Goal: Task Accomplishment & Management: Manage account settings

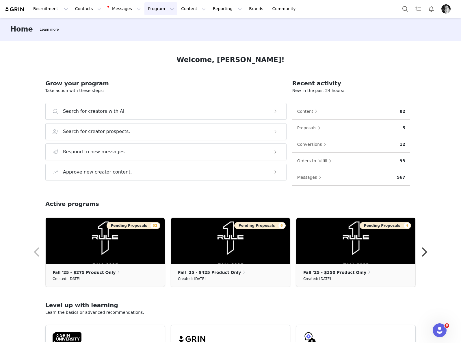
click at [156, 8] on button "Program Program" at bounding box center [161, 8] width 33 height 13
click at [148, 30] on link "Activations" at bounding box center [159, 25] width 46 height 11
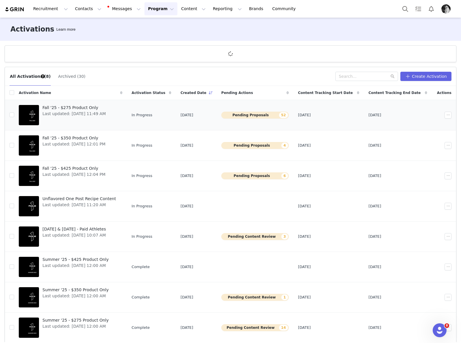
click at [86, 109] on span "Fall '25 - $275 Product Only" at bounding box center [73, 108] width 63 height 6
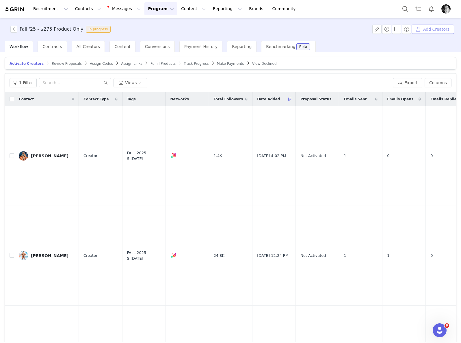
click at [429, 30] on button "Add Creators" at bounding box center [433, 29] width 42 height 9
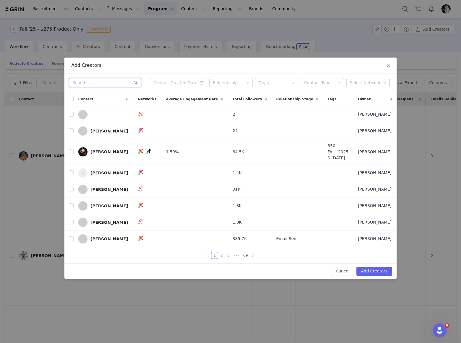
click at [100, 81] on input "text" at bounding box center [105, 82] width 72 height 9
type input "tyler"
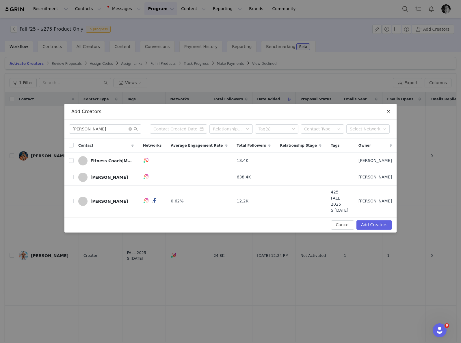
click at [387, 114] on icon "icon: close" at bounding box center [388, 111] width 5 height 5
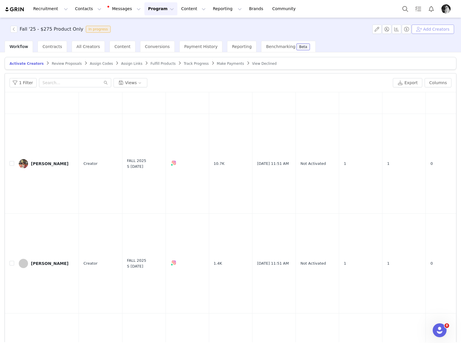
scroll to position [2027, 0]
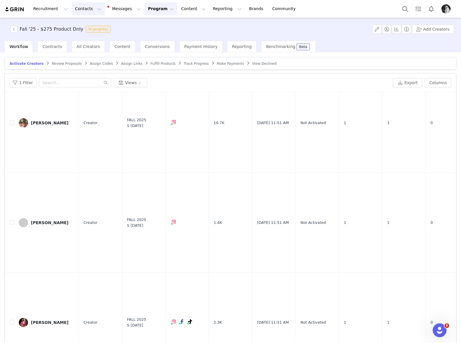
click at [81, 9] on button "Contacts Contacts" at bounding box center [88, 8] width 33 height 13
click at [84, 22] on link "Creators" at bounding box center [91, 25] width 46 height 11
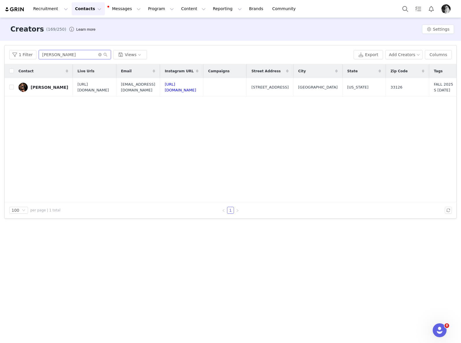
click at [80, 54] on input "liliana" at bounding box center [75, 54] width 72 height 9
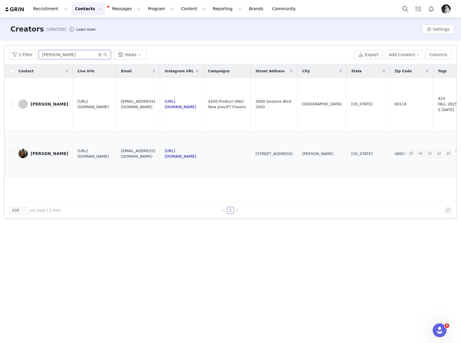
type input "tyler"
click at [52, 153] on div "Tyler Goretcki" at bounding box center [50, 153] width 38 height 5
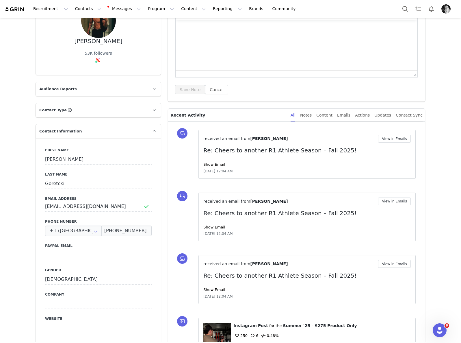
scroll to position [66, 0]
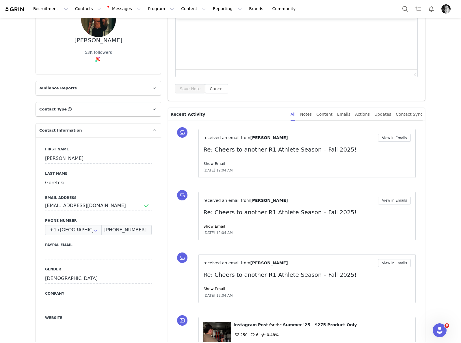
click at [221, 163] on link "Show Email" at bounding box center [214, 163] width 22 height 4
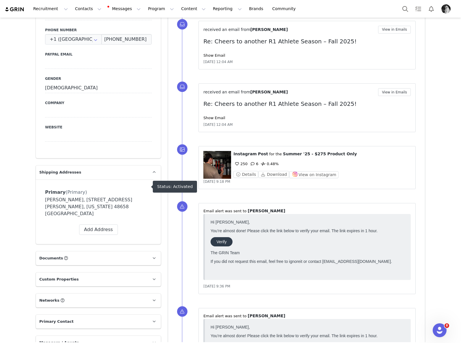
scroll to position [0, 0]
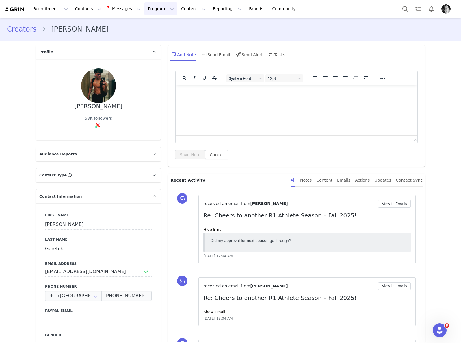
click at [151, 6] on button "Program Program" at bounding box center [161, 8] width 33 height 13
click at [148, 21] on link "Activations" at bounding box center [159, 25] width 46 height 11
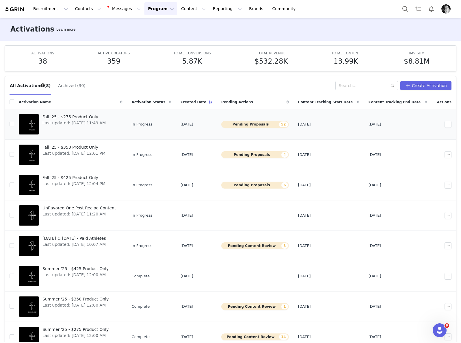
click at [72, 118] on span "Fall '25 - $275 Product Only" at bounding box center [73, 117] width 63 height 6
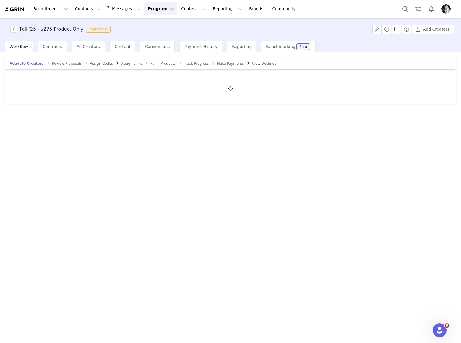
click at [58, 64] on span "Review Proposals" at bounding box center [67, 64] width 30 height 4
click at [303, 58] on article "Activate Creators Review Proposals Assign Codes Assign Links Fulfill Products T…" at bounding box center [231, 63] width 452 height 13
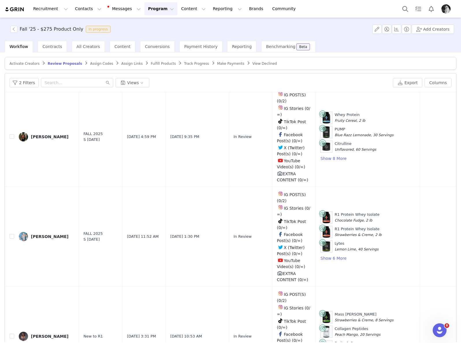
scroll to position [1088, 0]
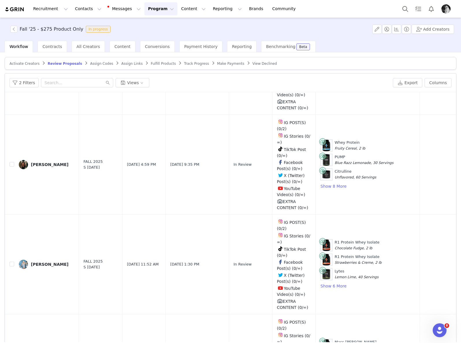
click at [145, 10] on button "Program Program" at bounding box center [161, 8] width 33 height 13
click at [145, 27] on p "Activations" at bounding box center [151, 26] width 22 height 6
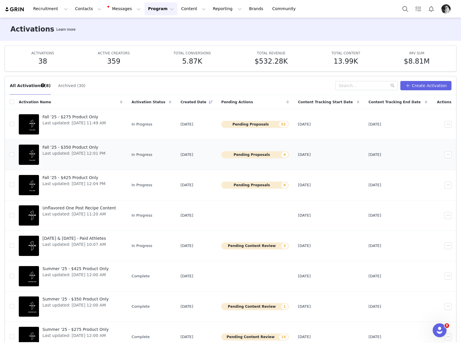
scroll to position [1, 0]
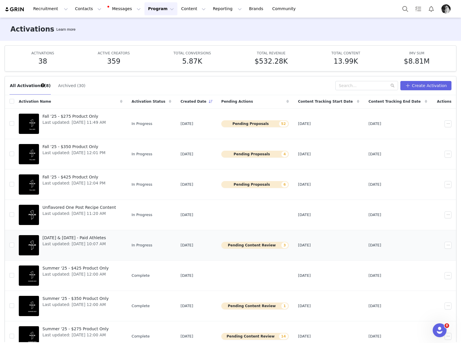
click at [253, 247] on button "Pending Content Review 3" at bounding box center [255, 245] width 68 height 7
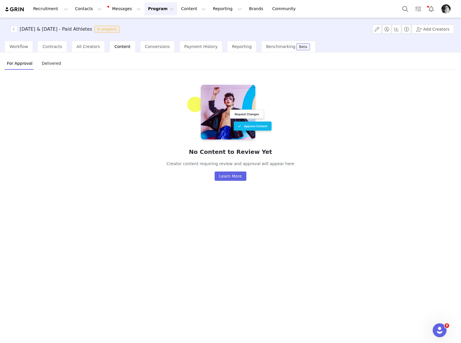
click at [145, 12] on button "Program Program" at bounding box center [161, 8] width 33 height 13
click at [49, 65] on span "Delivered" at bounding box center [51, 63] width 24 height 9
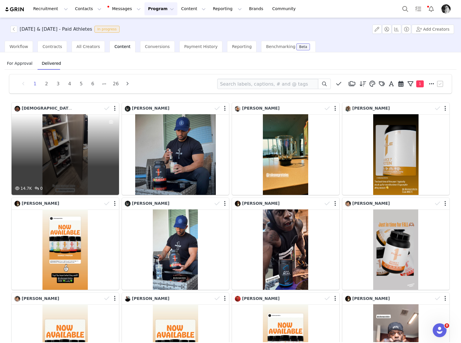
click at [82, 151] on div "14.7K 0" at bounding box center [66, 154] width 108 height 81
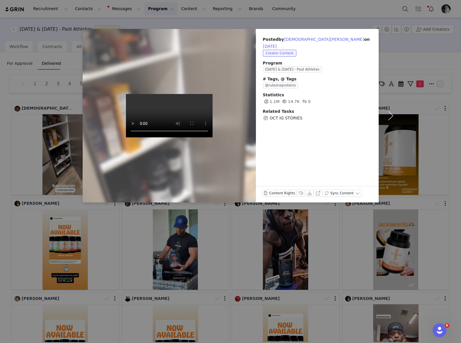
drag, startPoint x: 263, startPoint y: 299, endPoint x: 223, endPoint y: 243, distance: 68.6
click at [263, 299] on div "Posted by Christian Fleenor on Sep 30, 2025 Creator Content Program September &…" at bounding box center [230, 171] width 461 height 343
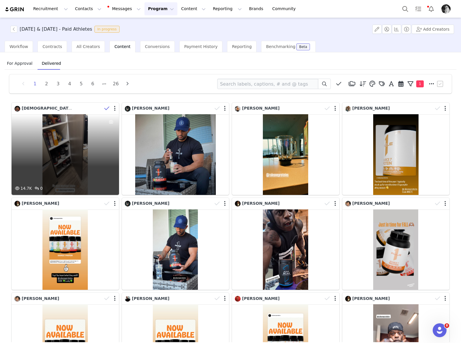
click at [105, 108] on icon at bounding box center [106, 108] width 5 height 6
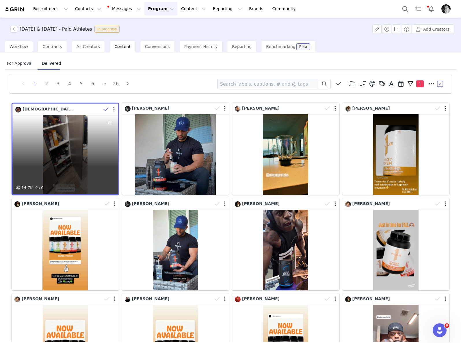
click at [113, 107] on button "button" at bounding box center [113, 109] width 1 height 6
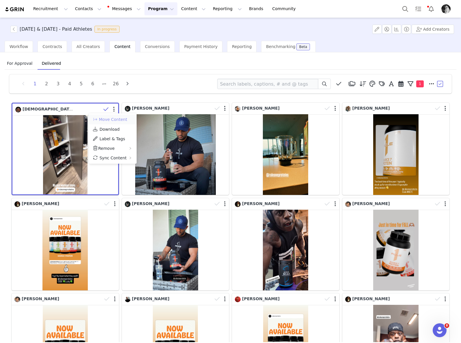
click at [116, 117] on button "Move Content" at bounding box center [109, 119] width 35 height 7
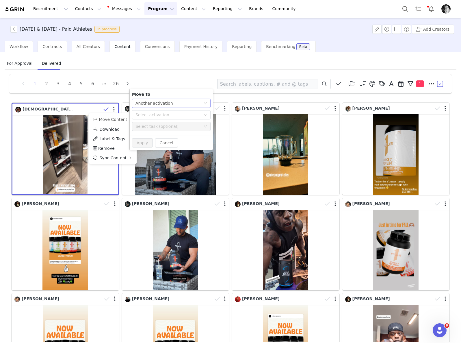
click at [162, 104] on div "Another activation" at bounding box center [155, 103] width 38 height 9
click at [150, 122] on li "Another task" at bounding box center [171, 123] width 79 height 9
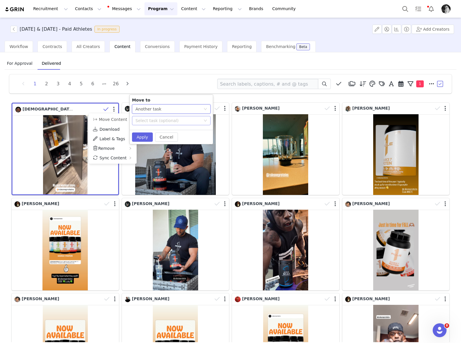
click at [153, 119] on div "Select task (optional)" at bounding box center [168, 121] width 65 height 6
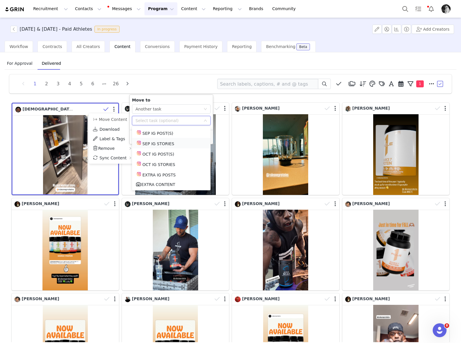
click at [156, 142] on li "SEP IG STORIES" at bounding box center [171, 143] width 79 height 10
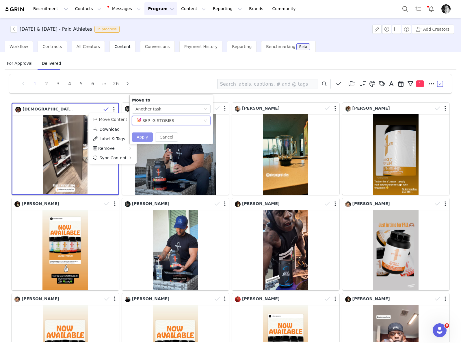
click at [140, 136] on button "Apply" at bounding box center [142, 136] width 21 height 9
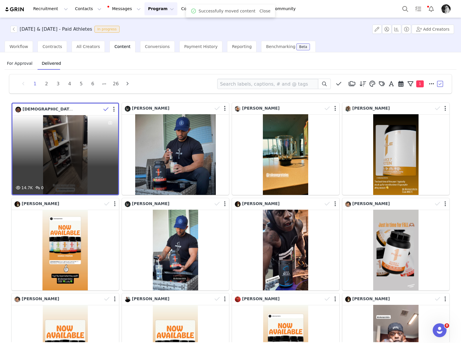
click at [106, 108] on icon at bounding box center [105, 109] width 5 height 6
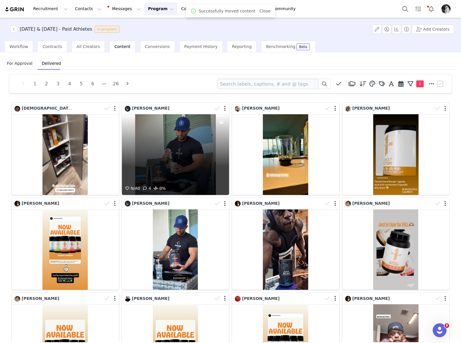
click at [196, 148] on div "N/A 0 4 0%" at bounding box center [176, 154] width 108 height 81
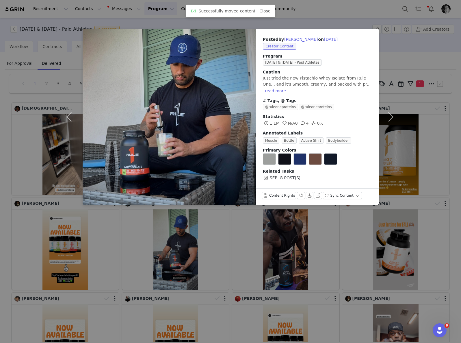
click at [320, 269] on div "Posted by Luis Eduardo Sierra on Sep 30, 2025 Creator Content Program September…" at bounding box center [230, 171] width 461 height 343
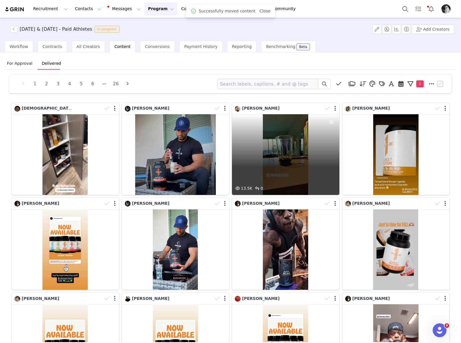
click at [289, 161] on div "13.5K 0" at bounding box center [286, 154] width 108 height 81
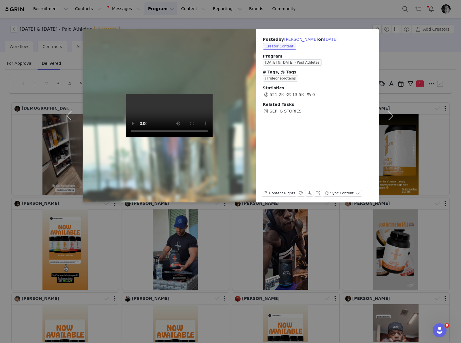
click at [285, 254] on div "Posted by Warren James on Sep 30, 2025 Creator Content Program September & Octo…" at bounding box center [230, 171] width 461 height 343
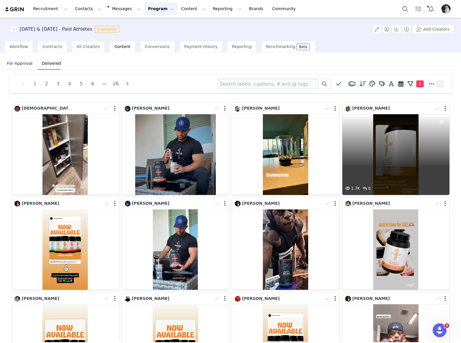
click at [411, 154] on div "1.7K 0" at bounding box center [396, 154] width 108 height 81
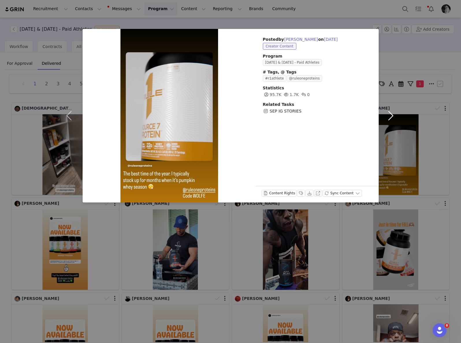
click at [386, 115] on button "button" at bounding box center [391, 115] width 24 height 173
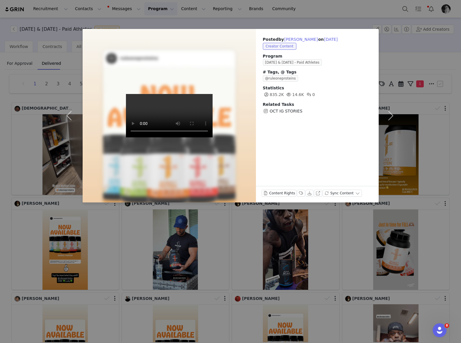
drag, startPoint x: 355, startPoint y: 225, endPoint x: 352, endPoint y: 223, distance: 3.9
click at [355, 225] on div "Posted by Andre Ferguson on Sep 30, 2025 Creator Content Program September & Oc…" at bounding box center [230, 171] width 461 height 343
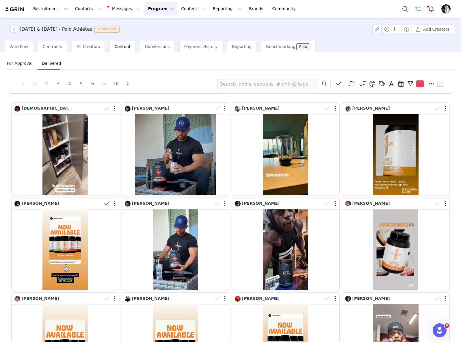
click at [106, 201] on icon at bounding box center [106, 204] width 5 height 6
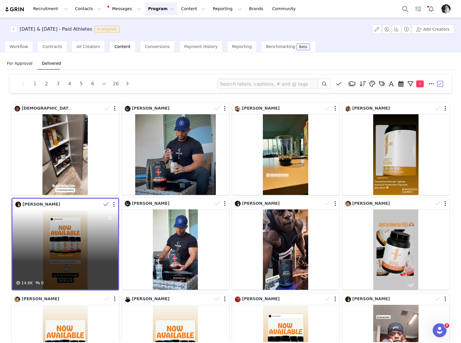
click at [84, 224] on div "14.6K 0" at bounding box center [65, 249] width 106 height 79
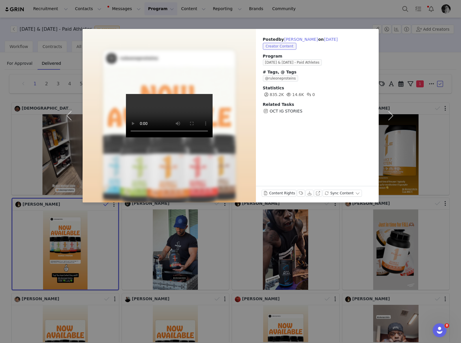
click at [298, 255] on div "Posted by Andre Ferguson on Sep 30, 2025 Creator Content Program September & Oc…" at bounding box center [230, 171] width 461 height 343
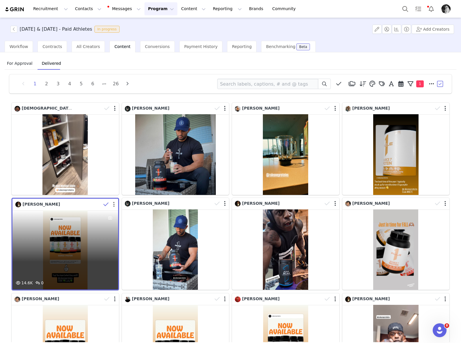
click at [113, 203] on button "button" at bounding box center [113, 204] width 1 height 6
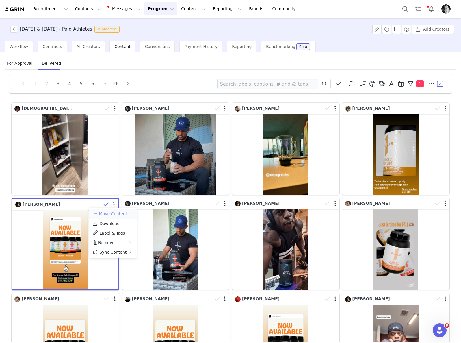
click at [120, 212] on button "Move Content" at bounding box center [109, 213] width 35 height 7
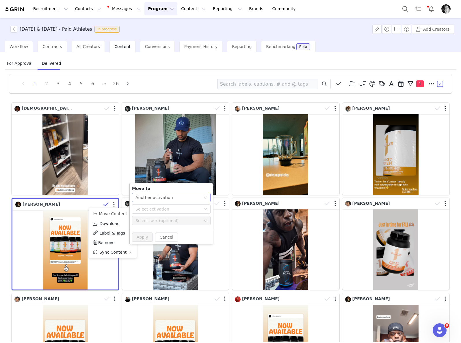
click at [148, 196] on div "Another activation" at bounding box center [155, 197] width 38 height 9
click at [152, 218] on li "Another task" at bounding box center [171, 218] width 79 height 9
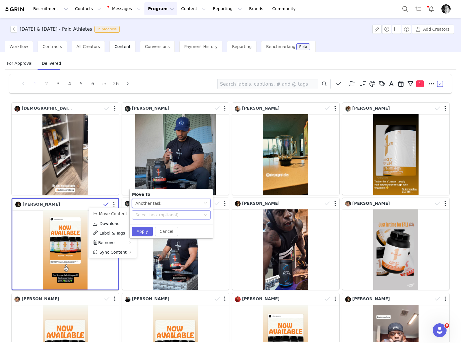
click at [155, 217] on div "Select task (optional)" at bounding box center [168, 215] width 65 height 6
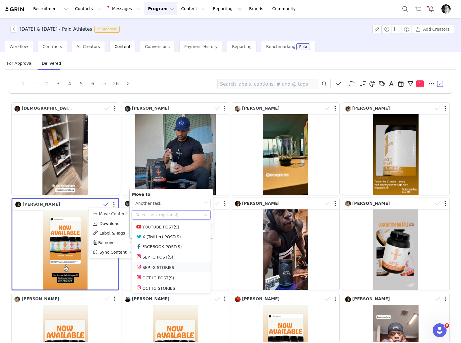
click at [158, 265] on li "SEP IG STORIES" at bounding box center [171, 267] width 79 height 10
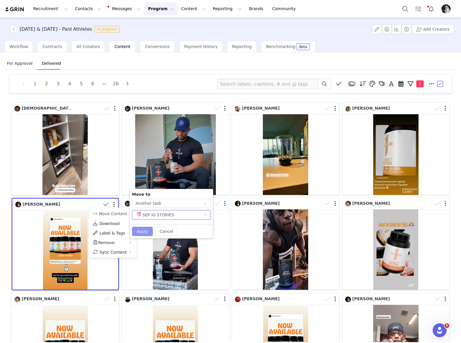
click at [141, 231] on button "Apply" at bounding box center [142, 231] width 21 height 9
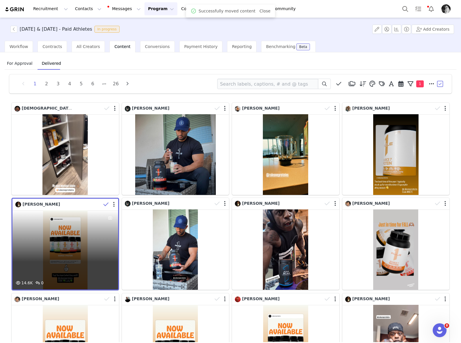
click at [106, 203] on icon at bounding box center [105, 204] width 5 height 6
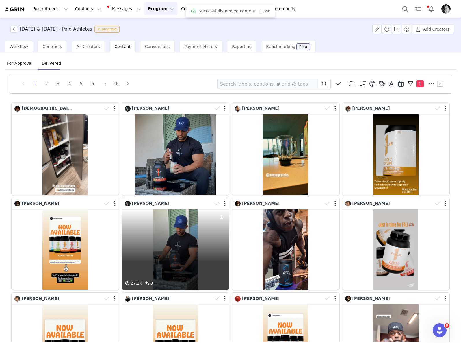
click at [175, 260] on div "27.2K 0" at bounding box center [176, 249] width 108 height 81
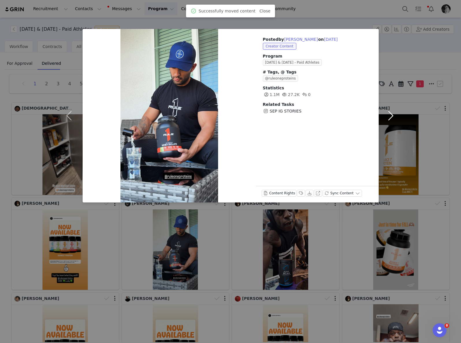
click at [391, 117] on button "button" at bounding box center [391, 115] width 24 height 173
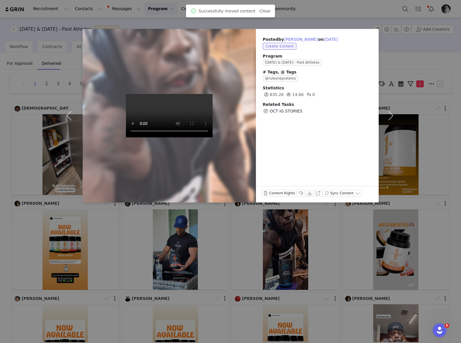
click at [355, 342] on div "Posted by Andre Ferguson on Sep 30, 2025 Creator Content Program September & Oc…" at bounding box center [230, 171] width 461 height 343
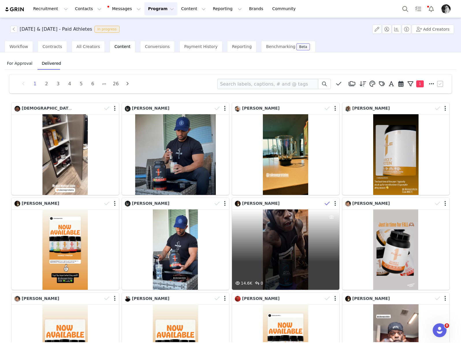
click at [325, 203] on icon at bounding box center [327, 204] width 5 height 6
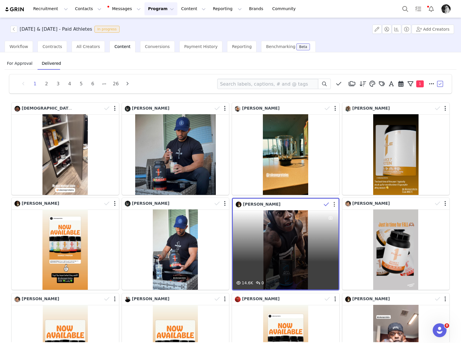
click at [334, 203] on button "button" at bounding box center [334, 204] width 1 height 6
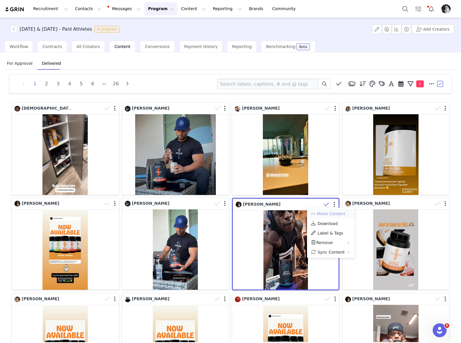
click at [332, 214] on button "Move Content" at bounding box center [328, 213] width 35 height 7
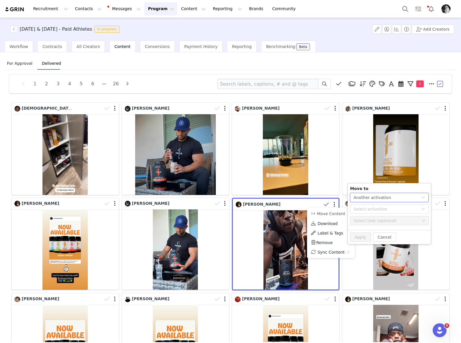
drag, startPoint x: 366, startPoint y: 199, endPoint x: 365, endPoint y: 202, distance: 3.0
click at [366, 199] on div "Another activation" at bounding box center [373, 197] width 38 height 9
click at [366, 218] on li "Another task" at bounding box center [389, 218] width 79 height 9
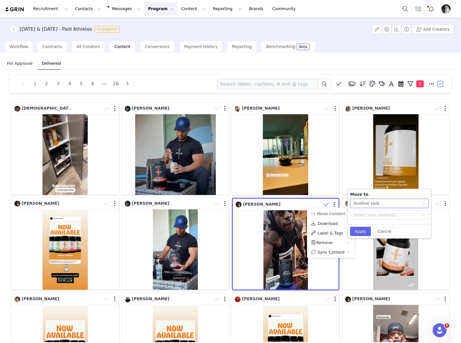
drag, startPoint x: 368, startPoint y: 214, endPoint x: 379, endPoint y: 220, distance: 12.3
click at [368, 214] on div "Select task (optional)" at bounding box center [386, 215] width 65 height 6
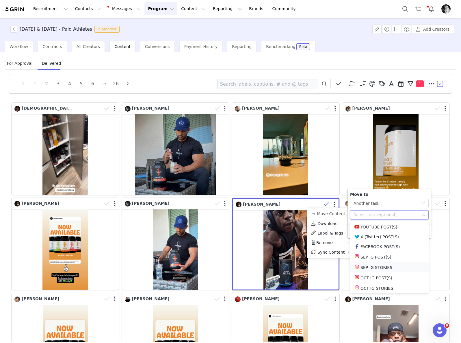
click at [378, 269] on li "SEP IG STORIES" at bounding box center [389, 267] width 79 height 10
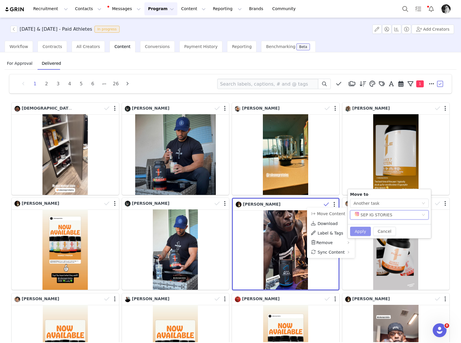
click at [360, 228] on button "Apply" at bounding box center [360, 231] width 21 height 9
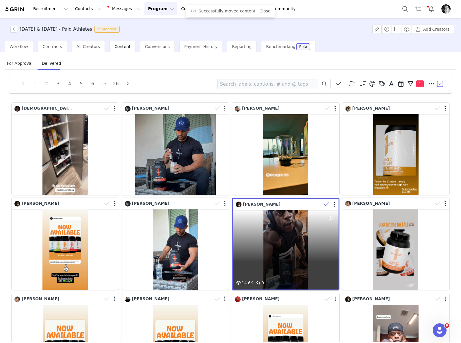
click at [324, 203] on icon at bounding box center [326, 204] width 5 height 6
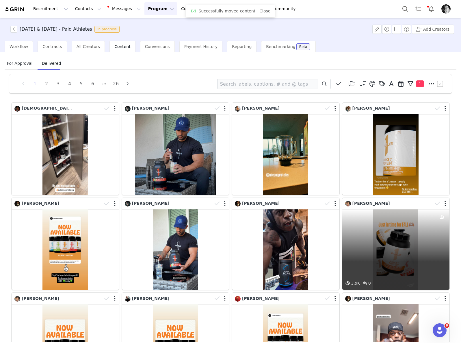
click at [397, 248] on div "3.9K 0" at bounding box center [396, 249] width 108 height 81
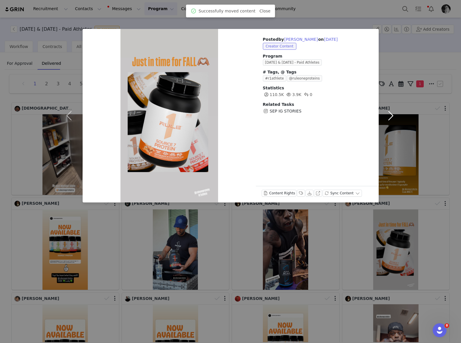
click at [390, 115] on button "button" at bounding box center [391, 115] width 24 height 173
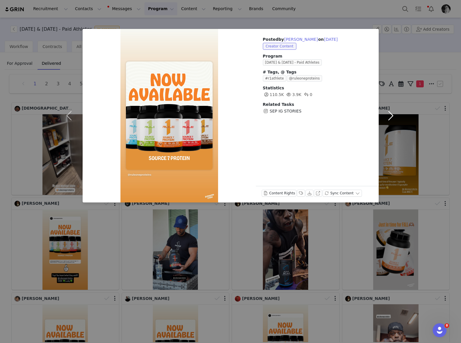
click at [393, 116] on button "button" at bounding box center [391, 115] width 24 height 173
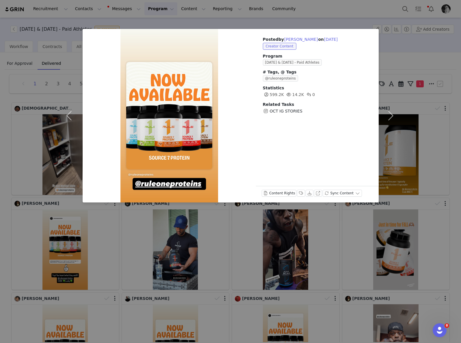
drag, startPoint x: 366, startPoint y: 301, endPoint x: 357, endPoint y: 285, distance: 18.9
click at [366, 301] on div "Posted by Chris Villa on Sep 30, 2025 Creator Content Program September & Octob…" at bounding box center [230, 171] width 461 height 343
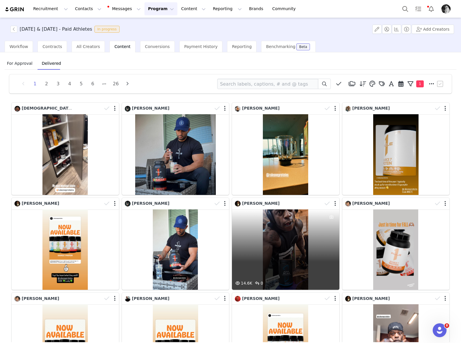
scroll to position [77, 0]
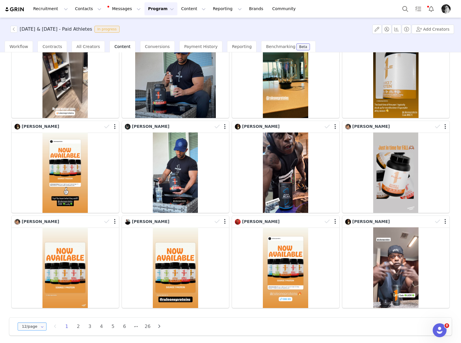
drag, startPoint x: 25, startPoint y: 328, endPoint x: 27, endPoint y: 323, distance: 5.1
click at [25, 328] on div "12/page" at bounding box center [32, 326] width 29 height 8
click at [27, 323] on input "12/page" at bounding box center [32, 326] width 29 height 8
click at [30, 324] on input "12/page" at bounding box center [32, 326] width 29 height 8
click at [31, 312] on li "48/page" at bounding box center [34, 309] width 33 height 10
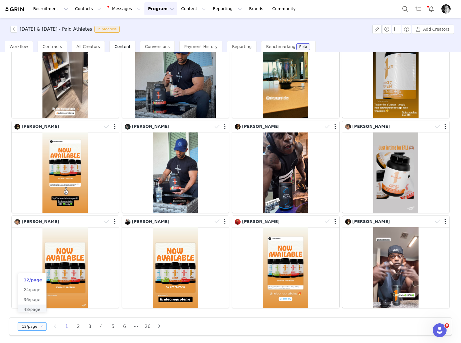
type input "48/page"
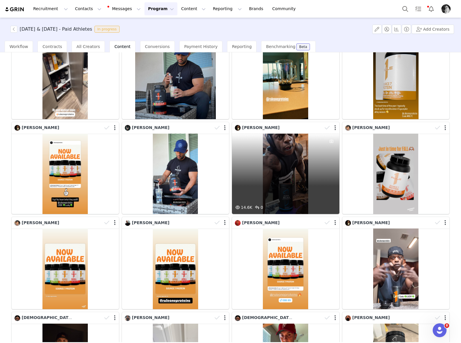
scroll to position [197, 0]
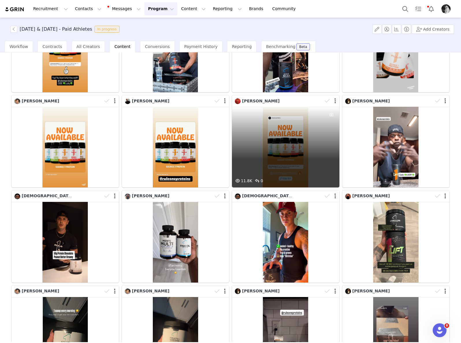
click at [284, 170] on div "11.8K 0" at bounding box center [286, 147] width 108 height 81
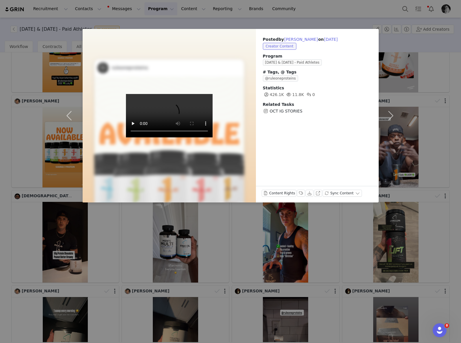
click at [377, 263] on div "Posted by Devoné Martin on Sep 30, 2025 Creator Content Program September & Oc…" at bounding box center [230, 171] width 461 height 343
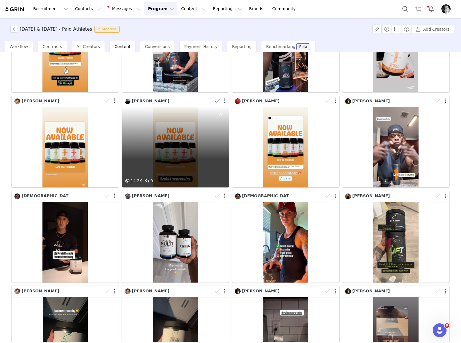
click at [215, 98] on icon at bounding box center [217, 101] width 5 height 6
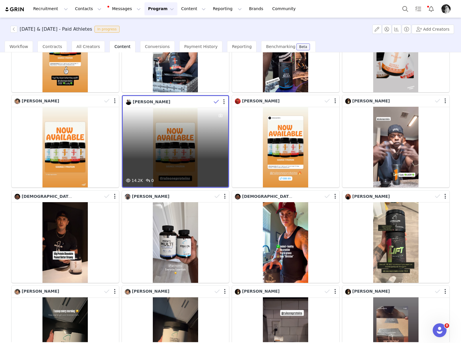
click at [223, 100] on div at bounding box center [220, 101] width 17 height 9
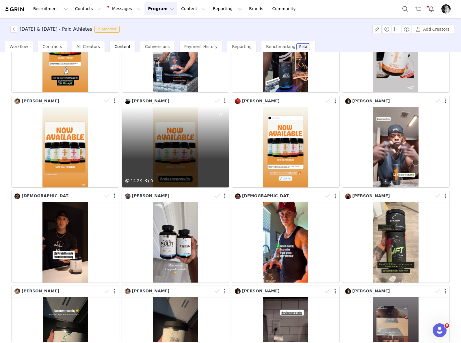
click at [216, 99] on icon at bounding box center [217, 101] width 5 height 6
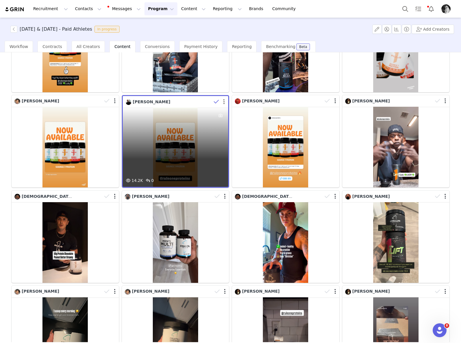
click at [223, 100] on button "button" at bounding box center [223, 102] width 1 height 6
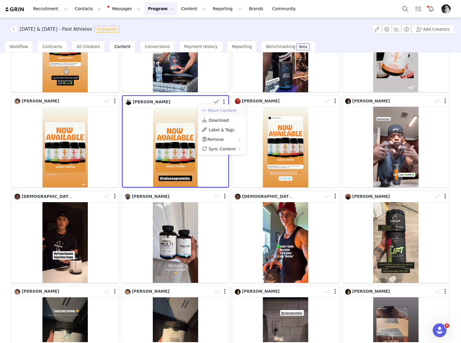
click at [231, 110] on button "Move Content" at bounding box center [219, 110] width 35 height 7
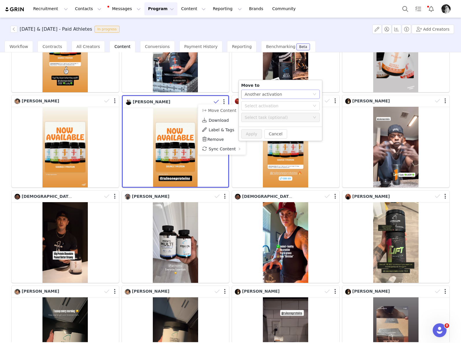
click at [254, 95] on div "Another activation" at bounding box center [264, 94] width 38 height 9
click at [255, 113] on li "Another task" at bounding box center [280, 114] width 79 height 9
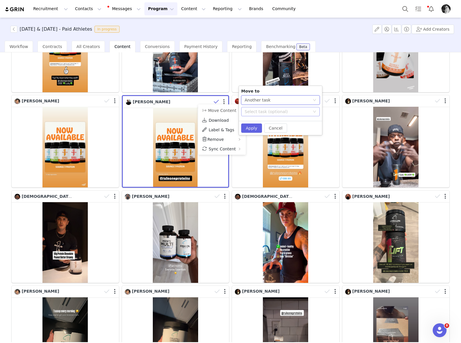
click at [255, 113] on div "Select task (optional)" at bounding box center [277, 112] width 65 height 6
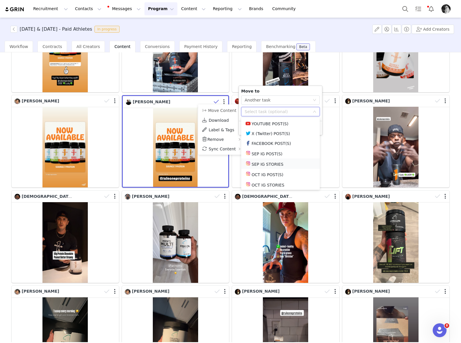
click at [269, 163] on li "SEP IG STORIES" at bounding box center [280, 163] width 79 height 10
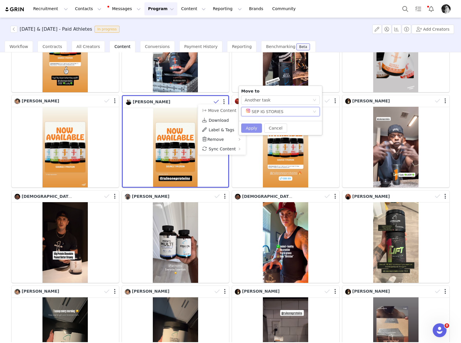
click at [255, 128] on button "Apply" at bounding box center [251, 127] width 21 height 9
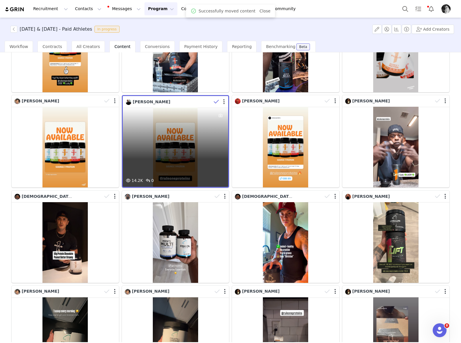
click at [215, 100] on icon at bounding box center [216, 102] width 5 height 6
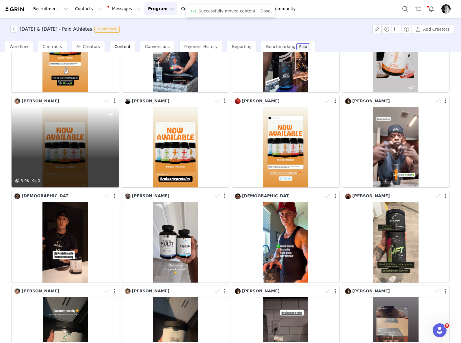
click at [58, 127] on div "3.9K 0" at bounding box center [66, 147] width 108 height 81
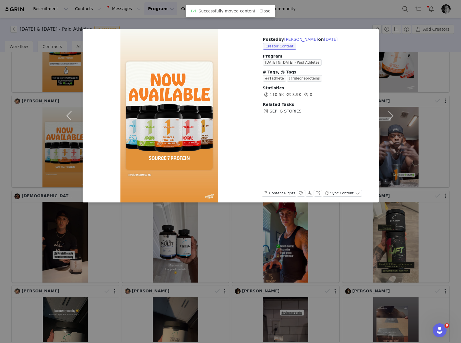
click at [287, 249] on div "Posted by Jourdanne Lee on Sep 30, 2025 Creator Content Program September & Oct…" at bounding box center [230, 171] width 461 height 343
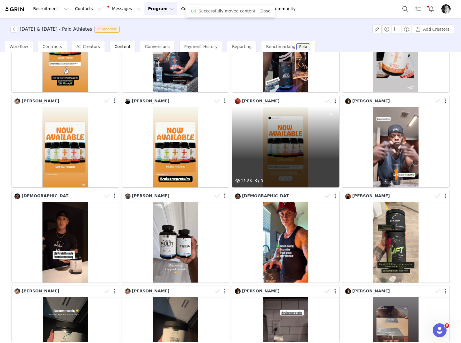
click at [292, 141] on div "11.8K 0" at bounding box center [286, 147] width 108 height 81
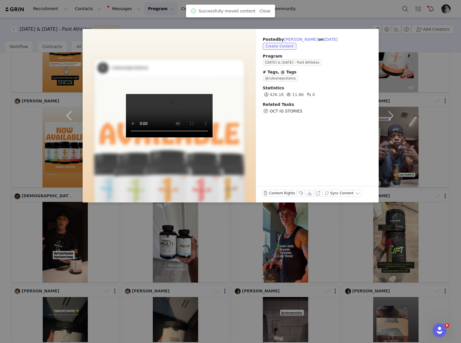
click at [307, 215] on div "Posted by Devoné Martin on Sep 30, 2025 Creator Content Program September & Oc…" at bounding box center [230, 171] width 461 height 343
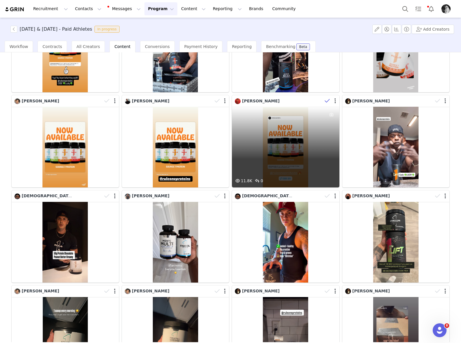
click at [327, 98] on icon at bounding box center [327, 101] width 5 height 6
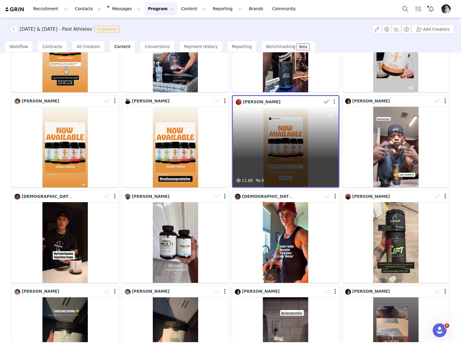
click at [334, 100] on button "button" at bounding box center [334, 102] width 1 height 6
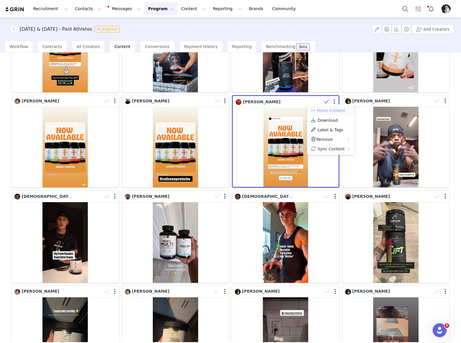
click at [336, 109] on button "Move Content" at bounding box center [328, 110] width 35 height 7
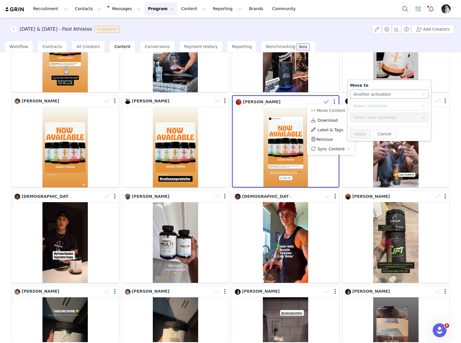
click at [361, 99] on div "Select action Another activation" at bounding box center [389, 94] width 79 height 9
click at [361, 115] on li "Another task" at bounding box center [389, 114] width 79 height 9
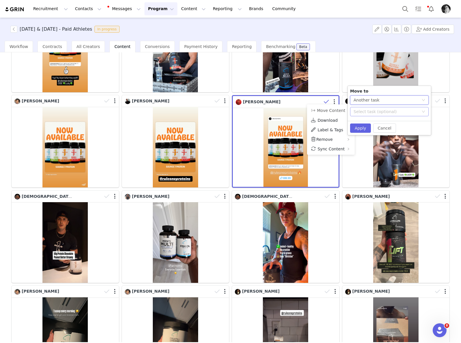
drag, startPoint x: 366, startPoint y: 110, endPoint x: 370, endPoint y: 113, distance: 4.5
click at [366, 110] on div "Select task (optional)" at bounding box center [386, 112] width 65 height 6
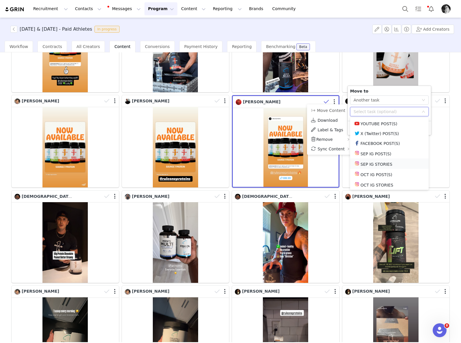
click at [371, 164] on li "SEP IG STORIES" at bounding box center [389, 163] width 79 height 10
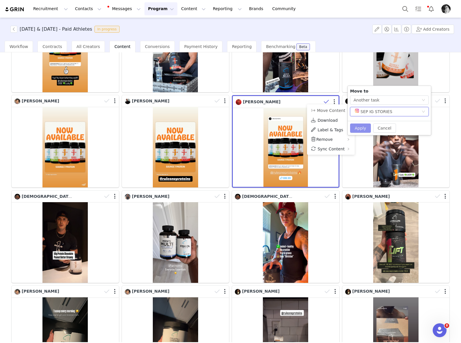
click at [360, 126] on button "Apply" at bounding box center [360, 127] width 21 height 9
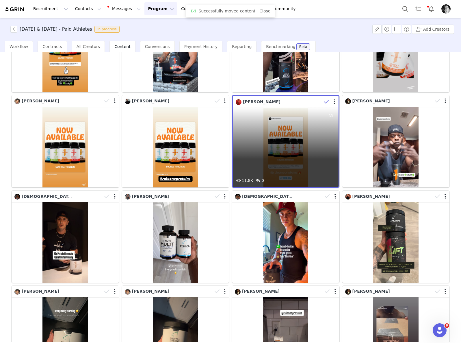
click at [324, 101] on icon at bounding box center [326, 102] width 5 height 6
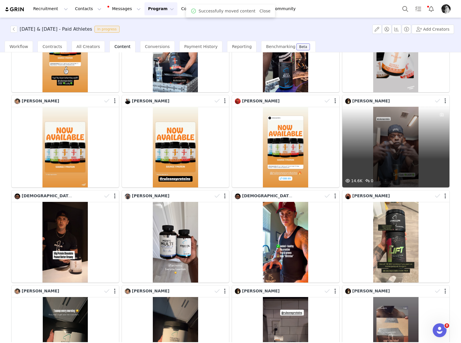
click at [388, 147] on div "14.6K 0" at bounding box center [396, 147] width 108 height 81
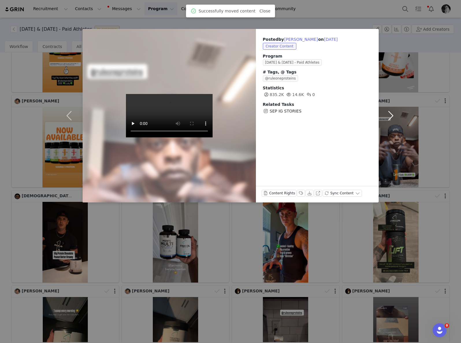
click at [393, 115] on button "button" at bounding box center [391, 115] width 24 height 173
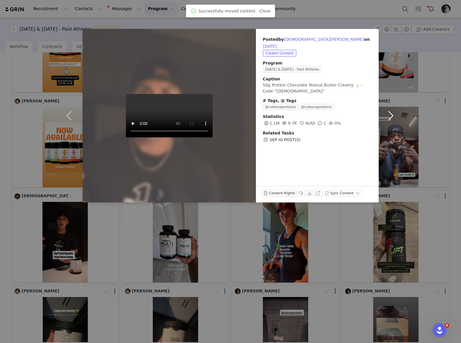
click at [391, 114] on button "button" at bounding box center [391, 115] width 24 height 173
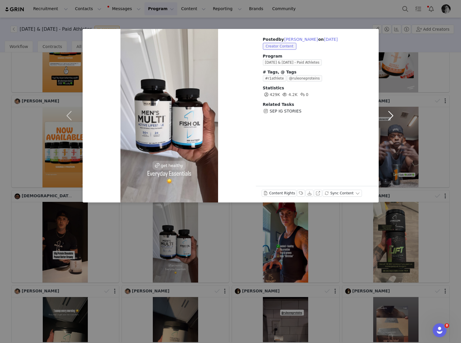
click at [391, 114] on button "button" at bounding box center [391, 115] width 24 height 173
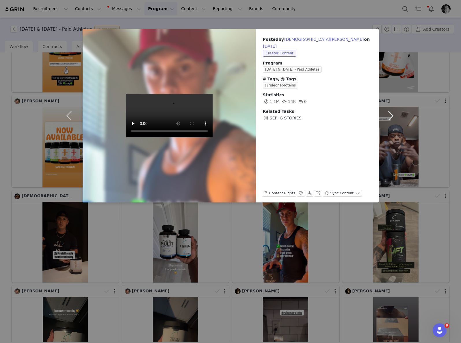
click at [391, 114] on button "button" at bounding box center [391, 115] width 24 height 173
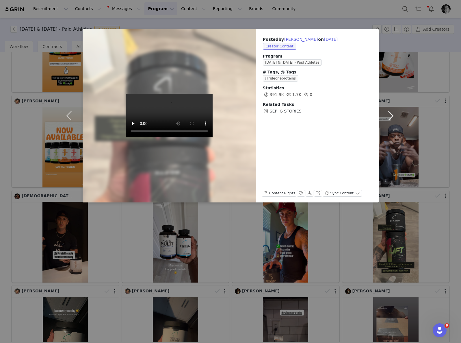
click at [391, 114] on button "button" at bounding box center [391, 115] width 24 height 173
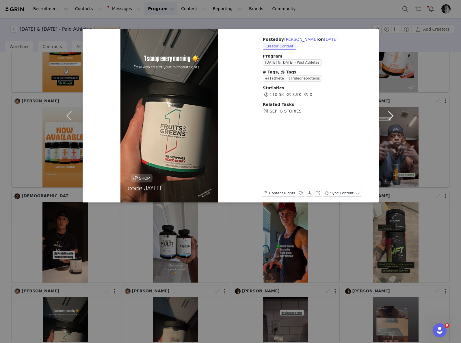
click at [391, 114] on button "button" at bounding box center [391, 115] width 24 height 173
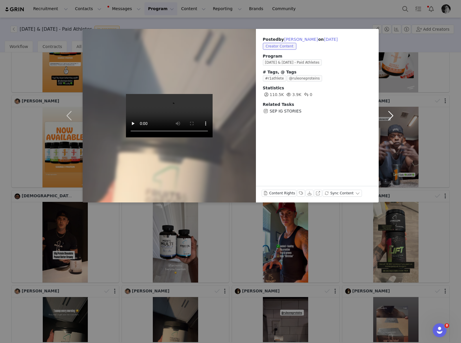
click at [391, 114] on button "button" at bounding box center [391, 115] width 24 height 173
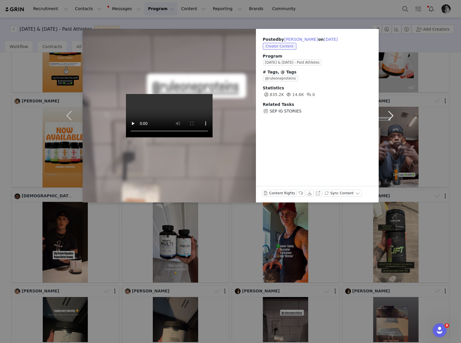
click at [391, 114] on button "button" at bounding box center [391, 115] width 24 height 173
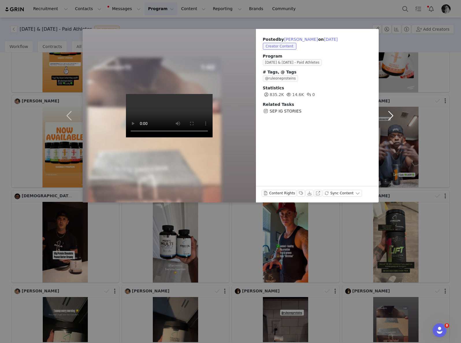
click at [391, 114] on button "button" at bounding box center [391, 115] width 24 height 173
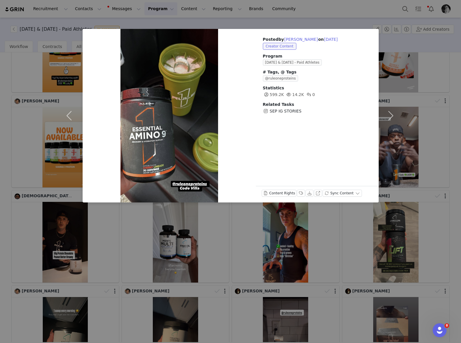
click at [311, 236] on div "Posted by Chris Villa on Sep 30, 2025 Creator Content Program September & Octob…" at bounding box center [230, 171] width 461 height 343
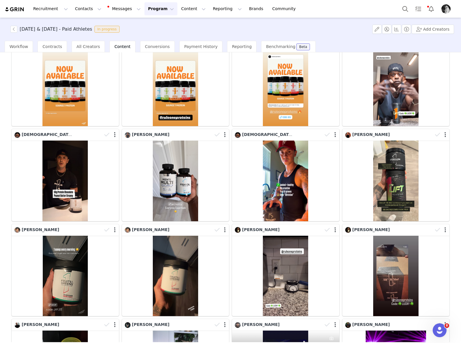
scroll to position [379, 0]
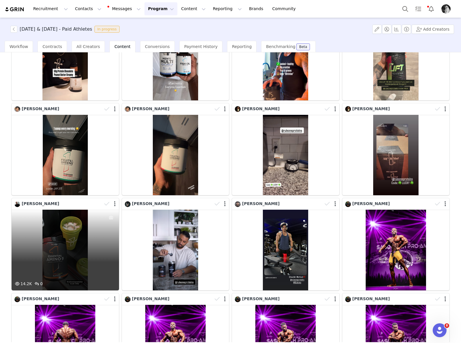
click at [90, 244] on div "14.2K 0" at bounding box center [66, 250] width 108 height 81
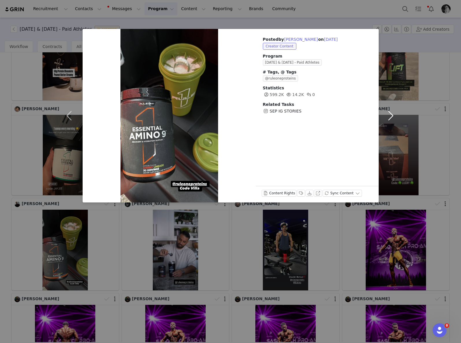
click at [390, 112] on button "button" at bounding box center [391, 115] width 24 height 173
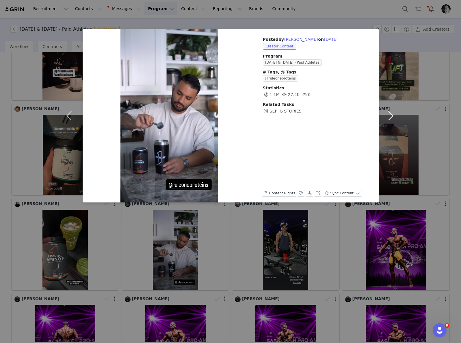
click at [390, 112] on button "button" at bounding box center [391, 115] width 24 height 173
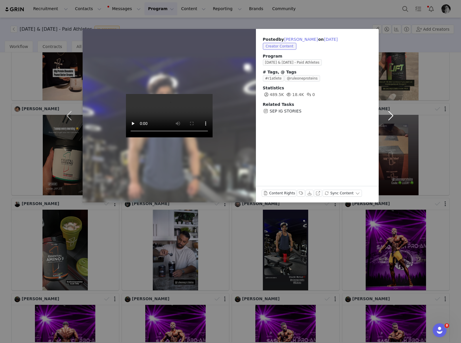
click at [390, 112] on button "button" at bounding box center [391, 115] width 24 height 173
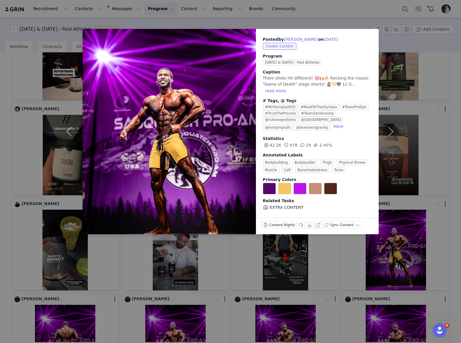
click at [391, 258] on div "Posted by Benquil Marigny on Sep 29, 2025 Creator Content Program September & O…" at bounding box center [230, 171] width 461 height 343
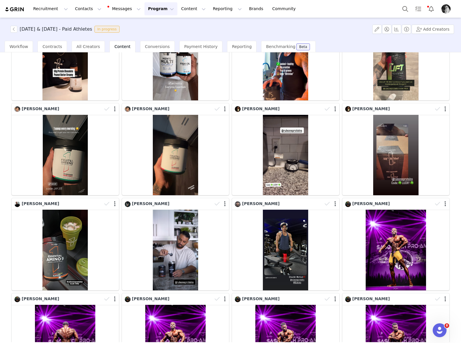
click at [146, 7] on button "Program Program" at bounding box center [161, 8] width 33 height 13
click at [157, 24] on p "Activations" at bounding box center [151, 26] width 22 height 6
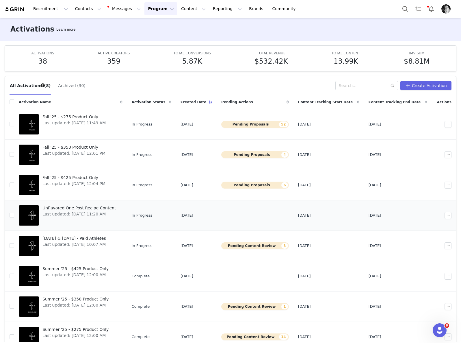
click at [92, 208] on span "Unflavored One Post Recipe Content" at bounding box center [78, 208] width 73 height 6
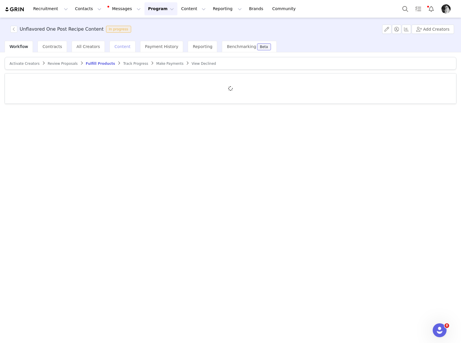
click at [116, 49] on span "Content" at bounding box center [122, 46] width 16 height 5
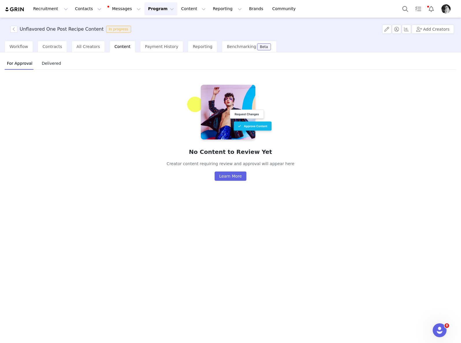
click at [53, 66] on span "Delivered" at bounding box center [51, 63] width 24 height 9
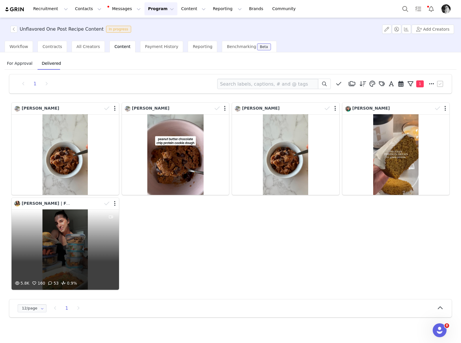
click at [54, 227] on div "5.8K 160 53 0.9%" at bounding box center [66, 249] width 108 height 81
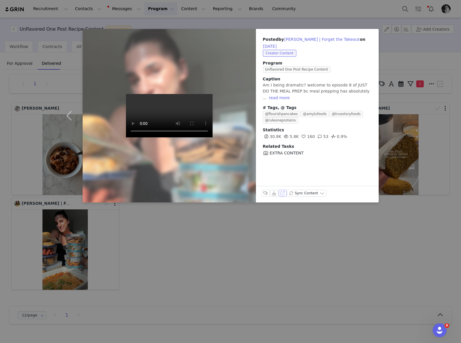
click at [280, 196] on button "View on Instagram" at bounding box center [283, 193] width 8 height 7
click at [272, 16] on div "Posted by Ellen Speaker | Forget the Takeout on Sep 15, 2025 Creator Content Pr…" at bounding box center [230, 171] width 461 height 343
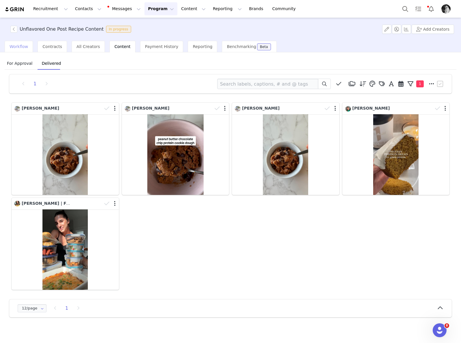
click at [21, 47] on span "Workflow" at bounding box center [19, 46] width 18 height 5
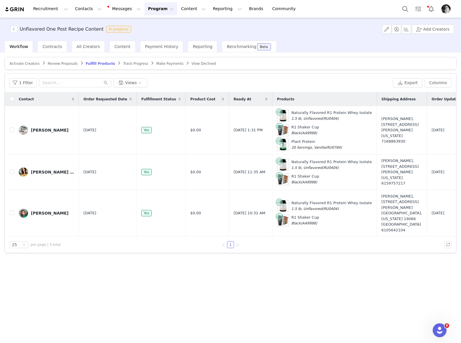
click at [161, 64] on span "Make Payments" at bounding box center [169, 64] width 27 height 4
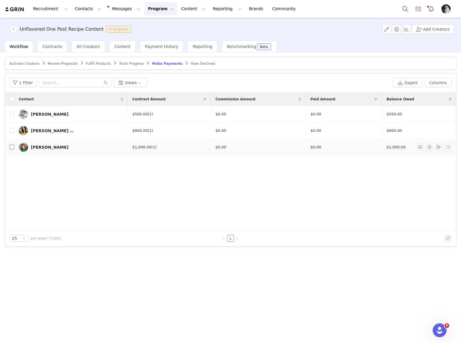
click at [12, 146] on input "checkbox" at bounding box center [12, 147] width 5 height 5
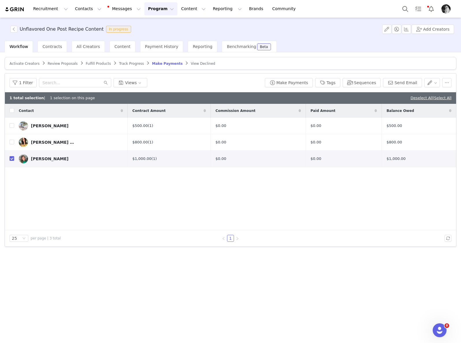
click at [13, 158] on input "checkbox" at bounding box center [12, 158] width 5 height 5
checkbox input "false"
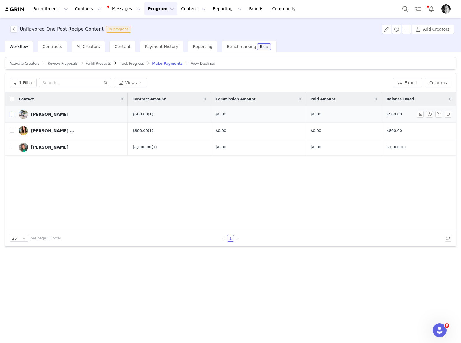
click at [13, 115] on input "checkbox" at bounding box center [12, 114] width 5 height 5
checkbox input "true"
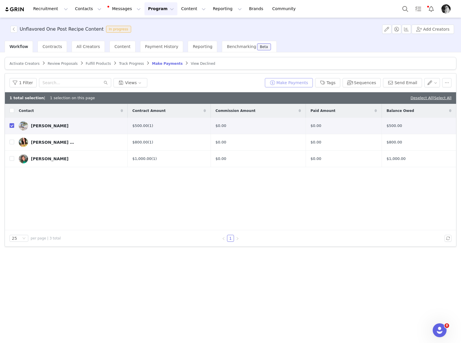
click at [297, 84] on button "Make Payments" at bounding box center [289, 82] width 48 height 9
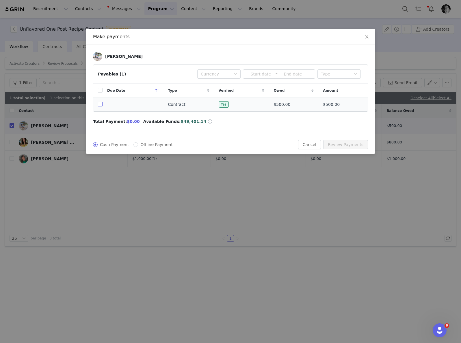
click at [101, 103] on input "checkbox" at bounding box center [100, 104] width 5 height 5
checkbox input "true"
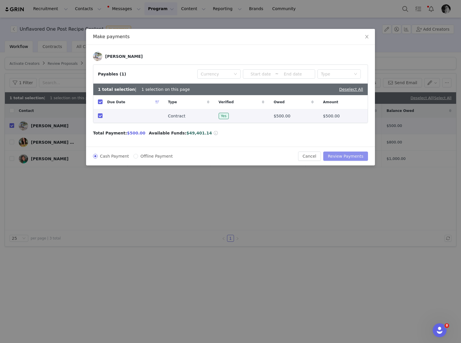
click at [333, 154] on button "Review Payments" at bounding box center [345, 155] width 45 height 9
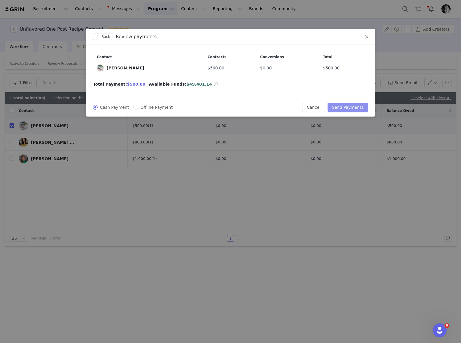
click at [342, 108] on button "Send Payments" at bounding box center [348, 107] width 40 height 9
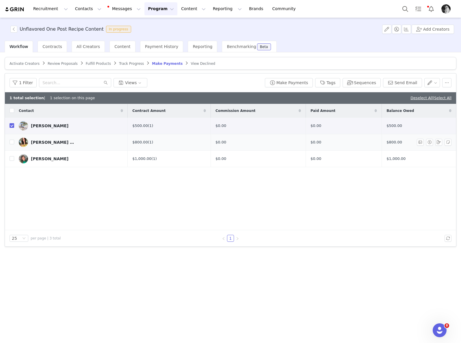
click at [12, 125] on input "checkbox" at bounding box center [12, 125] width 5 height 5
checkbox input "false"
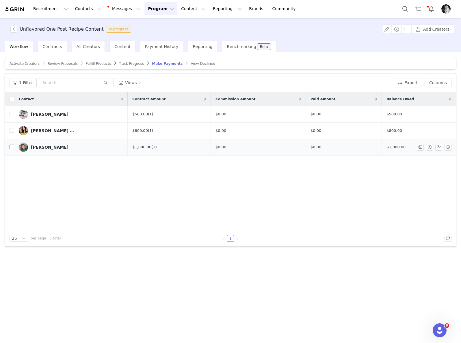
click at [11, 149] on input "checkbox" at bounding box center [12, 147] width 5 height 5
checkbox input "true"
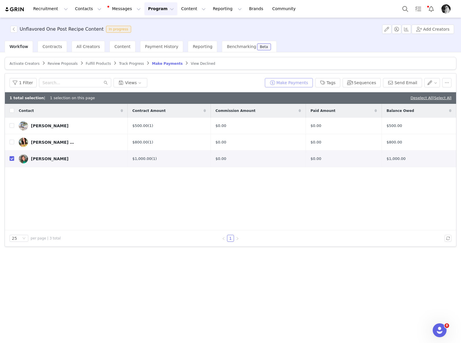
click at [298, 86] on button "Make Payments" at bounding box center [289, 82] width 48 height 9
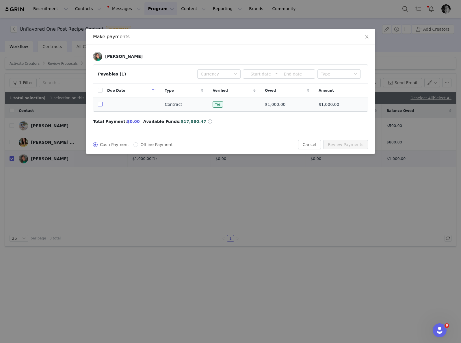
click at [99, 106] on input "checkbox" at bounding box center [100, 104] width 5 height 5
checkbox input "true"
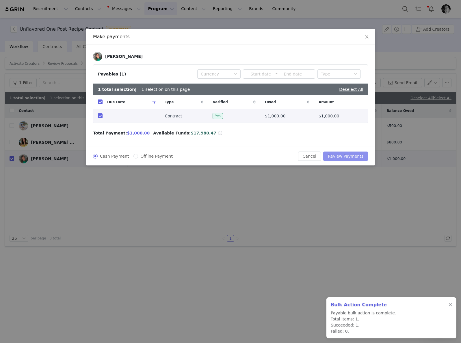
click at [347, 155] on button "Review Payments" at bounding box center [345, 155] width 45 height 9
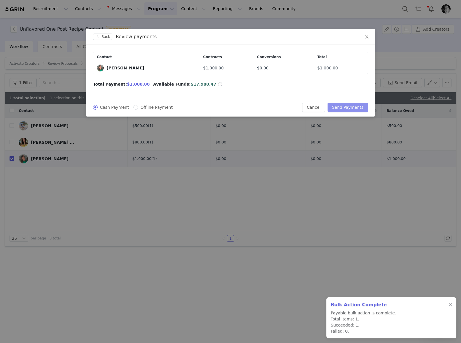
click at [345, 106] on button "Send Payments" at bounding box center [348, 107] width 40 height 9
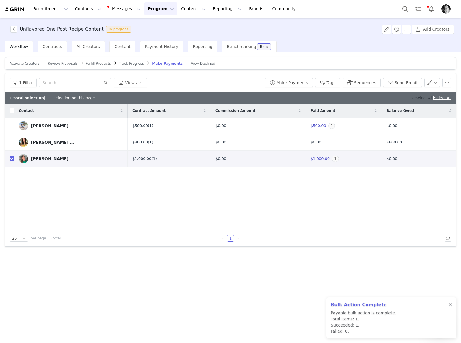
click at [421, 98] on link "Deselect All" at bounding box center [422, 98] width 22 height 4
checkbox input "false"
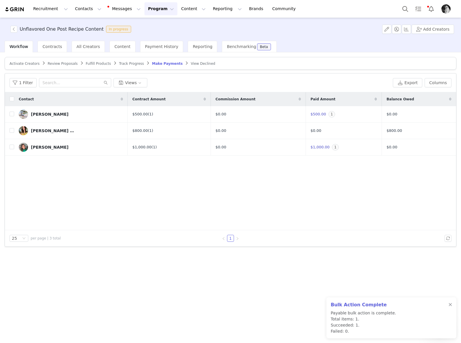
click at [151, 12] on button "Program Program" at bounding box center [161, 8] width 33 height 13
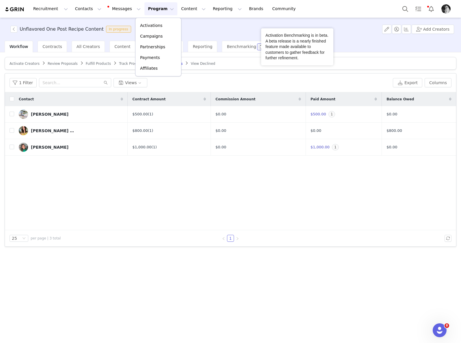
click at [299, 64] on div "Activation Benchmarking is in beta. A beta release is a nearly finished feature…" at bounding box center [297, 46] width 72 height 37
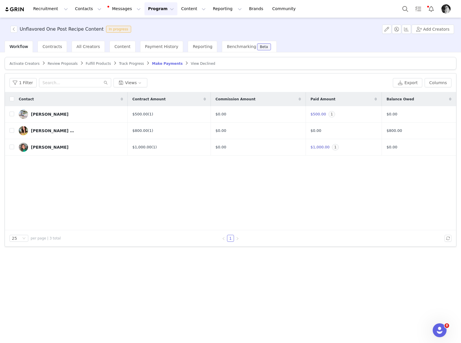
click at [151, 7] on button "Program Program" at bounding box center [161, 8] width 33 height 13
click at [148, 25] on p "Activations" at bounding box center [151, 26] width 22 height 6
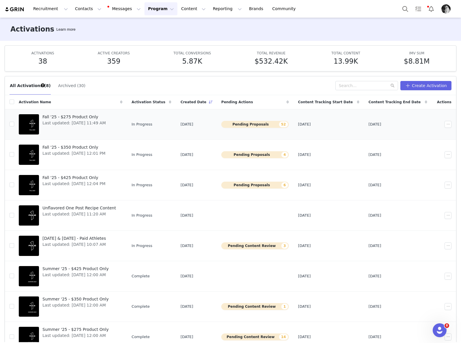
click at [88, 119] on span "Fall '25 - $275 Product Only" at bounding box center [73, 117] width 63 height 6
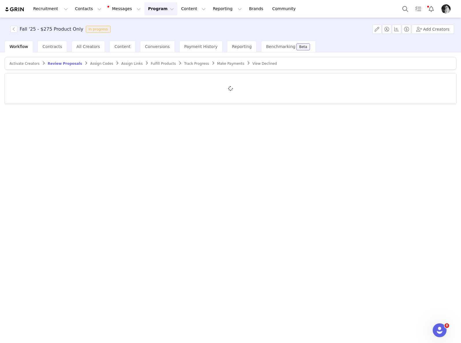
click at [159, 64] on span "Fulfill Products" at bounding box center [163, 64] width 25 height 4
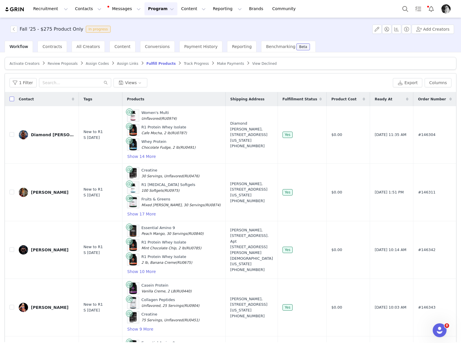
click at [11, 99] on input "checkbox" at bounding box center [12, 99] width 5 height 5
checkbox input "true"
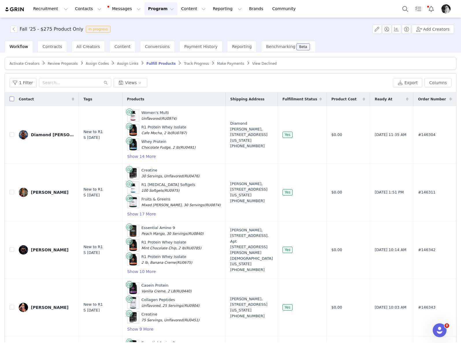
checkbox input "true"
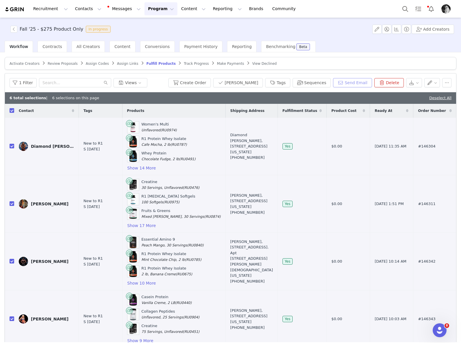
click at [345, 81] on button "Send Email" at bounding box center [352, 82] width 39 height 9
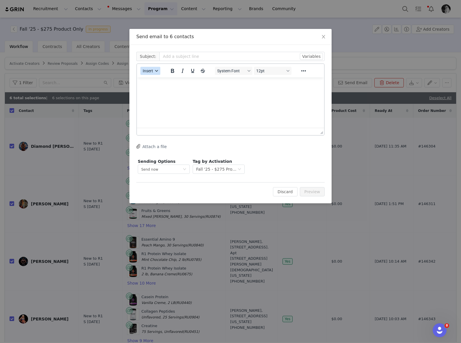
click at [151, 72] on span "Insert" at bounding box center [148, 70] width 10 height 5
click at [153, 81] on div "Insert Template" at bounding box center [171, 80] width 52 height 7
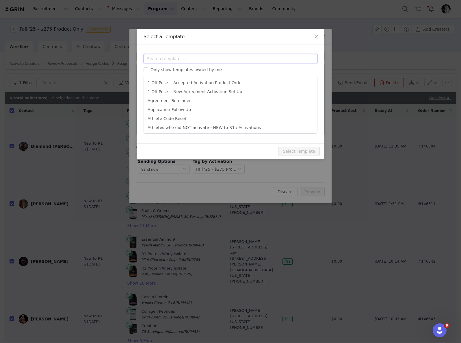
click at [209, 57] on input "text" at bounding box center [231, 58] width 174 height 9
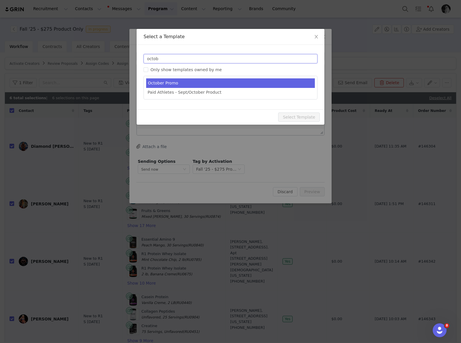
type input "octob"
type input "October Promo: 31% Off + Free Gift!"
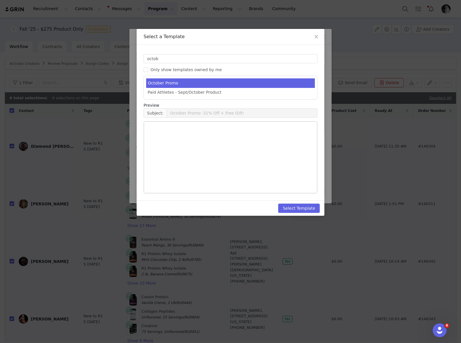
click at [232, 85] on li "October Promo" at bounding box center [230, 83] width 169 height 10
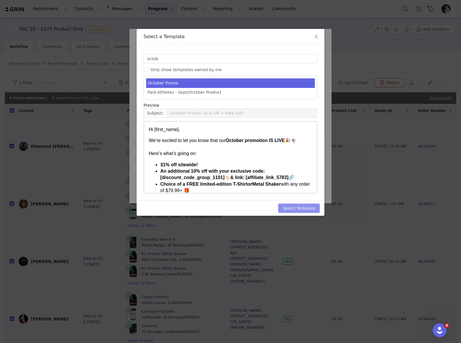
drag, startPoint x: 291, startPoint y: 206, endPoint x: 278, endPoint y: 188, distance: 22.4
click at [290, 206] on button "Select Template" at bounding box center [299, 207] width 42 height 9
type input "October Promo: 31% Off + Free Gift!"
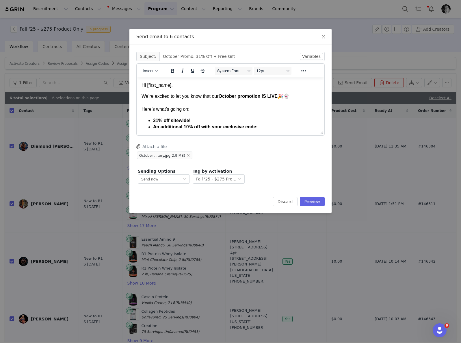
click at [159, 85] on p "Hi [first_name]," at bounding box center [231, 85] width 178 height 6
drag, startPoint x: 319, startPoint y: 200, endPoint x: 315, endPoint y: 197, distance: 4.5
click at [319, 200] on button "Preview" at bounding box center [312, 201] width 25 height 9
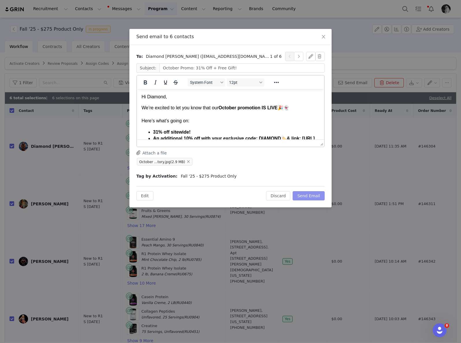
click at [310, 195] on button "Send Email" at bounding box center [309, 195] width 32 height 9
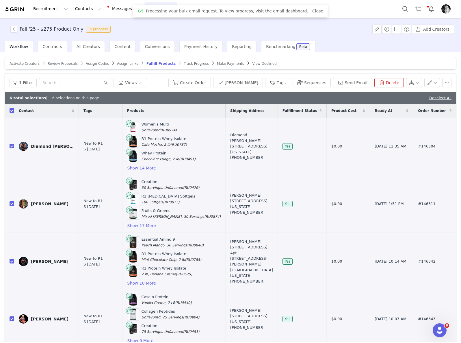
click at [58, 65] on span "Review Proposals" at bounding box center [63, 64] width 30 height 4
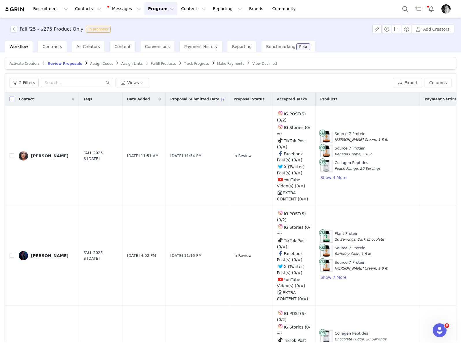
click at [12, 100] on input "checkbox" at bounding box center [12, 99] width 5 height 5
checkbox input "true"
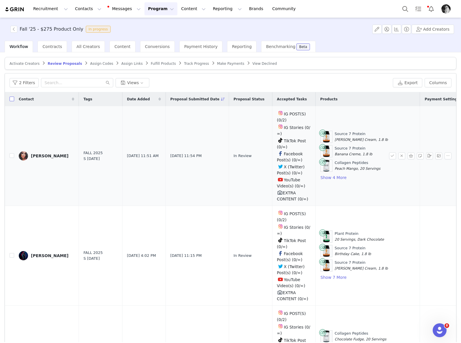
checkbox input "true"
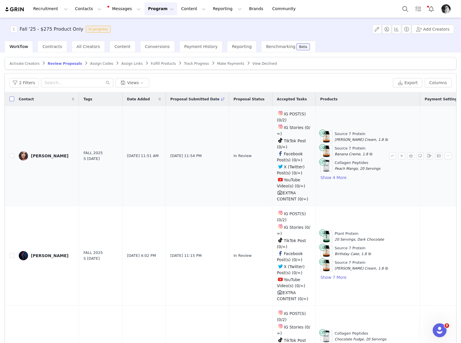
checkbox input "true"
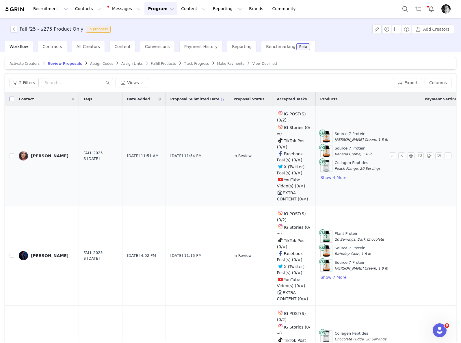
checkbox input "true"
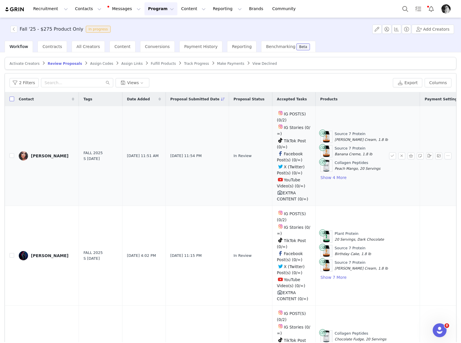
checkbox input "true"
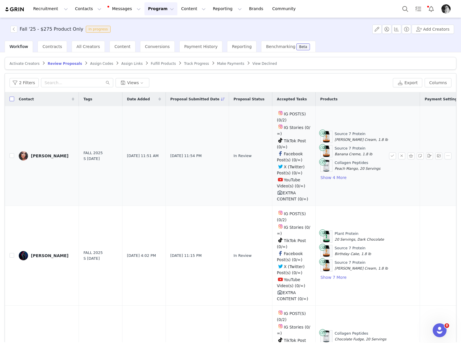
checkbox input "true"
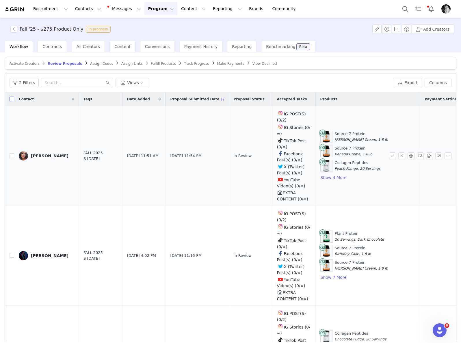
checkbox input "true"
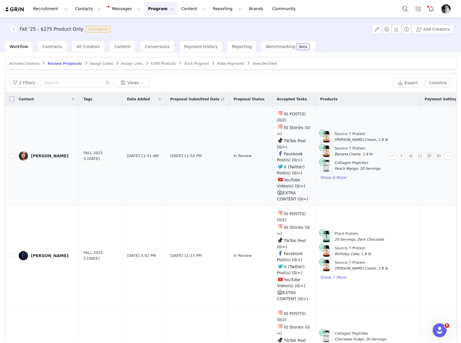
checkbox input "true"
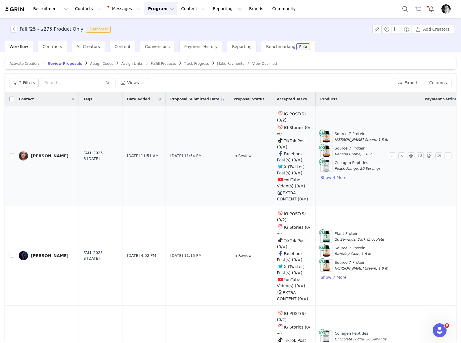
checkbox input "true"
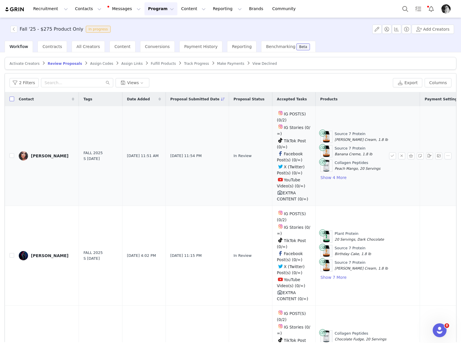
checkbox input "true"
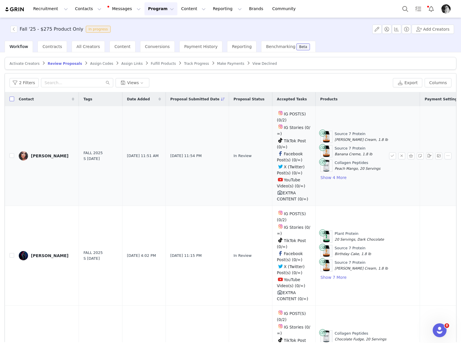
checkbox input "true"
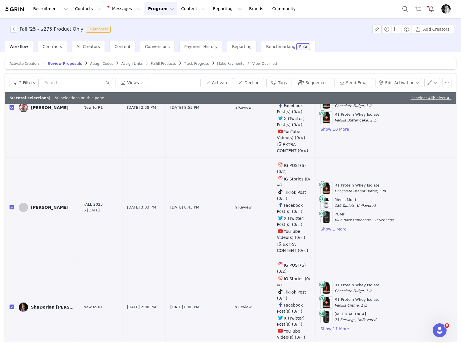
scroll to position [28, 0]
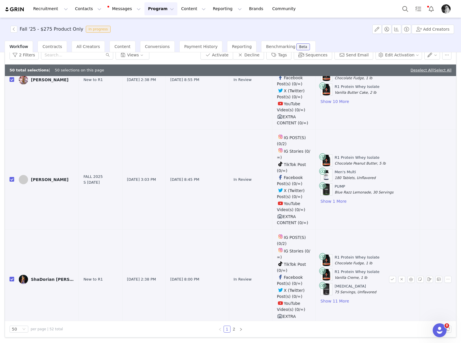
click at [13, 281] on input "checkbox" at bounding box center [12, 279] width 5 height 5
checkbox input "false"
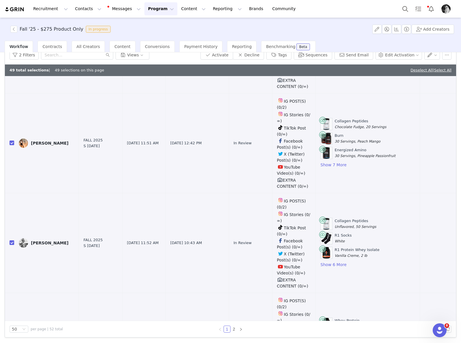
scroll to position [269, 0]
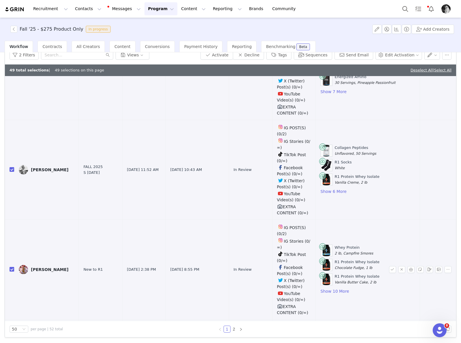
click at [12, 271] on input "checkbox" at bounding box center [12, 269] width 5 height 5
checkbox input "false"
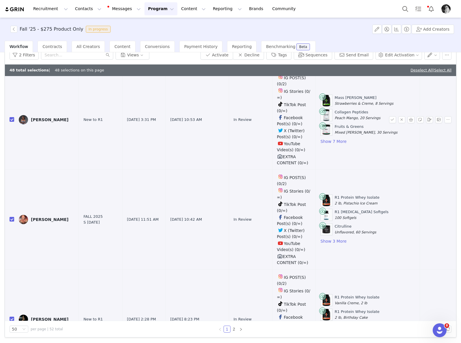
scroll to position [1320, 0]
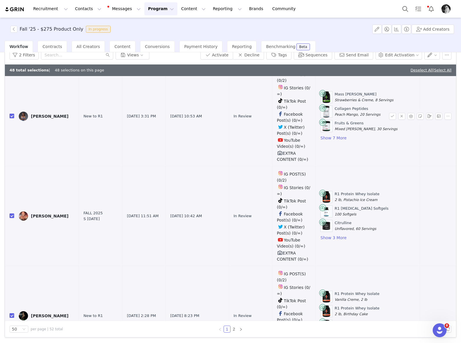
click at [13, 118] on input "checkbox" at bounding box center [12, 116] width 5 height 5
checkbox input "false"
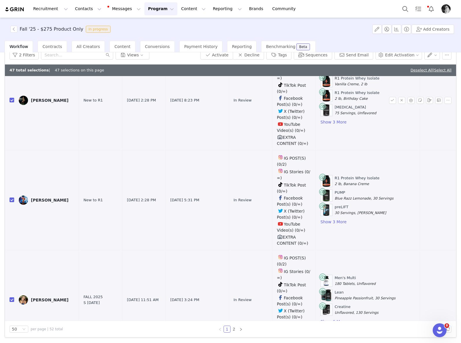
scroll to position [1535, 0]
click at [11, 102] on input "checkbox" at bounding box center [12, 99] width 5 height 5
checkbox input "false"
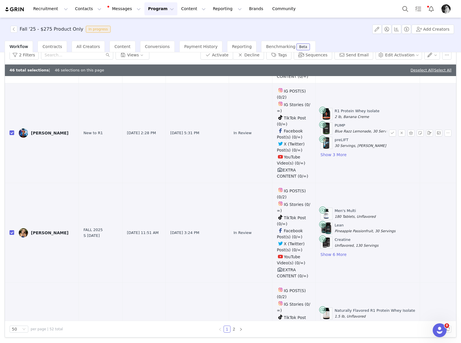
scroll to position [1615, 0]
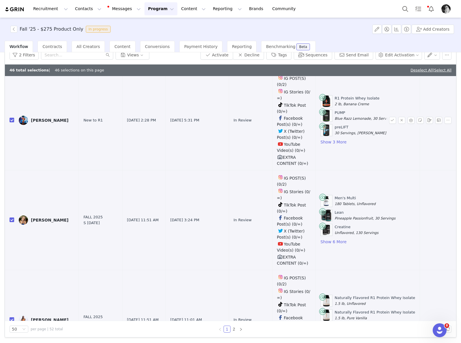
drag, startPoint x: 11, startPoint y: 130, endPoint x: 20, endPoint y: 150, distance: 22.1
click at [12, 122] on input "checkbox" at bounding box center [12, 120] width 5 height 5
checkbox input "false"
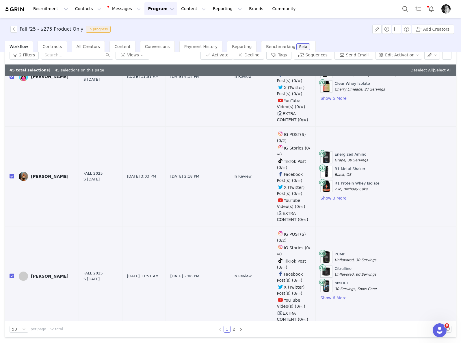
scroll to position [4790, 0]
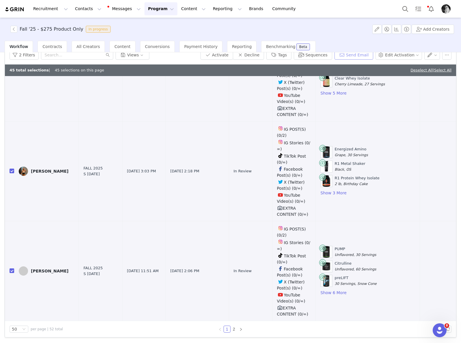
click at [355, 56] on button "Send Email" at bounding box center [354, 54] width 39 height 9
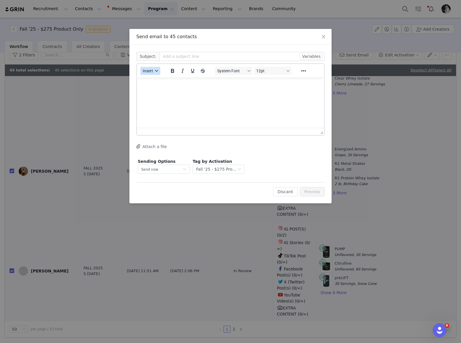
click at [150, 70] on span "Insert" at bounding box center [148, 70] width 10 height 5
click at [165, 81] on div "Insert Template" at bounding box center [171, 80] width 52 height 7
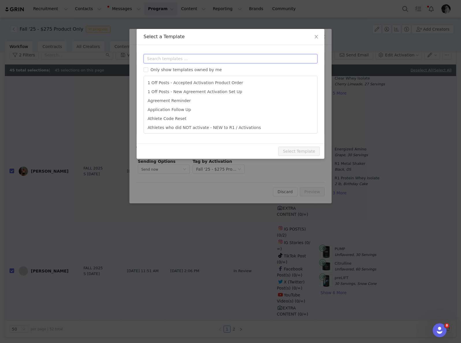
click at [197, 54] on input "text" at bounding box center [231, 58] width 174 height 9
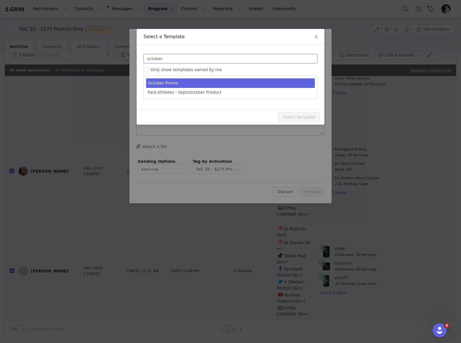
type input "october"
type input "October Promo: 31% Off + Free Gift!"
click at [205, 81] on li "October Promo" at bounding box center [230, 83] width 169 height 10
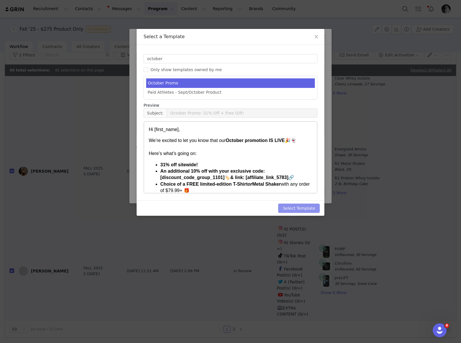
drag, startPoint x: 300, startPoint y: 204, endPoint x: 278, endPoint y: 193, distance: 24.6
click at [300, 204] on button "Select Template" at bounding box center [299, 207] width 42 height 9
type input "October Promo: 31% Off + Free Gift!"
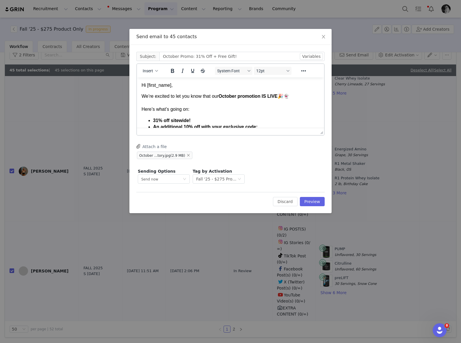
click at [160, 87] on p "Hi [first_name]," at bounding box center [231, 85] width 178 height 6
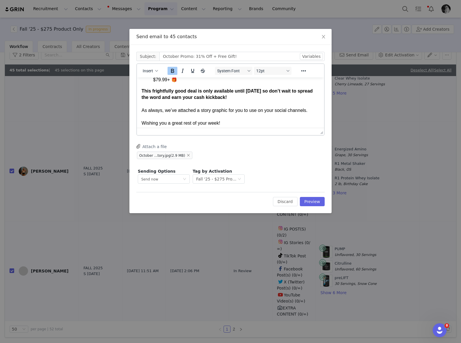
scroll to position [67, 0]
click at [313, 111] on p "This frightfully good deal is only available until October 23rd so don’t wait t…" at bounding box center [231, 106] width 178 height 39
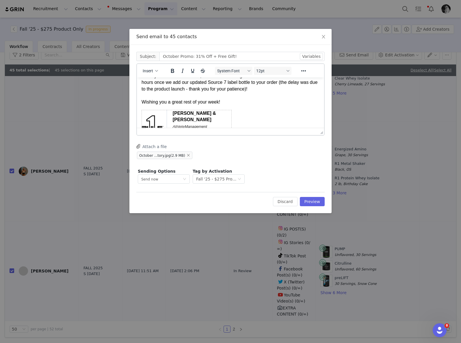
scroll to position [108, 0]
click at [218, 88] on p "This frightfully good deal is only available until October 23rd so don’t wait t…" at bounding box center [231, 76] width 178 height 58
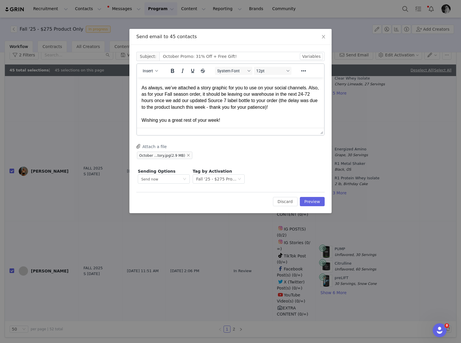
drag, startPoint x: 306, startPoint y: 109, endPoint x: 128, endPoint y: 95, distance: 178.8
click at [137, 95] on html "Hi First Name , We’re excited to let you know that our October promotion IS LIV…" at bounding box center [230, 90] width 187 height 205
copy p "Also, as for your Fall season order, it should be leaving our warehouse in the …"
click at [316, 202] on button "Preview" at bounding box center [312, 201] width 25 height 9
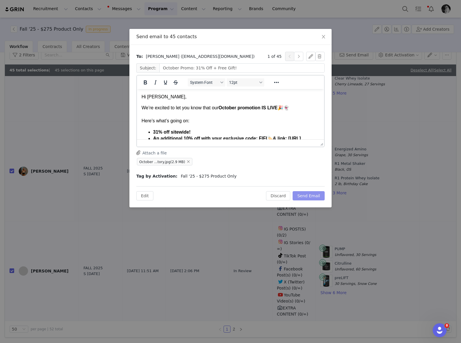
scroll to position [0, 0]
click at [315, 195] on button "Send Email" at bounding box center [309, 195] width 32 height 9
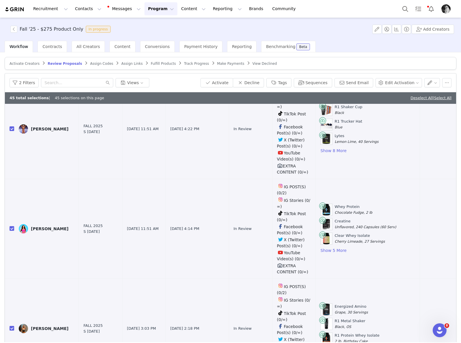
click at [29, 65] on span "Activate Creators" at bounding box center [25, 64] width 30 height 4
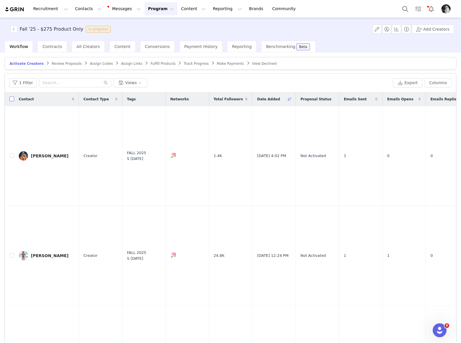
click at [12, 99] on input "checkbox" at bounding box center [12, 99] width 5 height 5
checkbox input "true"
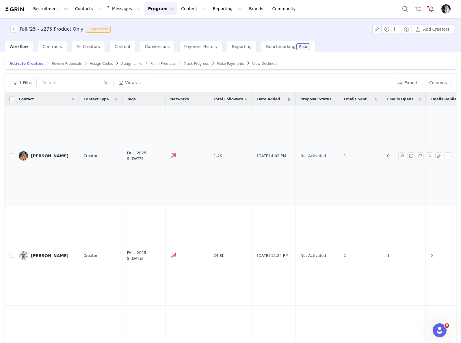
checkbox input "true"
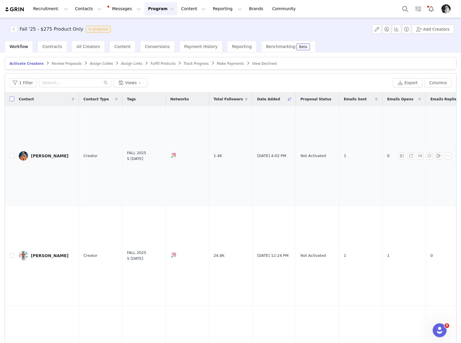
checkbox input "true"
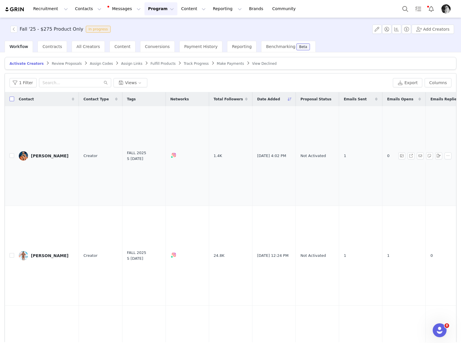
checkbox input "true"
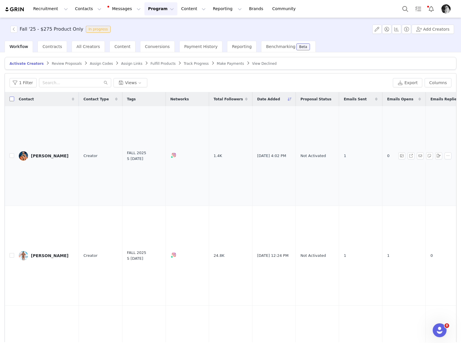
checkbox input "true"
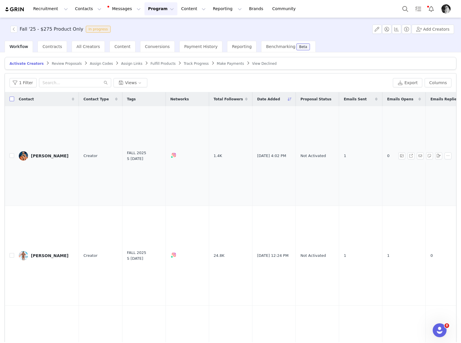
checkbox input "true"
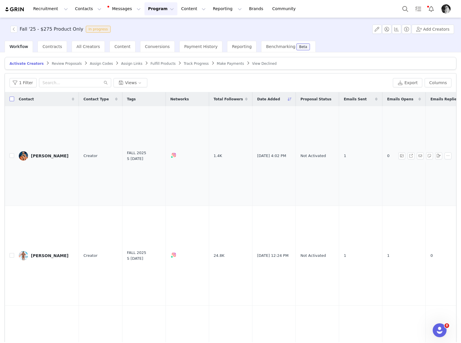
checkbox input "true"
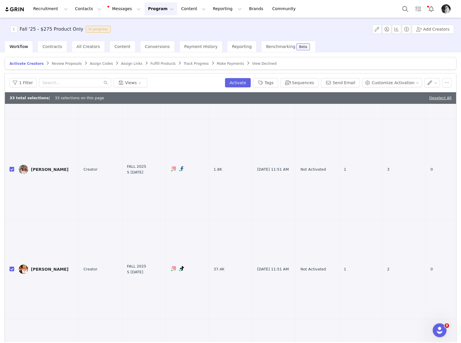
scroll to position [28, 0]
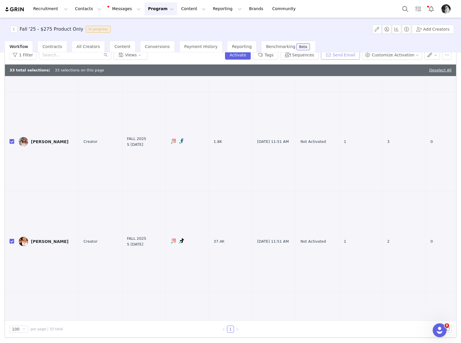
click at [330, 55] on button "Send Email" at bounding box center [340, 54] width 39 height 9
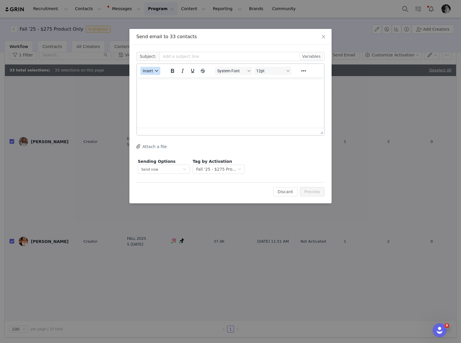
click at [147, 71] on span "Insert" at bounding box center [148, 70] width 10 height 5
click at [161, 80] on div "Insert Template" at bounding box center [171, 80] width 52 height 7
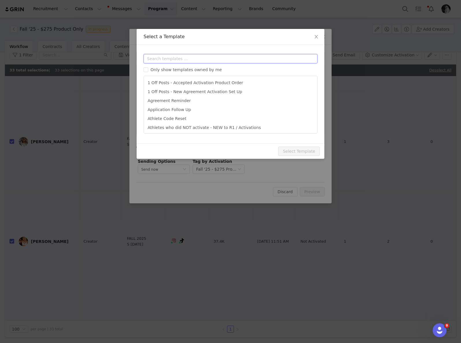
click at [168, 57] on input "text" at bounding box center [231, 58] width 174 height 9
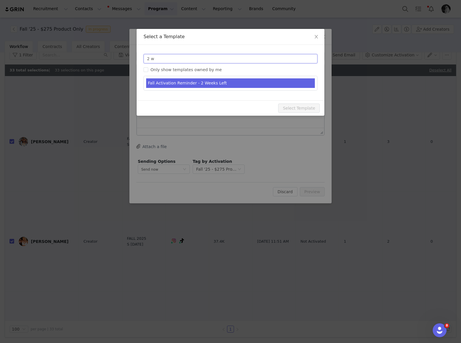
type input "2 w"
type input "REMINDER: Join R1's Fall 2025 Program!"
click at [188, 81] on li "Fall Activation Reminder - 2 Weeks Left" at bounding box center [230, 83] width 169 height 10
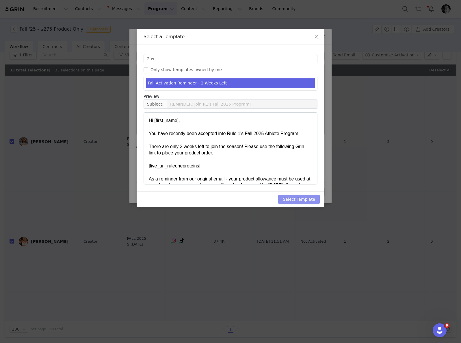
click at [294, 199] on button "Select Template" at bounding box center [299, 199] width 42 height 9
type input "REMINDER: Join R1's Fall 2025 Program!"
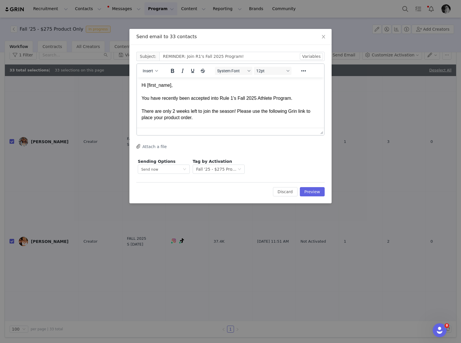
click at [167, 88] on div "Hi [first_name]," at bounding box center [231, 85] width 178 height 6
click at [313, 191] on button "Preview" at bounding box center [312, 191] width 25 height 9
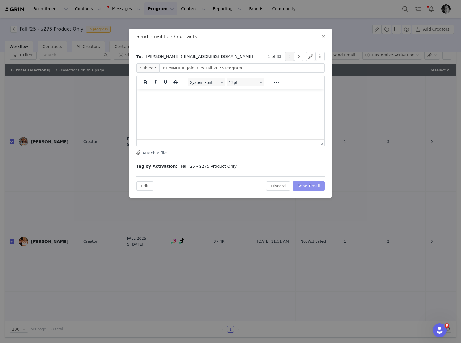
click at [311, 185] on button "Send Email" at bounding box center [309, 185] width 32 height 9
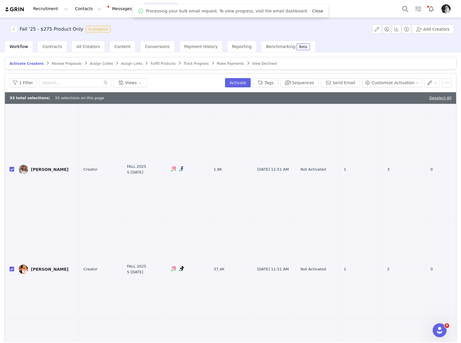
click at [312, 13] on link "Close" at bounding box center [317, 11] width 11 height 5
drag, startPoint x: 152, startPoint y: 10, endPoint x: 148, endPoint y: 14, distance: 5.5
click at [152, 10] on button "Program Program" at bounding box center [161, 8] width 33 height 13
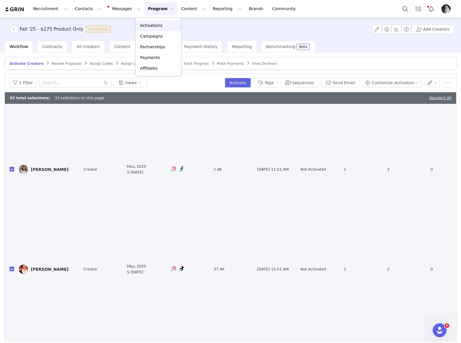
click at [143, 24] on p "Activations" at bounding box center [151, 26] width 22 height 6
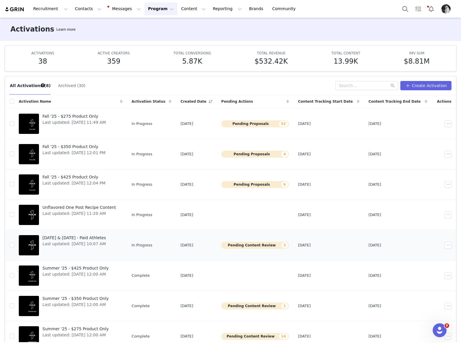
scroll to position [31, 0]
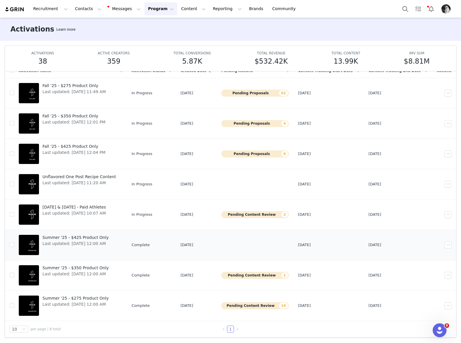
click at [92, 237] on span "Summer '25 - $425 Product Only" at bounding box center [75, 237] width 66 height 6
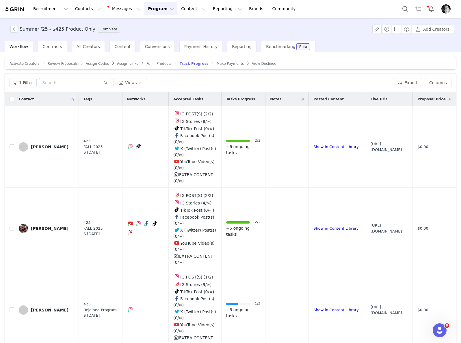
click at [219, 62] on span "Make Payments" at bounding box center [230, 64] width 27 height 4
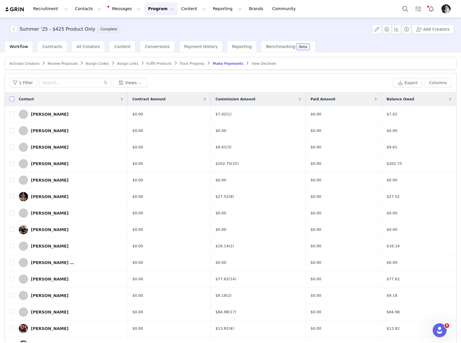
click at [12, 98] on input "checkbox" at bounding box center [12, 99] width 5 height 5
checkbox input "true"
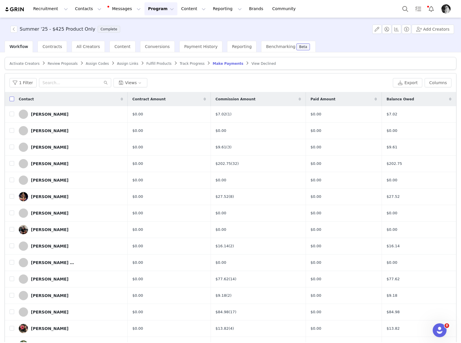
checkbox input "true"
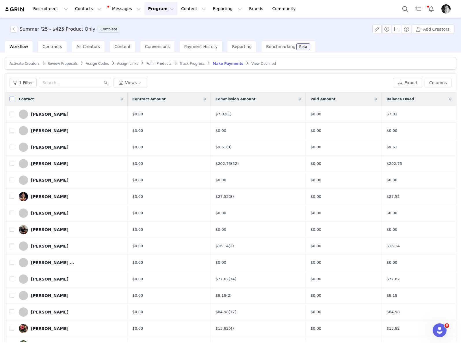
checkbox input "true"
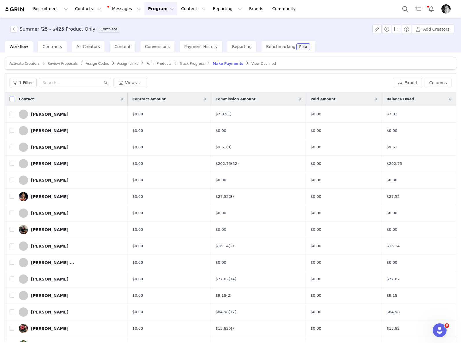
checkbox input "true"
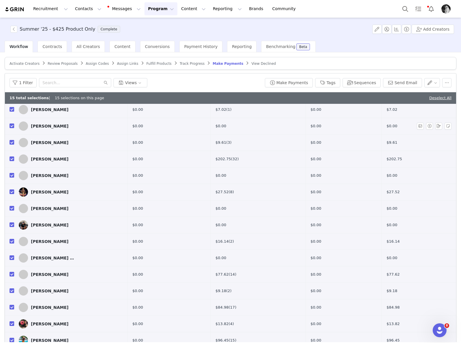
scroll to position [28, 0]
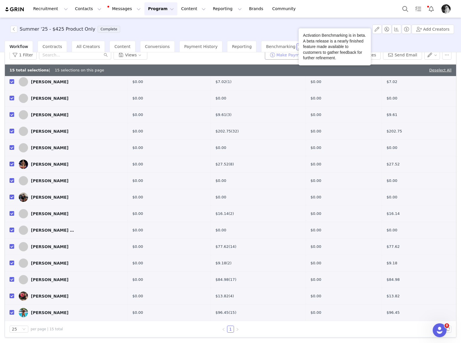
click at [292, 55] on button "Make Payments" at bounding box center [289, 54] width 48 height 9
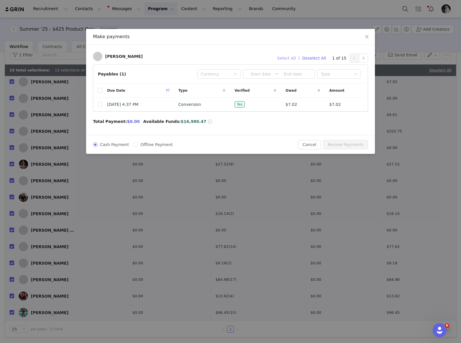
click at [284, 58] on button "Select All" at bounding box center [287, 57] width 24 height 9
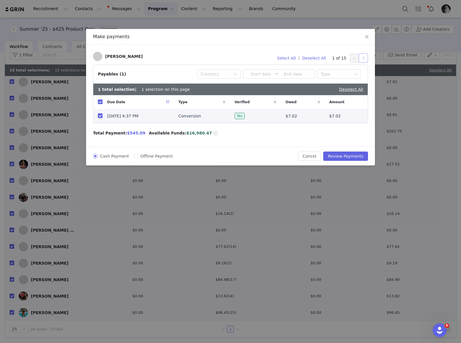
click at [366, 57] on button "button" at bounding box center [363, 57] width 9 height 9
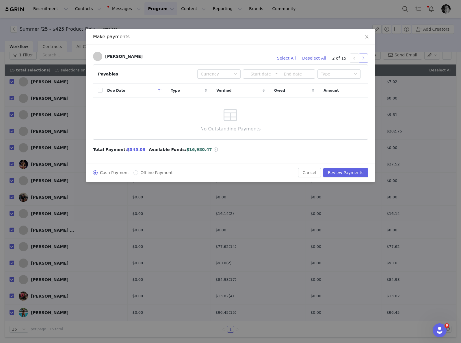
click at [363, 57] on button "button" at bounding box center [363, 57] width 9 height 9
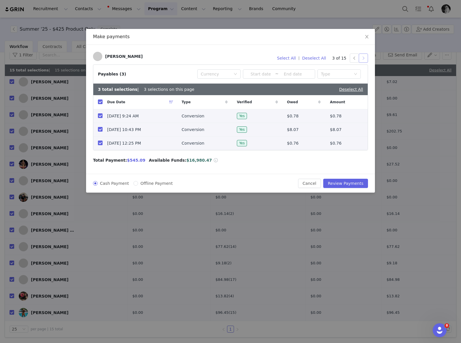
click at [363, 57] on button "button" at bounding box center [363, 57] width 9 height 9
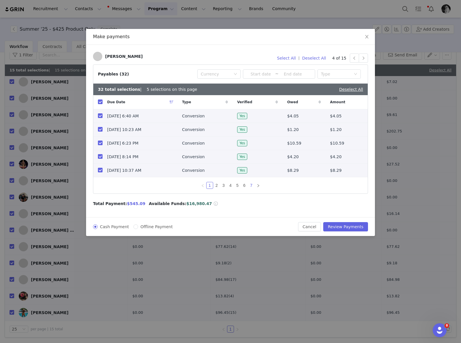
click at [251, 187] on link "7" at bounding box center [251, 185] width 6 height 6
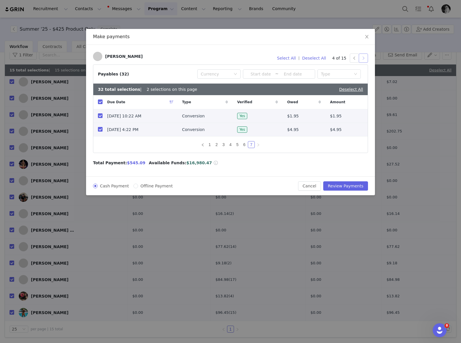
click at [365, 58] on button "button" at bounding box center [363, 57] width 9 height 9
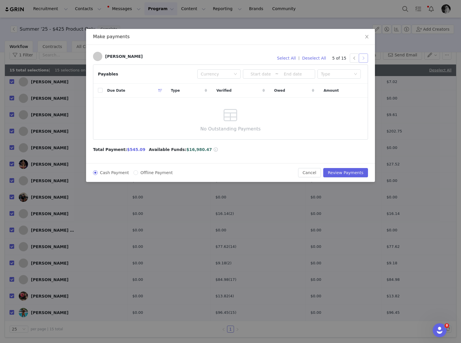
click at [365, 58] on button "button" at bounding box center [363, 57] width 9 height 9
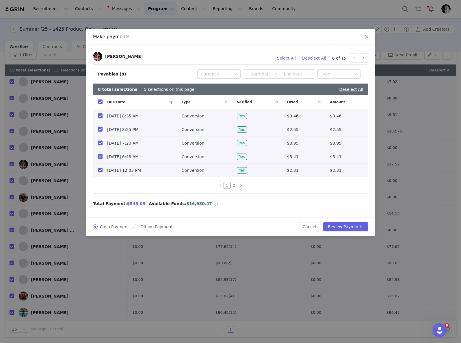
click at [241, 187] on icon "icon: right" at bounding box center [240, 185] width 3 height 3
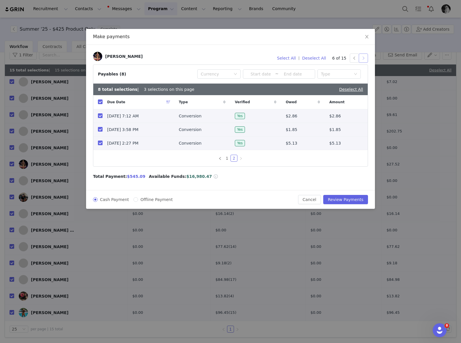
click at [364, 57] on button "button" at bounding box center [363, 57] width 9 height 9
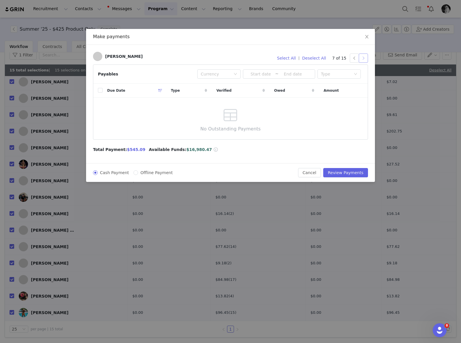
click at [364, 57] on button "button" at bounding box center [363, 57] width 9 height 9
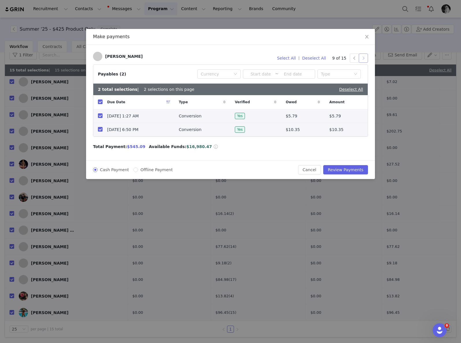
click at [364, 57] on button "button" at bounding box center [363, 57] width 9 height 9
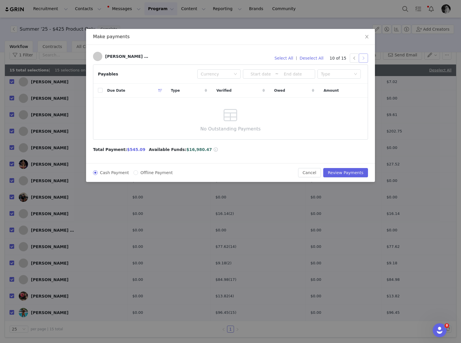
click at [364, 57] on button "button" at bounding box center [363, 57] width 9 height 9
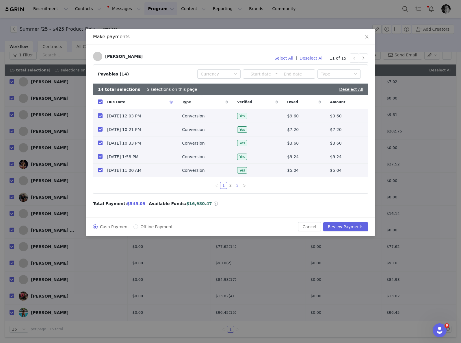
click at [240, 187] on link "3" at bounding box center [237, 185] width 6 height 6
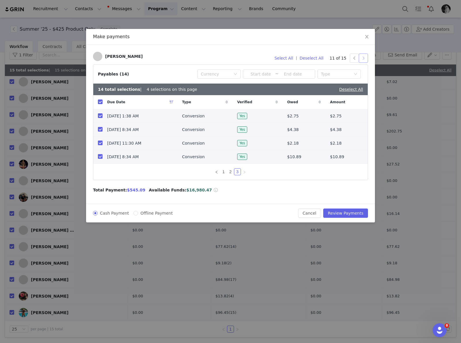
click at [366, 60] on button "button" at bounding box center [363, 57] width 9 height 9
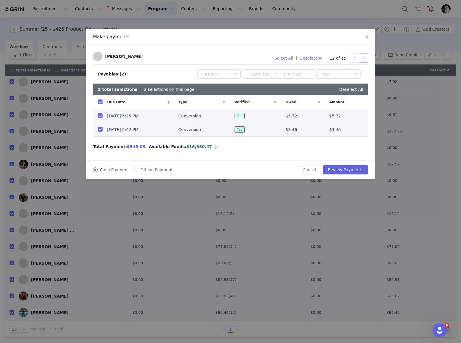
click at [366, 60] on button "button" at bounding box center [363, 57] width 9 height 9
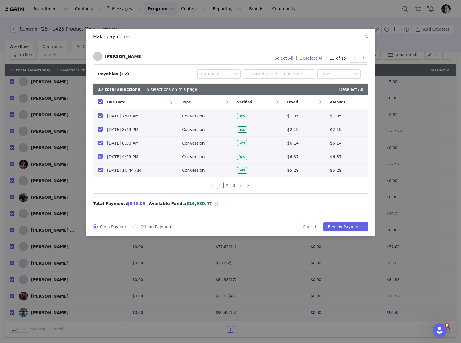
click at [240, 188] on link "4" at bounding box center [241, 185] width 6 height 6
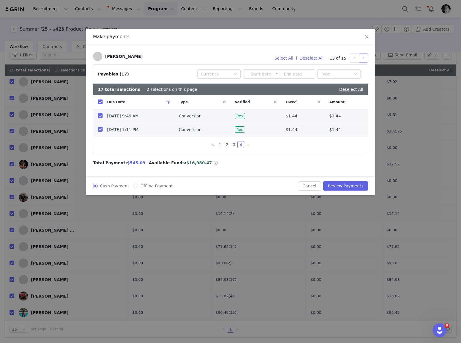
click at [364, 59] on button "button" at bounding box center [363, 57] width 9 height 9
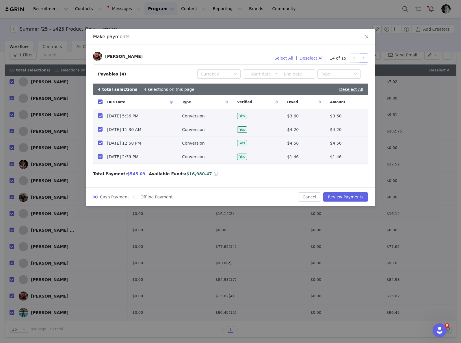
click at [366, 56] on button "button" at bounding box center [363, 57] width 9 height 9
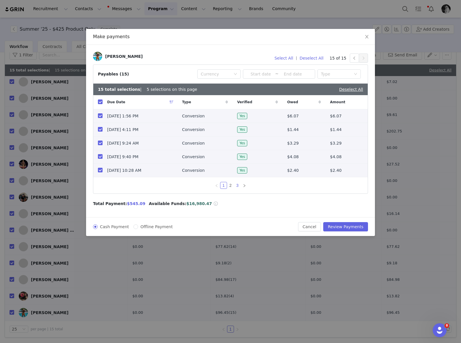
click at [238, 188] on link "3" at bounding box center [237, 185] width 6 height 6
click at [346, 229] on button "Review Payments" at bounding box center [345, 226] width 45 height 9
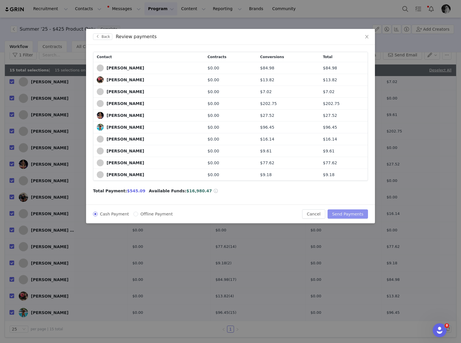
click at [351, 215] on button "Send Payments" at bounding box center [348, 213] width 40 height 9
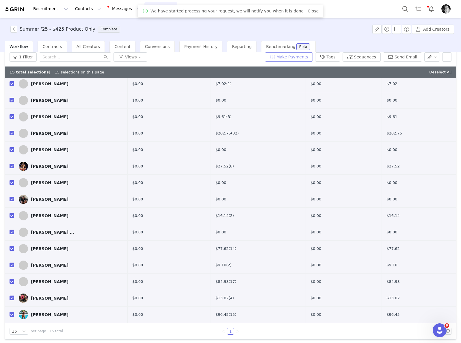
scroll to position [0, 0]
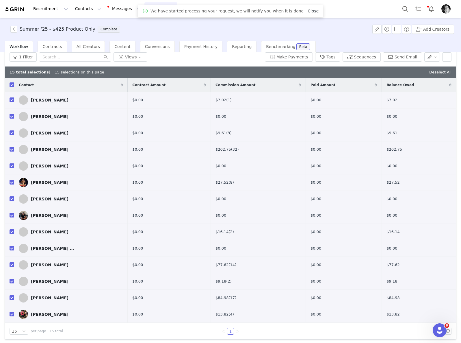
click at [308, 11] on link "Close" at bounding box center [313, 11] width 11 height 5
click at [155, 7] on button "Program Program" at bounding box center [161, 8] width 33 height 13
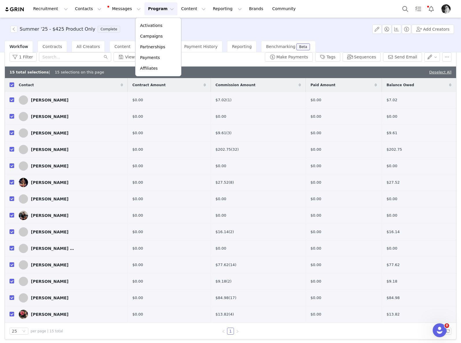
click at [219, 59] on div "1 Filter Views" at bounding box center [136, 56] width 253 height 9
click at [126, 56] on button "Views" at bounding box center [131, 56] width 34 height 9
click at [205, 62] on div "1 Filter Views Make Payments Tags Sequences Send Email" at bounding box center [230, 57] width 451 height 19
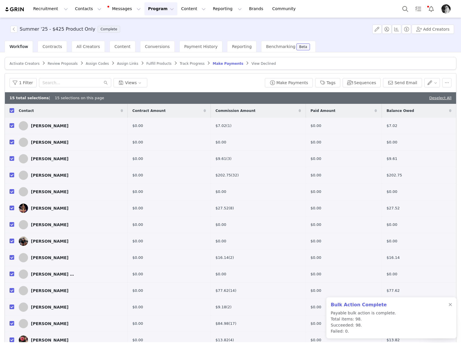
click at [192, 65] on span "Track Progress" at bounding box center [192, 64] width 25 height 4
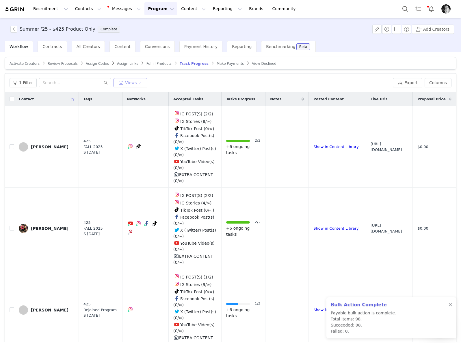
click at [142, 84] on button "Views" at bounding box center [131, 82] width 34 height 9
click at [258, 77] on div "1 Filter Views Export Columns" at bounding box center [230, 82] width 451 height 19
click at [159, 5] on button "Program Program" at bounding box center [161, 8] width 33 height 13
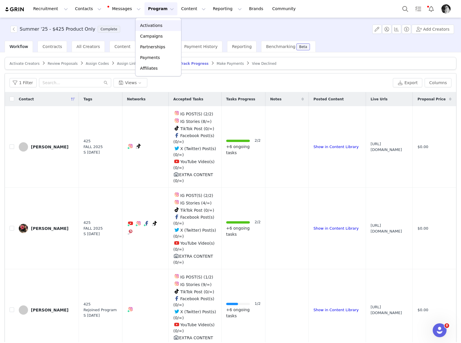
click at [150, 29] on link "Activations" at bounding box center [159, 25] width 46 height 11
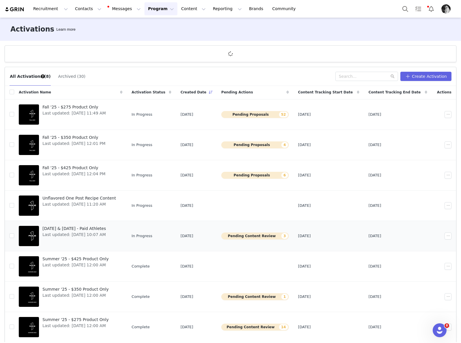
scroll to position [21, 0]
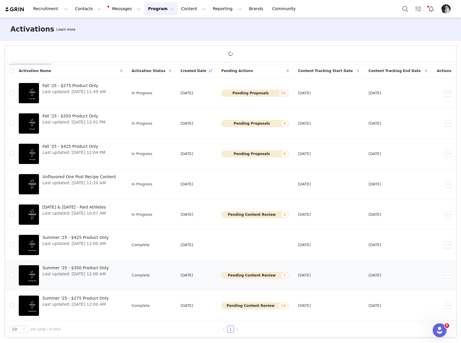
click at [95, 268] on span "Summer '25 - $350 Product Only" at bounding box center [75, 268] width 66 height 6
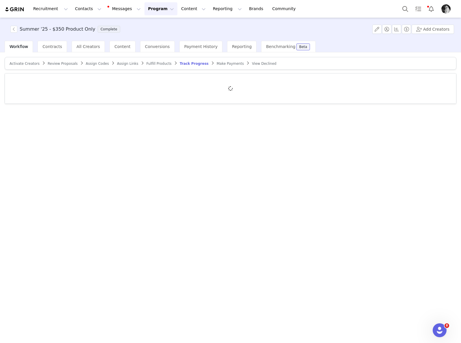
click at [217, 62] on span "Make Payments" at bounding box center [230, 64] width 27 height 4
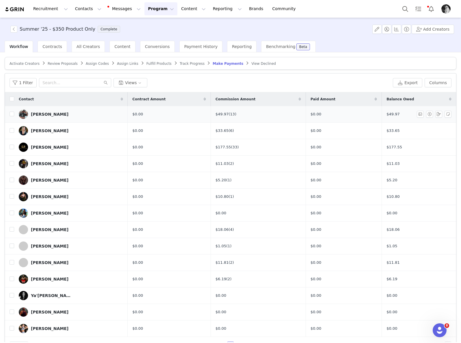
scroll to position [16, 0]
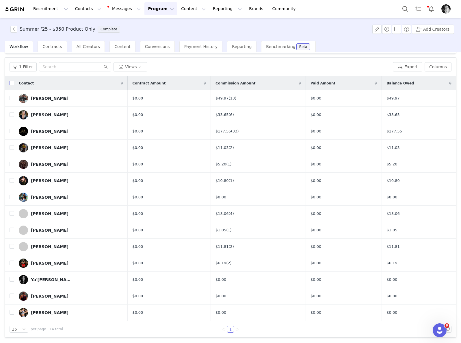
click at [12, 82] on input "checkbox" at bounding box center [12, 83] width 5 height 5
checkbox input "true"
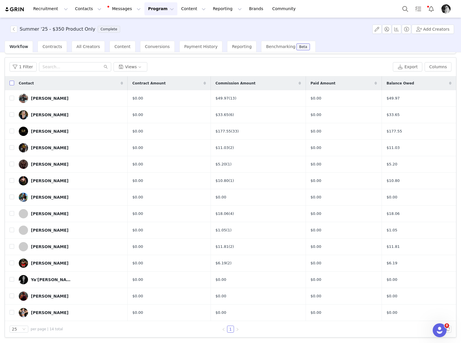
checkbox input "true"
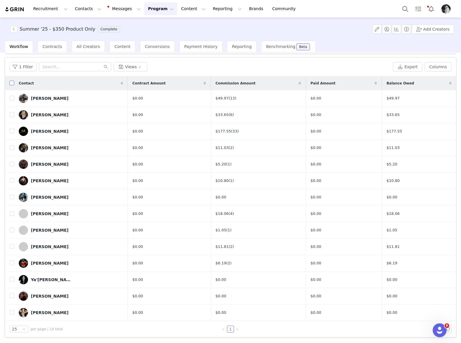
checkbox input "true"
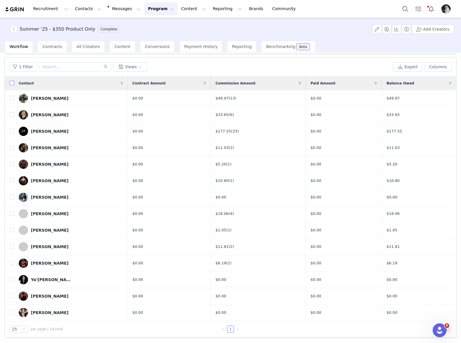
checkbox input "true"
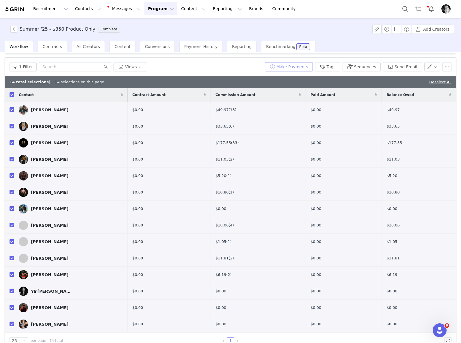
click at [296, 69] on button "Make Payments" at bounding box center [289, 66] width 48 height 9
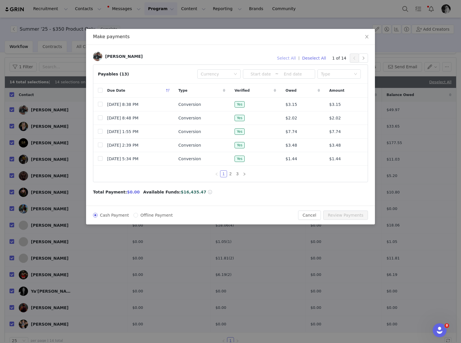
click at [290, 57] on button "Select All" at bounding box center [287, 57] width 24 height 9
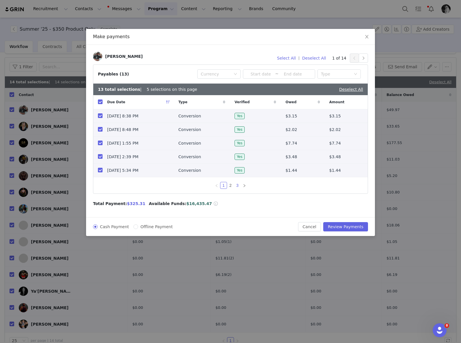
click at [237, 187] on link "3" at bounding box center [237, 185] width 6 height 6
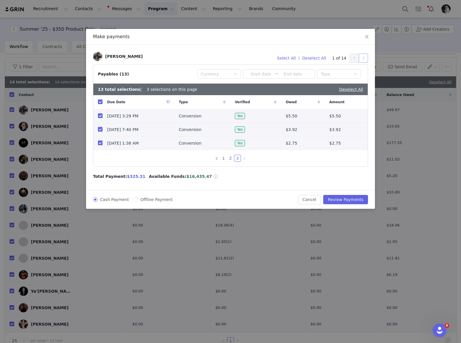
click at [365, 60] on button "button" at bounding box center [363, 57] width 9 height 9
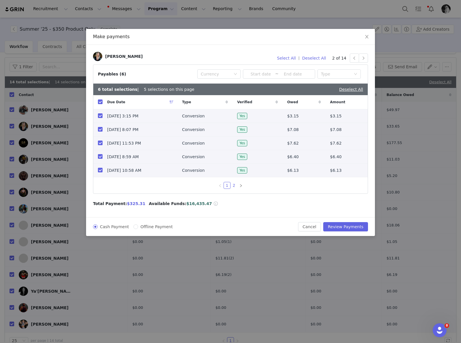
click at [235, 187] on link "2" at bounding box center [234, 185] width 6 height 6
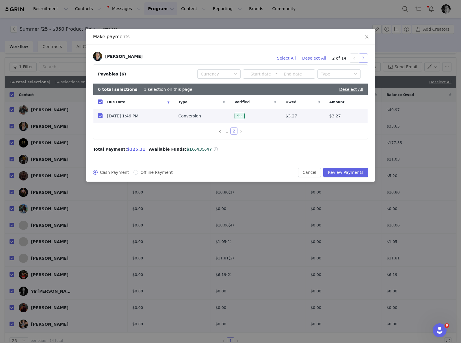
click at [363, 58] on button "button" at bounding box center [363, 57] width 9 height 9
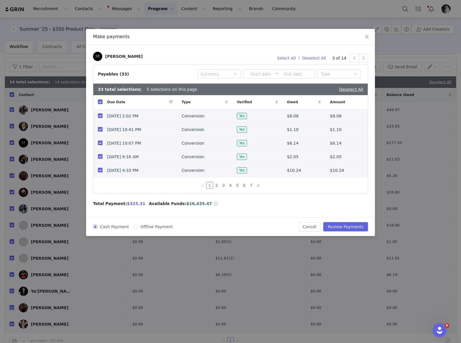
click at [251, 186] on link "7" at bounding box center [251, 185] width 6 height 6
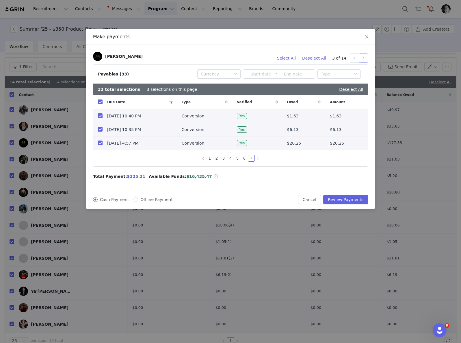
click at [364, 58] on button "button" at bounding box center [363, 57] width 9 height 9
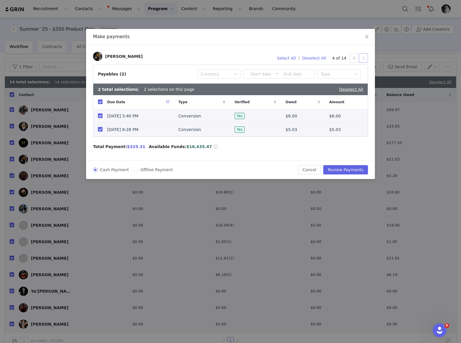
click at [361, 62] on button "button" at bounding box center [363, 57] width 9 height 9
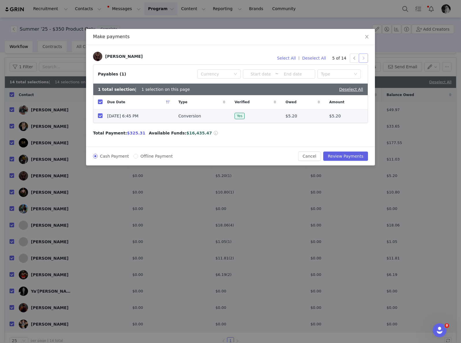
click at [364, 60] on button "button" at bounding box center [363, 57] width 9 height 9
click at [364, 58] on button "button" at bounding box center [363, 57] width 9 height 9
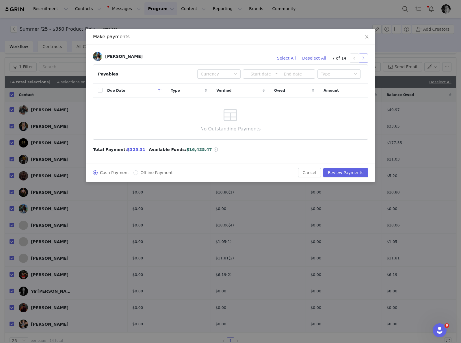
click at [364, 58] on button "button" at bounding box center [363, 57] width 9 height 9
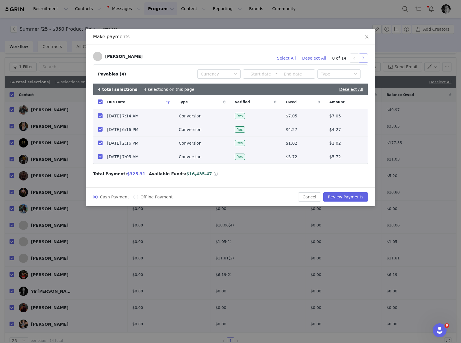
click at [364, 58] on button "button" at bounding box center [363, 57] width 9 height 9
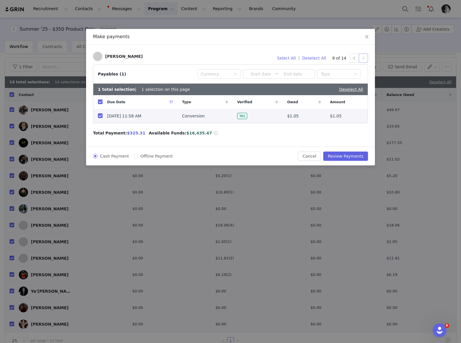
click at [364, 58] on button "button" at bounding box center [363, 57] width 9 height 9
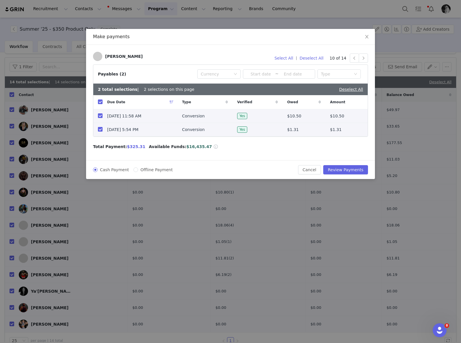
click at [96, 130] on td at bounding box center [97, 130] width 9 height 14
click at [99, 130] on input "checkbox" at bounding box center [100, 129] width 5 height 5
checkbox input "false"
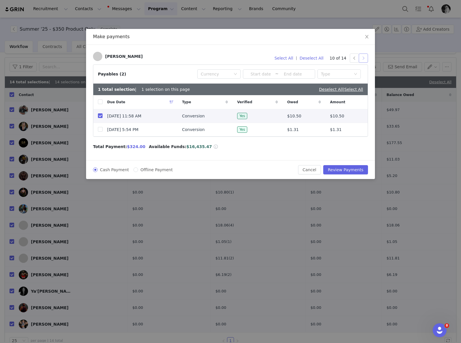
click at [364, 60] on button "button" at bounding box center [363, 57] width 9 height 9
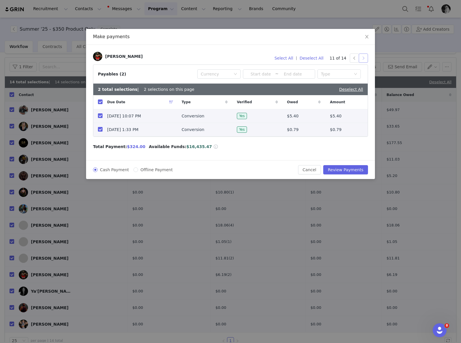
click at [364, 60] on button "button" at bounding box center [363, 57] width 9 height 9
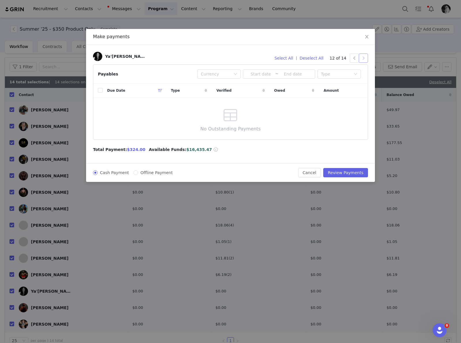
click at [364, 60] on button "button" at bounding box center [363, 57] width 9 height 9
click at [352, 173] on button "Review Payments" at bounding box center [345, 172] width 45 height 9
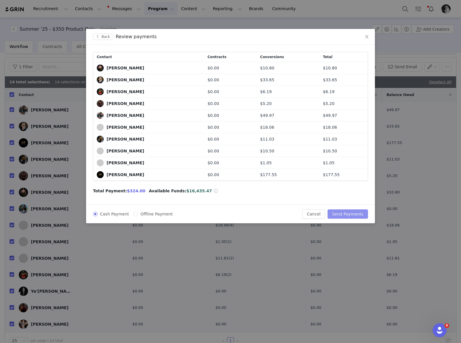
click at [355, 212] on button "Send Payments" at bounding box center [348, 213] width 40 height 9
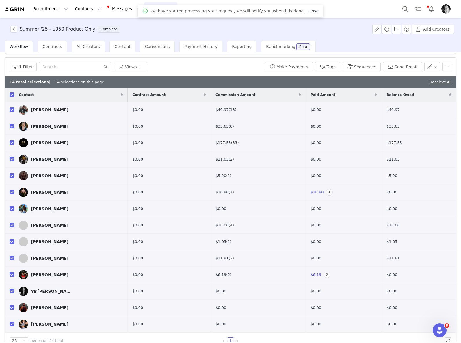
click at [308, 12] on link "Close" at bounding box center [313, 11] width 11 height 5
click at [152, 12] on button "Program Program" at bounding box center [161, 8] width 33 height 13
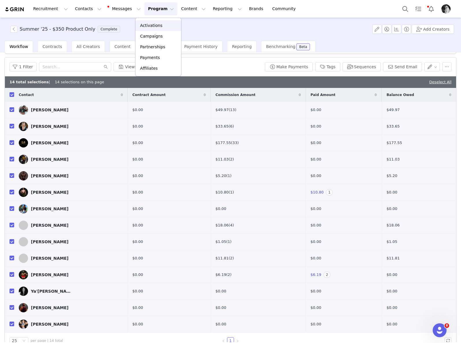
click at [155, 28] on p "Activations" at bounding box center [151, 26] width 22 height 6
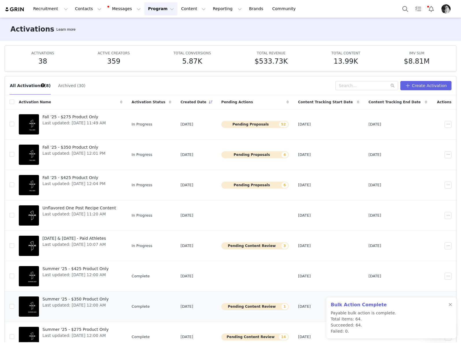
scroll to position [1, 0]
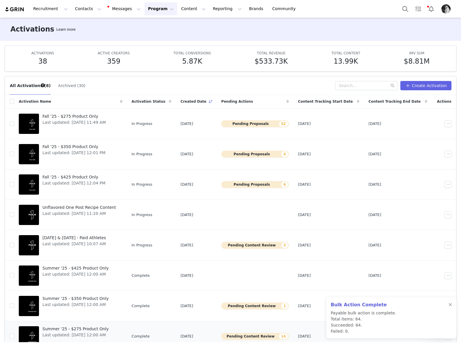
click at [88, 326] on span "Summer '25 - $275 Product Only" at bounding box center [75, 329] width 66 height 6
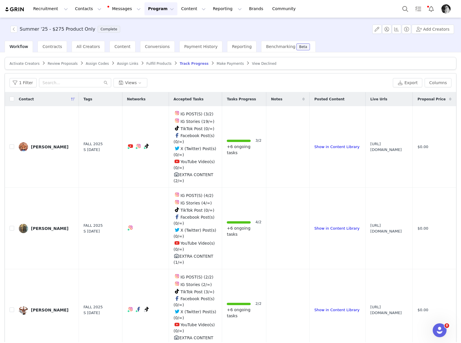
click at [224, 63] on span "Make Payments" at bounding box center [230, 64] width 27 height 4
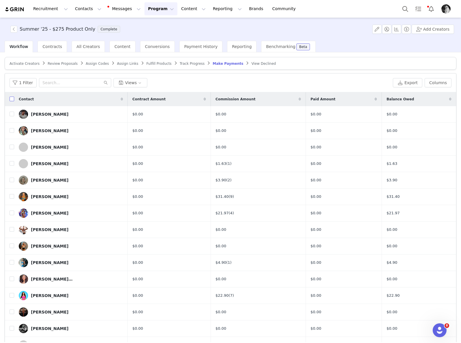
click at [12, 98] on input "checkbox" at bounding box center [12, 99] width 5 height 5
checkbox input "true"
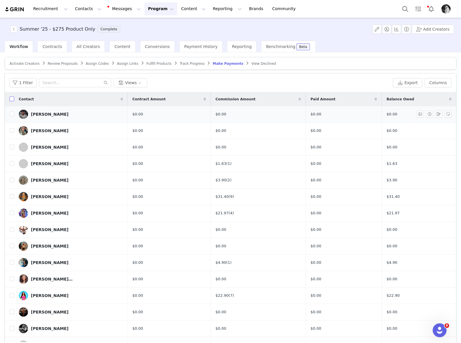
checkbox input "true"
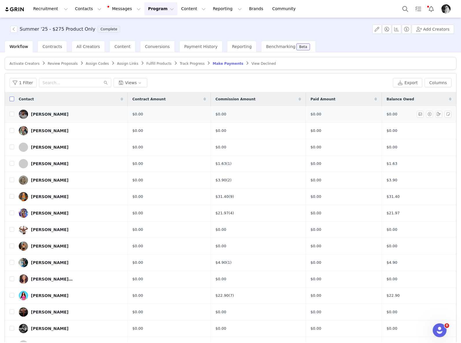
checkbox input "true"
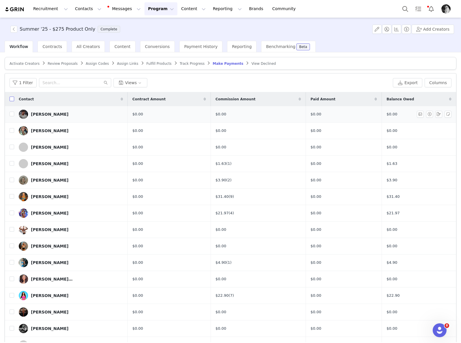
checkbox input "true"
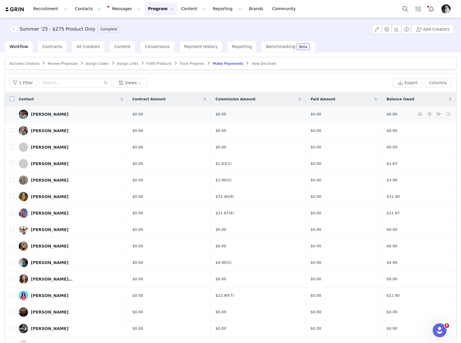
checkbox input "true"
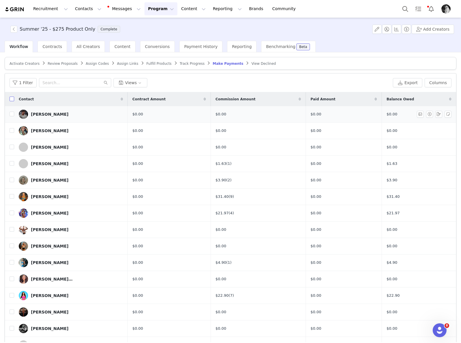
checkbox input "true"
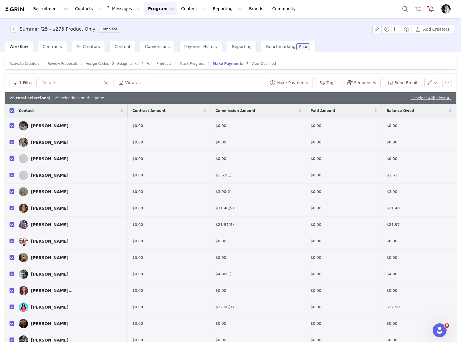
scroll to position [28, 0]
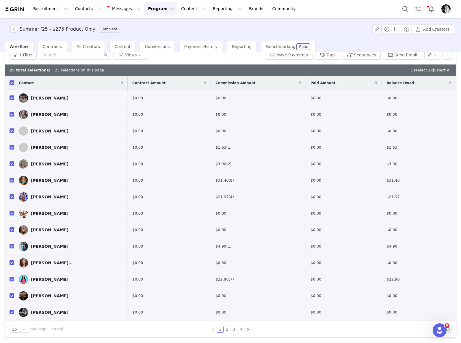
click at [29, 327] on div "25 per page | 99 total" at bounding box center [36, 328] width 53 height 7
click at [24, 329] on icon "icon: down" at bounding box center [24, 329] width 3 height 2
click at [440, 71] on link "Select All" at bounding box center [442, 70] width 17 height 4
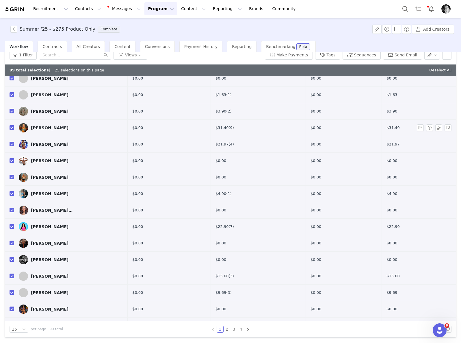
scroll to position [0, 0]
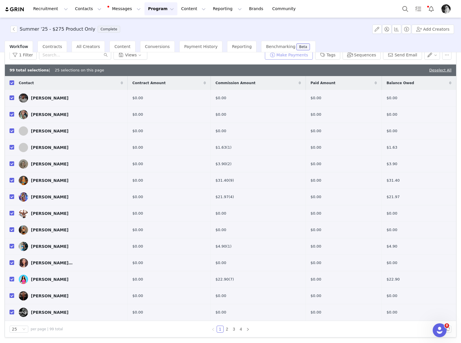
click at [284, 54] on button "Make Payments" at bounding box center [289, 54] width 48 height 9
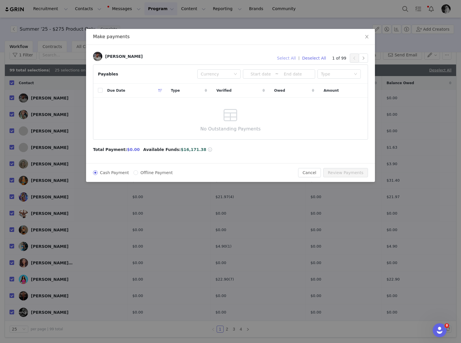
click at [291, 58] on button "Select All" at bounding box center [287, 57] width 24 height 9
click at [366, 57] on button "button" at bounding box center [363, 57] width 9 height 9
click at [362, 58] on button "button" at bounding box center [363, 57] width 9 height 9
click at [363, 59] on button "button" at bounding box center [363, 57] width 9 height 9
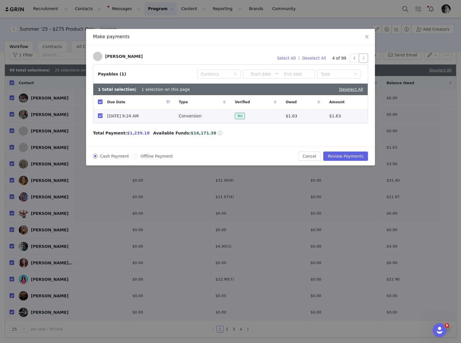
click at [362, 62] on button "button" at bounding box center [363, 57] width 9 height 9
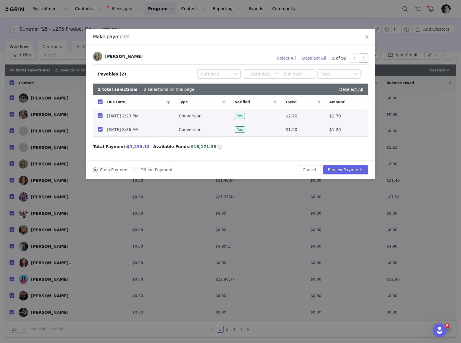
click at [366, 57] on button "button" at bounding box center [363, 57] width 9 height 9
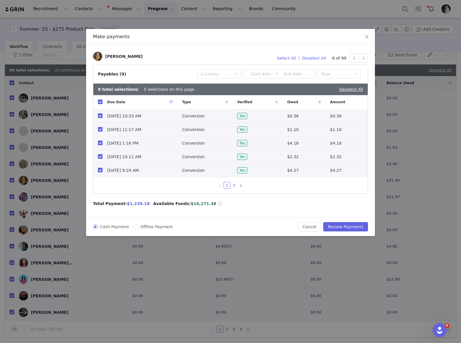
click at [233, 185] on link "2" at bounding box center [234, 185] width 6 height 6
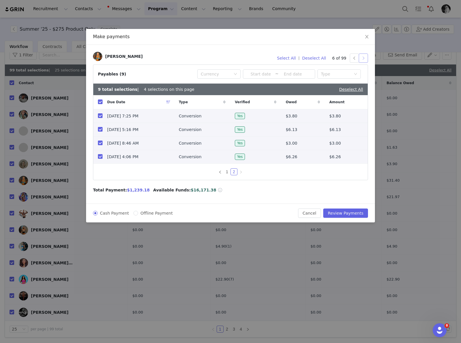
click at [363, 59] on button "button" at bounding box center [363, 57] width 9 height 9
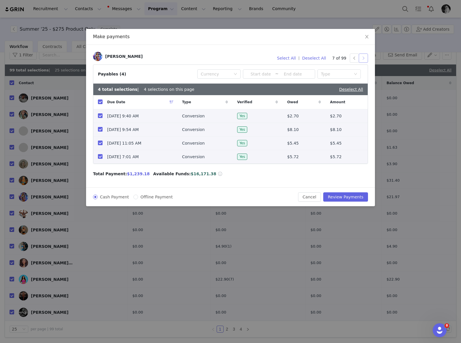
click at [360, 60] on button "button" at bounding box center [363, 57] width 9 height 9
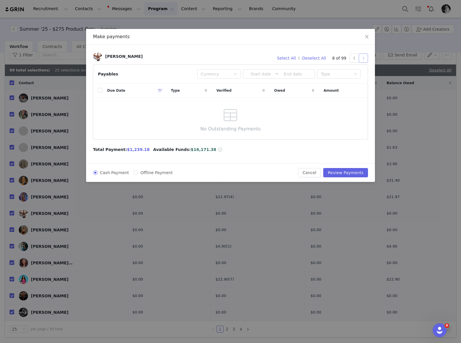
click at [361, 60] on button "button" at bounding box center [363, 57] width 9 height 9
click at [367, 58] on button "button" at bounding box center [363, 57] width 9 height 9
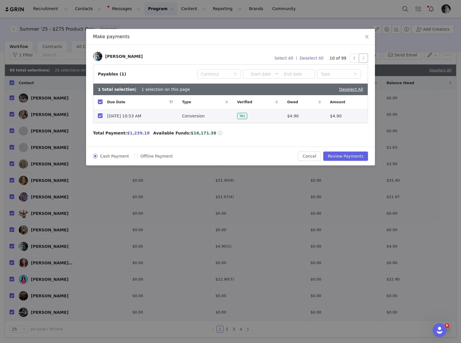
click at [362, 56] on button "button" at bounding box center [363, 57] width 9 height 9
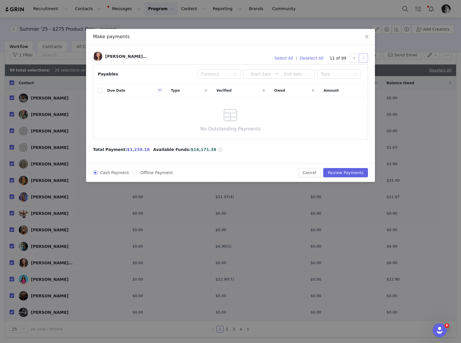
click at [362, 55] on button "button" at bounding box center [363, 57] width 9 height 9
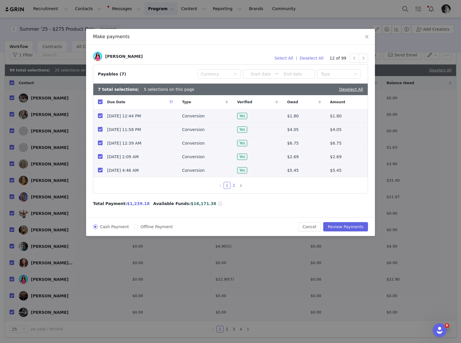
click at [236, 188] on link "2" at bounding box center [234, 185] width 6 height 6
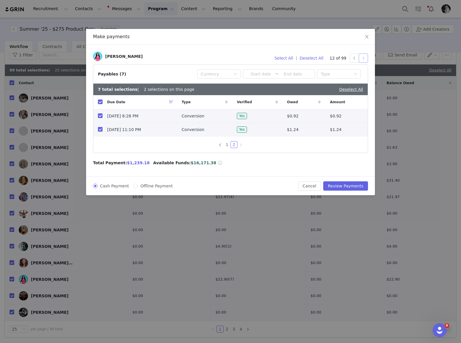
click at [364, 57] on button "button" at bounding box center [363, 57] width 9 height 9
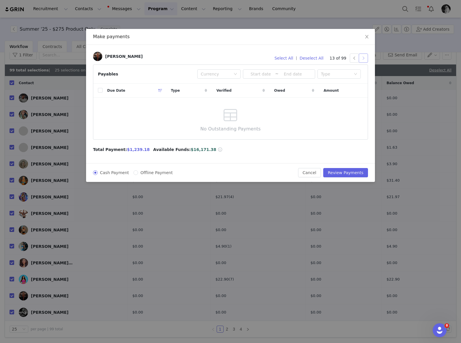
click at [363, 58] on button "button" at bounding box center [363, 57] width 9 height 9
click at [361, 54] on button "button" at bounding box center [363, 57] width 9 height 9
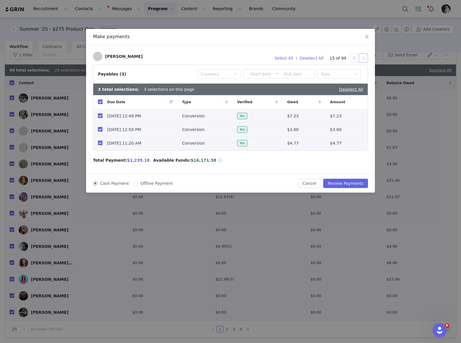
click at [363, 55] on button "button" at bounding box center [363, 57] width 9 height 9
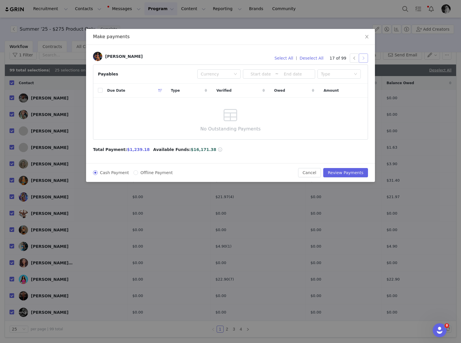
click at [363, 55] on button "button" at bounding box center [363, 57] width 9 height 9
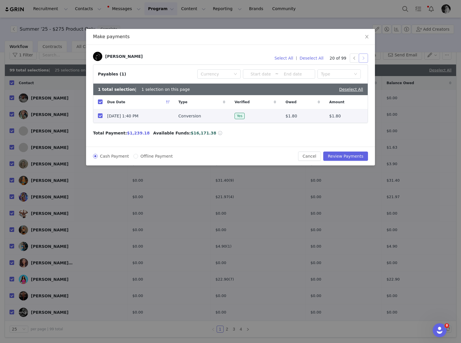
click at [363, 55] on button "button" at bounding box center [363, 57] width 9 height 9
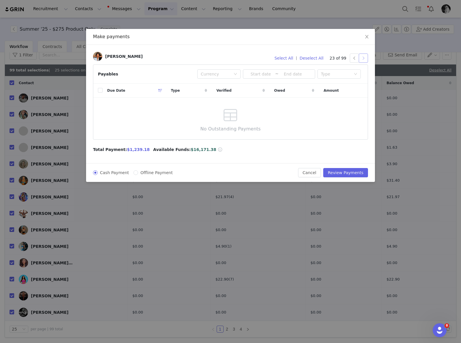
click at [363, 55] on button "button" at bounding box center [363, 57] width 9 height 9
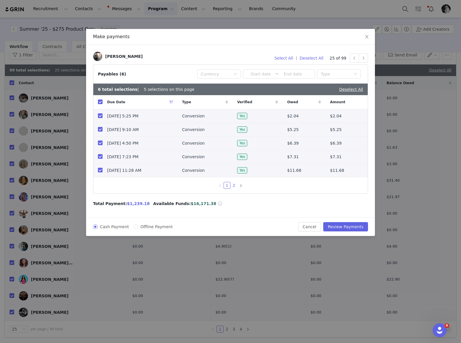
click at [232, 188] on link "2" at bounding box center [234, 185] width 6 height 6
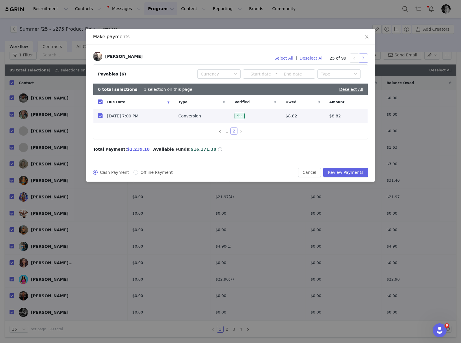
click at [365, 56] on button "button" at bounding box center [363, 57] width 9 height 9
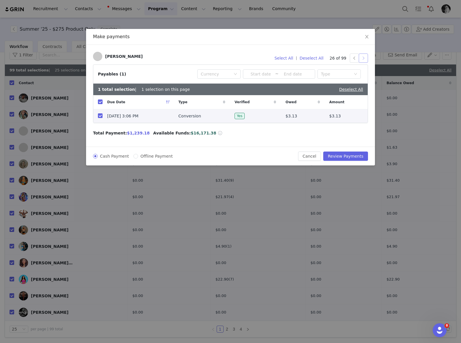
click at [365, 56] on button "button" at bounding box center [363, 57] width 9 height 9
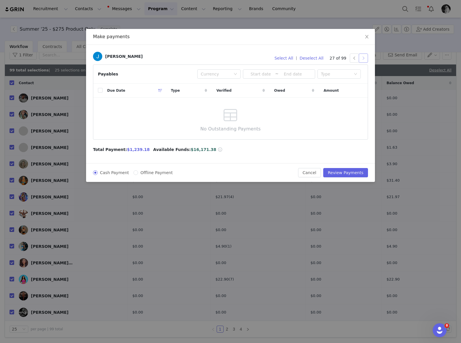
click at [364, 57] on button "button" at bounding box center [363, 57] width 9 height 9
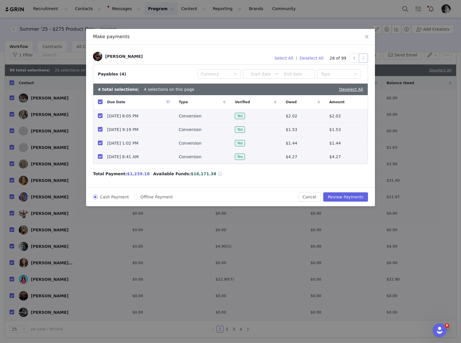
click at [364, 57] on button "button" at bounding box center [363, 57] width 9 height 9
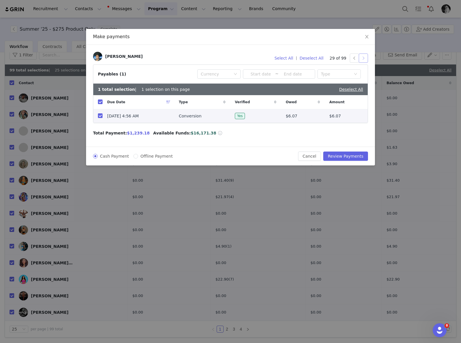
click at [364, 57] on button "button" at bounding box center [363, 57] width 9 height 9
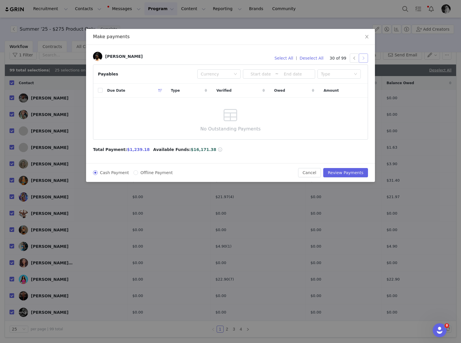
click at [364, 57] on button "button" at bounding box center [363, 57] width 9 height 9
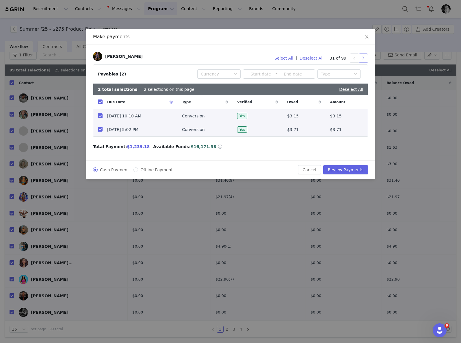
click at [363, 58] on button "button" at bounding box center [363, 57] width 9 height 9
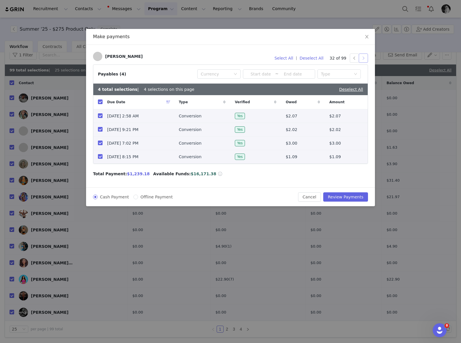
click at [365, 57] on button "button" at bounding box center [363, 57] width 9 height 9
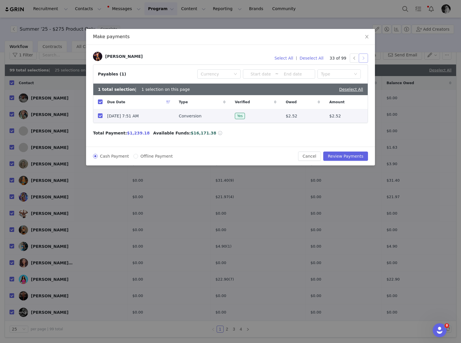
click at [365, 57] on button "button" at bounding box center [363, 57] width 9 height 9
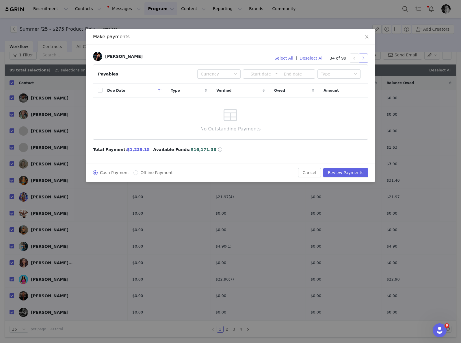
click at [365, 57] on button "button" at bounding box center [363, 57] width 9 height 9
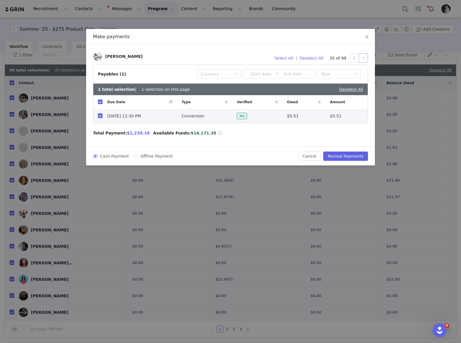
click at [365, 57] on button "button" at bounding box center [363, 57] width 9 height 9
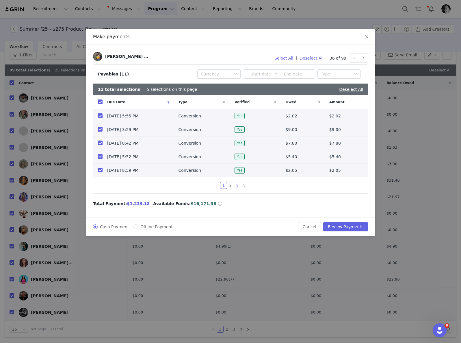
click at [235, 185] on link "3" at bounding box center [237, 185] width 6 height 6
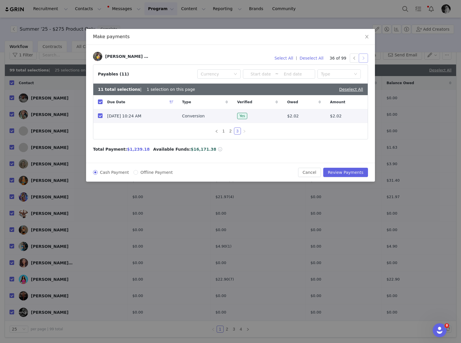
click at [365, 56] on button "button" at bounding box center [363, 57] width 9 height 9
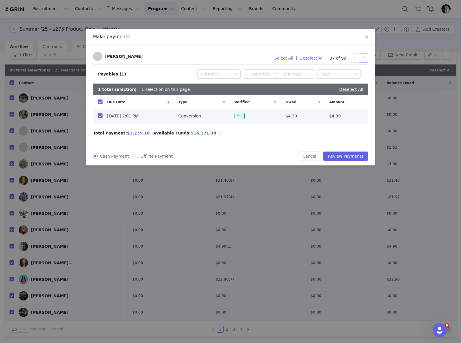
click at [363, 57] on button "button" at bounding box center [363, 57] width 9 height 9
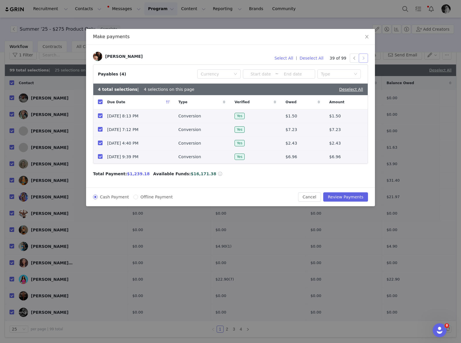
click at [363, 57] on button "button" at bounding box center [363, 57] width 9 height 9
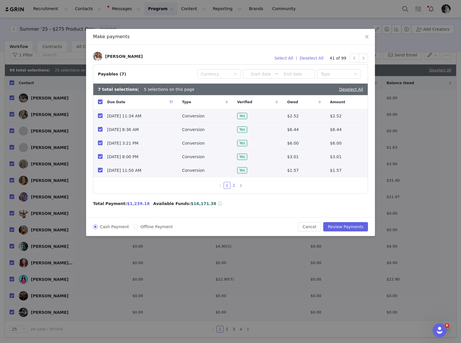
click at [233, 186] on link "2" at bounding box center [234, 185] width 6 height 6
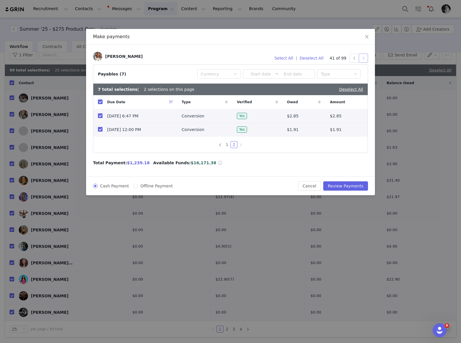
click at [360, 57] on button "button" at bounding box center [363, 57] width 9 height 9
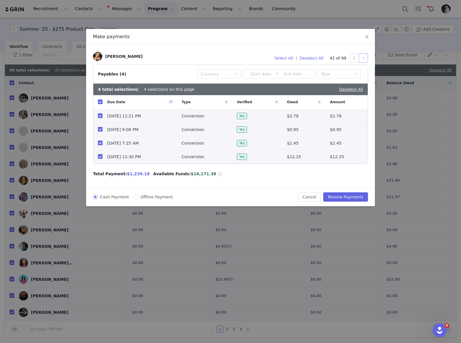
click at [365, 57] on button "button" at bounding box center [363, 57] width 9 height 9
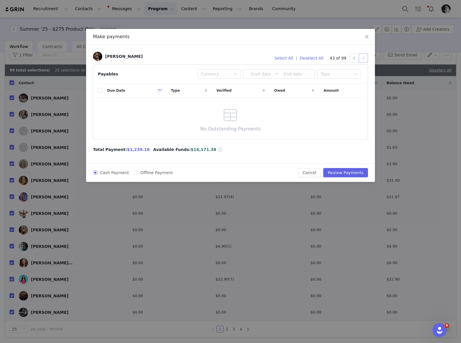
click at [365, 57] on button "button" at bounding box center [363, 57] width 9 height 9
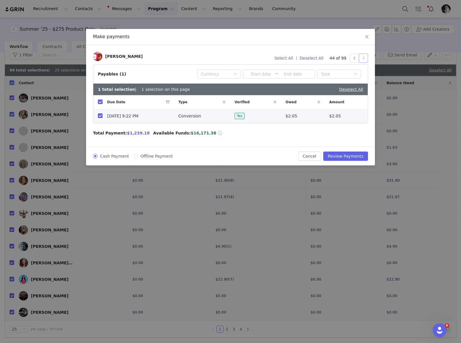
click at [365, 57] on button "button" at bounding box center [363, 57] width 9 height 9
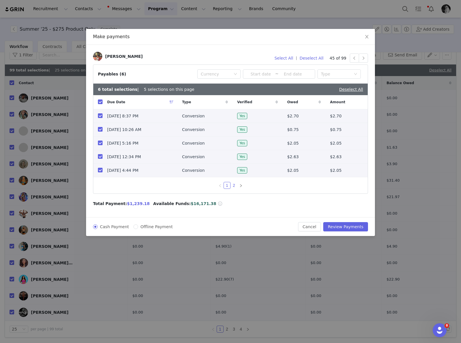
click at [234, 190] on div "1 2" at bounding box center [230, 185] width 275 height 16
click at [234, 188] on link "2" at bounding box center [234, 185] width 6 height 6
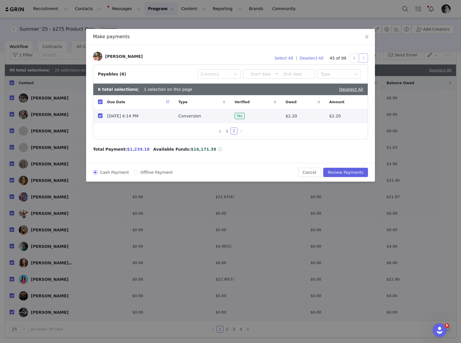
click at [363, 58] on button "button" at bounding box center [363, 57] width 9 height 9
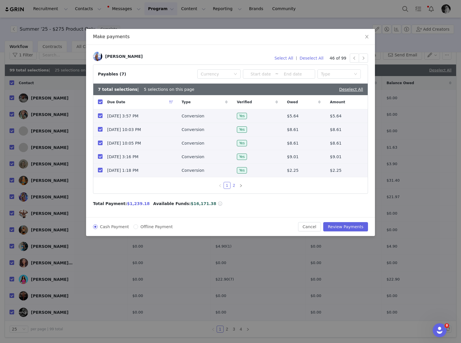
click at [236, 186] on link "2" at bounding box center [234, 185] width 6 height 6
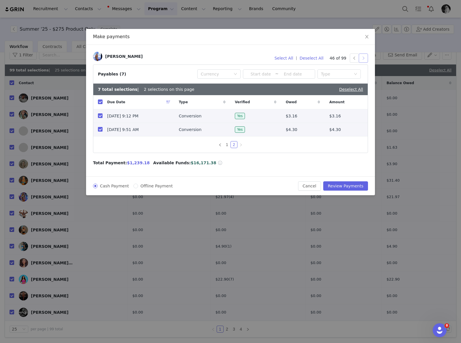
click at [364, 57] on button "button" at bounding box center [363, 57] width 9 height 9
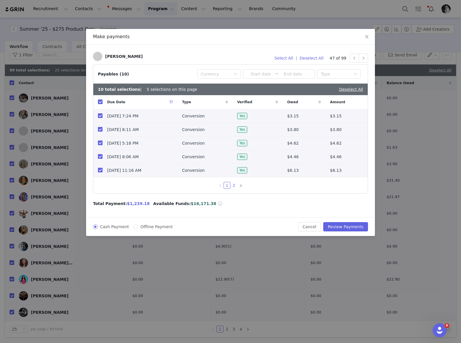
click at [234, 187] on link "2" at bounding box center [234, 185] width 6 height 6
click at [362, 59] on button "button" at bounding box center [363, 57] width 9 height 9
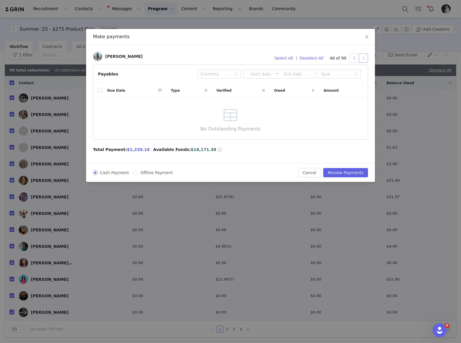
click at [362, 59] on button "button" at bounding box center [363, 57] width 9 height 9
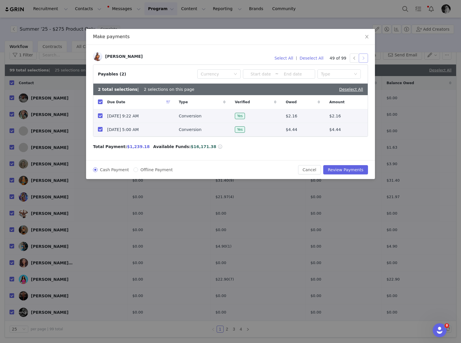
click at [362, 59] on button "button" at bounding box center [363, 57] width 9 height 9
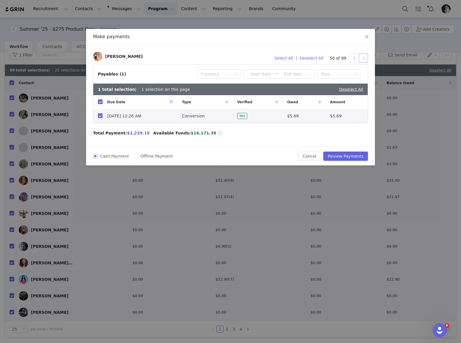
click at [362, 59] on button "button" at bounding box center [363, 57] width 9 height 9
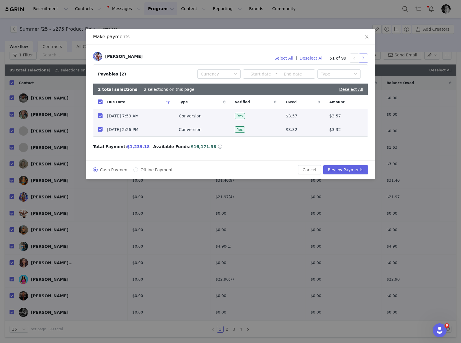
click at [362, 59] on button "button" at bounding box center [363, 57] width 9 height 9
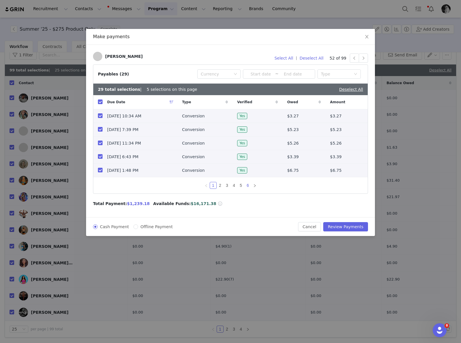
click at [250, 187] on link "6" at bounding box center [248, 185] width 6 height 6
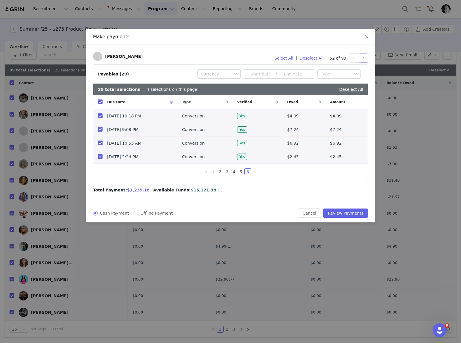
click at [364, 54] on button "button" at bounding box center [363, 57] width 9 height 9
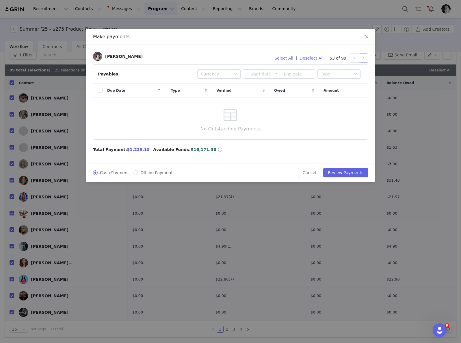
click at [360, 57] on button "button" at bounding box center [363, 57] width 9 height 9
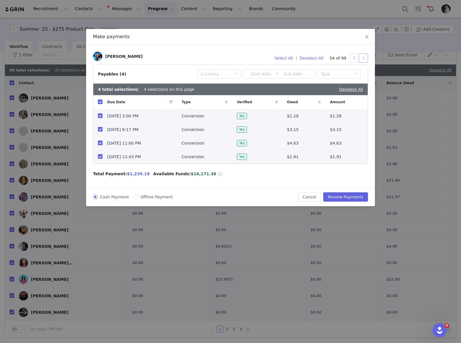
click at [362, 56] on button "button" at bounding box center [363, 57] width 9 height 9
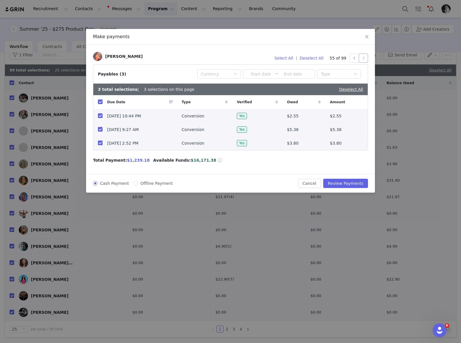
click at [364, 55] on button "button" at bounding box center [363, 57] width 9 height 9
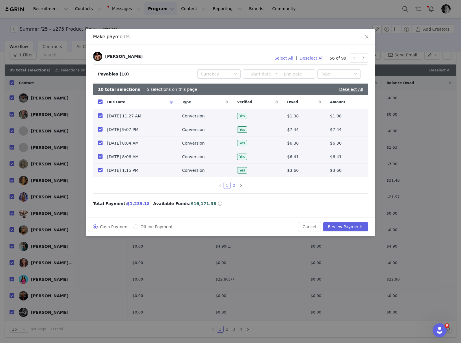
click at [236, 187] on link "2" at bounding box center [234, 185] width 6 height 6
click at [101, 171] on input "checkbox" at bounding box center [100, 170] width 5 height 5
checkbox input "false"
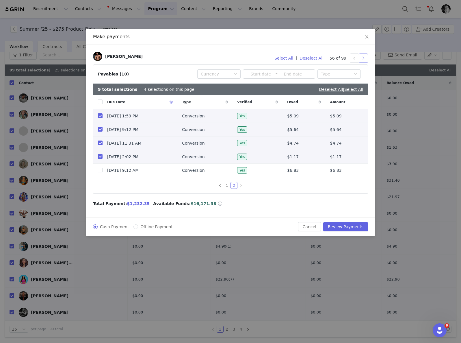
click at [362, 57] on button "button" at bounding box center [363, 57] width 9 height 9
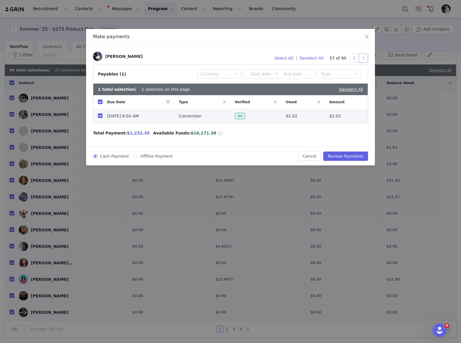
click at [360, 57] on button "button" at bounding box center [363, 57] width 9 height 9
click at [366, 58] on button "button" at bounding box center [363, 57] width 9 height 9
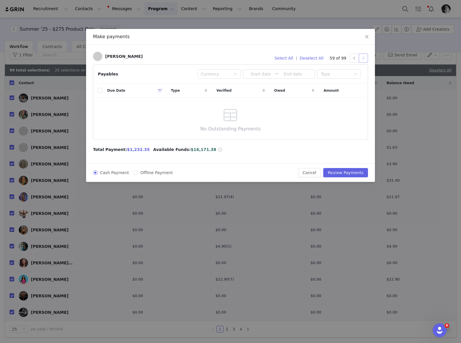
click at [366, 58] on button "button" at bounding box center [363, 57] width 9 height 9
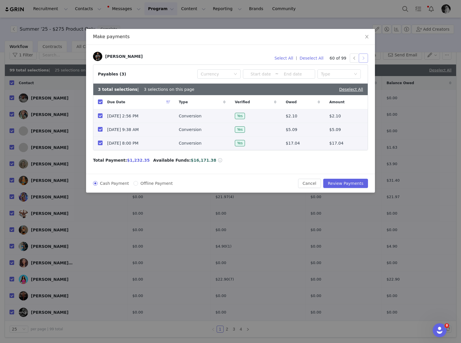
click at [364, 56] on button "button" at bounding box center [363, 57] width 9 height 9
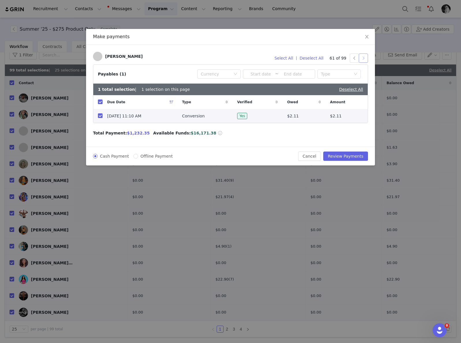
click at [360, 57] on button "button" at bounding box center [363, 57] width 9 height 9
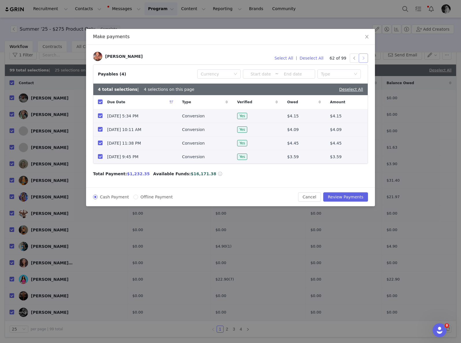
click at [362, 58] on button "button" at bounding box center [363, 57] width 9 height 9
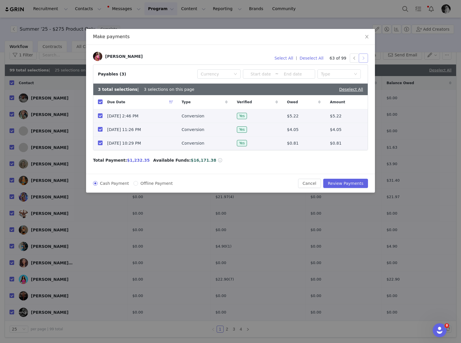
click at [362, 58] on button "button" at bounding box center [363, 57] width 9 height 9
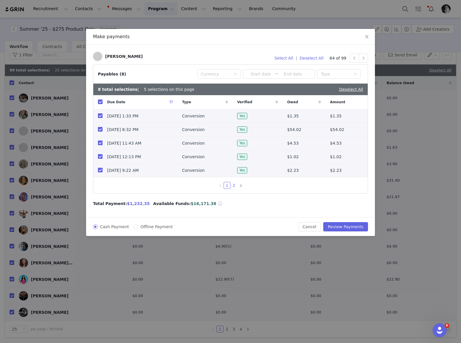
click at [235, 188] on link "2" at bounding box center [234, 185] width 6 height 6
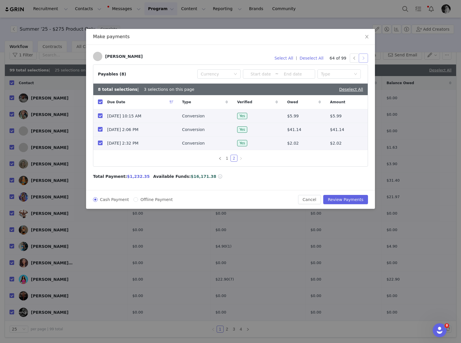
click at [364, 58] on button "button" at bounding box center [363, 57] width 9 height 9
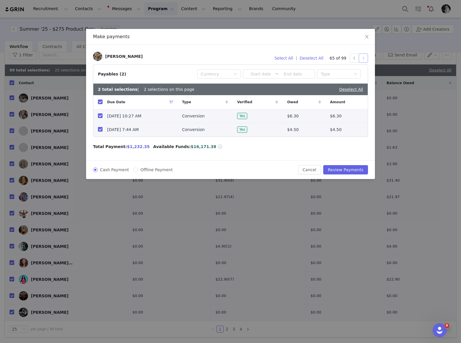
click at [364, 58] on button "button" at bounding box center [363, 57] width 9 height 9
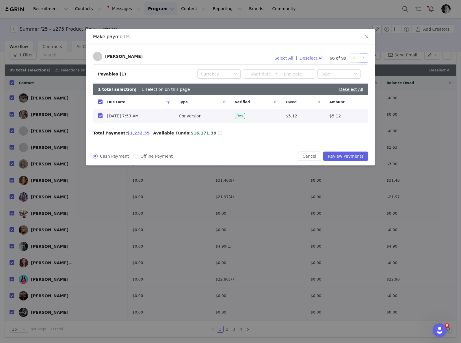
click at [364, 58] on button "button" at bounding box center [363, 57] width 9 height 9
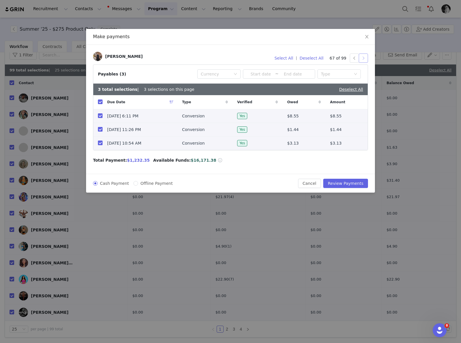
click at [364, 58] on button "button" at bounding box center [363, 57] width 9 height 9
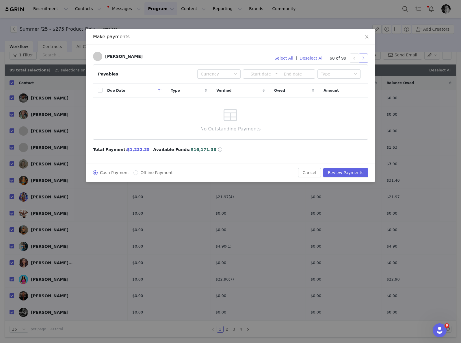
click at [364, 58] on button "button" at bounding box center [363, 57] width 9 height 9
click at [364, 57] on button "button" at bounding box center [363, 57] width 9 height 9
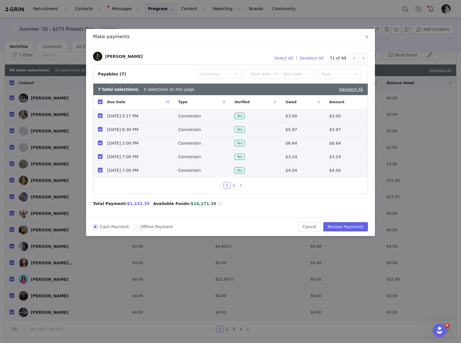
click at [234, 188] on link "2" at bounding box center [234, 185] width 6 height 6
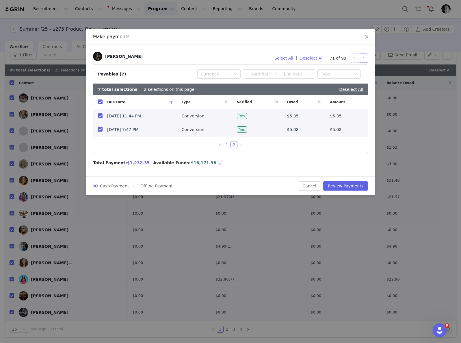
click at [362, 58] on button "button" at bounding box center [363, 57] width 9 height 9
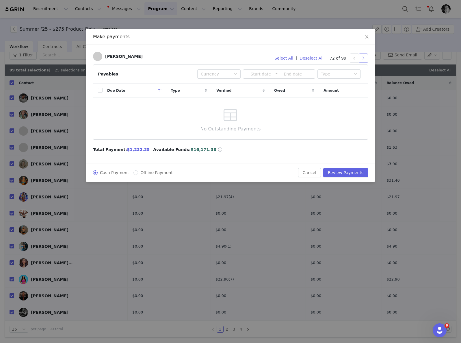
click at [364, 58] on button "button" at bounding box center [363, 57] width 9 height 9
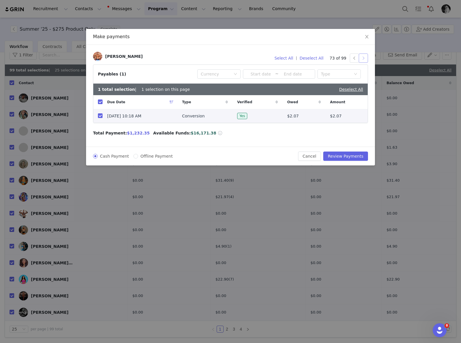
click at [364, 58] on button "button" at bounding box center [363, 57] width 9 height 9
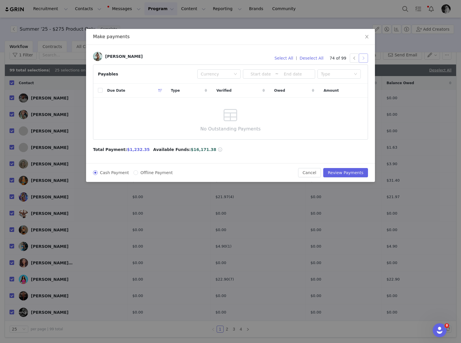
click at [364, 58] on button "button" at bounding box center [363, 57] width 9 height 9
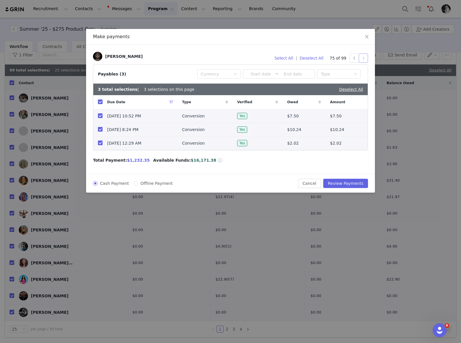
click at [364, 58] on button "button" at bounding box center [363, 57] width 9 height 9
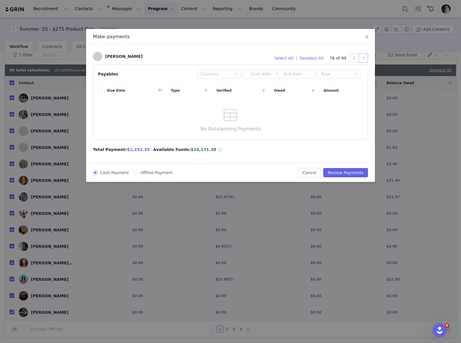
click at [364, 58] on button "button" at bounding box center [363, 57] width 9 height 9
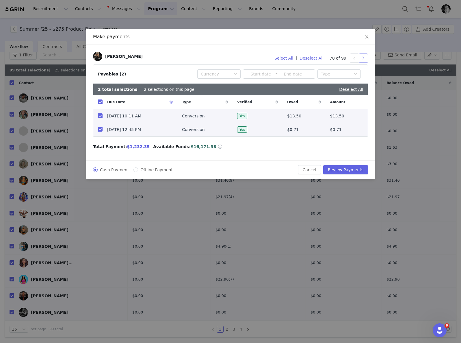
click at [365, 57] on button "button" at bounding box center [363, 57] width 9 height 9
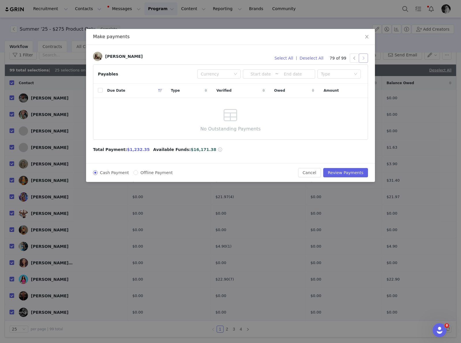
click at [364, 57] on button "button" at bounding box center [363, 57] width 9 height 9
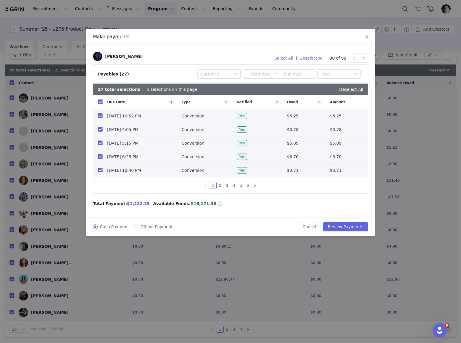
click at [247, 188] on link "6" at bounding box center [248, 185] width 6 height 6
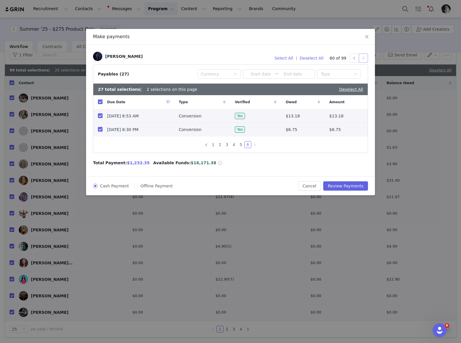
click at [365, 59] on button "button" at bounding box center [363, 57] width 9 height 9
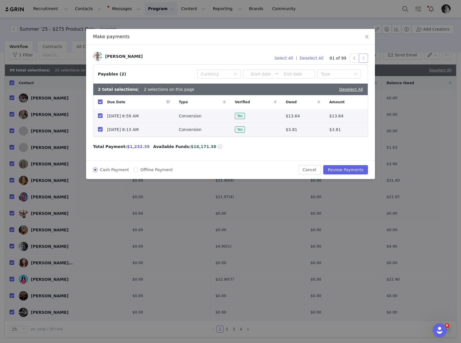
click at [365, 59] on button "button" at bounding box center [363, 57] width 9 height 9
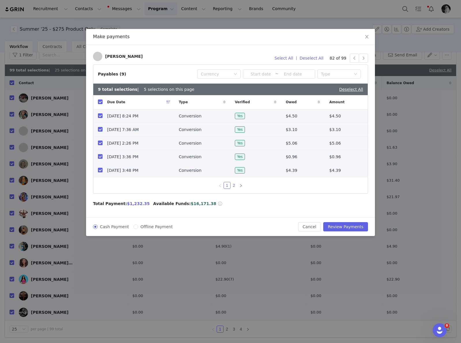
click at [234, 184] on link "2" at bounding box center [234, 185] width 6 height 6
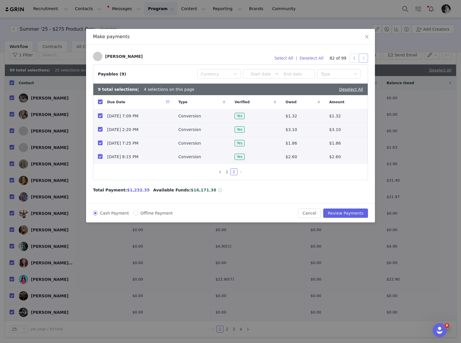
click at [364, 58] on button "button" at bounding box center [363, 57] width 9 height 9
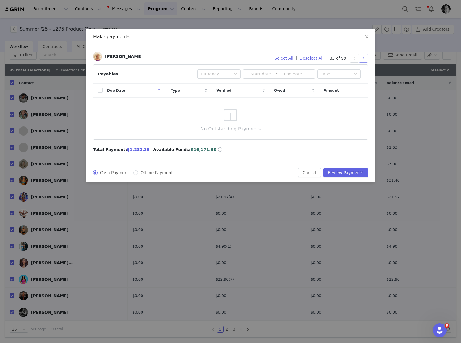
click at [362, 57] on button "button" at bounding box center [363, 57] width 9 height 9
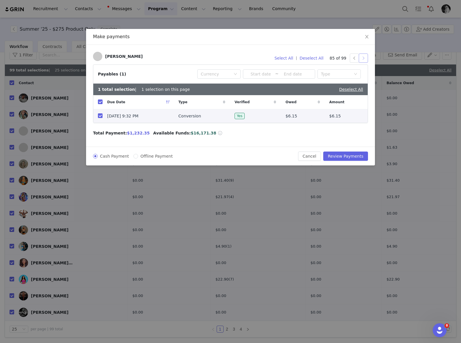
click at [363, 58] on button "button" at bounding box center [363, 57] width 9 height 9
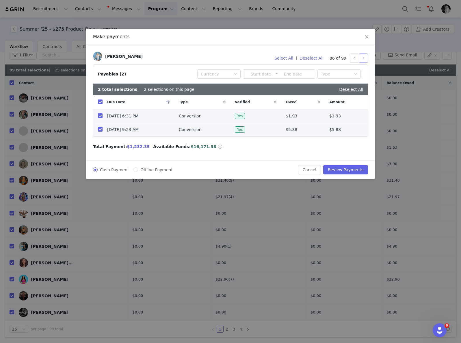
click at [363, 58] on button "button" at bounding box center [363, 57] width 9 height 9
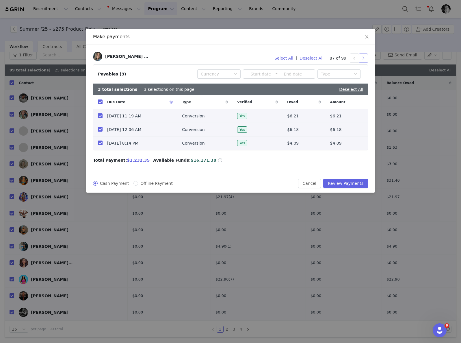
click at [363, 58] on button "button" at bounding box center [363, 57] width 9 height 9
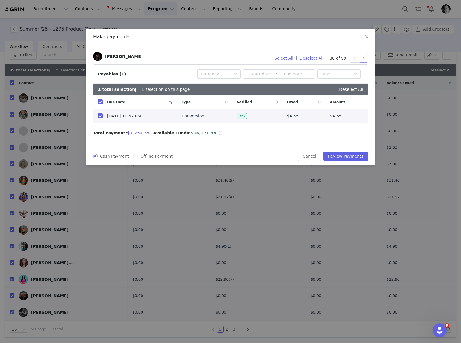
click at [363, 58] on button "button" at bounding box center [363, 57] width 9 height 9
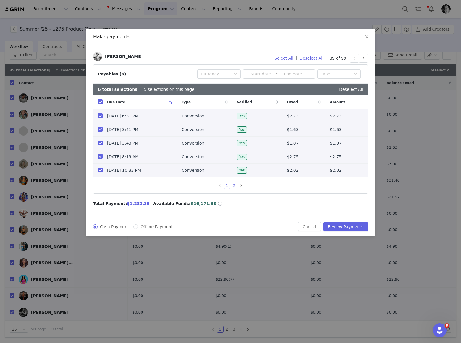
click at [234, 186] on link "2" at bounding box center [234, 185] width 6 height 6
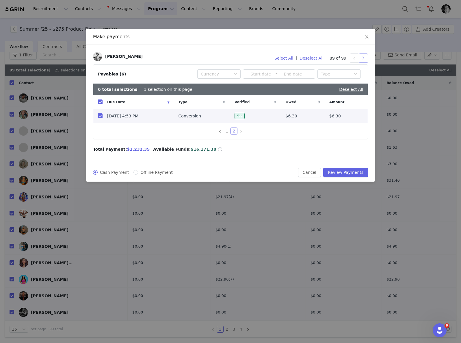
click at [364, 58] on button "button" at bounding box center [363, 57] width 9 height 9
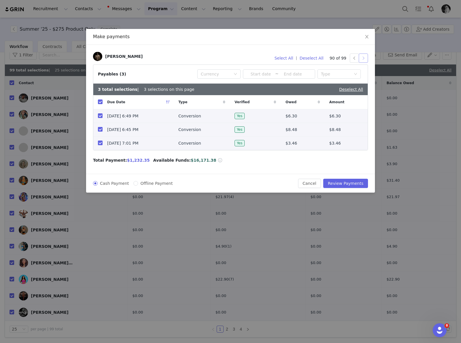
click at [364, 58] on button "button" at bounding box center [363, 57] width 9 height 9
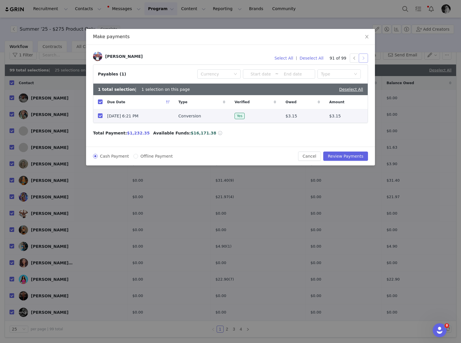
click at [364, 58] on button "button" at bounding box center [363, 57] width 9 height 9
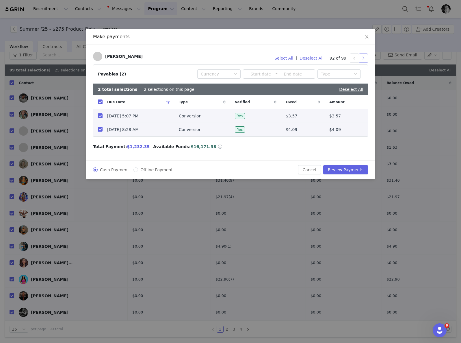
click at [364, 58] on button "button" at bounding box center [363, 57] width 9 height 9
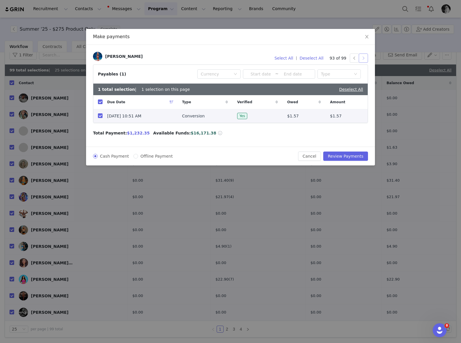
click at [364, 58] on button "button" at bounding box center [363, 57] width 9 height 9
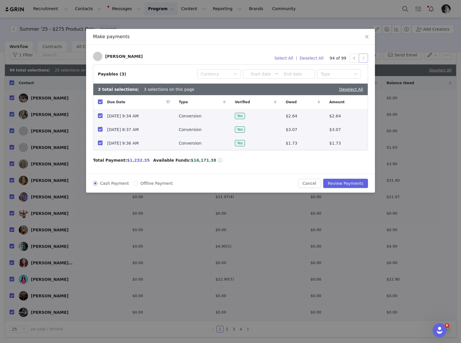
click at [364, 58] on button "button" at bounding box center [363, 57] width 9 height 9
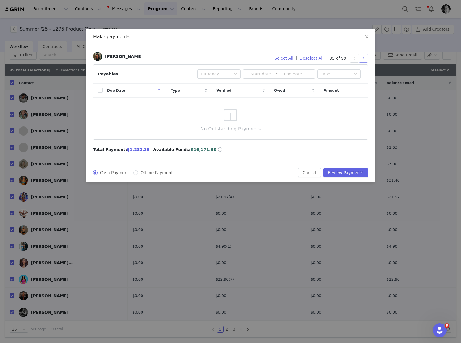
click at [364, 58] on button "button" at bounding box center [363, 57] width 9 height 9
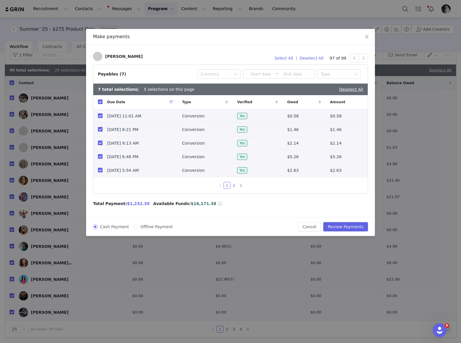
click at [235, 188] on link "2" at bounding box center [234, 185] width 6 height 6
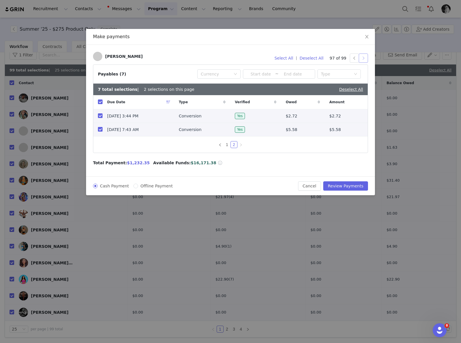
click at [364, 58] on button "button" at bounding box center [363, 57] width 9 height 9
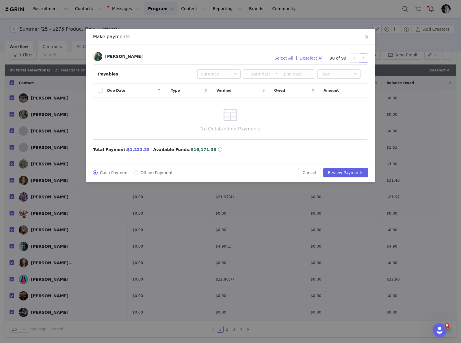
click at [364, 58] on button "button" at bounding box center [363, 57] width 9 height 9
click at [359, 172] on button "Review Payments" at bounding box center [345, 172] width 45 height 9
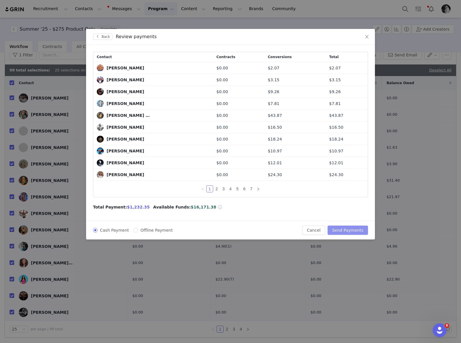
click at [351, 232] on button "Send Payments" at bounding box center [348, 229] width 40 height 9
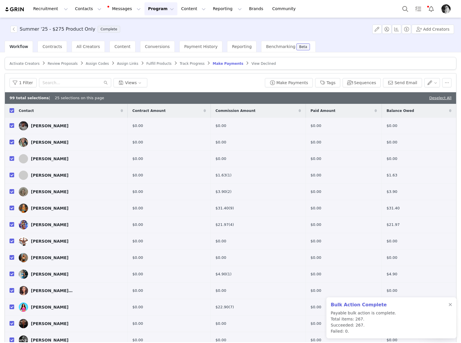
click at [148, 10] on button "Program Program" at bounding box center [161, 8] width 33 height 13
click at [153, 23] on p "Activations" at bounding box center [151, 26] width 22 height 6
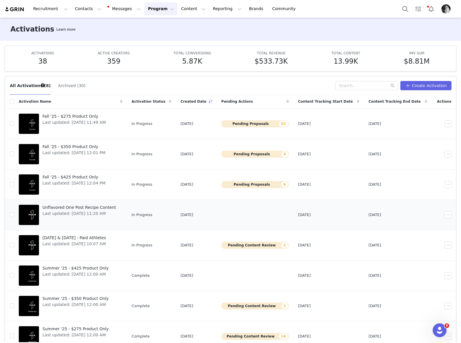
scroll to position [31, 0]
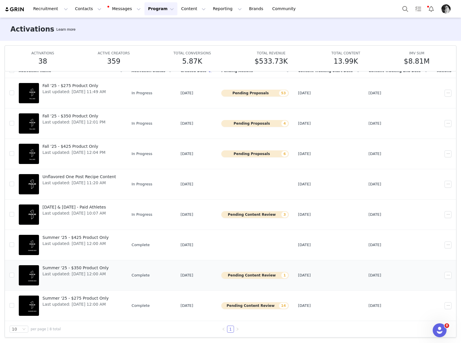
click at [86, 269] on span "Summer '25 - $350 Product Only" at bounding box center [75, 268] width 66 height 6
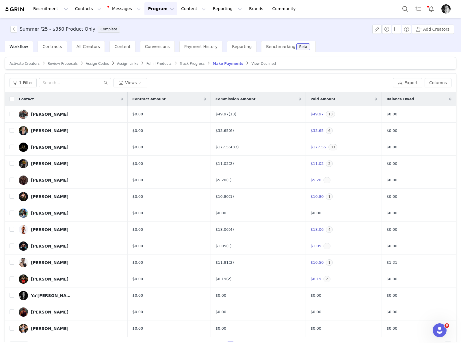
scroll to position [16, 0]
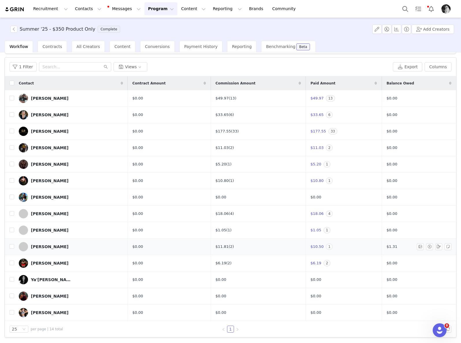
click at [326, 247] on span "1" at bounding box center [329, 246] width 7 height 6
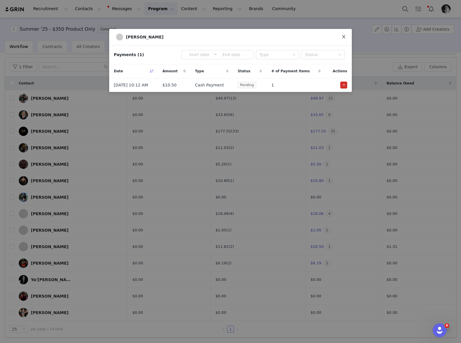
click at [345, 38] on icon "icon: close" at bounding box center [343, 36] width 3 height 3
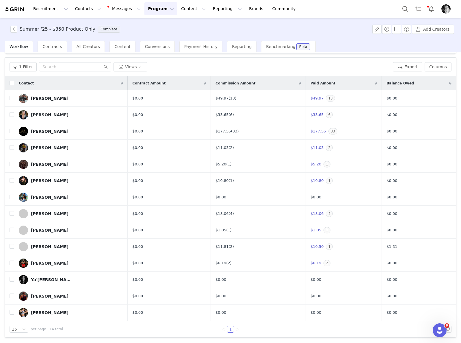
click at [145, 6] on button "Program Program" at bounding box center [161, 8] width 33 height 13
click at [153, 27] on p "Activations" at bounding box center [151, 26] width 22 height 6
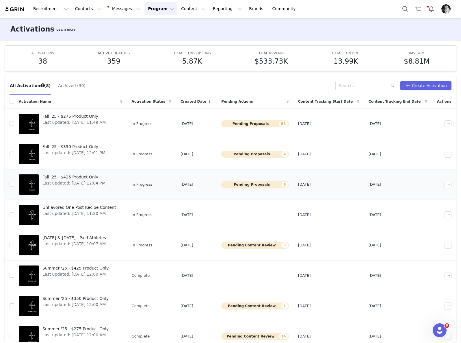
scroll to position [31, 0]
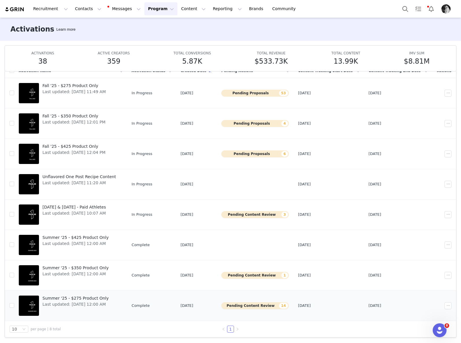
click at [258, 303] on button "Pending Content Review 14" at bounding box center [255, 305] width 68 height 7
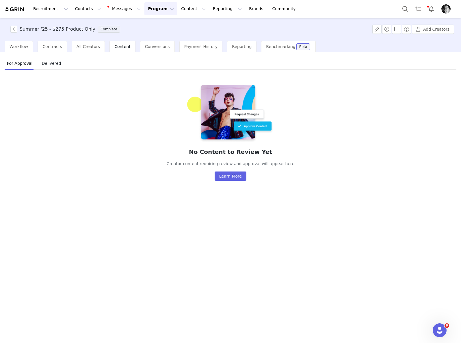
click at [150, 8] on button "Program Program" at bounding box center [161, 8] width 33 height 13
click at [157, 27] on p "Activations" at bounding box center [151, 26] width 22 height 6
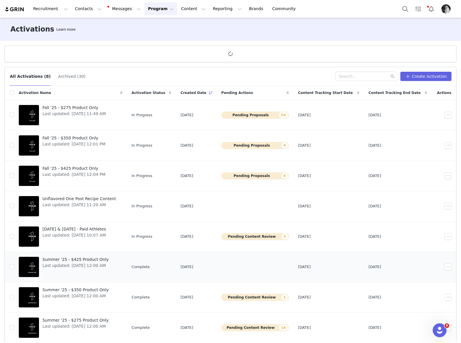
scroll to position [1, 0]
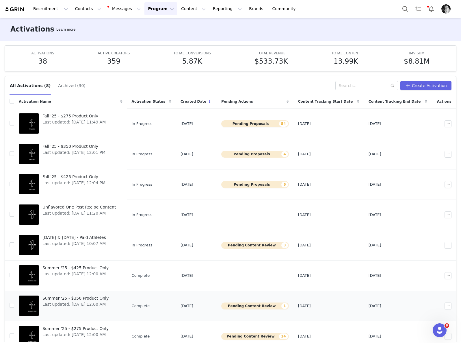
click at [262, 304] on button "Pending Content Review 1" at bounding box center [255, 305] width 68 height 7
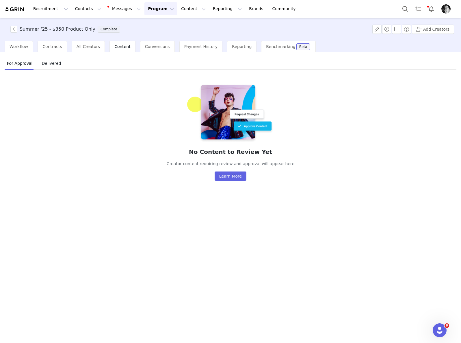
click at [151, 12] on button "Program Program" at bounding box center [161, 8] width 33 height 13
click at [151, 24] on p "Activations" at bounding box center [151, 26] width 22 height 6
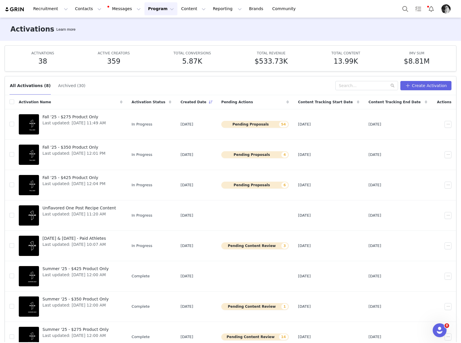
scroll to position [1, 0]
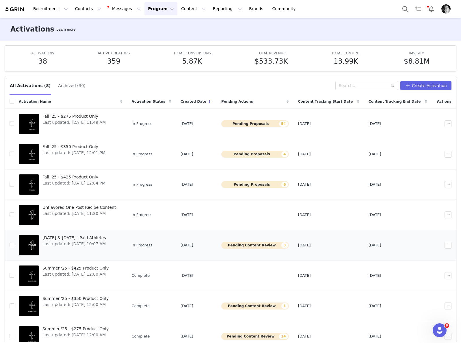
click at [262, 247] on button "Pending Content Review 3" at bounding box center [255, 245] width 68 height 7
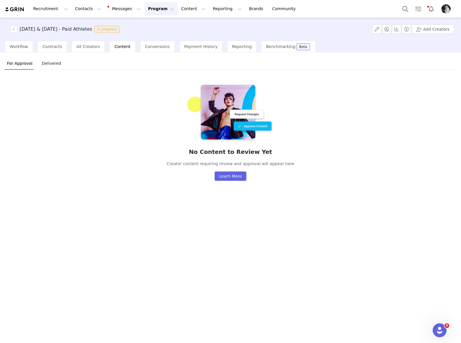
drag, startPoint x: 148, startPoint y: 13, endPoint x: 147, endPoint y: 21, distance: 8.6
click at [147, 13] on button "Program Program" at bounding box center [161, 8] width 33 height 13
click at [58, 63] on span "Delivered" at bounding box center [51, 63] width 24 height 9
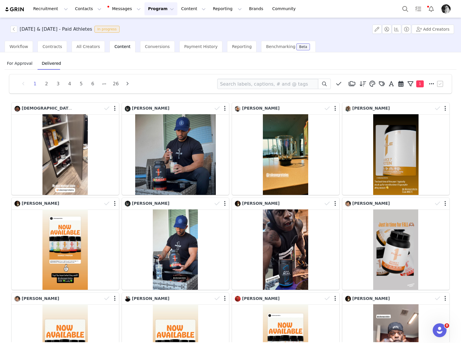
click at [152, 10] on button "Program Program" at bounding box center [161, 8] width 33 height 13
click at [152, 25] on p "Activations" at bounding box center [151, 26] width 22 height 6
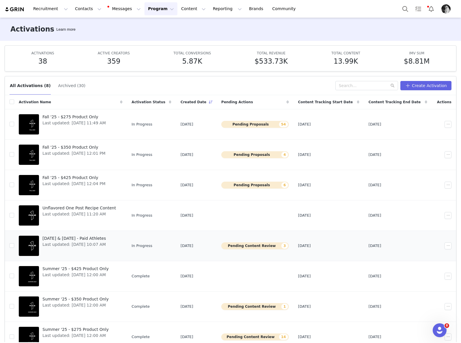
scroll to position [1, 0]
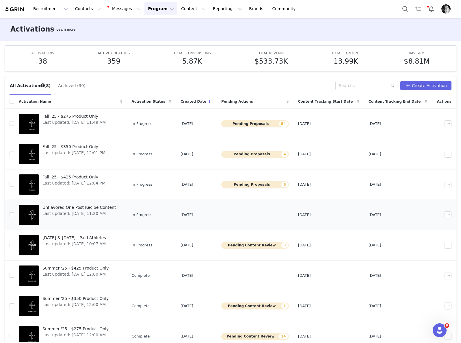
click at [92, 210] on span "Last updated: [DATE] 11:20 AM" at bounding box center [78, 213] width 73 height 6
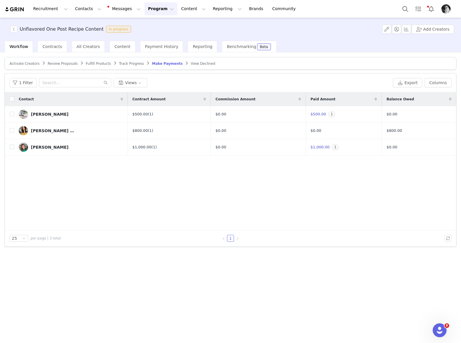
click at [195, 64] on span "View Declined" at bounding box center [203, 64] width 25 height 4
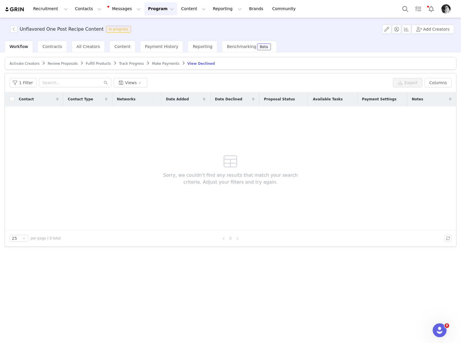
click at [164, 63] on span "Make Payments" at bounding box center [165, 64] width 27 height 4
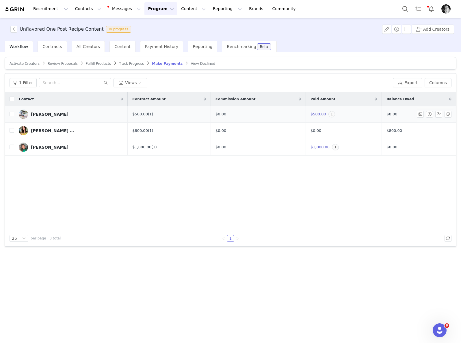
click at [319, 113] on span "$500.00" at bounding box center [319, 114] width 16 height 4
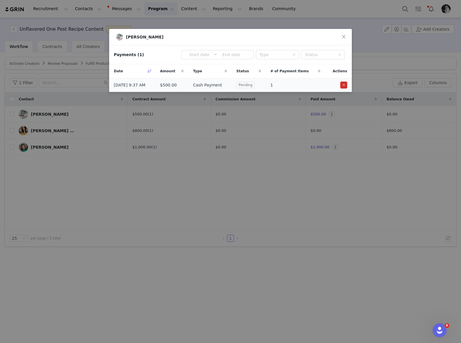
click at [253, 86] on span "Pending" at bounding box center [245, 85] width 18 height 6
drag, startPoint x: 341, startPoint y: 38, endPoint x: 172, endPoint y: 101, distance: 180.8
click at [341, 38] on span "Close" at bounding box center [344, 37] width 16 height 16
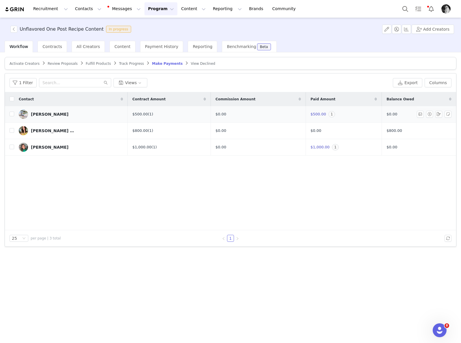
click at [43, 115] on div "[PERSON_NAME]" at bounding box center [50, 114] width 38 height 5
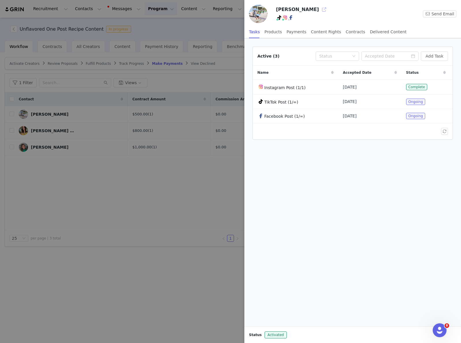
click at [320, 11] on button "button" at bounding box center [324, 9] width 9 height 9
click at [440, 329] on icon "Open Intercom Messenger" at bounding box center [439, 330] width 10 height 10
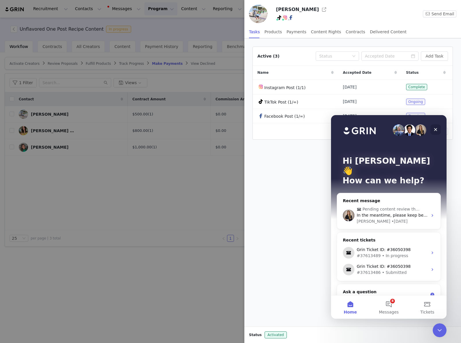
click at [435, 127] on icon "Close" at bounding box center [436, 129] width 5 height 5
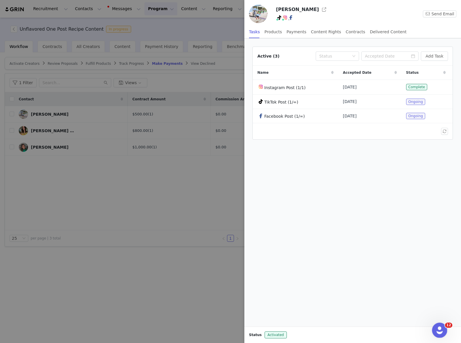
click at [437, 330] on icon "Open Intercom Messenger" at bounding box center [439, 330] width 10 height 10
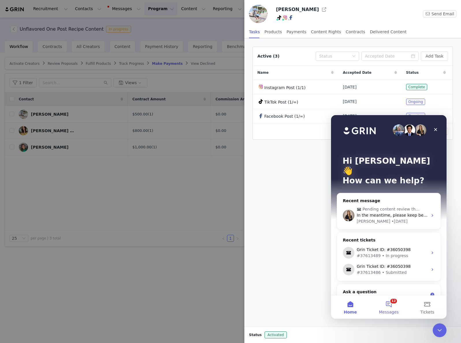
click at [402, 306] on button "12 Messages" at bounding box center [389, 306] width 38 height 23
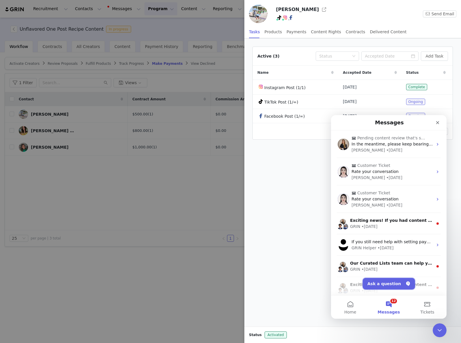
click at [388, 288] on button "Ask a question" at bounding box center [389, 284] width 52 height 12
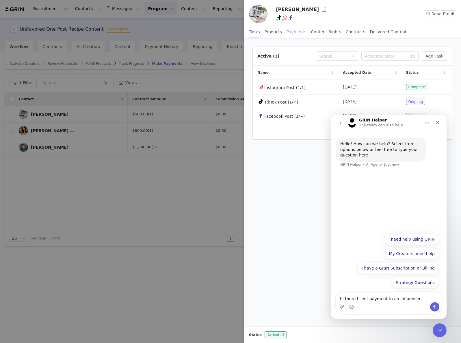
drag, startPoint x: 287, startPoint y: 27, endPoint x: 295, endPoint y: 31, distance: 8.4
click at [289, 27] on div "Payments" at bounding box center [297, 31] width 20 height 13
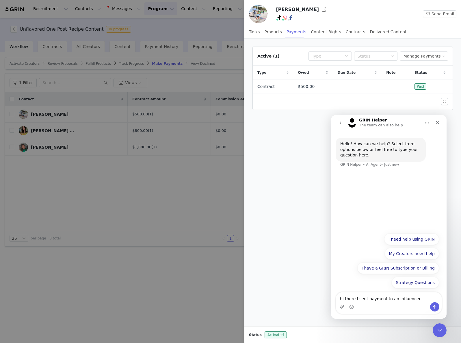
drag, startPoint x: 371, startPoint y: 308, endPoint x: 395, endPoint y: 305, distance: 24.0
click at [372, 308] on div "Intercom messenger" at bounding box center [389, 306] width 106 height 9
click at [416, 301] on textarea "hi there I sent payment to an influencer" at bounding box center [389, 297] width 106 height 10
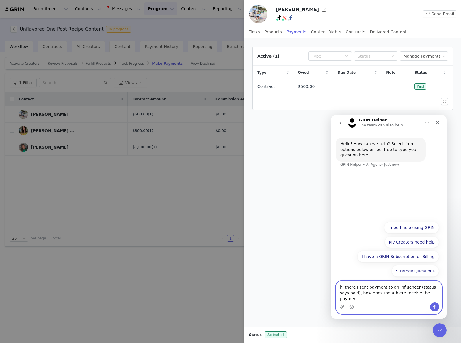
type textarea "hi there I sent payment to an influencer (status says paid), how does the athle…"
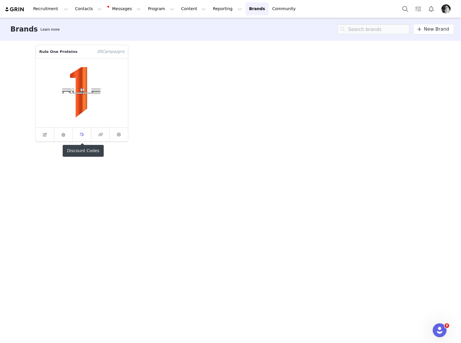
click at [83, 134] on icon at bounding box center [82, 135] width 4 height 4
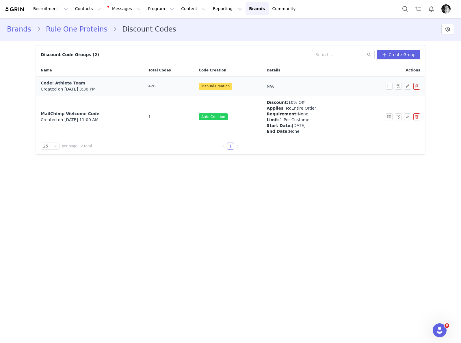
click at [64, 80] on link "Code: Athlete Team" at bounding box center [63, 83] width 45 height 6
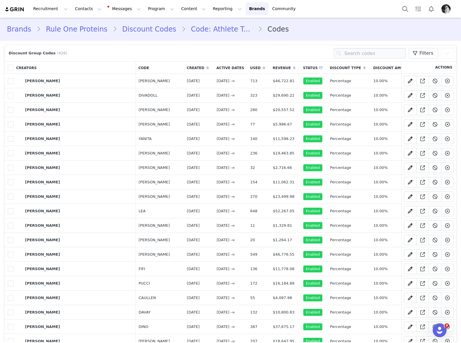
scroll to position [1447, 0]
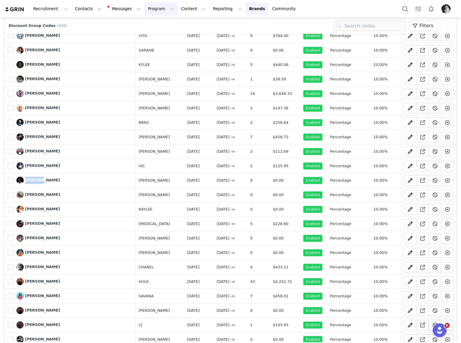
click at [145, 11] on button "Program Program" at bounding box center [161, 8] width 33 height 13
click at [155, 27] on p "Activations" at bounding box center [151, 26] width 22 height 6
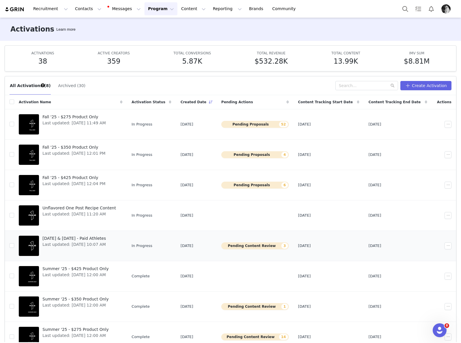
click at [101, 236] on span "September & October 2025 - Paid Athletes" at bounding box center [74, 238] width 64 height 6
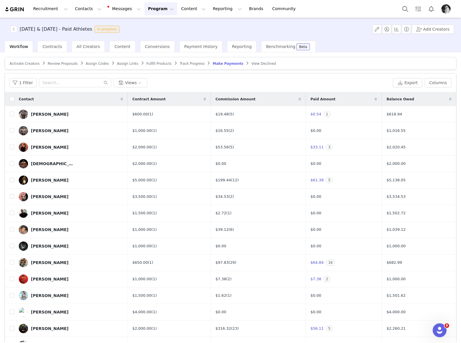
click at [117, 47] on span "Content" at bounding box center [122, 46] width 16 height 5
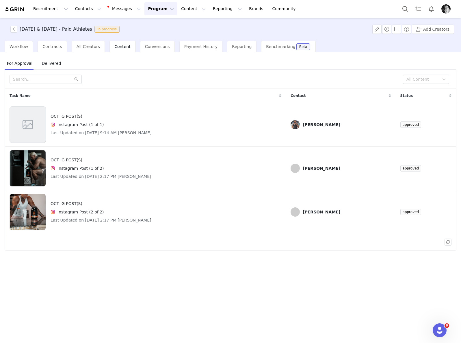
click at [43, 63] on span "Delivered" at bounding box center [51, 63] width 24 height 9
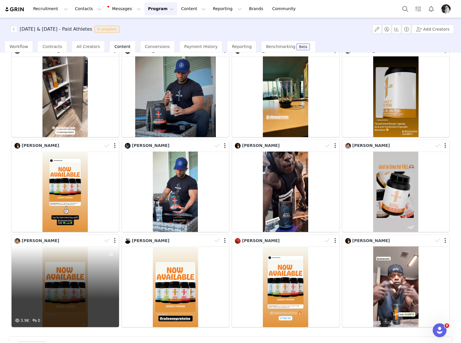
scroll to position [77, 0]
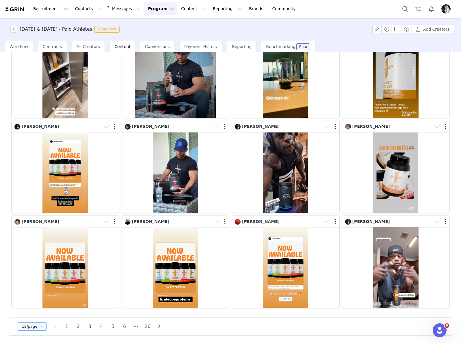
click at [35, 327] on input "12/page" at bounding box center [32, 326] width 29 height 8
drag, startPoint x: 31, startPoint y: 310, endPoint x: 34, endPoint y: 308, distance: 3.4
click at [31, 310] on span "48/page" at bounding box center [32, 309] width 17 height 5
type input "48/page"
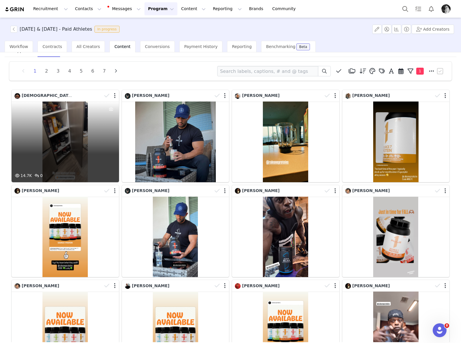
scroll to position [7, 0]
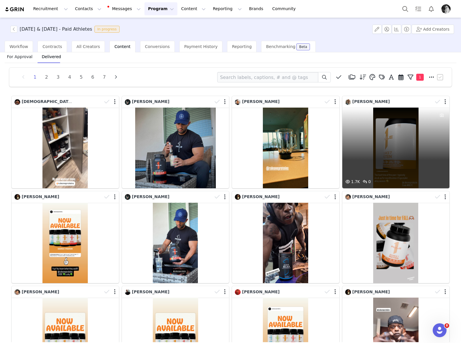
click at [404, 151] on div "1.7K 0" at bounding box center [396, 148] width 108 height 81
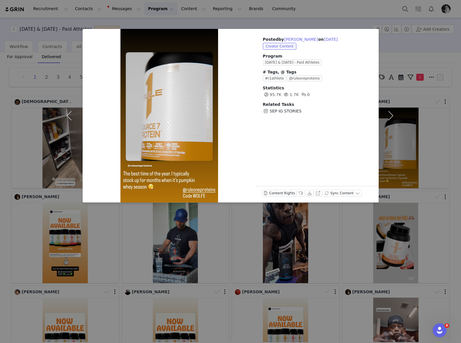
click at [405, 196] on div "Posted by Josh Wolfe on Sep 30, 2025 Creator Content Program September & Octobe…" at bounding box center [230, 171] width 461 height 343
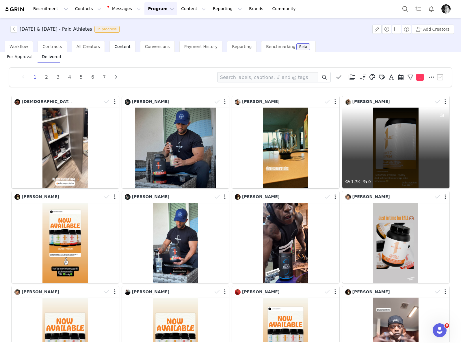
scroll to position [7, 0]
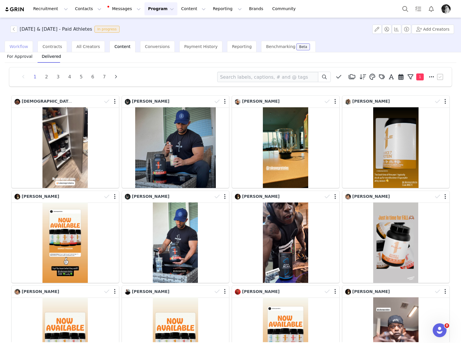
click at [25, 48] on span "Workflow" at bounding box center [19, 46] width 18 height 5
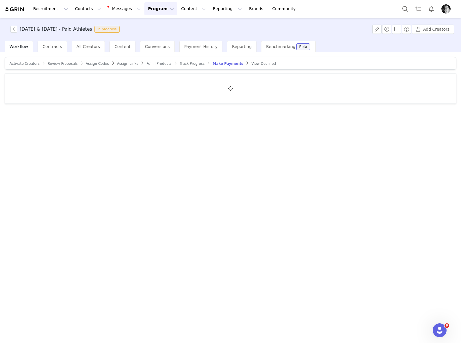
click at [194, 68] on article "Activate Creators Review Proposals Assign Codes Assign Links Fulfill Products T…" at bounding box center [231, 63] width 452 height 13
click at [193, 64] on span "Track Progress" at bounding box center [192, 64] width 25 height 4
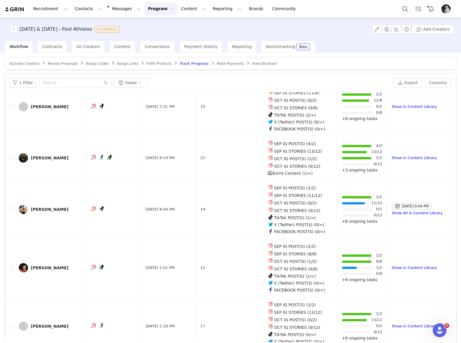
click at [218, 63] on span "Make Payments" at bounding box center [230, 64] width 27 height 4
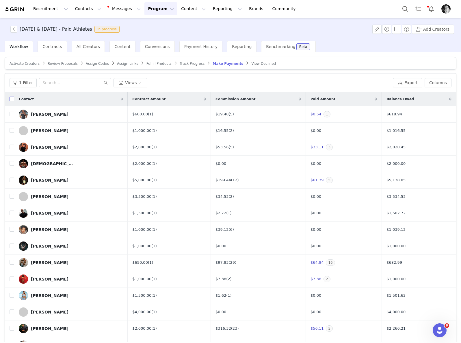
click at [12, 101] on input "checkbox" at bounding box center [12, 99] width 5 height 5
checkbox input "true"
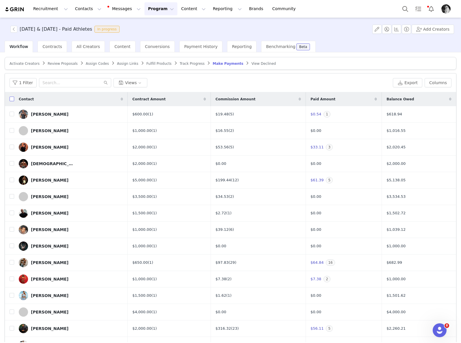
checkbox input "true"
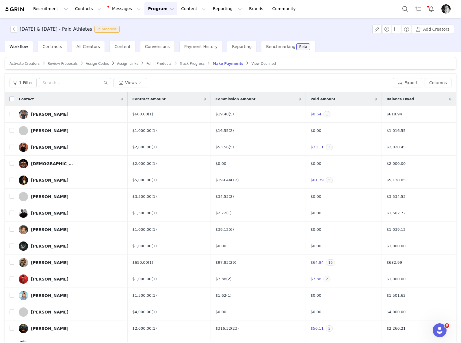
checkbox input "true"
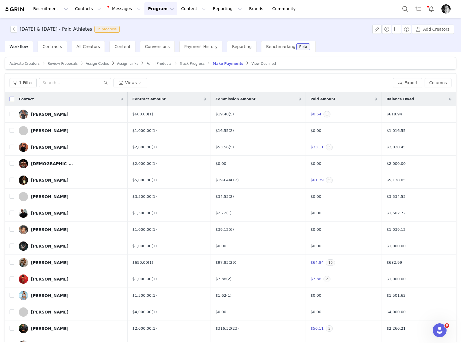
checkbox input "true"
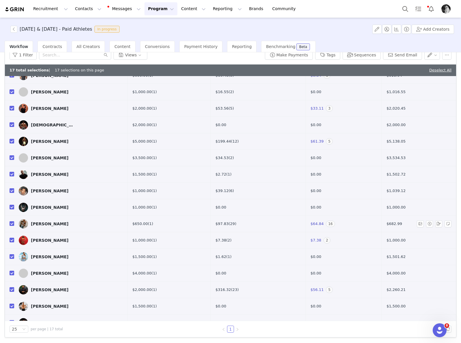
scroll to position [21, 0]
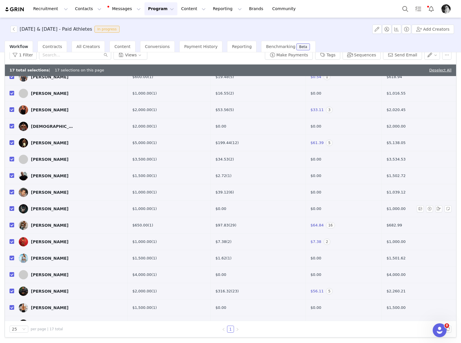
click at [11, 209] on input "checkbox" at bounding box center [12, 208] width 5 height 5
checkbox input "false"
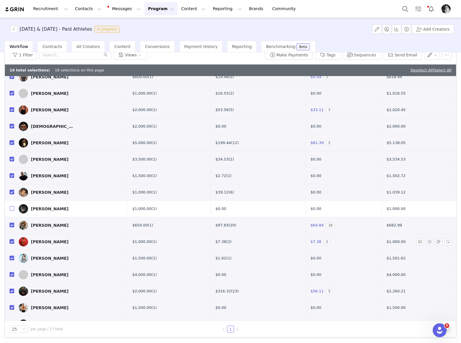
scroll to position [49, 0]
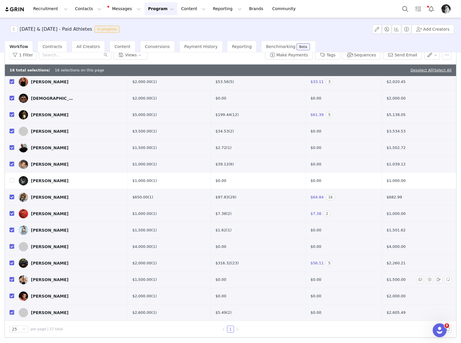
click at [11, 281] on input "checkbox" at bounding box center [12, 279] width 5 height 5
checkbox input "false"
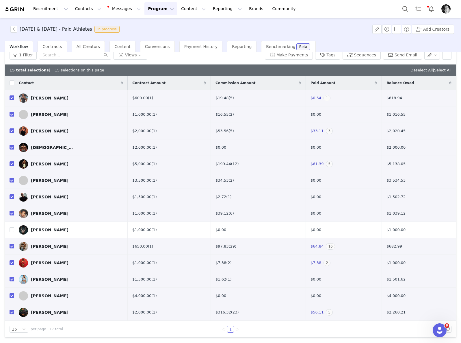
scroll to position [0, 0]
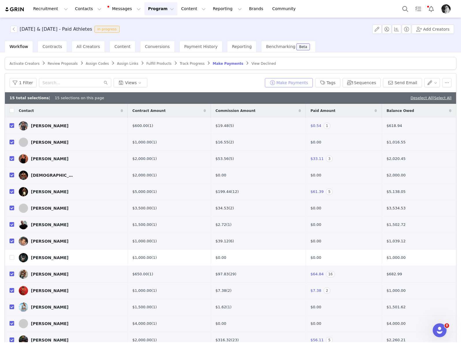
click at [286, 81] on button "Make Payments" at bounding box center [289, 82] width 48 height 9
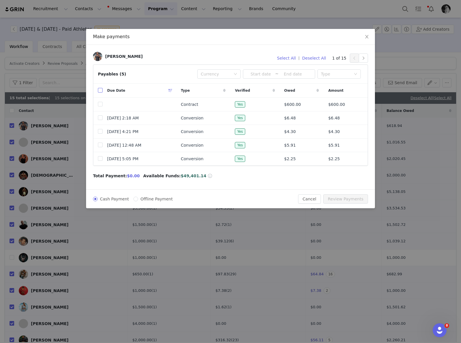
click at [101, 90] on input "checkbox" at bounding box center [100, 90] width 5 height 5
checkbox input "true"
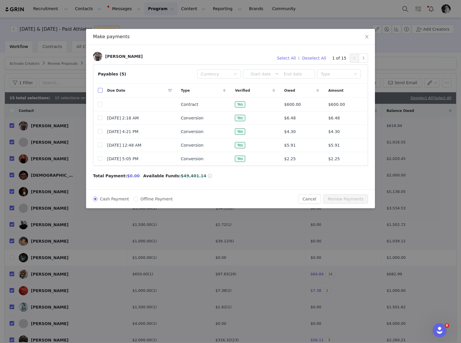
checkbox input "true"
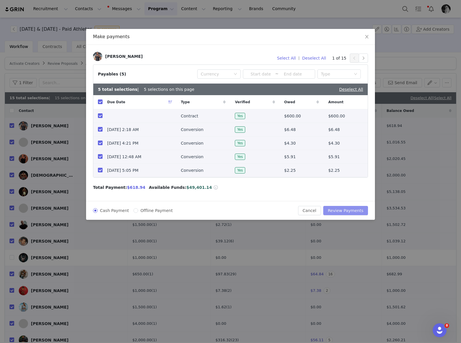
click at [350, 213] on button "Review Payments" at bounding box center [345, 210] width 45 height 9
checkbox input "true"
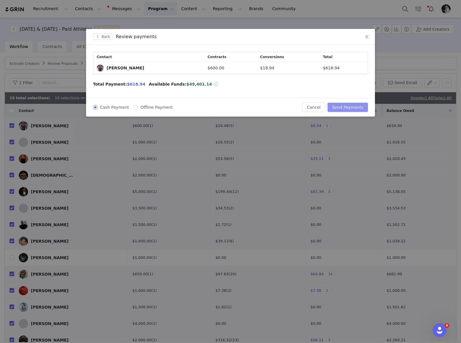
click at [345, 106] on button "Send Payments" at bounding box center [348, 107] width 40 height 9
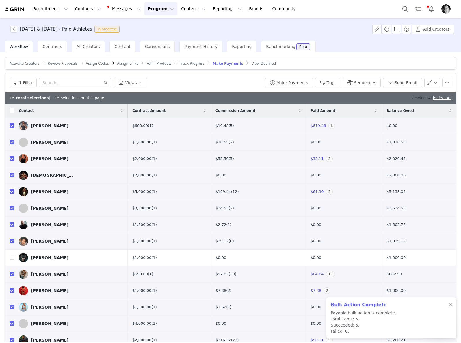
click at [411, 98] on link "Deselect All" at bounding box center [422, 98] width 22 height 4
checkbox input "false"
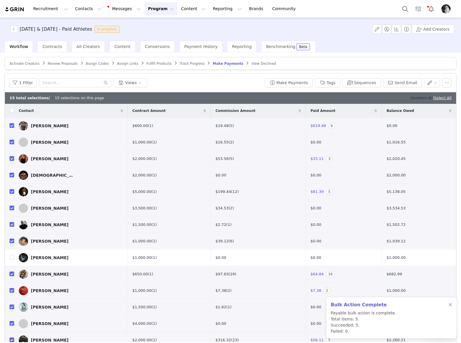
checkbox input "false"
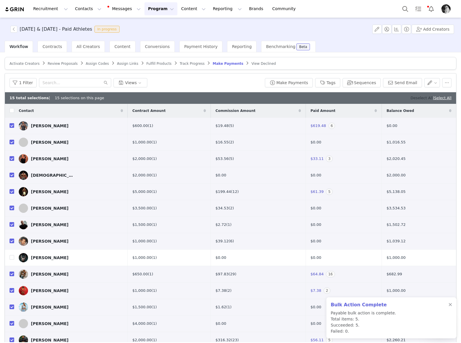
checkbox input "false"
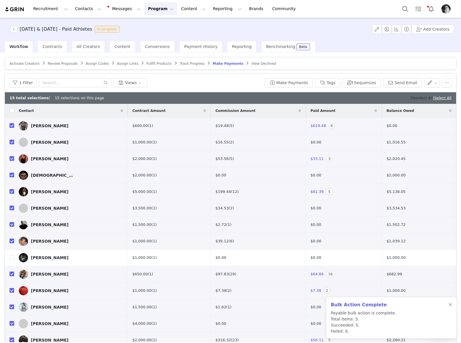
checkbox input "false"
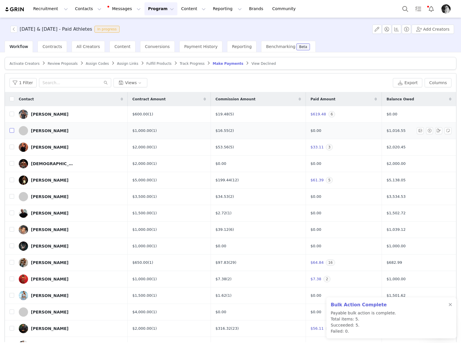
click at [12, 129] on input "checkbox" at bounding box center [12, 130] width 5 height 5
checkbox input "true"
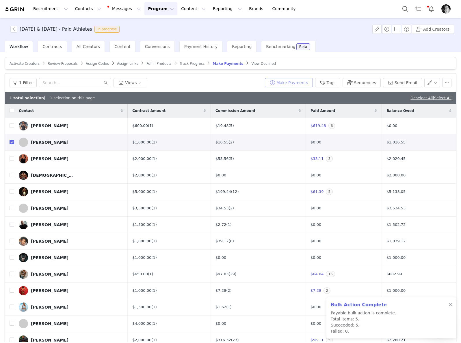
click at [281, 80] on button "Make Payments" at bounding box center [289, 82] width 48 height 9
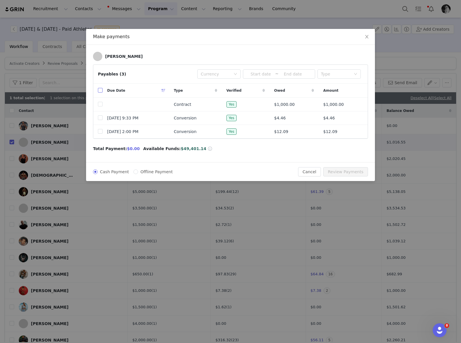
click at [100, 89] on input "checkbox" at bounding box center [100, 90] width 5 height 5
checkbox input "true"
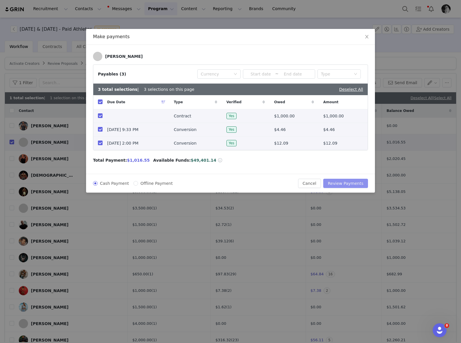
click at [342, 186] on button "Review Payments" at bounding box center [345, 183] width 45 height 9
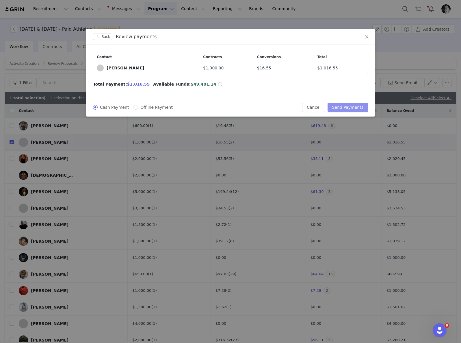
click at [353, 110] on button "Send Payments" at bounding box center [348, 107] width 40 height 9
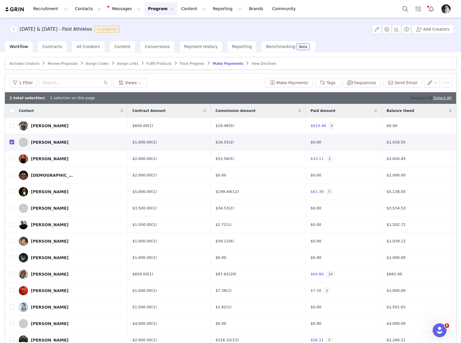
click at [411, 96] on link "Deselect All" at bounding box center [422, 98] width 22 height 4
checkbox input "false"
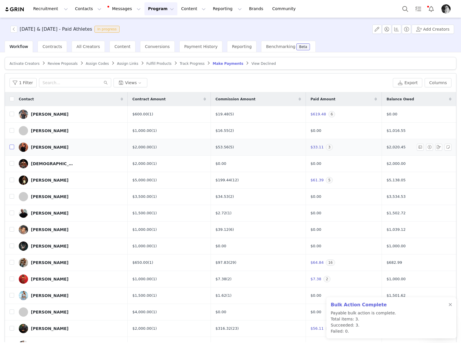
click at [10, 146] on input "checkbox" at bounding box center [12, 147] width 5 height 5
checkbox input "true"
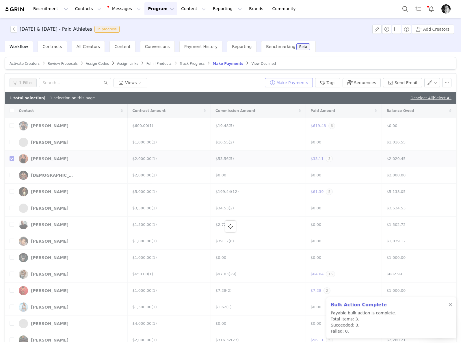
click at [299, 83] on button "Make Payments" at bounding box center [289, 82] width 48 height 9
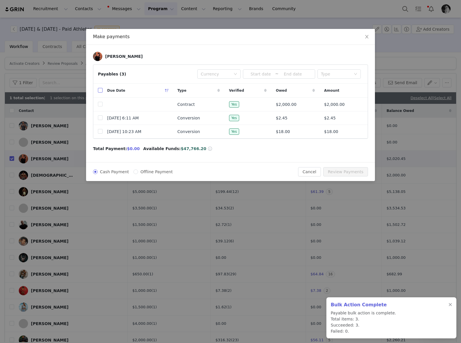
click at [102, 92] on input "checkbox" at bounding box center [100, 90] width 5 height 5
checkbox input "true"
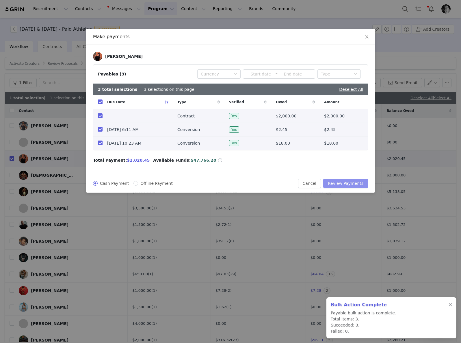
click at [347, 183] on button "Review Payments" at bounding box center [345, 183] width 45 height 9
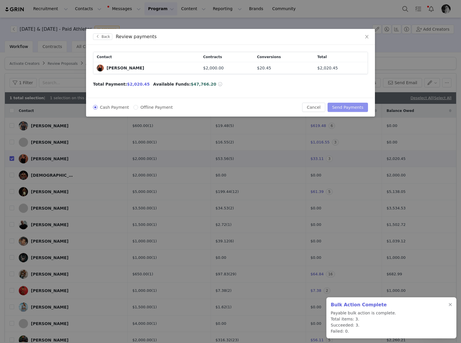
click at [345, 105] on button "Send Payments" at bounding box center [348, 107] width 40 height 9
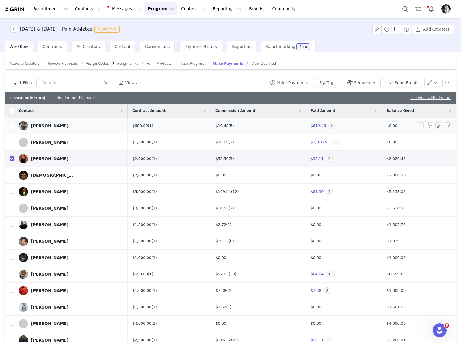
click at [411, 96] on link "Deselect All" at bounding box center [422, 98] width 22 height 4
checkbox input "false"
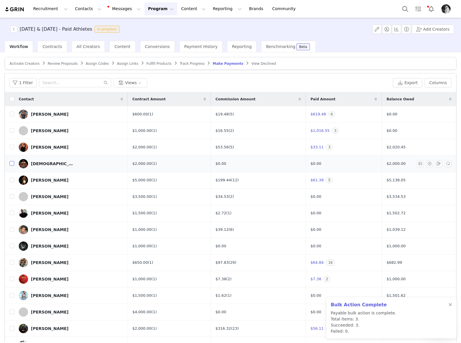
click at [13, 164] on input "checkbox" at bounding box center [12, 163] width 5 height 5
checkbox input "true"
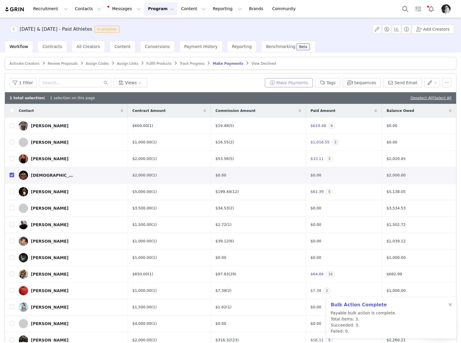
click at [301, 84] on button "Make Payments" at bounding box center [289, 82] width 48 height 9
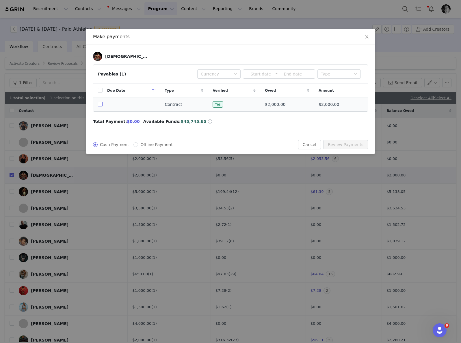
click at [100, 104] on input "checkbox" at bounding box center [100, 104] width 5 height 5
checkbox input "true"
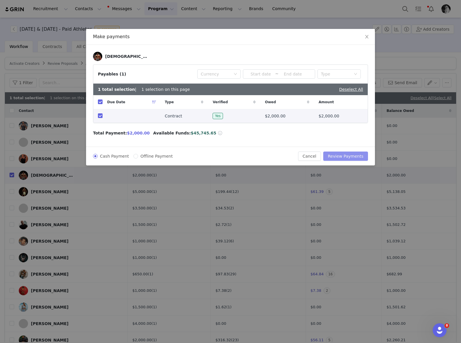
click at [358, 156] on button "Review Payments" at bounding box center [345, 155] width 45 height 9
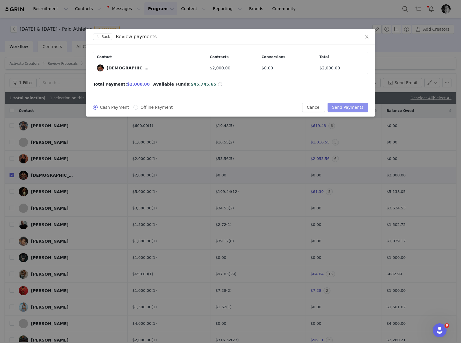
click at [347, 108] on button "Send Payments" at bounding box center [348, 107] width 40 height 9
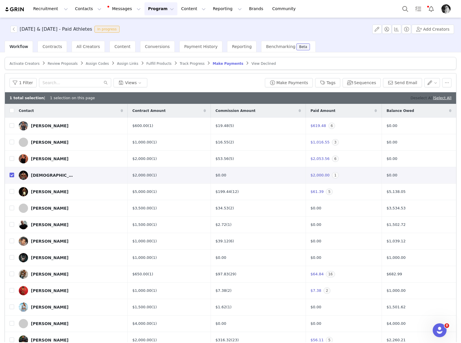
click at [411, 98] on link "Deselect All" at bounding box center [422, 98] width 22 height 4
checkbox input "false"
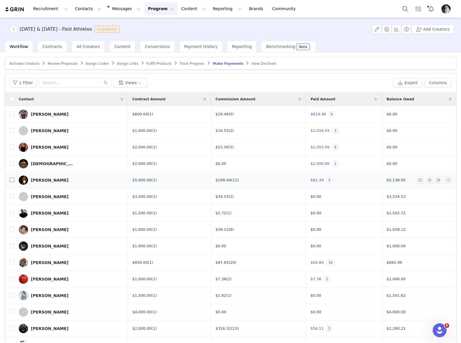
click at [11, 180] on input "checkbox" at bounding box center [12, 179] width 5 height 5
checkbox input "true"
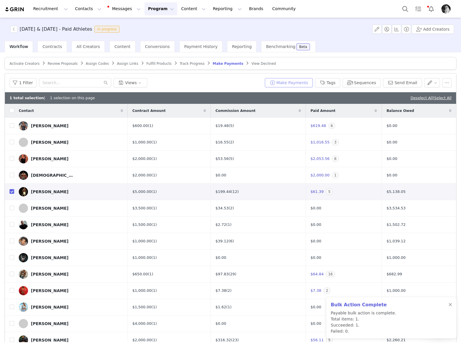
click at [286, 82] on button "Make Payments" at bounding box center [289, 82] width 48 height 9
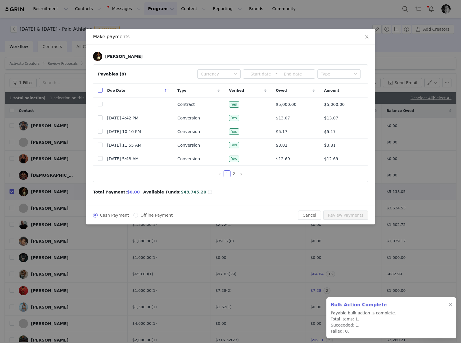
click at [101, 89] on input "checkbox" at bounding box center [100, 90] width 5 height 5
checkbox input "true"
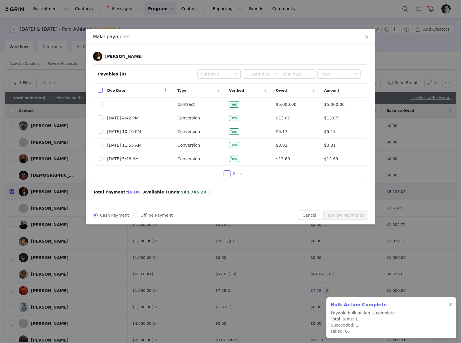
checkbox input "true"
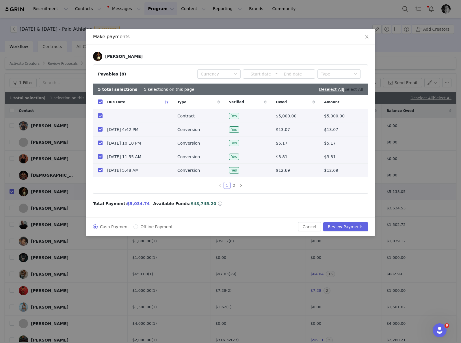
click at [349, 89] on link "Select All" at bounding box center [354, 89] width 19 height 5
click at [242, 186] on icon "icon: right" at bounding box center [240, 185] width 3 height 3
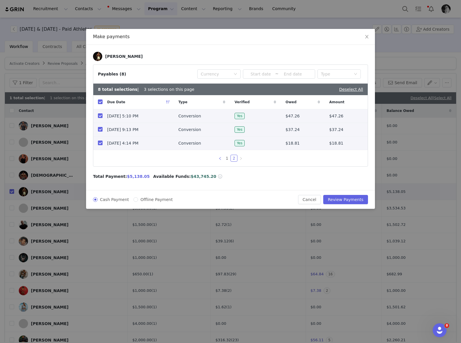
click at [221, 158] on icon "icon: left" at bounding box center [220, 158] width 3 height 3
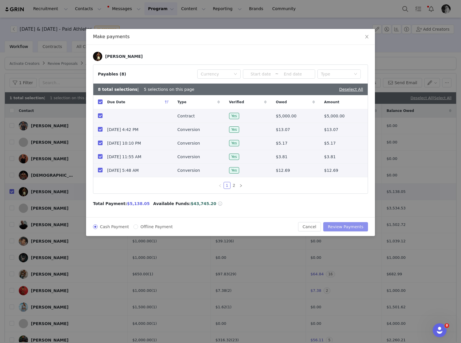
click at [341, 227] on button "Review Payments" at bounding box center [345, 226] width 45 height 9
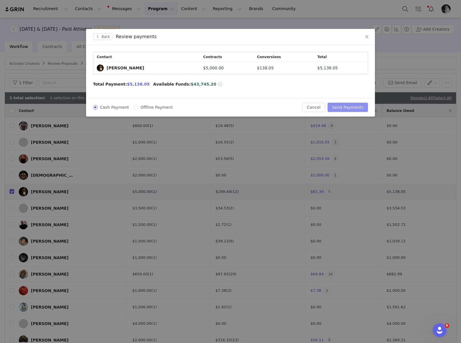
click at [346, 106] on button "Send Payments" at bounding box center [348, 107] width 40 height 9
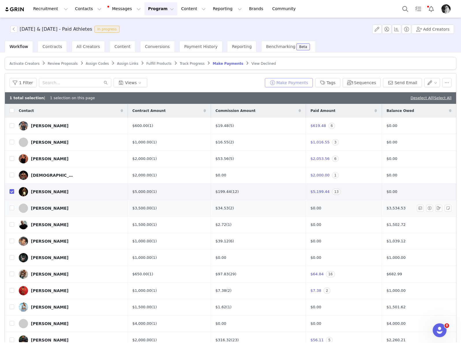
scroll to position [38, 0]
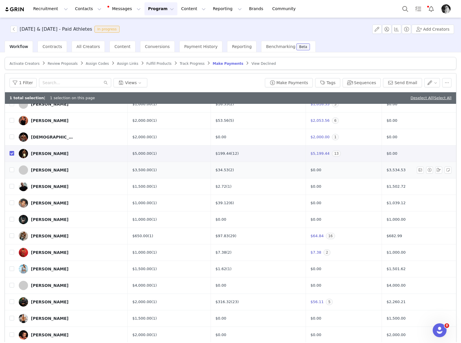
click at [10, 152] on input "checkbox" at bounding box center [12, 153] width 5 height 5
checkbox input "false"
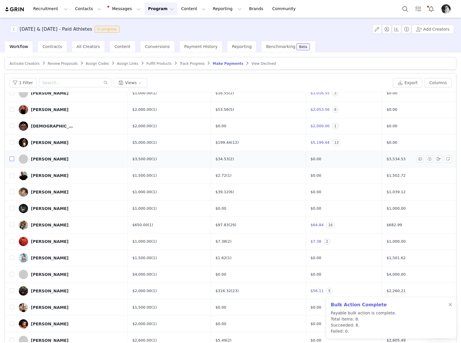
click at [12, 158] on input "checkbox" at bounding box center [12, 158] width 5 height 5
checkbox input "true"
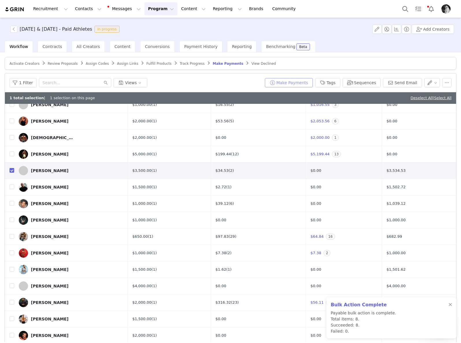
click at [290, 84] on button "Make Payments" at bounding box center [289, 82] width 48 height 9
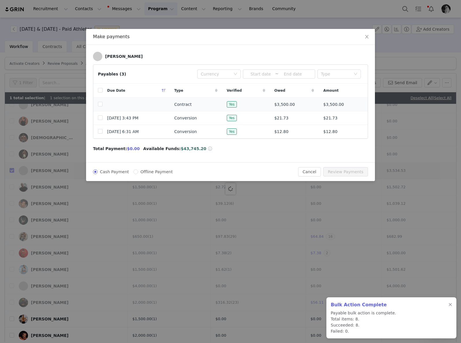
scroll to position [0, 0]
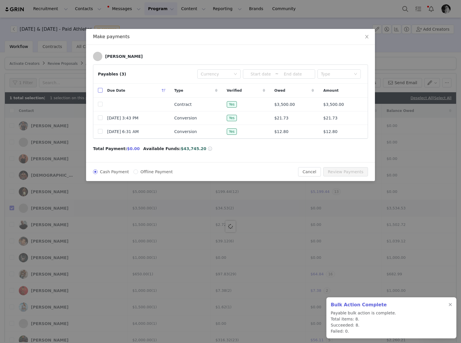
click at [100, 91] on input "checkbox" at bounding box center [100, 90] width 5 height 5
checkbox input "true"
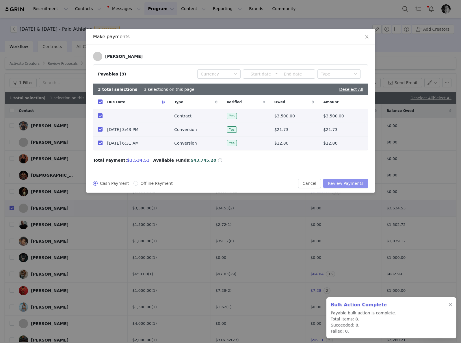
click at [350, 184] on button "Review Payments" at bounding box center [345, 183] width 45 height 9
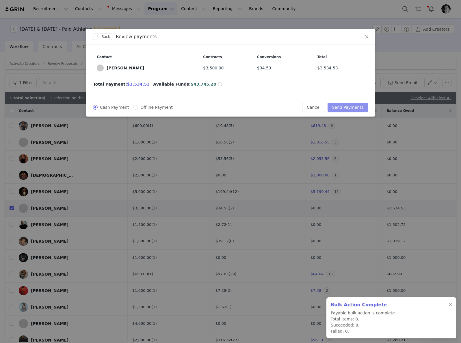
click at [348, 107] on button "Send Payments" at bounding box center [348, 107] width 40 height 9
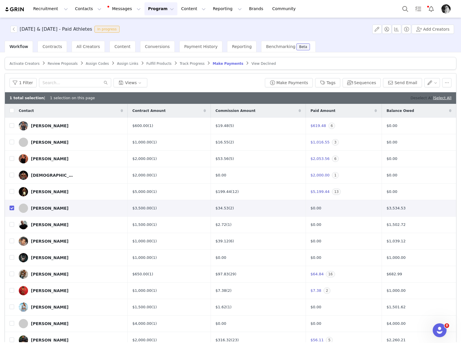
click at [411, 98] on link "Deselect All" at bounding box center [422, 98] width 22 height 4
checkbox input "false"
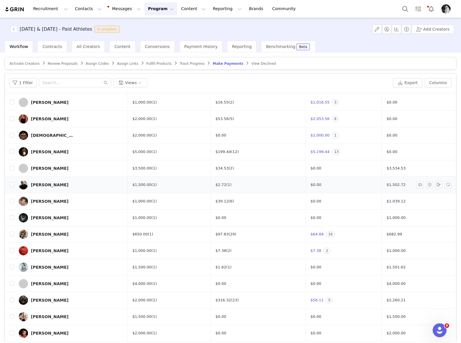
scroll to position [38, 0]
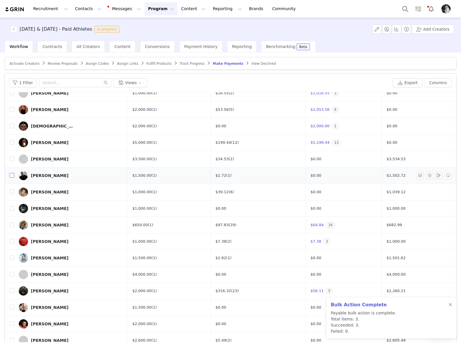
click at [11, 174] on input "checkbox" at bounding box center [12, 175] width 5 height 5
checkbox input "true"
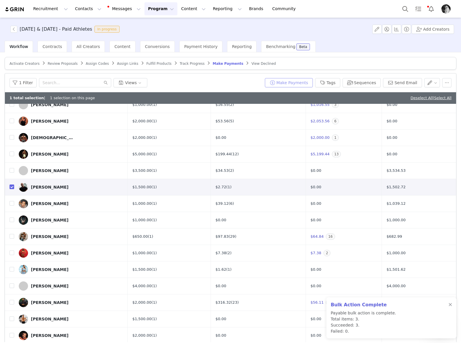
click at [290, 82] on button "Make Payments" at bounding box center [289, 82] width 48 height 9
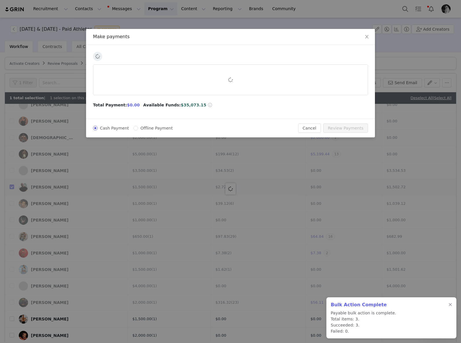
scroll to position [0, 0]
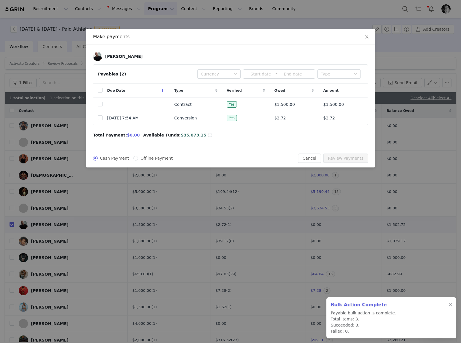
click at [97, 90] on th at bounding box center [97, 91] width 9 height 14
click at [99, 91] on input "checkbox" at bounding box center [100, 90] width 5 height 5
checkbox input "true"
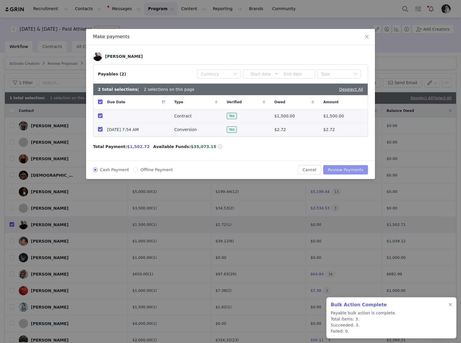
click at [355, 168] on button "Review Payments" at bounding box center [345, 169] width 45 height 9
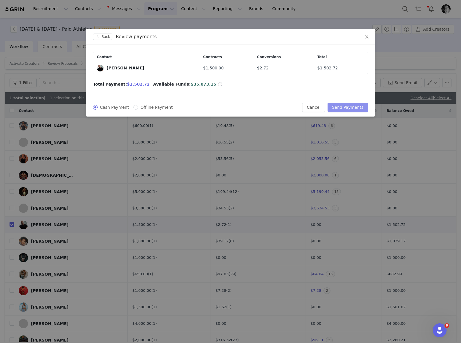
click at [353, 106] on button "Send Payments" at bounding box center [348, 107] width 40 height 9
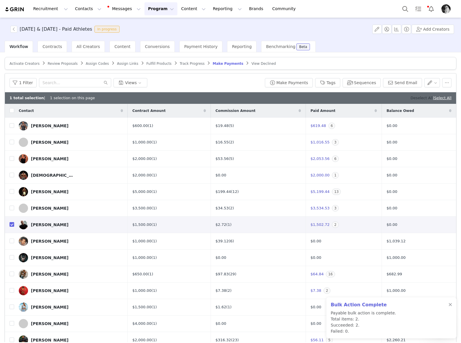
click at [411, 98] on link "Deselect All" at bounding box center [422, 98] width 22 height 4
checkbox input "false"
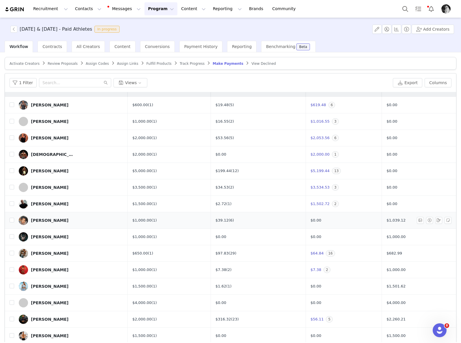
scroll to position [38, 0]
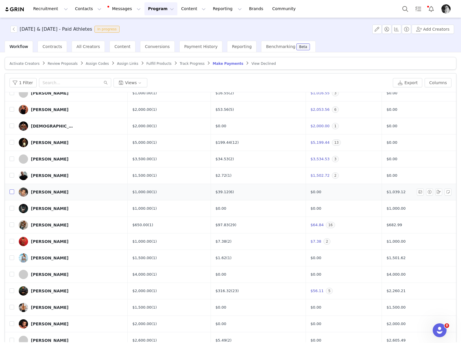
click at [12, 190] on input "checkbox" at bounding box center [12, 191] width 5 height 5
checkbox input "true"
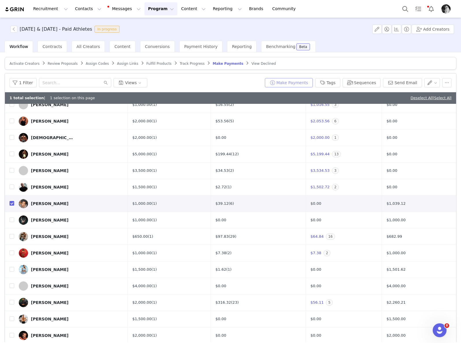
click at [292, 81] on button "Make Payments" at bounding box center [289, 82] width 48 height 9
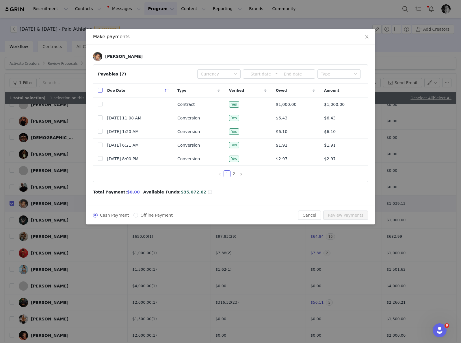
click at [101, 88] on input "checkbox" at bounding box center [100, 90] width 5 height 5
checkbox input "true"
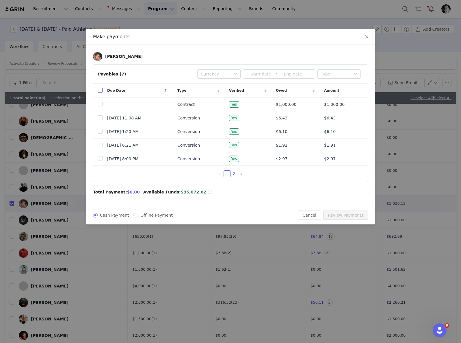
checkbox input "true"
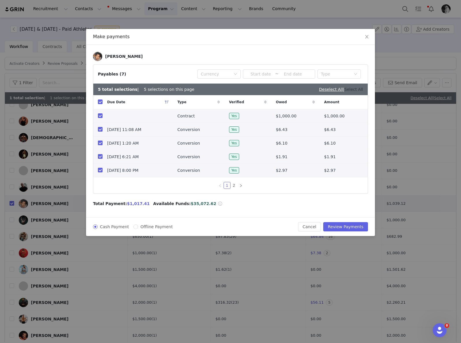
click at [360, 87] on link "Select All" at bounding box center [354, 89] width 19 height 5
click at [232, 187] on link "2" at bounding box center [234, 185] width 6 height 6
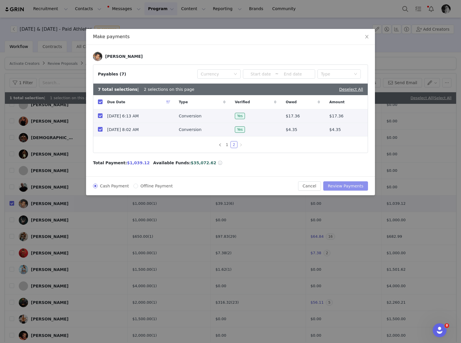
click at [353, 188] on button "Review Payments" at bounding box center [345, 185] width 45 height 9
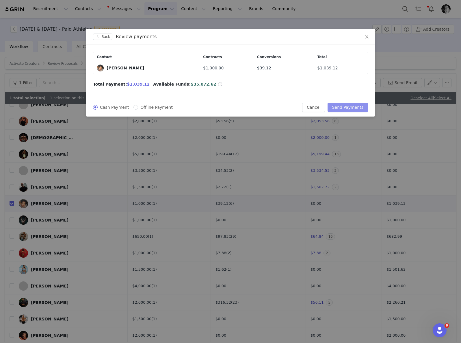
click at [352, 106] on button "Send Payments" at bounding box center [348, 107] width 40 height 9
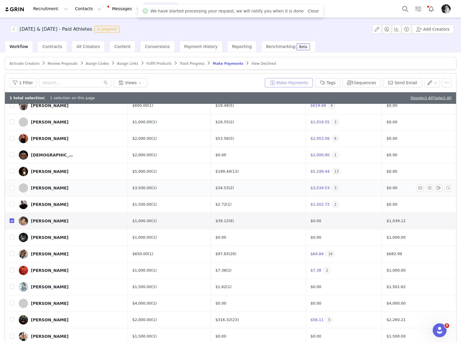
scroll to position [49, 0]
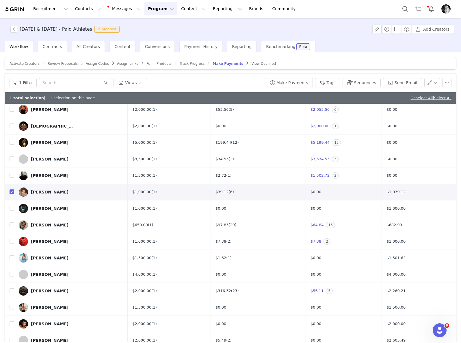
click at [411, 97] on link "Deselect All" at bounding box center [422, 98] width 22 height 4
checkbox input "false"
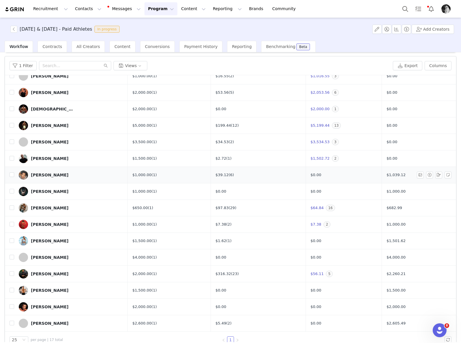
scroll to position [28, 0]
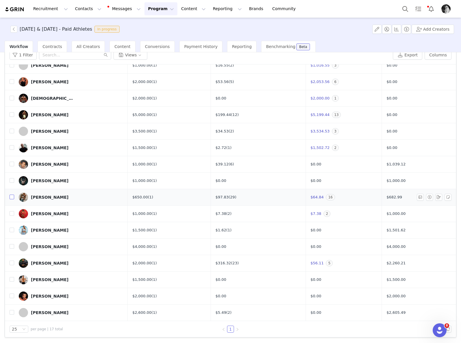
click at [12, 197] on input "checkbox" at bounding box center [12, 197] width 5 height 5
checkbox input "true"
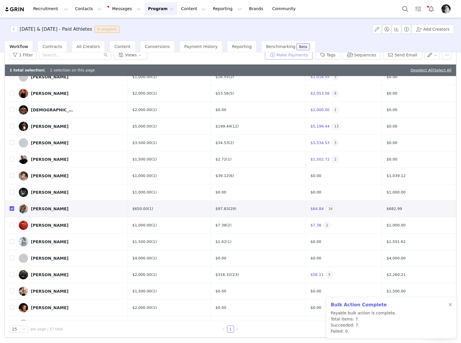
click at [284, 56] on button "Make Payments" at bounding box center [289, 54] width 48 height 9
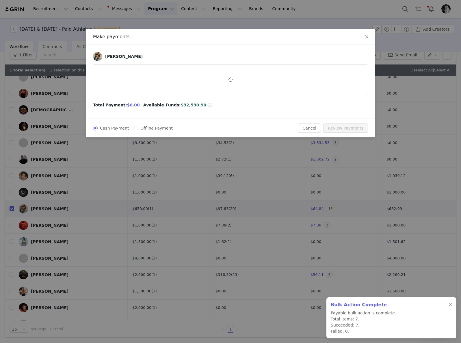
scroll to position [0, 0]
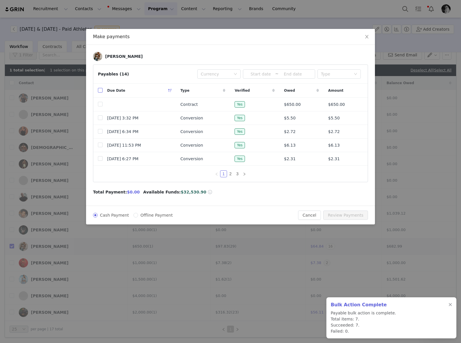
drag, startPoint x: 100, startPoint y: 90, endPoint x: 107, endPoint y: 97, distance: 10.0
click at [100, 90] on input "checkbox" at bounding box center [100, 90] width 5 height 5
checkbox input "true"
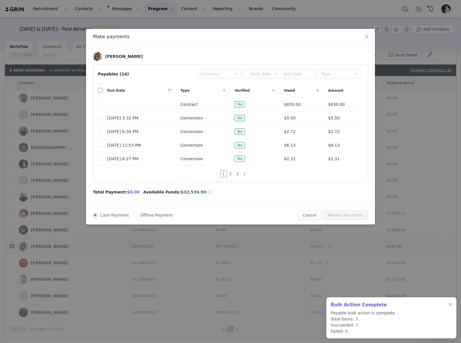
checkbox input "true"
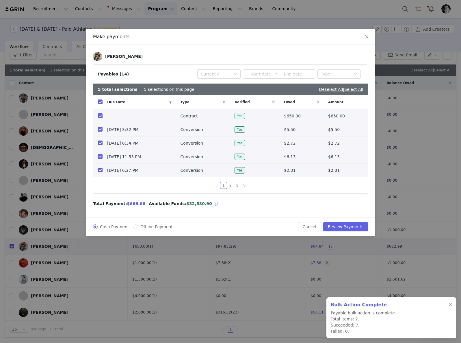
drag, startPoint x: 354, startPoint y: 90, endPoint x: 355, endPoint y: 96, distance: 6.1
click at [354, 90] on link "Select All" at bounding box center [354, 89] width 19 height 5
click at [237, 186] on link "3" at bounding box center [237, 185] width 6 height 6
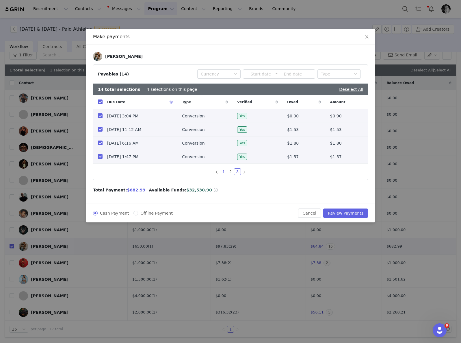
click at [225, 175] on link "1" at bounding box center [224, 172] width 6 height 6
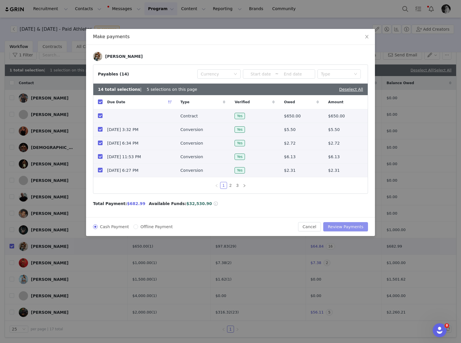
click at [340, 228] on button "Review Payments" at bounding box center [345, 226] width 45 height 9
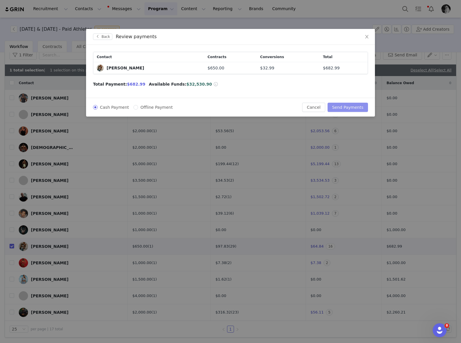
click at [347, 106] on button "Send Payments" at bounding box center [348, 107] width 40 height 9
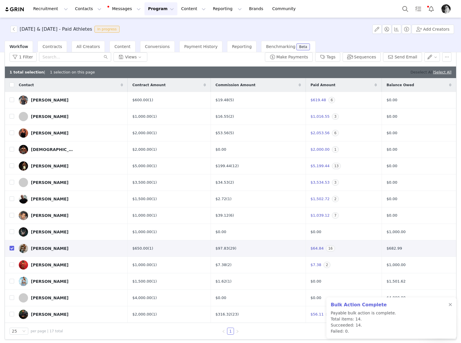
click at [413, 72] on link "Deselect All" at bounding box center [422, 72] width 22 height 4
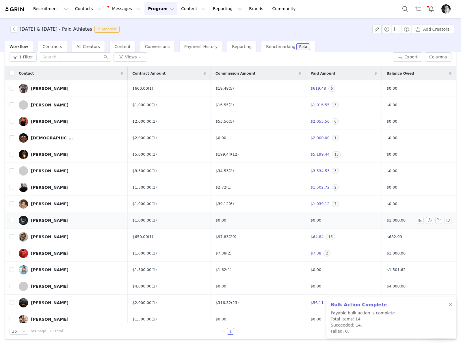
checkbox input "false"
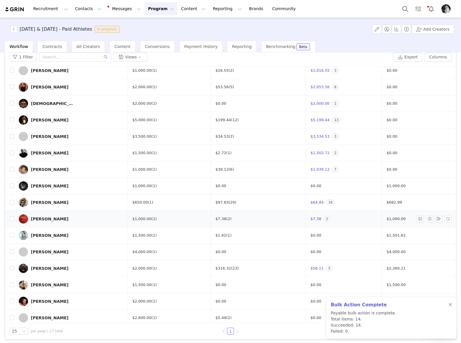
scroll to position [38, 0]
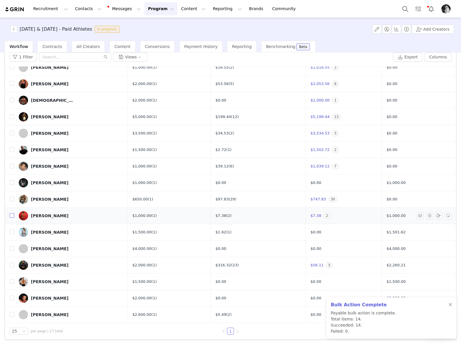
click at [11, 215] on input "checkbox" at bounding box center [12, 215] width 5 height 5
checkbox input "true"
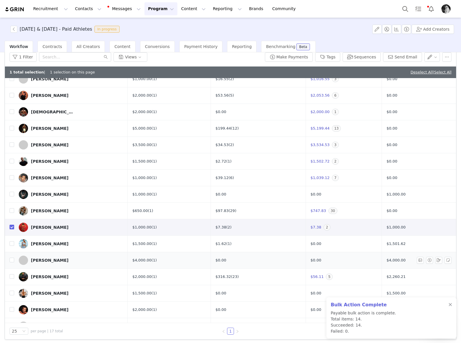
scroll to position [49, 0]
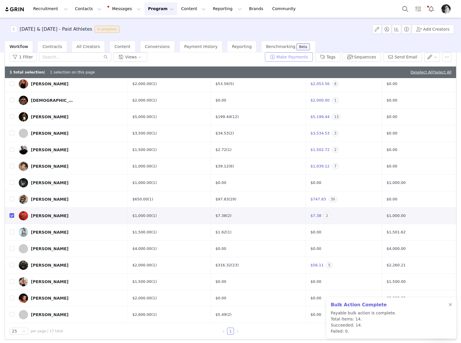
click at [294, 57] on button "Make Payments" at bounding box center [289, 56] width 48 height 9
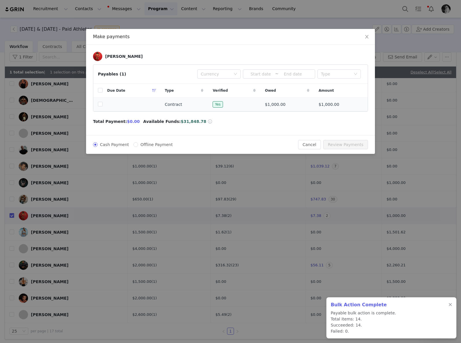
click at [103, 105] on td at bounding box center [132, 105] width 58 height 14
click at [99, 105] on input "checkbox" at bounding box center [100, 104] width 5 height 5
checkbox input "true"
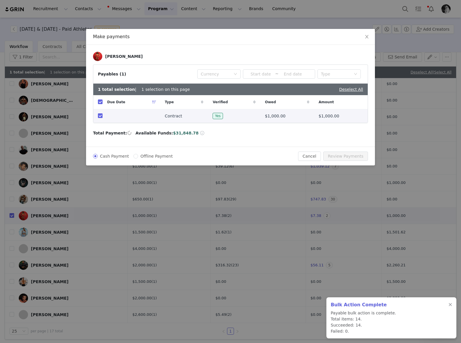
checkbox input "true"
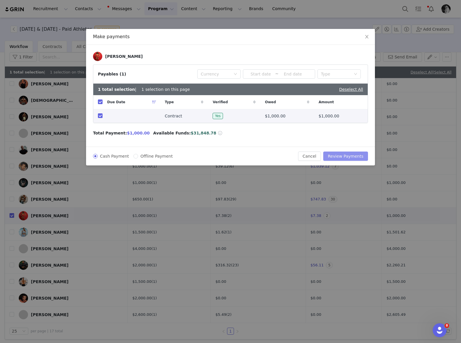
click at [350, 156] on button "Review Payments" at bounding box center [345, 155] width 45 height 9
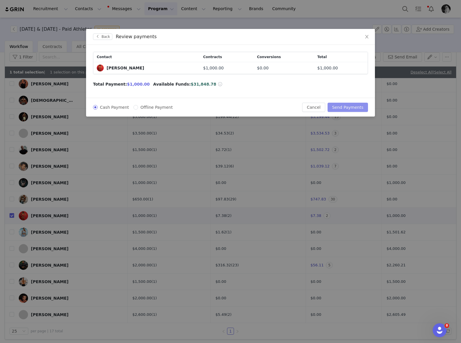
click at [353, 105] on button "Send Payments" at bounding box center [348, 107] width 40 height 9
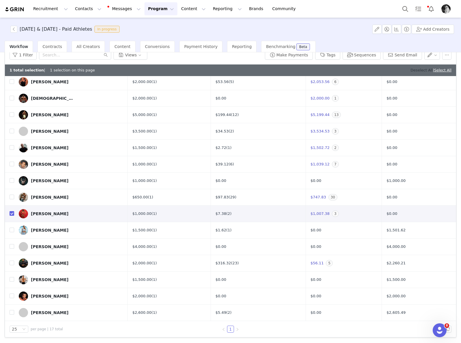
click at [417, 70] on link "Deselect All" at bounding box center [422, 70] width 22 height 4
checkbox input "false"
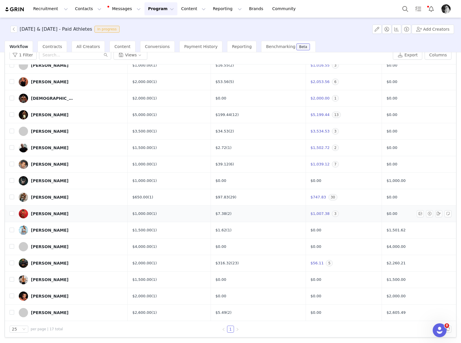
scroll to position [38, 0]
click at [12, 230] on input "checkbox" at bounding box center [12, 229] width 5 height 5
checkbox input "true"
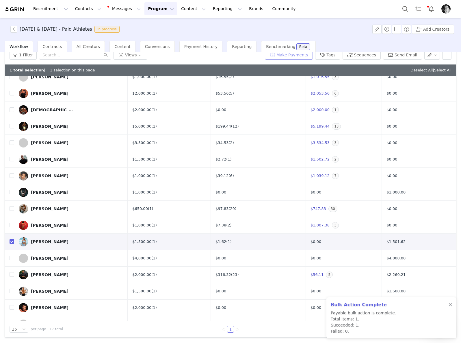
click at [287, 57] on button "Make Payments" at bounding box center [289, 54] width 48 height 9
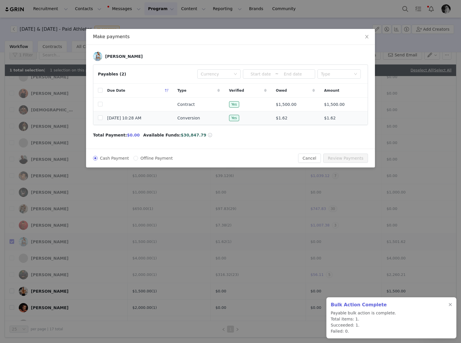
scroll to position [0, 0]
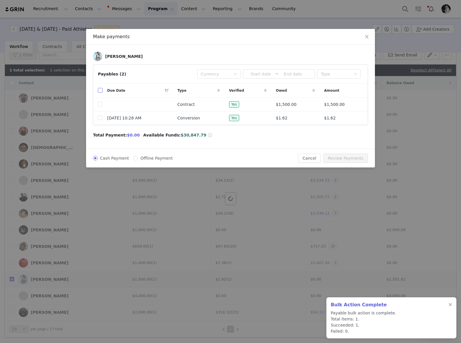
click at [101, 92] on input "checkbox" at bounding box center [100, 90] width 5 height 5
checkbox input "true"
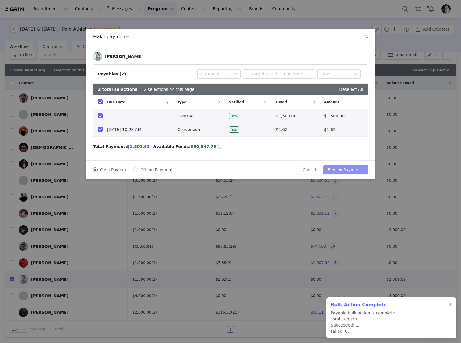
click at [349, 171] on button "Review Payments" at bounding box center [345, 169] width 45 height 9
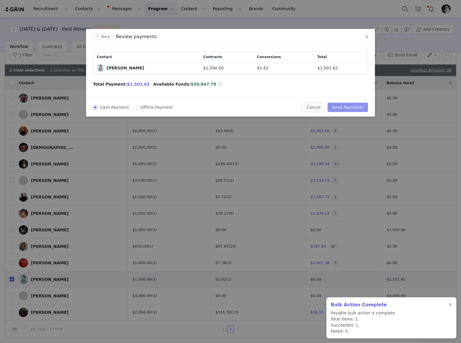
click at [339, 106] on button "Send Payments" at bounding box center [348, 107] width 40 height 9
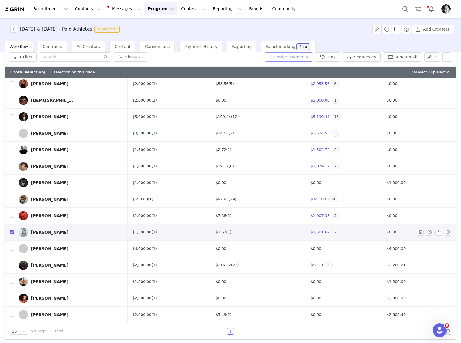
scroll to position [28, 0]
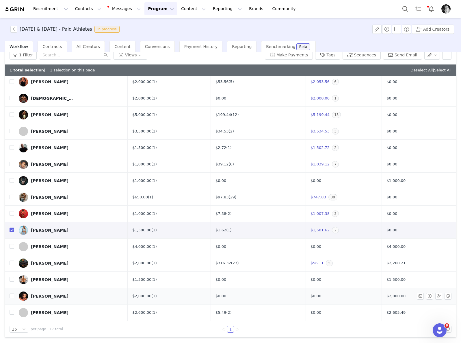
drag, startPoint x: 407, startPoint y: 70, endPoint x: 122, endPoint y: 298, distance: 365.4
click at [411, 70] on link "Deselect All" at bounding box center [422, 70] width 22 height 4
checkbox input "false"
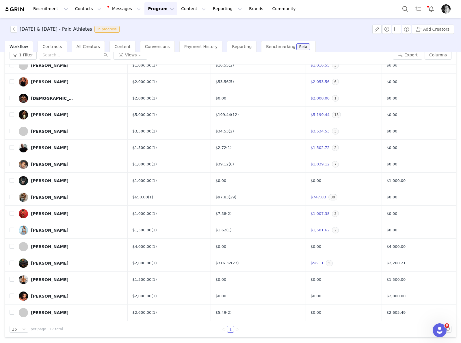
scroll to position [38, 0]
click at [12, 244] on label at bounding box center [12, 247] width 5 height 6
click at [12, 244] on input "checkbox" at bounding box center [12, 246] width 5 height 5
checkbox input "true"
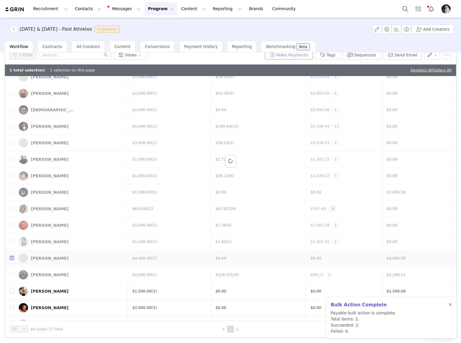
click at [282, 55] on button "Make Payments" at bounding box center [289, 54] width 48 height 9
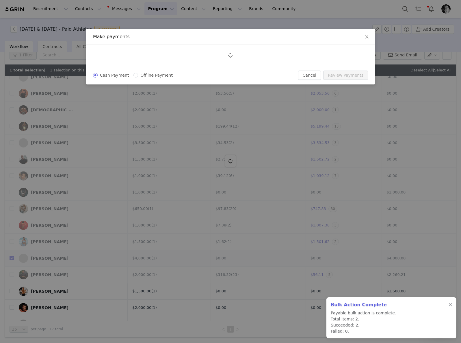
scroll to position [0, 0]
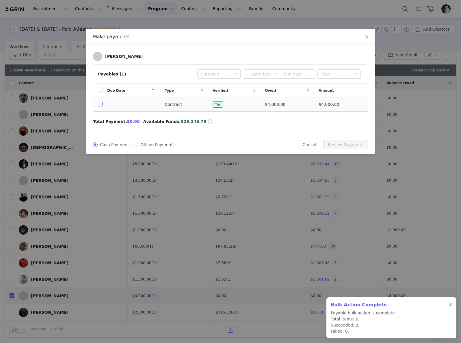
click at [101, 106] on input "checkbox" at bounding box center [100, 104] width 5 height 5
checkbox input "true"
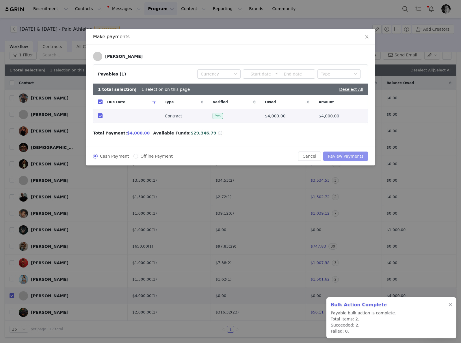
click at [349, 157] on button "Review Payments" at bounding box center [345, 155] width 45 height 9
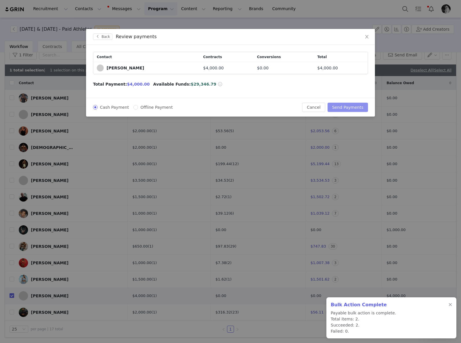
click at [336, 109] on button "Send Payments" at bounding box center [348, 107] width 40 height 9
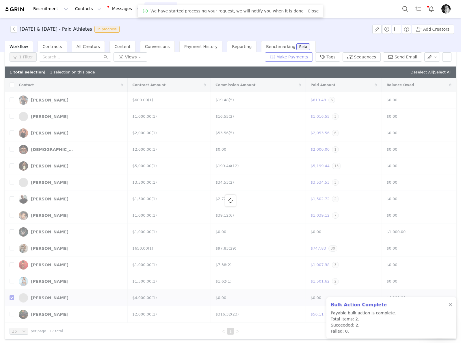
scroll to position [28, 0]
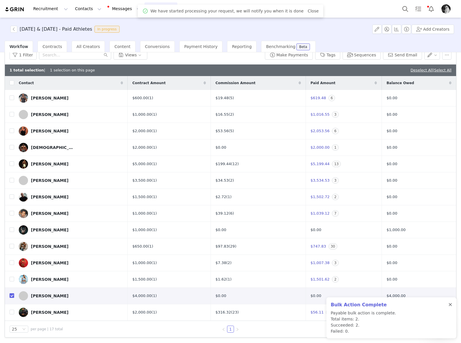
click at [451, 304] on div at bounding box center [450, 304] width 3 height 5
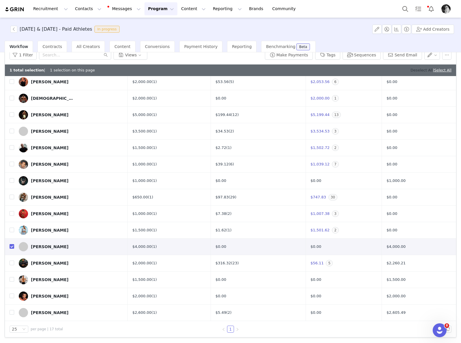
click at [411, 68] on link "Deselect All" at bounding box center [422, 70] width 22 height 4
checkbox input "false"
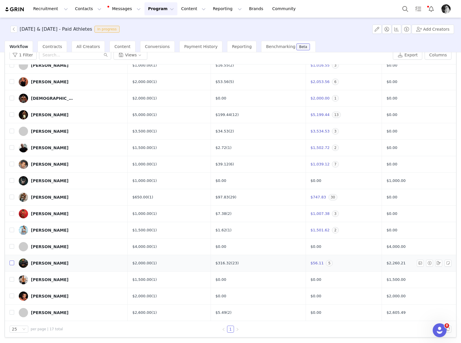
click at [11, 263] on input "checkbox" at bounding box center [12, 262] width 5 height 5
checkbox input "true"
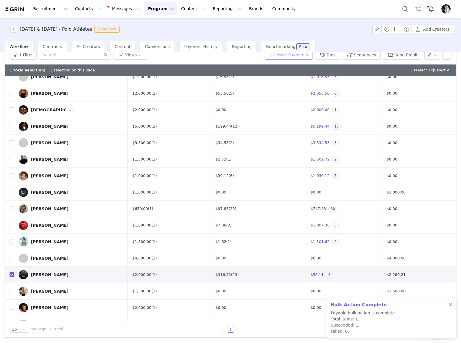
click at [284, 57] on button "Make Payments" at bounding box center [289, 54] width 48 height 9
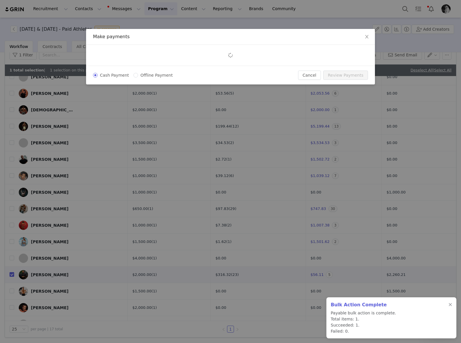
scroll to position [0, 0]
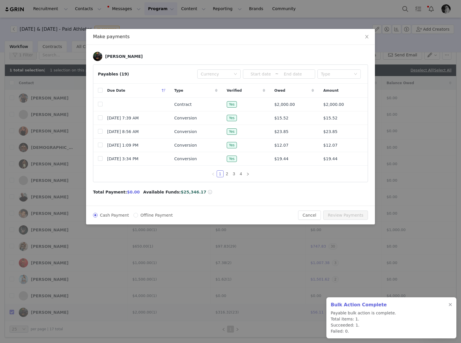
click at [103, 90] on div "Due Date" at bounding box center [136, 91] width 67 height 14
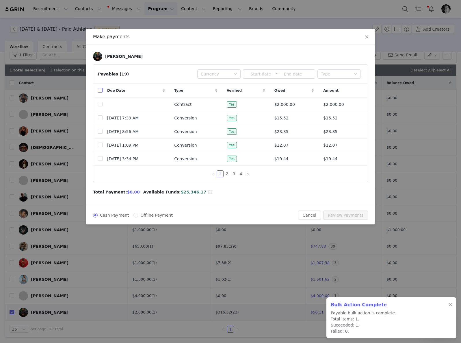
click at [101, 92] on input "checkbox" at bounding box center [100, 90] width 5 height 5
checkbox input "true"
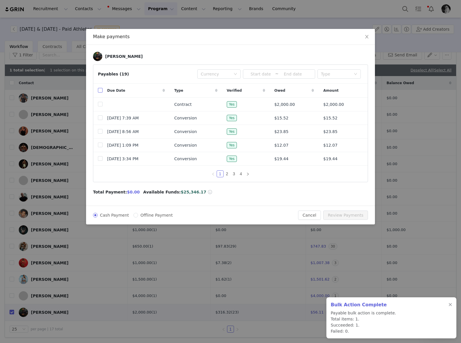
checkbox input "true"
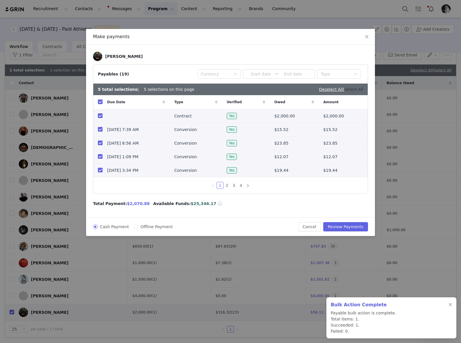
click at [352, 91] on link "Select All" at bounding box center [354, 89] width 19 height 5
click at [249, 187] on icon "icon: right" at bounding box center [248, 185] width 2 height 3
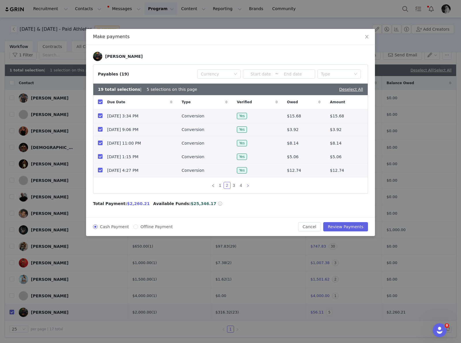
click at [249, 187] on icon "icon: right" at bounding box center [248, 185] width 2 height 3
click at [248, 187] on icon "icon: right" at bounding box center [248, 185] width 2 height 3
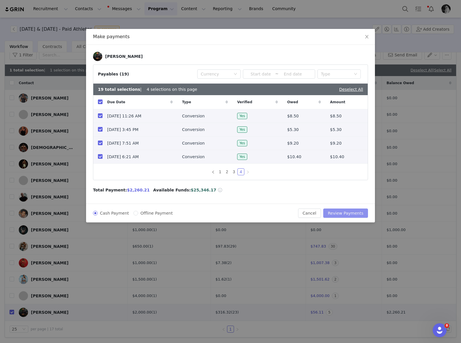
click at [341, 213] on button "Review Payments" at bounding box center [345, 212] width 45 height 9
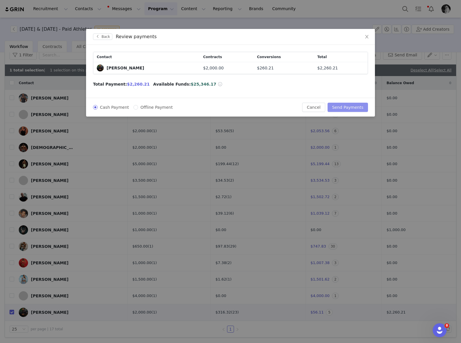
click at [347, 106] on button "Send Payments" at bounding box center [348, 107] width 40 height 9
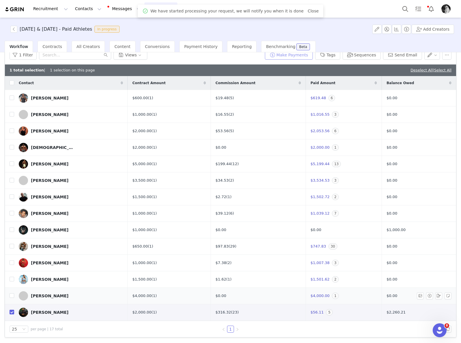
scroll to position [49, 0]
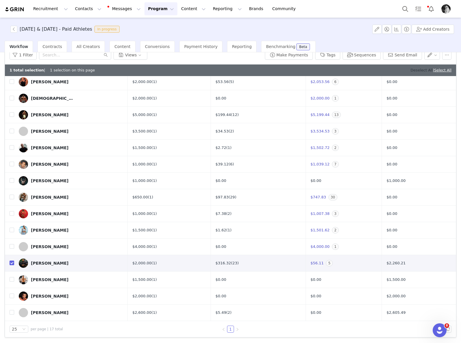
click at [413, 72] on link "Deselect All" at bounding box center [422, 70] width 22 height 4
checkbox input "false"
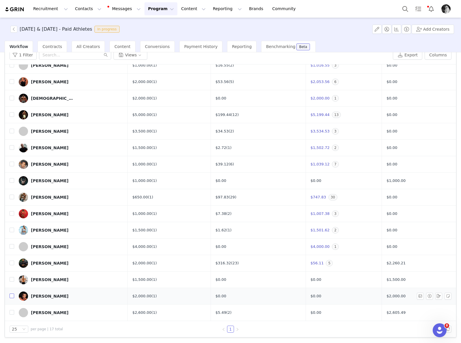
click at [12, 296] on input "checkbox" at bounding box center [12, 295] width 5 height 5
checkbox input "true"
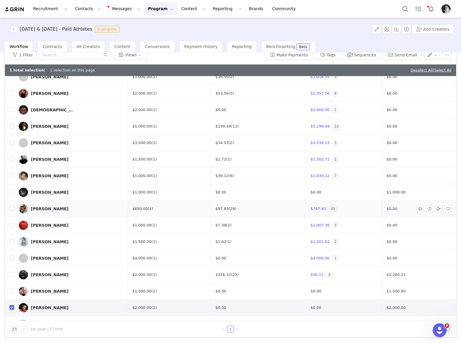
scroll to position [49, 0]
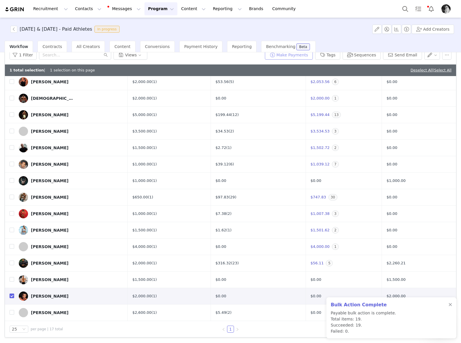
click at [288, 56] on button "Make Payments" at bounding box center [289, 54] width 48 height 9
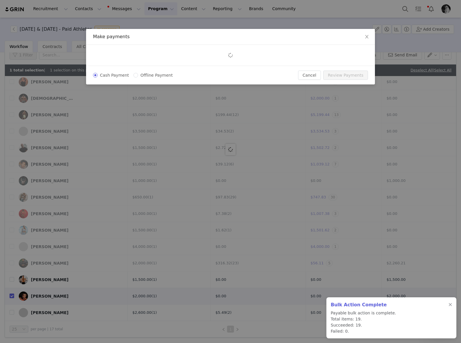
scroll to position [0, 0]
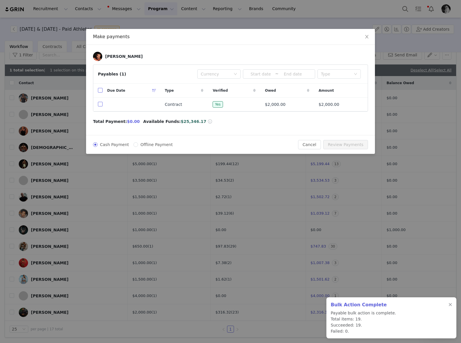
click at [101, 104] on input "checkbox" at bounding box center [100, 104] width 5 height 5
checkbox input "true"
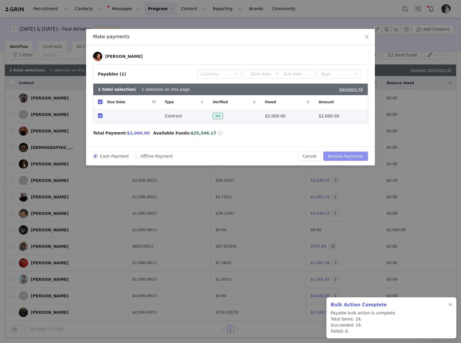
click at [347, 157] on button "Review Payments" at bounding box center [345, 155] width 45 height 9
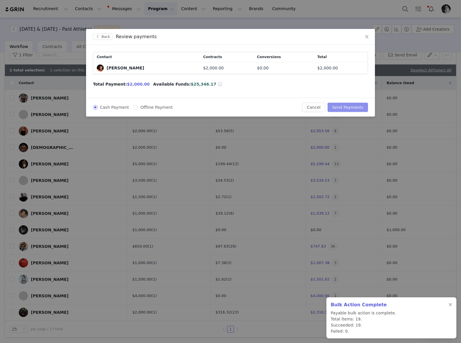
click at [344, 108] on button "Send Payments" at bounding box center [348, 107] width 40 height 9
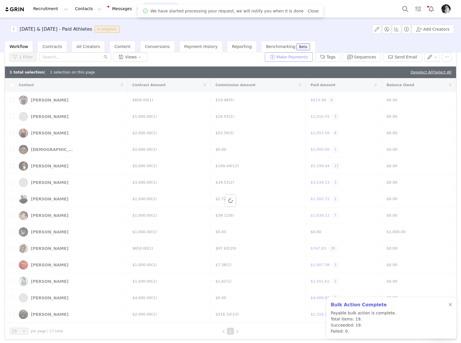
scroll to position [28, 0]
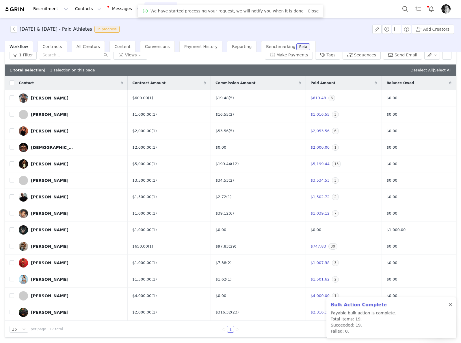
click at [449, 304] on div at bounding box center [450, 304] width 3 height 5
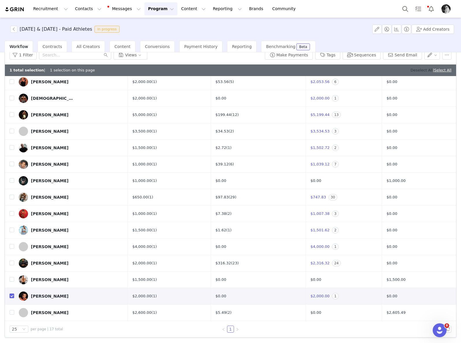
click at [411, 69] on link "Deselect All" at bounding box center [422, 70] width 22 height 4
checkbox input "false"
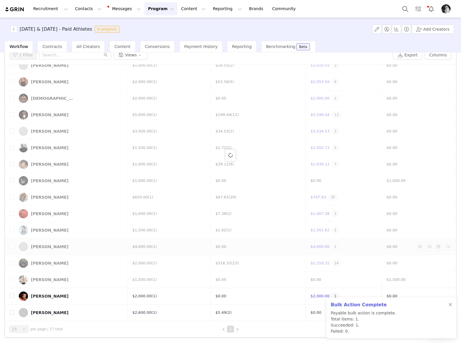
scroll to position [0, 0]
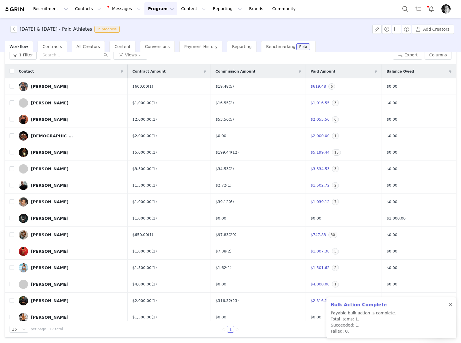
click at [451, 305] on div at bounding box center [450, 304] width 3 height 5
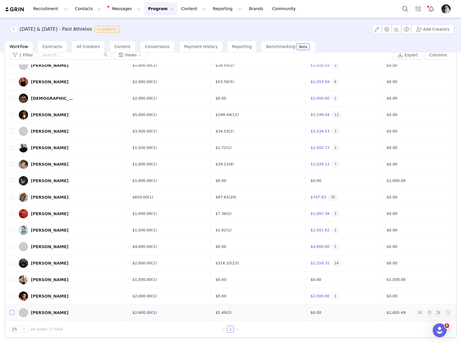
click at [10, 312] on input "checkbox" at bounding box center [12, 312] width 5 height 5
checkbox input "true"
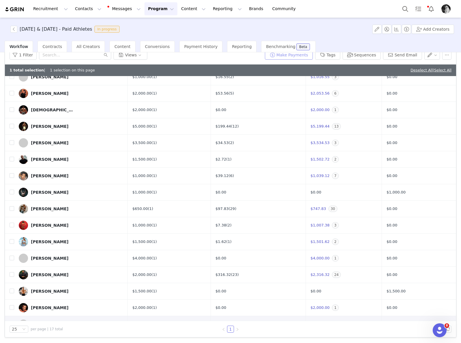
click at [297, 56] on button "Make Payments" at bounding box center [289, 54] width 48 height 9
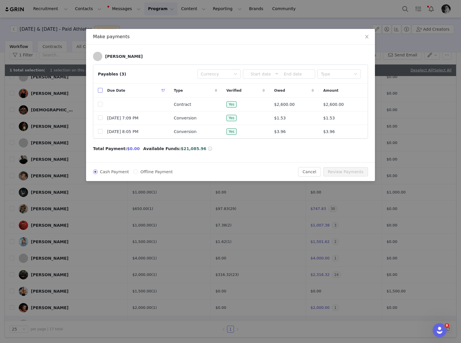
click at [101, 91] on input "checkbox" at bounding box center [100, 90] width 5 height 5
checkbox input "true"
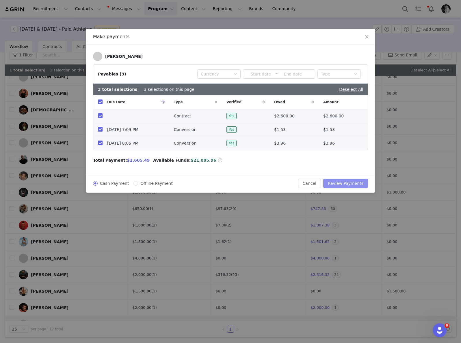
click at [351, 183] on button "Review Payments" at bounding box center [345, 183] width 45 height 9
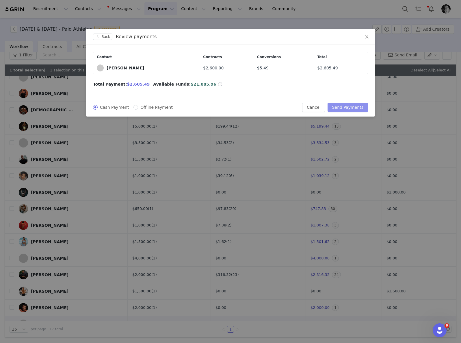
click at [348, 108] on button "Send Payments" at bounding box center [348, 107] width 40 height 9
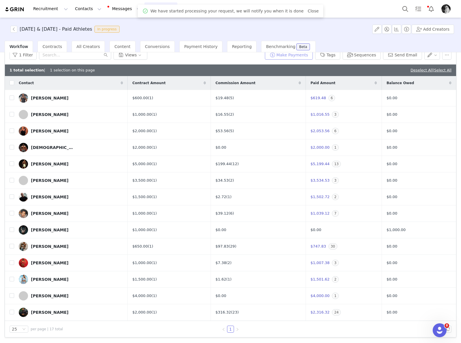
scroll to position [49, 0]
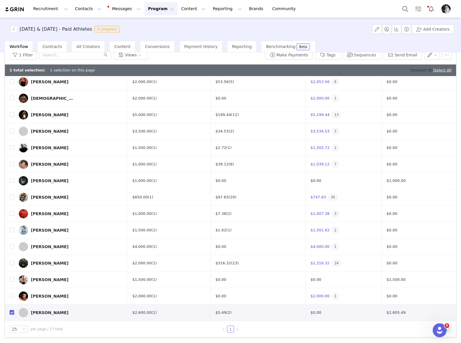
click at [411, 69] on link "Deselect All" at bounding box center [422, 70] width 22 height 4
checkbox input "false"
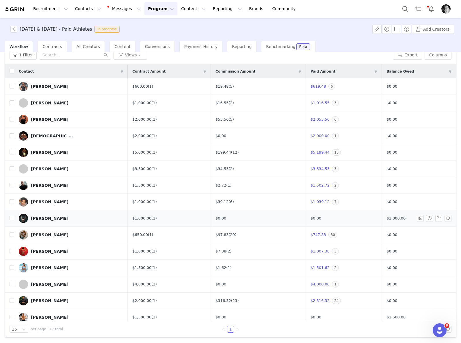
scroll to position [0, 0]
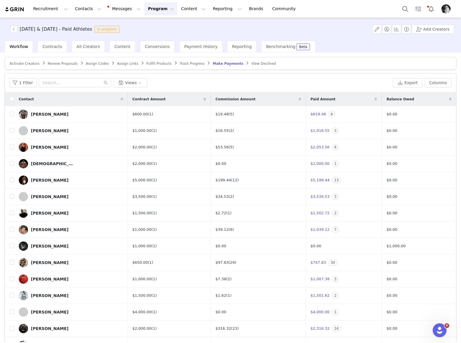
click at [148, 11] on button "Program Program" at bounding box center [161, 8] width 33 height 13
click at [146, 24] on p "Activations" at bounding box center [151, 26] width 22 height 6
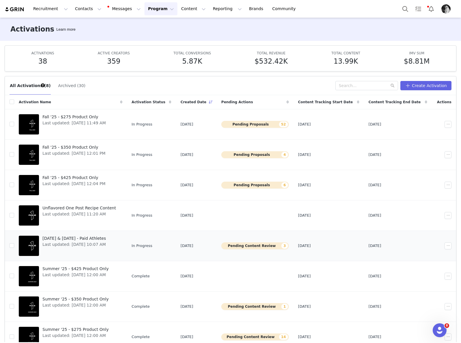
click at [105, 238] on span "[DATE] & [DATE] - Paid Athletes" at bounding box center [74, 238] width 64 height 6
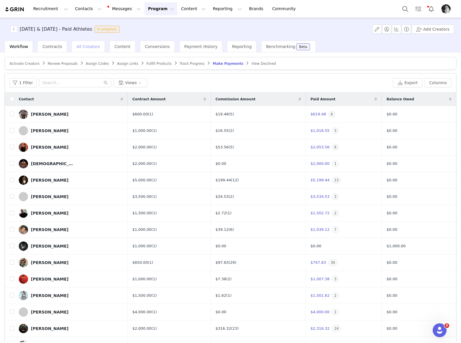
click at [77, 45] on span "All Creators" at bounding box center [88, 46] width 23 height 5
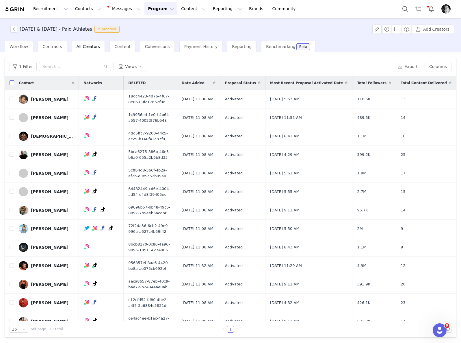
click at [12, 84] on input "checkbox" at bounding box center [12, 82] width 5 height 5
checkbox input "true"
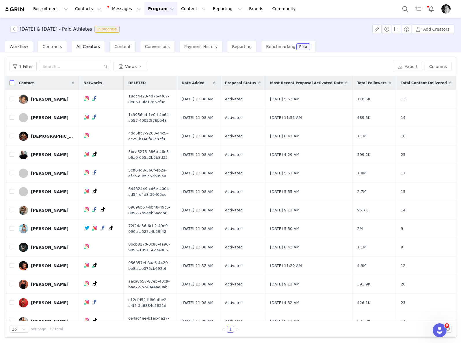
checkbox input "true"
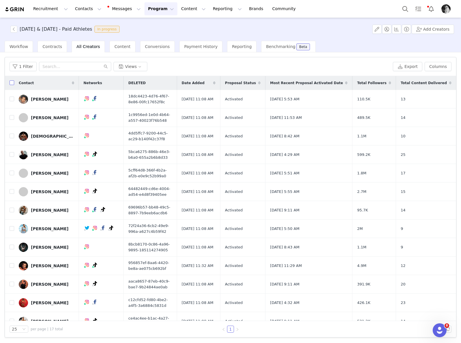
checkbox input "true"
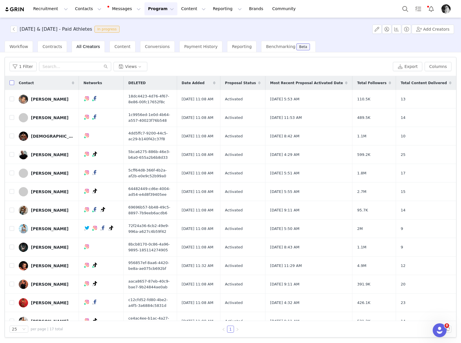
checkbox input "true"
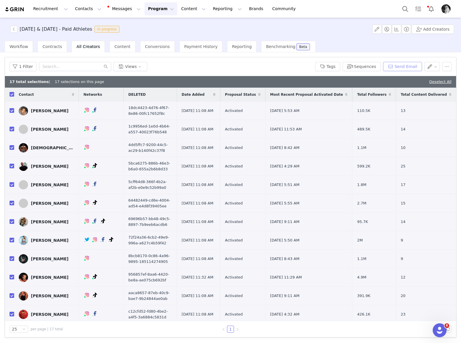
click at [409, 64] on button "Send Email" at bounding box center [402, 66] width 39 height 9
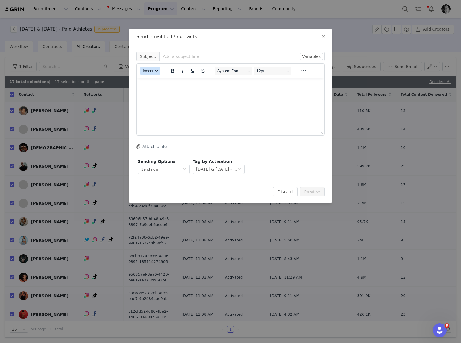
click at [157, 73] on button "Insert" at bounding box center [150, 71] width 20 height 8
click at [164, 83] on div "Insert Template" at bounding box center [171, 80] width 52 height 7
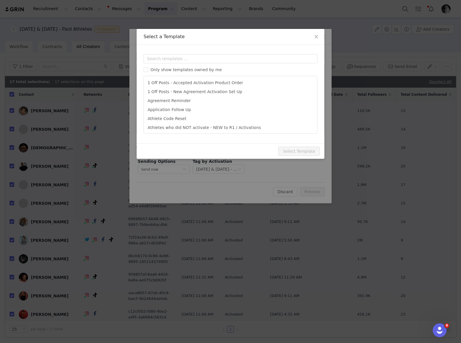
click at [220, 53] on div "Templates Only show templates owned by me 1 Off Posts - Accepted Activation Pro…" at bounding box center [231, 94] width 188 height 99
click at [219, 55] on input "text" at bounding box center [231, 58] width 174 height 9
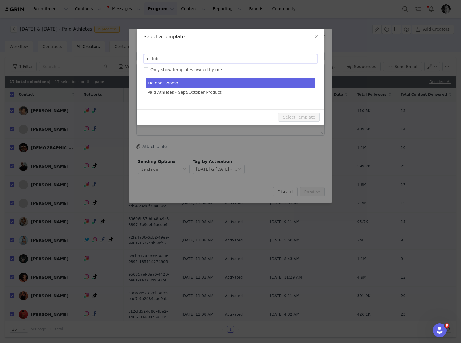
type input "octob"
type input "October Promo: 31% Off + Free Gift!"
click at [217, 80] on li "October Promo" at bounding box center [230, 83] width 169 height 10
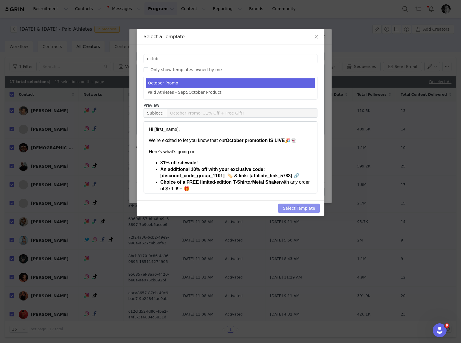
click at [295, 205] on button "Select Template" at bounding box center [299, 207] width 42 height 9
type input "October Promo: 31% Off + Free Gift!"
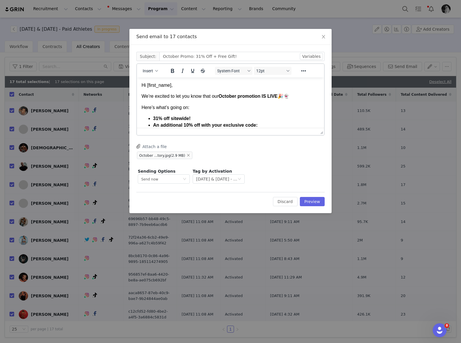
click at [157, 85] on p "Hi [first_name]," at bounding box center [231, 85] width 178 height 6
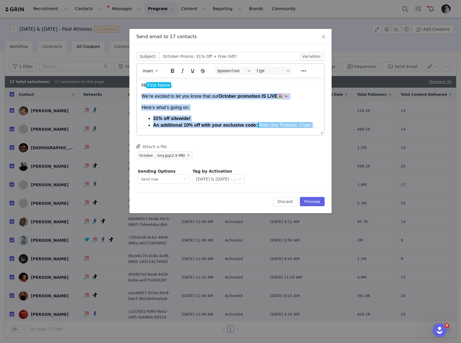
drag, startPoint x: 223, startPoint y: 118, endPoint x: 134, endPoint y: 91, distance: 93.1
click at [137, 91] on html "Hi First Name , We’re excited to let you know that our October promotion IS LIV…" at bounding box center [230, 170] width 187 height 187
paste body "Rich Text Area. Press ALT-0 for help."
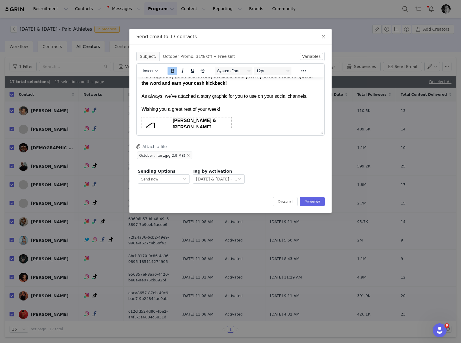
scroll to position [85, 0]
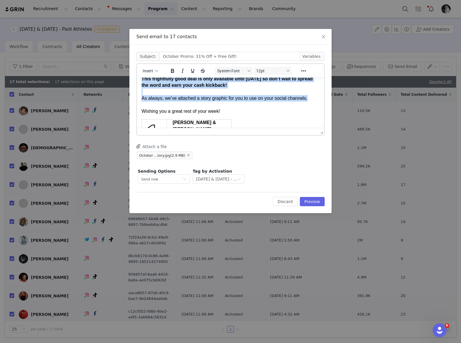
drag, startPoint x: 311, startPoint y: 98, endPoint x: 101, endPoint y: 92, distance: 209.6
click at [137, 92] on html "Hi First Name , We’re excited to let you know that our October promotion IS LIV…" at bounding box center [230, 88] width 187 height 193
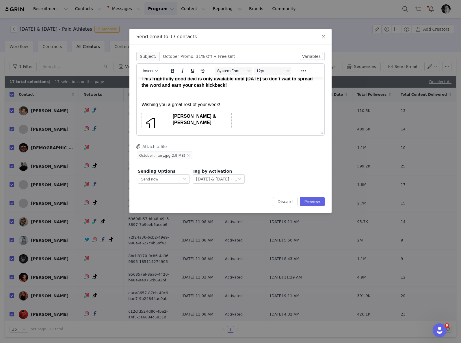
click at [187, 154] on button "button" at bounding box center [188, 155] width 7 height 7
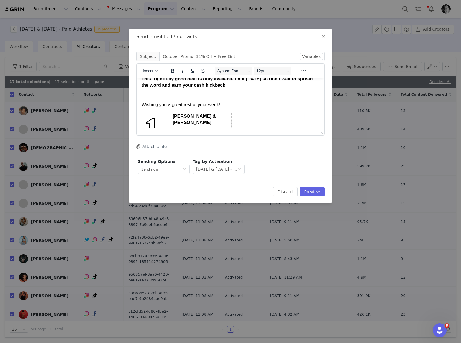
click at [147, 90] on p "This frightfully good deal is only available until October 23rd so don’t wait t…" at bounding box center [231, 88] width 178 height 39
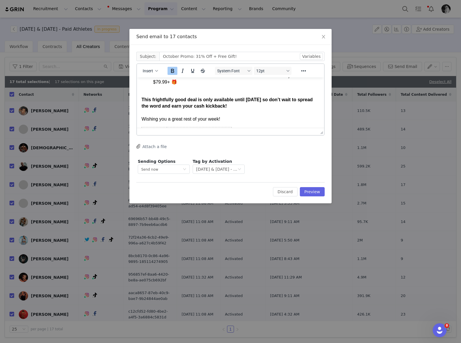
scroll to position [63, 0]
click at [157, 92] on p "This frightfully good deal is only available until October 23rd so don’t wait t…" at bounding box center [231, 107] width 178 height 32
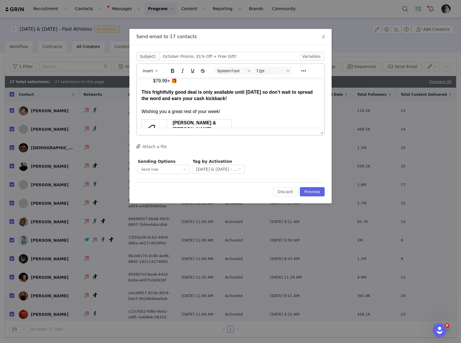
scroll to position [0, 0]
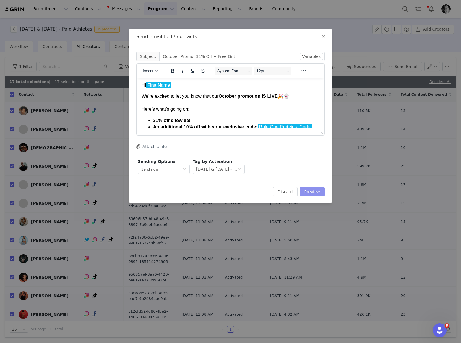
click at [314, 190] on button "Preview" at bounding box center [312, 191] width 25 height 9
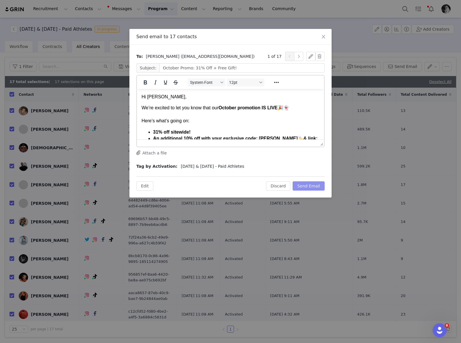
click at [314, 185] on button "Send Email" at bounding box center [309, 185] width 32 height 9
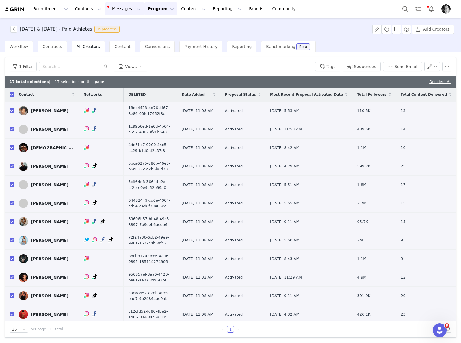
click at [116, 9] on button "Messages Messages" at bounding box center [124, 8] width 39 height 13
click at [153, 12] on button "Program Program" at bounding box center [161, 8] width 33 height 13
click at [156, 26] on p "Activations" at bounding box center [151, 26] width 22 height 6
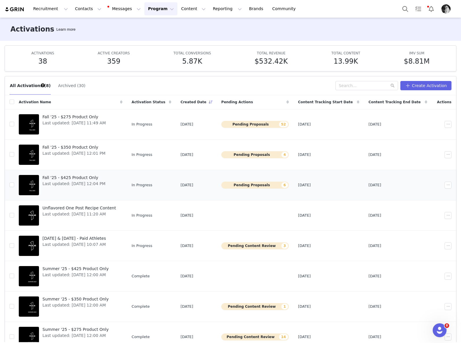
click at [63, 172] on td "Fall '25 - $425 Product Only Last updated: Sep 22, 2025 12:04 PM" at bounding box center [70, 185] width 113 height 30
click at [59, 178] on span "Fall '25 - $425 Product Only" at bounding box center [73, 178] width 63 height 6
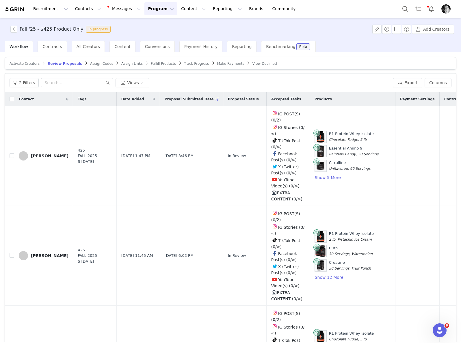
scroll to position [6, 0]
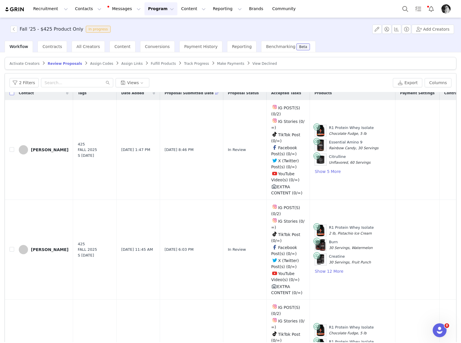
click at [11, 94] on input "checkbox" at bounding box center [12, 92] width 5 height 5
checkbox input "true"
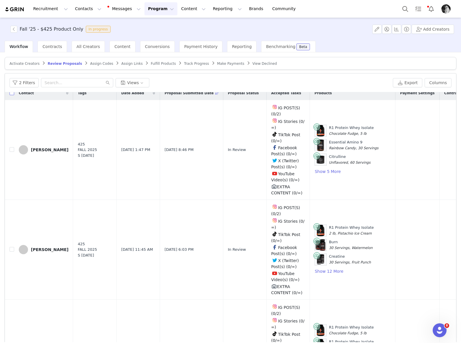
checkbox input "true"
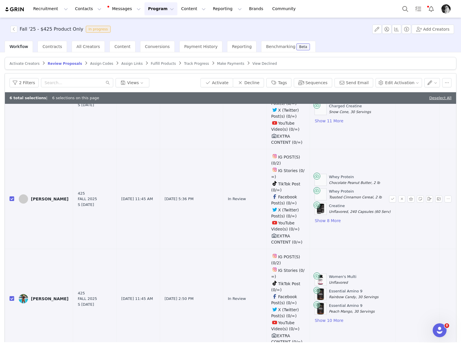
scroll to position [0, 0]
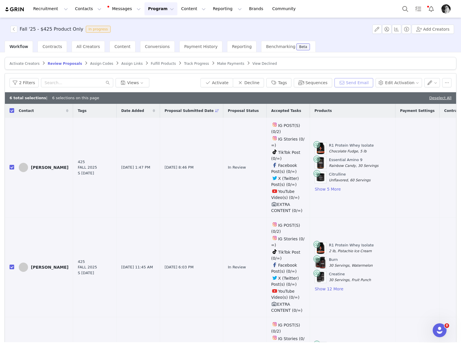
click at [350, 81] on button "Send Email" at bounding box center [354, 82] width 39 height 9
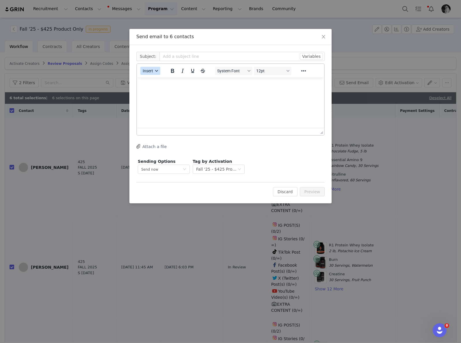
click at [147, 70] on span "Insert" at bounding box center [148, 70] width 10 height 5
click at [152, 77] on div "Insert Template" at bounding box center [171, 80] width 52 height 7
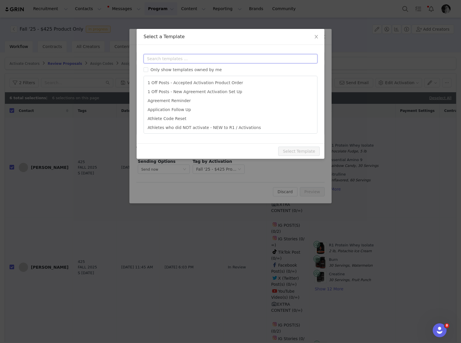
click at [189, 55] on input "text" at bounding box center [231, 58] width 174 height 9
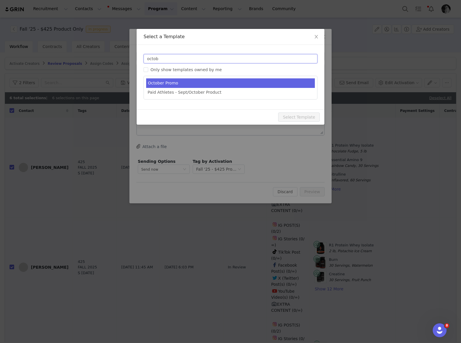
type input "octob"
type input "October Promo: 31% Off + Free Gift!"
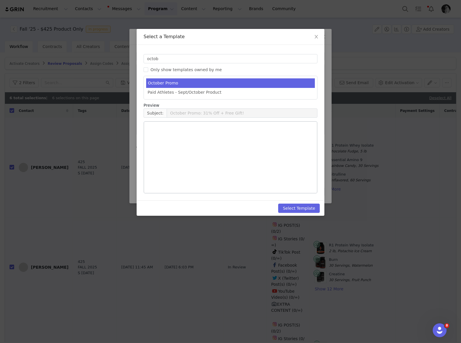
click at [201, 83] on li "October Promo" at bounding box center [230, 83] width 169 height 10
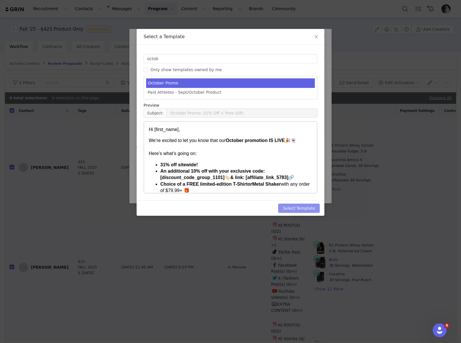
click at [303, 210] on button "Select Template" at bounding box center [299, 207] width 42 height 9
type input "October Promo: 31% Off + Free Gift!"
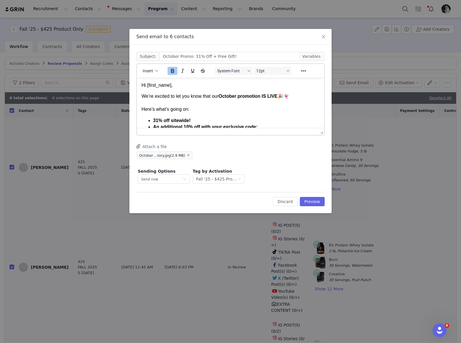
click at [166, 87] on p "Hi [first_name]," at bounding box center [231, 85] width 178 height 6
click at [316, 201] on button "Preview" at bounding box center [312, 201] width 25 height 9
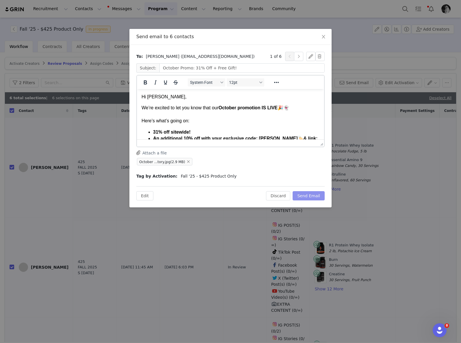
click at [312, 195] on button "Send Email" at bounding box center [309, 195] width 32 height 9
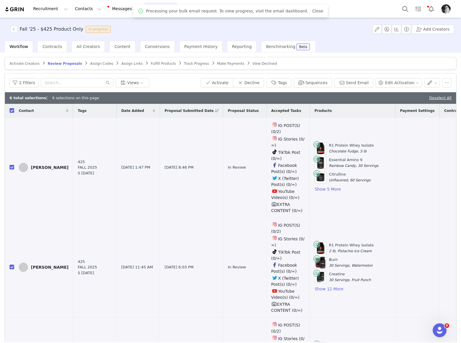
click at [17, 64] on span "Activate Creators" at bounding box center [25, 64] width 30 height 4
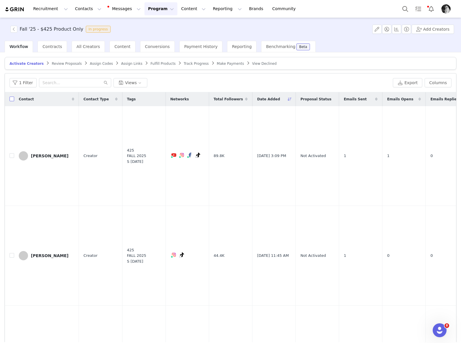
click at [13, 100] on input "checkbox" at bounding box center [12, 99] width 5 height 5
checkbox input "true"
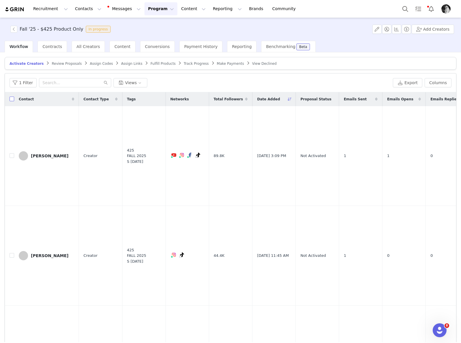
checkbox input "true"
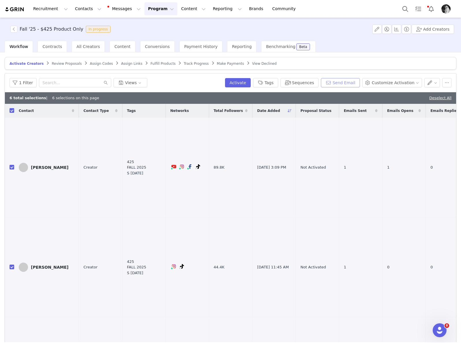
click at [338, 82] on button "Send Email" at bounding box center [340, 82] width 39 height 9
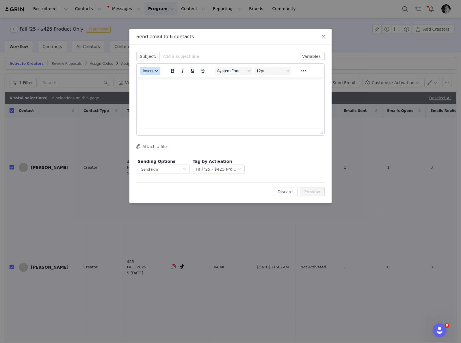
click at [154, 71] on button "Insert" at bounding box center [150, 71] width 20 height 8
click at [159, 80] on div "Insert Template" at bounding box center [171, 80] width 52 height 7
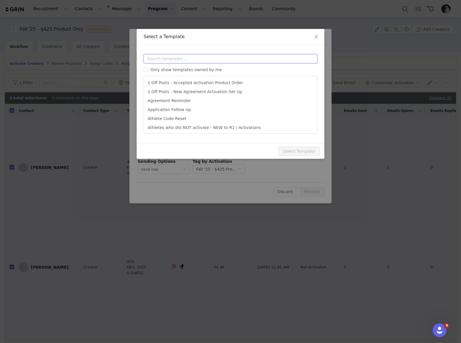
click at [197, 59] on input "text" at bounding box center [231, 58] width 174 height 9
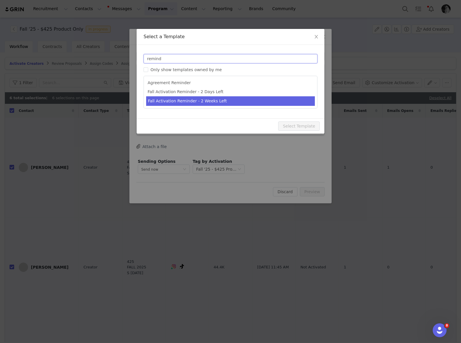
type input "remind"
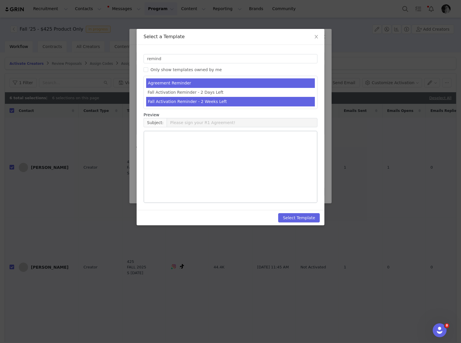
click at [213, 102] on li "Fall Activation Reminder - 2 Weeks Left" at bounding box center [230, 102] width 169 height 10
type input "REMINDER: Join R1's Fall 2025 Program!"
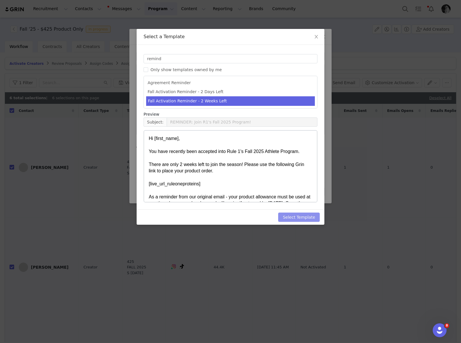
click at [290, 216] on button "Select Template" at bounding box center [299, 216] width 42 height 9
type input "REMINDER: Join R1's Fall 2025 Program!"
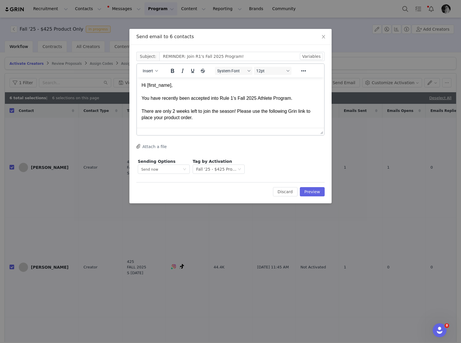
click at [168, 89] on div "Rich Text Area. Press ALT-0 for help." at bounding box center [231, 91] width 178 height 6
click at [312, 194] on button "Preview" at bounding box center [312, 191] width 25 height 9
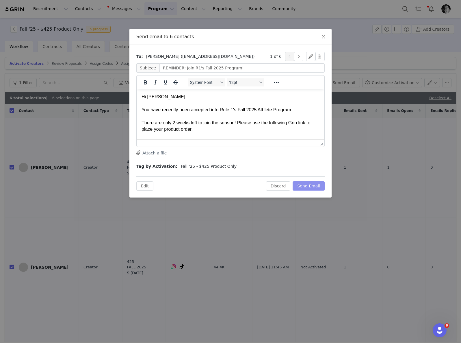
click at [310, 188] on button "Send Email" at bounding box center [309, 185] width 32 height 9
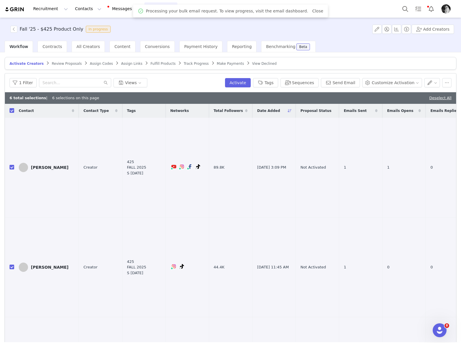
click at [145, 7] on button "Program Program" at bounding box center [161, 8] width 33 height 13
click at [146, 24] on p "Activations" at bounding box center [151, 26] width 22 height 6
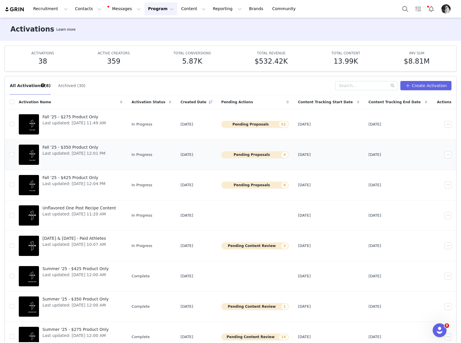
click at [74, 145] on span "Fall '25 - $350 Product Only" at bounding box center [73, 147] width 63 height 6
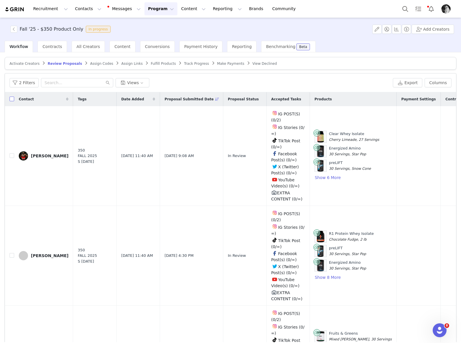
click at [12, 99] on input "checkbox" at bounding box center [12, 99] width 5 height 5
checkbox input "true"
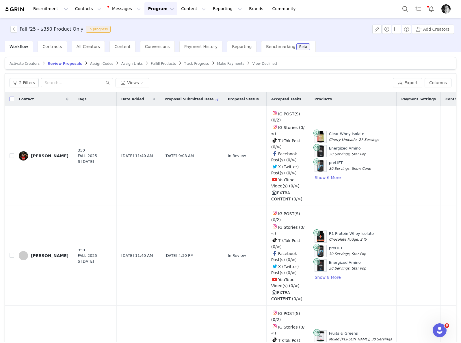
checkbox input "true"
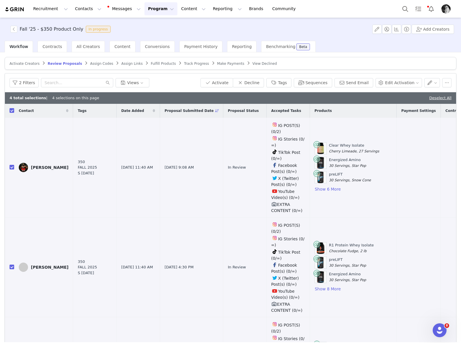
click at [163, 65] on span "Fulfill Products" at bounding box center [163, 64] width 25 height 4
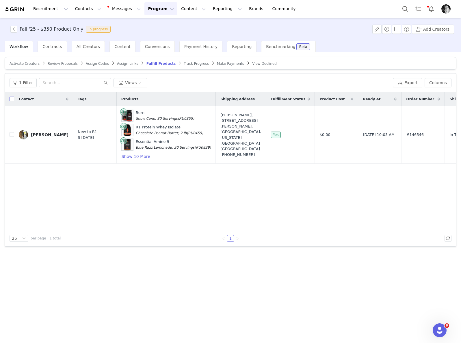
click at [12, 100] on input "checkbox" at bounding box center [12, 99] width 5 height 5
checkbox input "true"
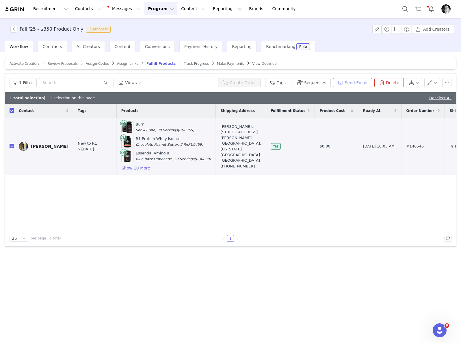
click at [349, 84] on button "Send Email" at bounding box center [352, 82] width 39 height 9
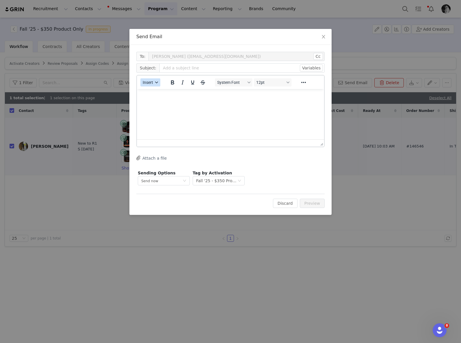
click at [152, 83] on span "Insert" at bounding box center [148, 82] width 10 height 5
click at [168, 93] on div "Insert Template" at bounding box center [171, 92] width 52 height 7
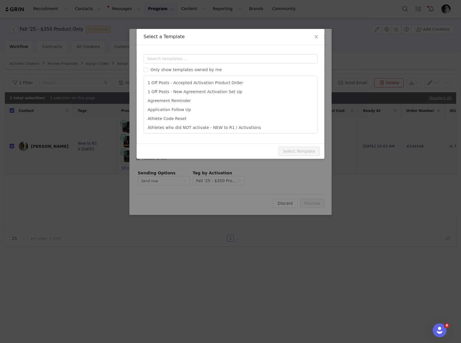
click at [209, 66] on div "Only show templates owned by me 1 Off Posts - Accepted Activation Product Order…" at bounding box center [231, 93] width 174 height 79
click at [210, 63] on div "Only show templates owned by me 1 Off Posts - Accepted Activation Product Order…" at bounding box center [231, 93] width 174 height 79
click at [212, 60] on input "text" at bounding box center [231, 58] width 174 height 9
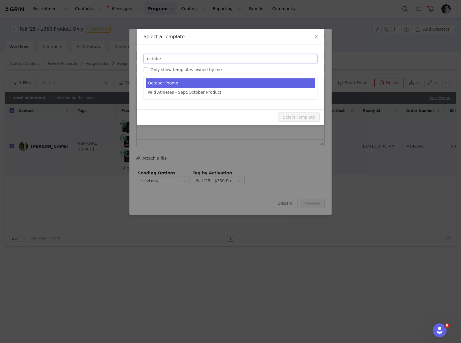
type input "octobe"
type input "October Promo: 31% Off + Free Gift!"
click at [195, 82] on li "October Promo" at bounding box center [230, 83] width 169 height 10
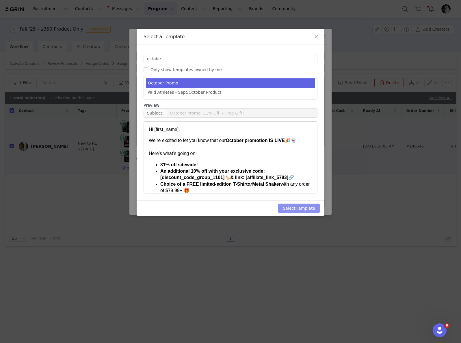
click at [306, 207] on button "Select Template" at bounding box center [299, 207] width 42 height 9
type input "October Promo: 31% Off + Free Gift!"
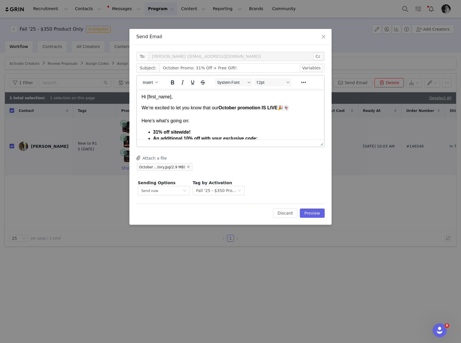
click at [164, 95] on p "Hi [first_name]," at bounding box center [231, 97] width 178 height 6
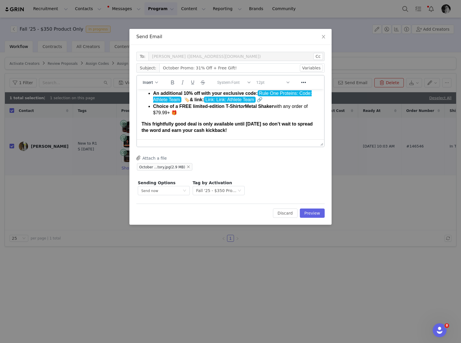
scroll to position [36, 0]
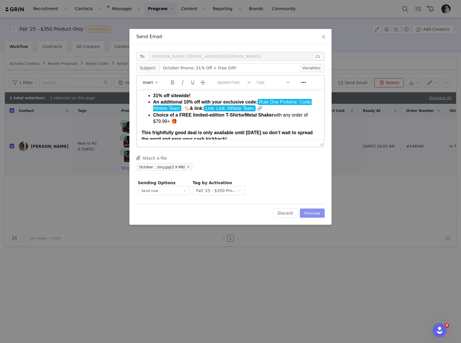
click at [312, 212] on button "Preview" at bounding box center [312, 212] width 25 height 9
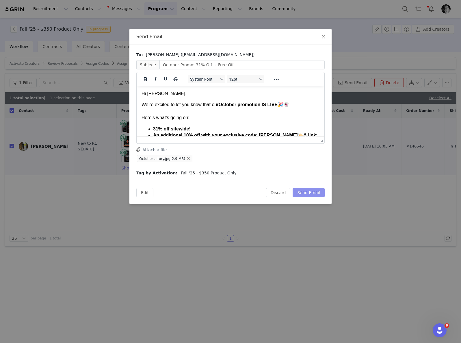
scroll to position [0, 0]
click at [311, 193] on button "Send Email" at bounding box center [309, 192] width 32 height 9
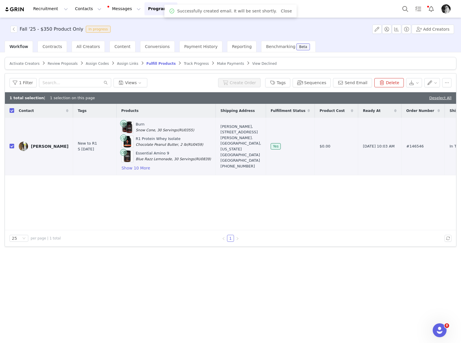
click at [60, 62] on span "Review Proposals" at bounding box center [63, 64] width 30 height 4
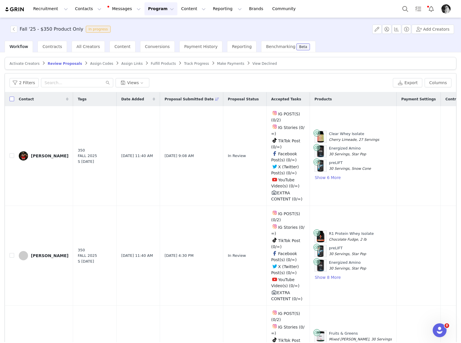
click at [12, 99] on input "checkbox" at bounding box center [12, 99] width 5 height 5
checkbox input "true"
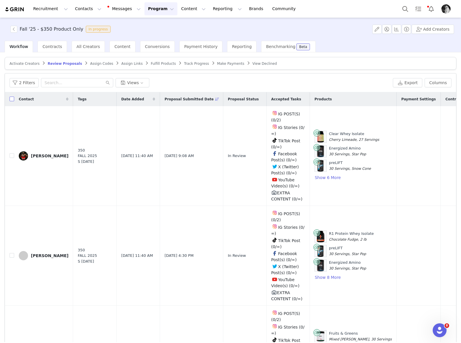
checkbox input "true"
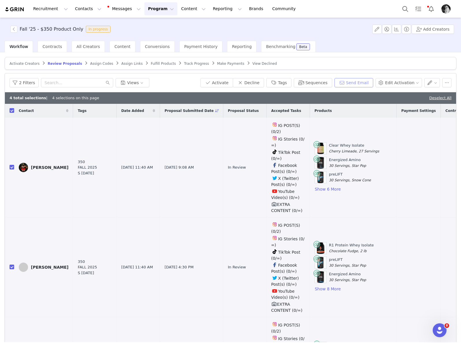
click at [345, 81] on button "Send Email" at bounding box center [354, 82] width 39 height 9
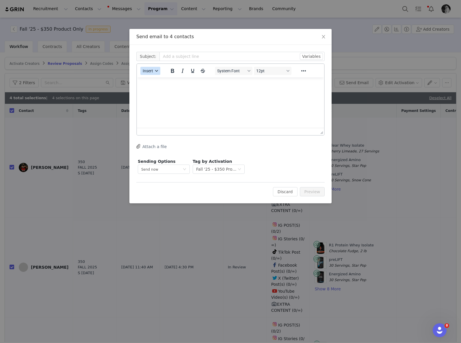
click at [147, 71] on span "Insert" at bounding box center [148, 70] width 10 height 5
click at [149, 82] on div "Insert Template" at bounding box center [171, 80] width 52 height 7
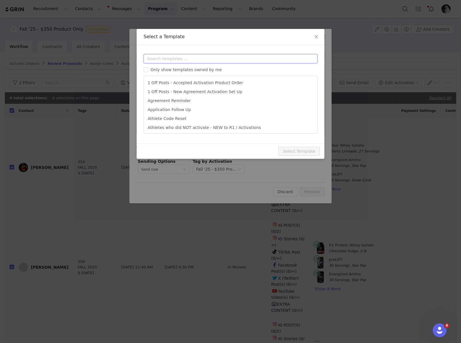
click at [187, 58] on input "text" at bounding box center [231, 58] width 174 height 9
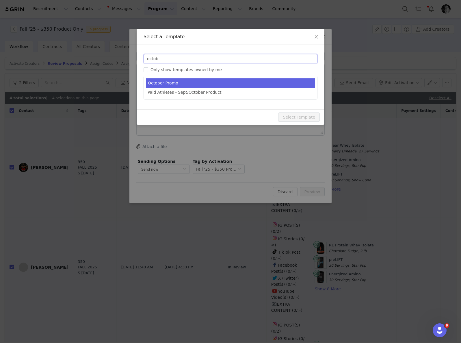
type input "octob"
type input "October Promo: 31% Off + Free Gift!"
click at [177, 82] on li "October Promo" at bounding box center [230, 83] width 169 height 10
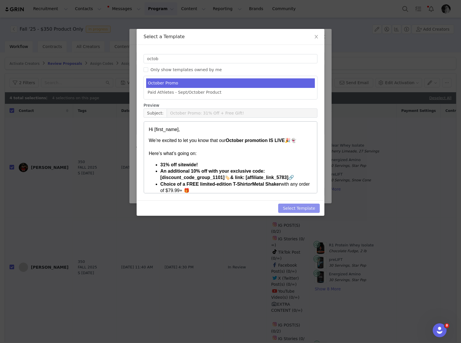
click at [297, 205] on button "Select Template" at bounding box center [299, 207] width 42 height 9
type input "October Promo: 31% Off + Free Gift!"
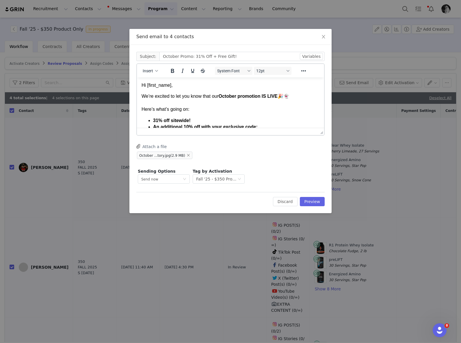
click at [171, 86] on p "Hi [first_name]," at bounding box center [231, 85] width 178 height 6
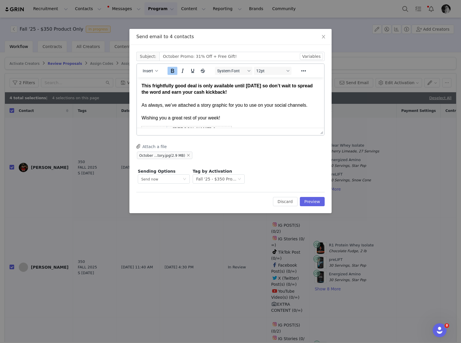
scroll to position [74, 0]
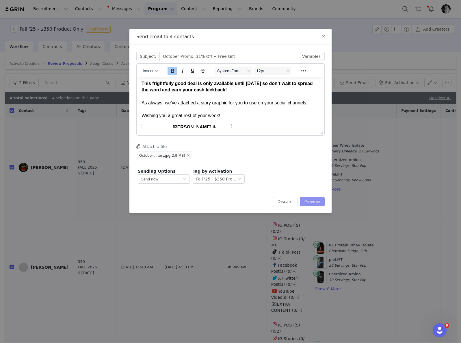
click at [314, 200] on button "Preview" at bounding box center [312, 201] width 25 height 9
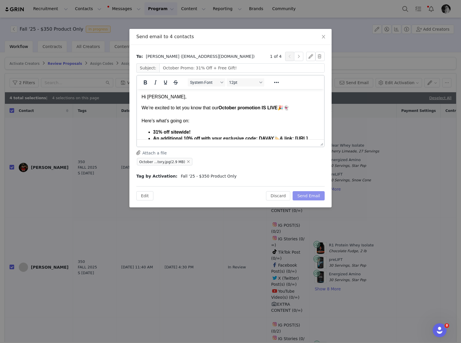
scroll to position [0, 0]
click at [308, 196] on button "Send Email" at bounding box center [309, 195] width 32 height 9
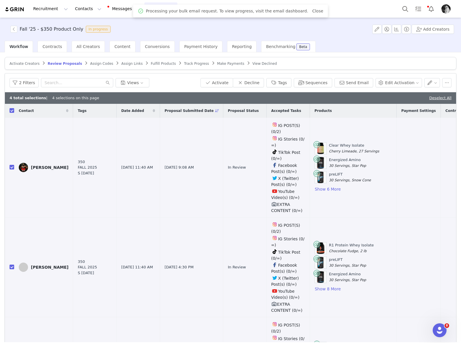
click at [27, 63] on span "Activate Creators" at bounding box center [25, 64] width 30 height 4
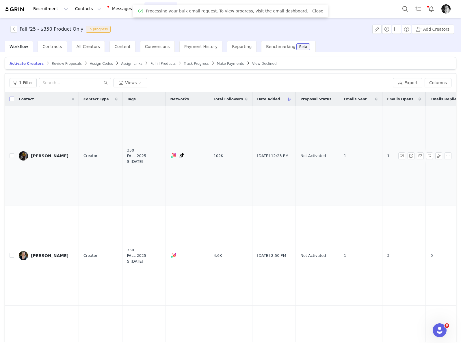
drag, startPoint x: 11, startPoint y: 99, endPoint x: 134, endPoint y: 155, distance: 134.8
click at [11, 99] on input "checkbox" at bounding box center [12, 99] width 5 height 5
checkbox input "true"
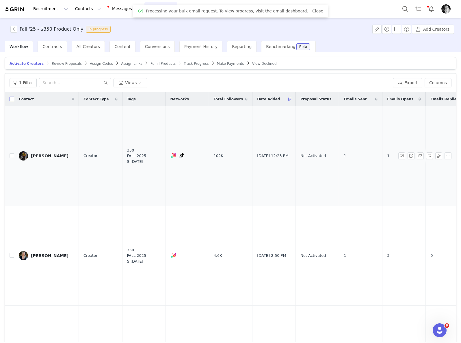
checkbox input "true"
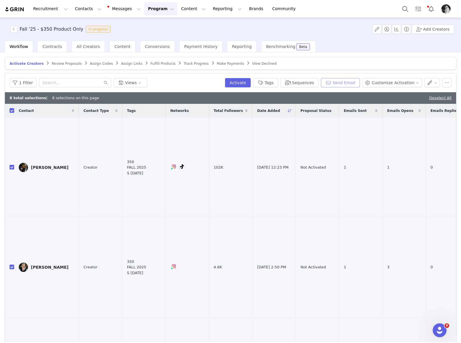
click at [348, 81] on button "Send Email" at bounding box center [340, 82] width 39 height 9
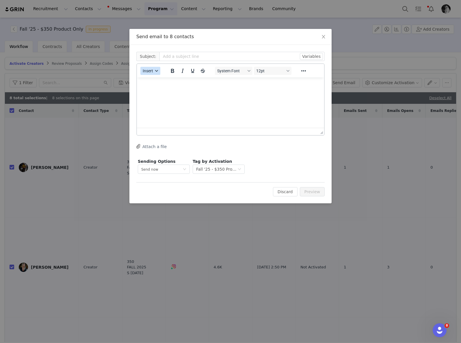
click at [153, 73] on span "Insert" at bounding box center [148, 70] width 10 height 5
click at [155, 81] on div "Insert Template" at bounding box center [171, 80] width 52 height 7
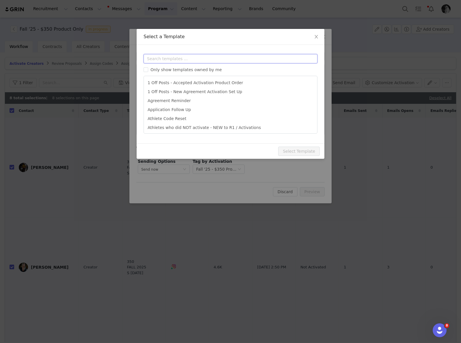
click at [197, 56] on input "text" at bounding box center [231, 58] width 174 height 9
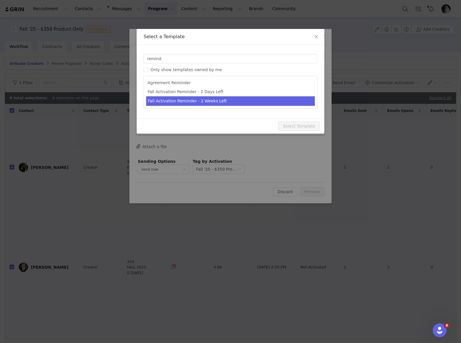
drag, startPoint x: 227, startPoint y: 100, endPoint x: 223, endPoint y: 99, distance: 3.7
click at [227, 100] on li "Fall Activation Reminder - 2 Weeks Left" at bounding box center [230, 101] width 169 height 10
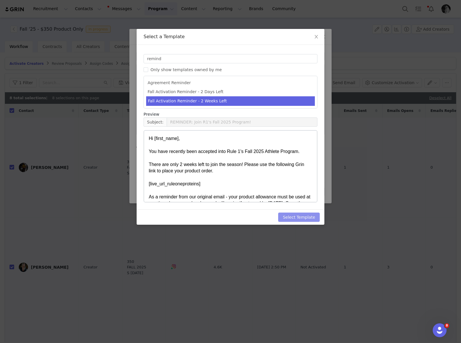
click at [295, 214] on button "Select Template" at bounding box center [299, 216] width 42 height 9
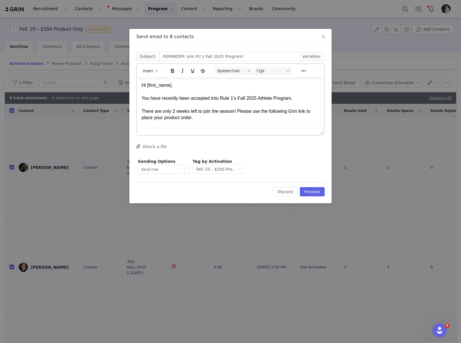
click at [166, 84] on div "Hi [first_name]," at bounding box center [231, 85] width 178 height 6
click at [314, 195] on button "Preview" at bounding box center [312, 191] width 25 height 9
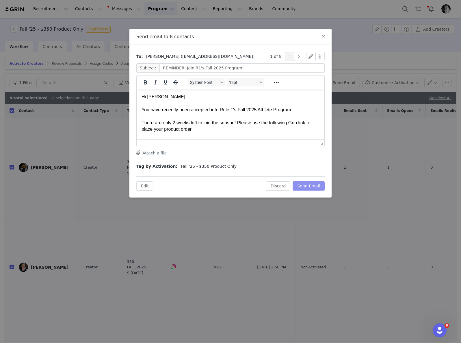
click at [314, 183] on button "Send Email" at bounding box center [309, 185] width 32 height 9
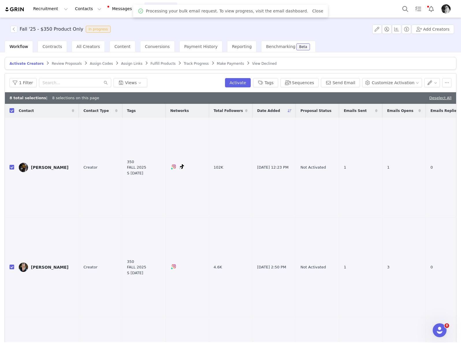
click at [312, 10] on link "Close" at bounding box center [317, 11] width 11 height 5
drag, startPoint x: 153, startPoint y: 8, endPoint x: 150, endPoint y: 11, distance: 4.3
click at [153, 8] on button "Program Program" at bounding box center [161, 8] width 33 height 13
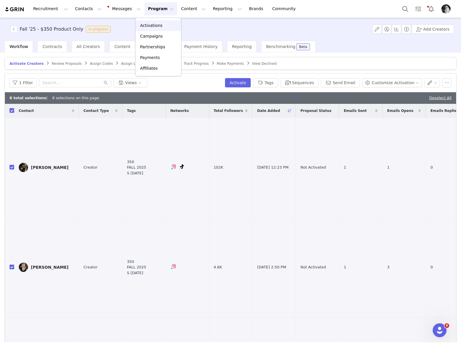
click at [146, 24] on p "Activations" at bounding box center [151, 26] width 22 height 6
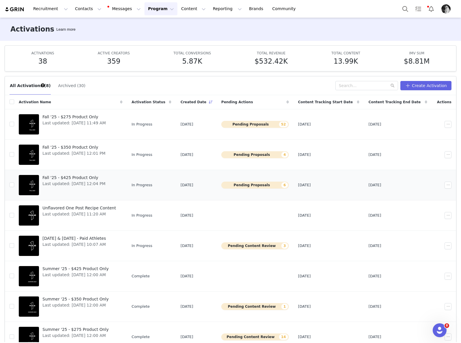
click at [94, 175] on span "Fall '25 - $425 Product Only" at bounding box center [73, 178] width 63 height 6
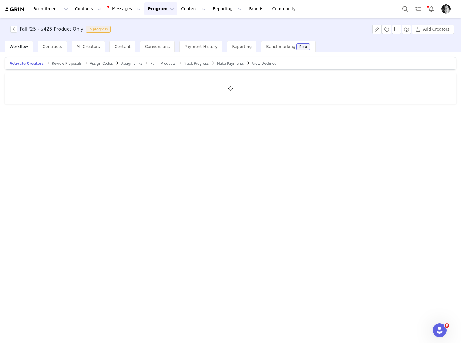
click at [151, 62] on span "Fulfill Products" at bounding box center [163, 64] width 25 height 4
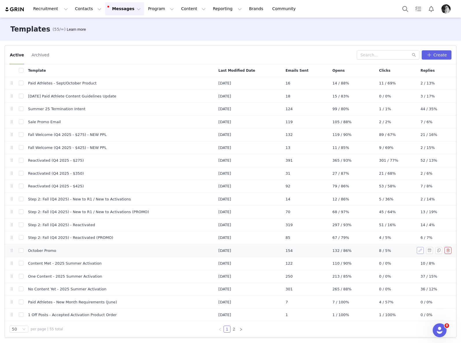
click at [417, 250] on button "button" at bounding box center [420, 250] width 7 height 7
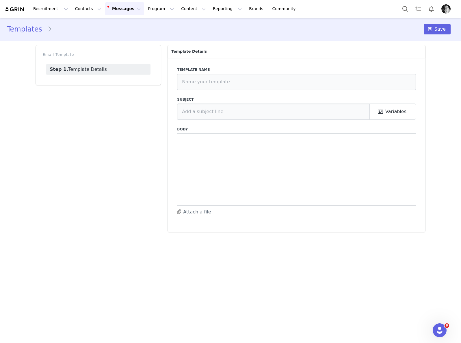
type input "October Promo"
type input "October Promo: 31% Off + Free Gift!"
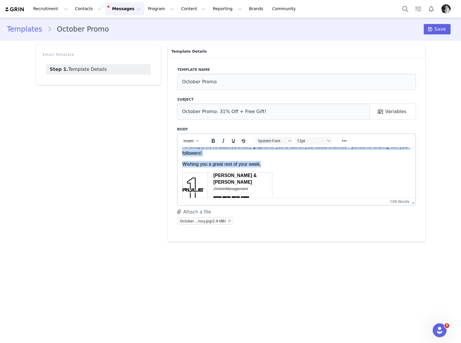
drag, startPoint x: 183, startPoint y: 165, endPoint x: 271, endPoint y: 165, distance: 88.4
click at [271, 165] on body "Hi First Name , We’re excited to let you know that our October promotion IS LIV…" at bounding box center [296, 150] width 229 height 165
paste body "Rich Text Area. Press ALT-0 for help."
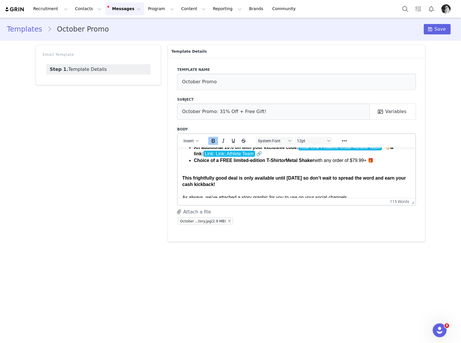
click at [197, 171] on p "This frightfully good deal is only available until October 23rd so don’t wait t…" at bounding box center [296, 190] width 229 height 45
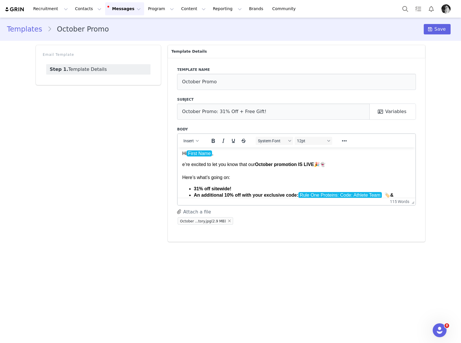
scroll to position [6, 0]
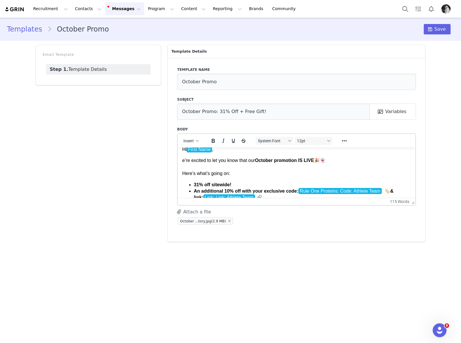
click at [182, 161] on span "e’re excited to let you know that our October promotion IS LIVE 🎉👻 Here’s what’…" at bounding box center [253, 167] width 143 height 18
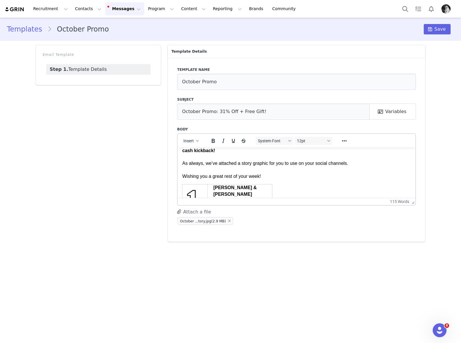
scroll to position [0, 0]
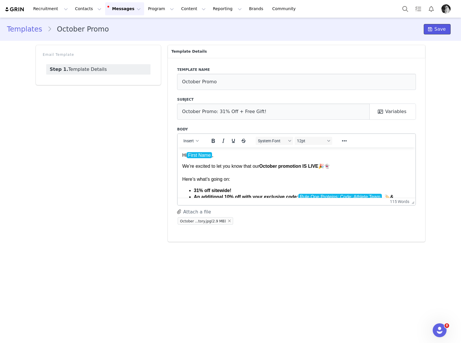
click at [435, 29] on button "Save" at bounding box center [437, 29] width 27 height 10
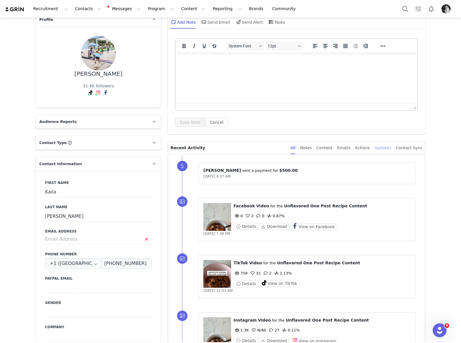
click at [379, 150] on div "Updates" at bounding box center [383, 147] width 17 height 13
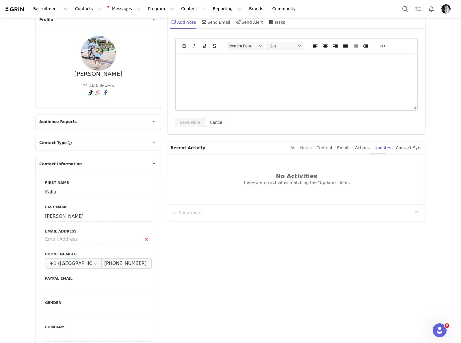
click at [310, 147] on div "Notes" at bounding box center [306, 147] width 12 height 13
click at [344, 146] on div "Emails" at bounding box center [343, 147] width 13 height 13
click at [296, 148] on div "All" at bounding box center [293, 147] width 5 height 13
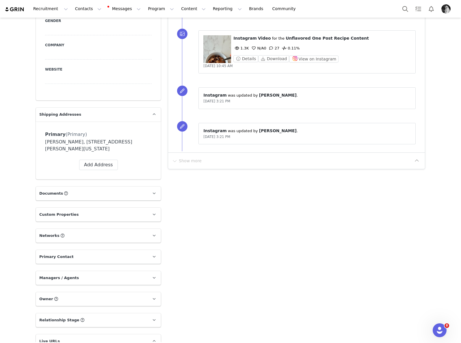
scroll to position [434, 0]
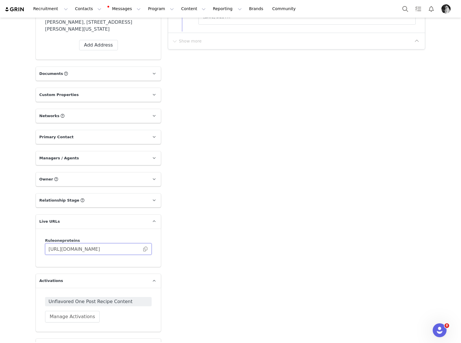
click at [145, 251] on input "https://ruleoneproteins.grin.live/cf4e8594-306e-4fea-b719-2c17d1df66d8" at bounding box center [98, 249] width 107 height 12
drag, startPoint x: 143, startPoint y: 250, endPoint x: 136, endPoint y: 243, distance: 10.0
click at [143, 249] on span at bounding box center [145, 249] width 6 height 0
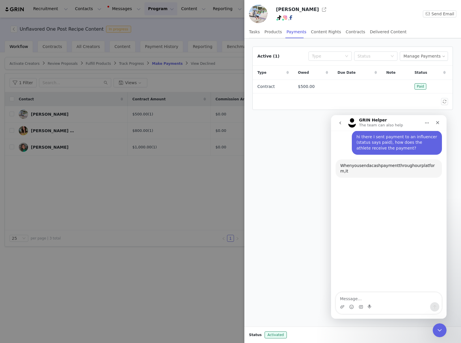
scroll to position [37, 0]
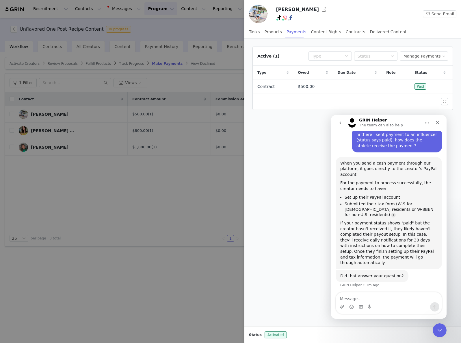
click at [197, 78] on div at bounding box center [230, 171] width 461 height 343
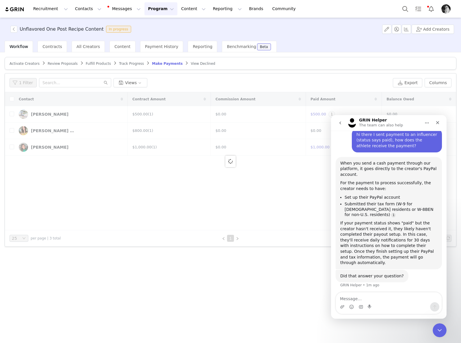
click at [150, 6] on button "Program Program" at bounding box center [161, 8] width 33 height 13
click at [158, 29] on link "Activations" at bounding box center [159, 25] width 46 height 11
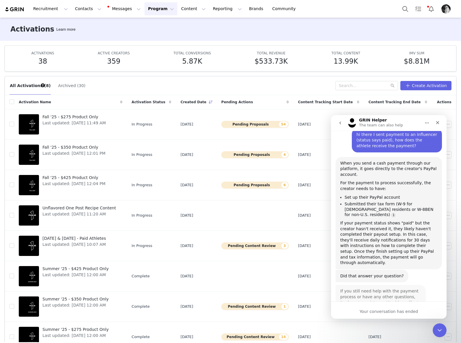
scroll to position [60, 0]
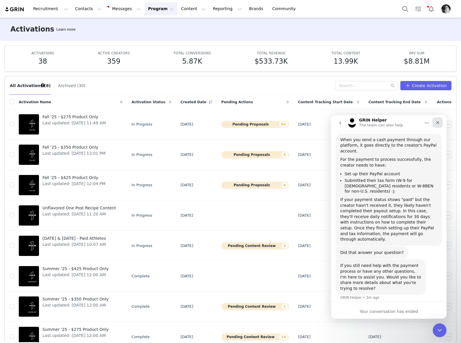
click at [439, 124] on icon "Close" at bounding box center [438, 122] width 5 height 5
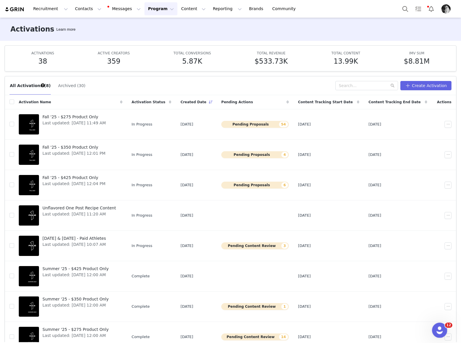
click at [438, 326] on icon "Open Intercom Messenger" at bounding box center [439, 330] width 10 height 10
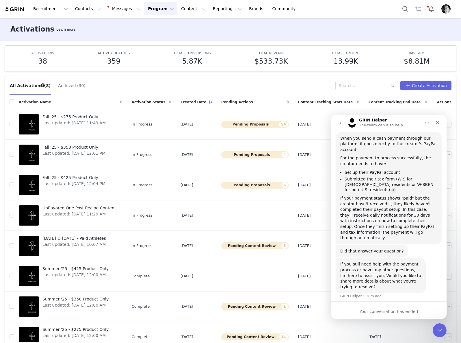
scroll to position [67, 0]
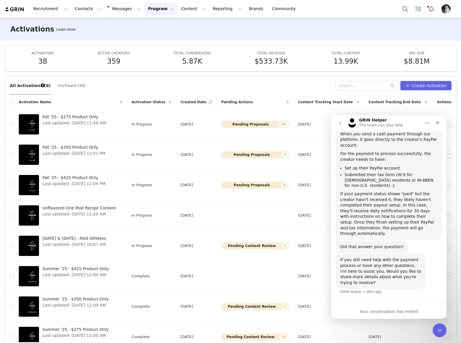
click at [401, 295] on div "If you still need help with the payment process or have any other questions, I'…" at bounding box center [389, 277] width 106 height 48
click at [425, 126] on button "Home" at bounding box center [427, 122] width 11 height 11
click at [343, 123] on button "go back" at bounding box center [340, 122] width 11 height 11
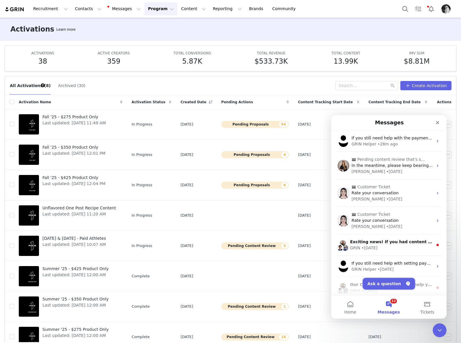
click at [391, 285] on button "Ask a question" at bounding box center [389, 284] width 52 height 12
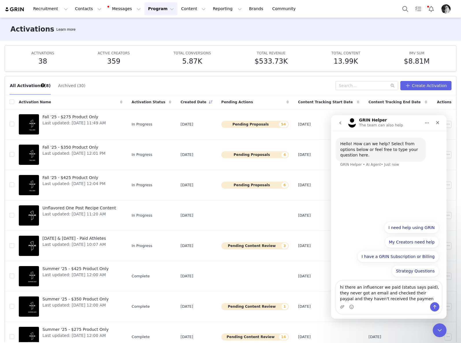
type textarea "hi there an influencer we paid (status says paid), they never got an email and …"
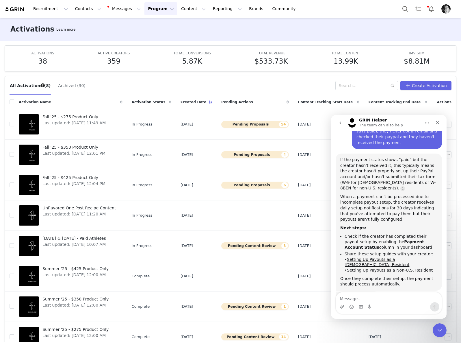
scroll to position [65, 0]
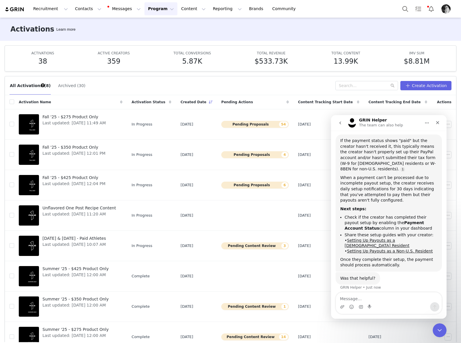
click at [347, 183] on div "When a payment can't be processed due to incomplete payout setup, the creator r…" at bounding box center [388, 189] width 97 height 28
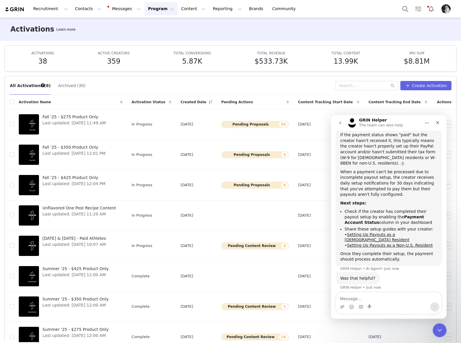
click at [408, 215] on b "Payment Account Status" at bounding box center [384, 219] width 79 height 10
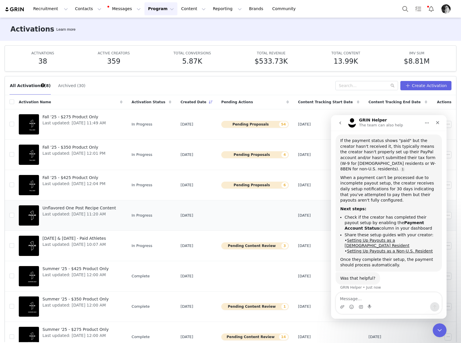
click at [103, 210] on span "Unflavored One Post Recipe Content" at bounding box center [78, 208] width 73 height 6
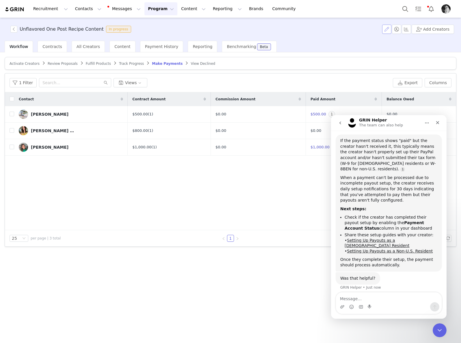
click at [387, 28] on button "button" at bounding box center [386, 29] width 9 height 9
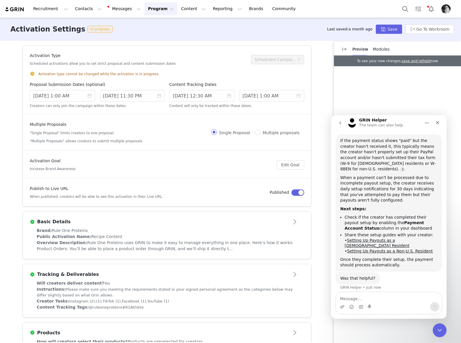
scroll to position [92, 0]
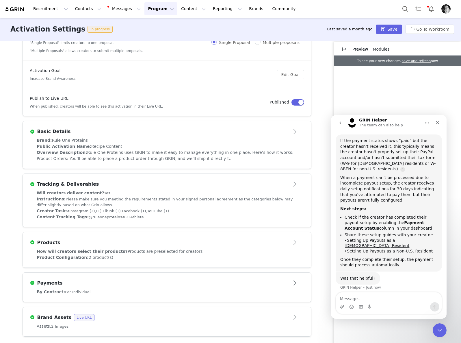
click at [245, 292] on div "By Contract: Per Individual" at bounding box center [167, 292] width 261 height 6
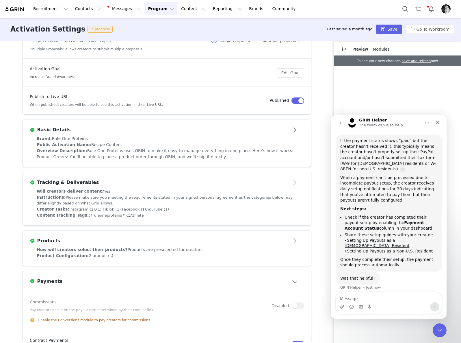
scroll to position [216, 0]
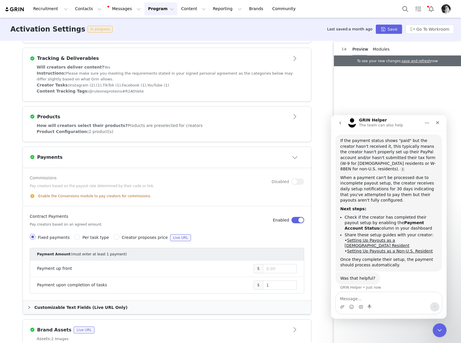
click at [66, 305] on div "Customizable Text Fields (Live URL Only)" at bounding box center [167, 307] width 288 height 13
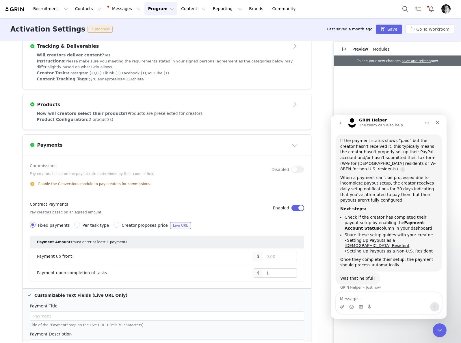
scroll to position [223, 0]
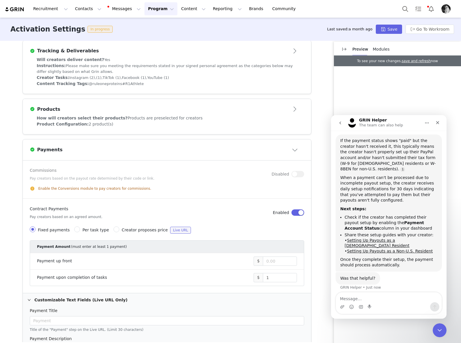
click at [77, 302] on div "Customizable Text Fields (Live URL Only)" at bounding box center [167, 299] width 288 height 13
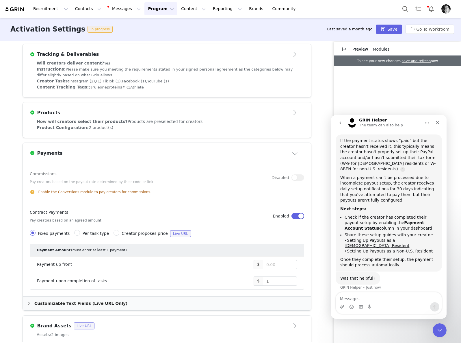
scroll to position [218, 0]
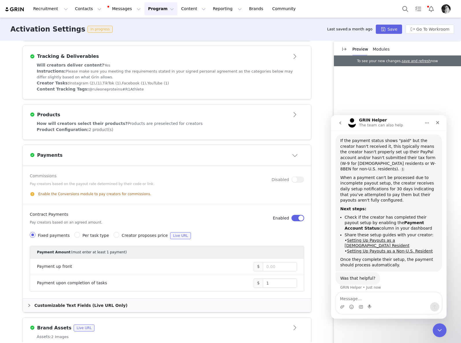
click at [388, 49] on div "Preview Modules" at bounding box center [397, 49] width 127 height 14
click at [385, 49] on span "Modules" at bounding box center [381, 49] width 17 height 5
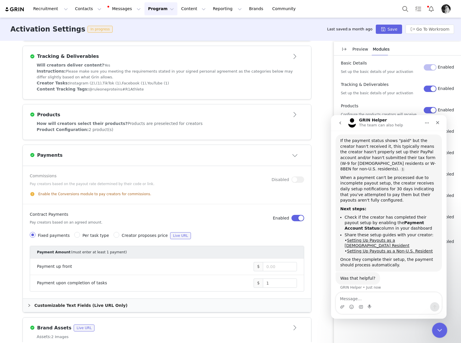
click at [442, 330] on icon "Close Intercom Messenger" at bounding box center [439, 329] width 7 height 7
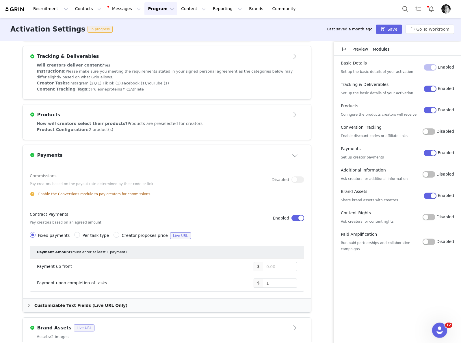
click at [434, 326] on div "Open Intercom Messenger" at bounding box center [438, 329] width 19 height 19
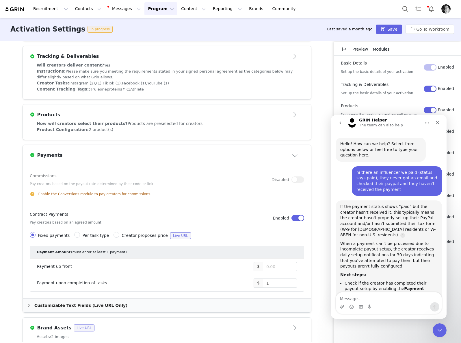
scroll to position [65, 0]
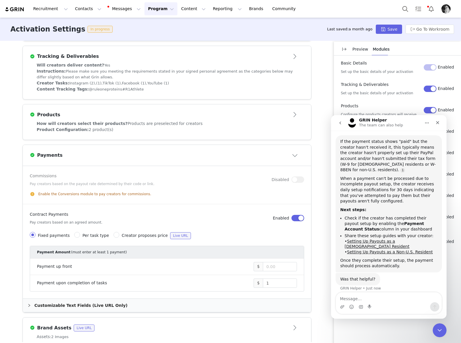
click at [369, 297] on textarea "Message…" at bounding box center [389, 297] width 106 height 10
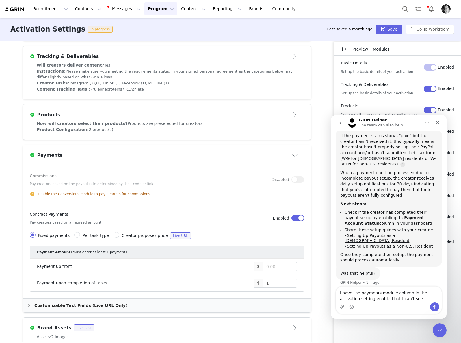
type textarea "i have the payments module column in the activation setting enabled but I can't…"
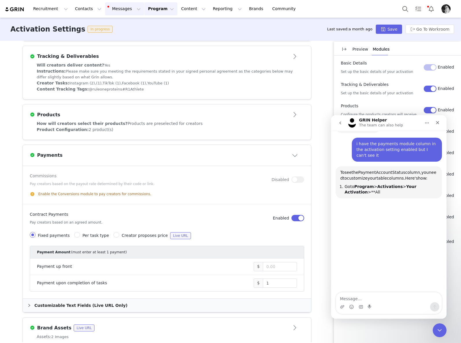
scroll to position [221, 0]
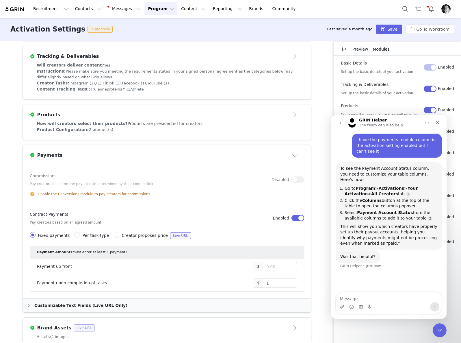
drag, startPoint x: 142, startPoint y: 9, endPoint x: 147, endPoint y: 14, distance: 6.7
click at [145, 9] on button "Program Program" at bounding box center [161, 8] width 33 height 13
click at [426, 29] on button "Go To Workroom" at bounding box center [430, 29] width 49 height 9
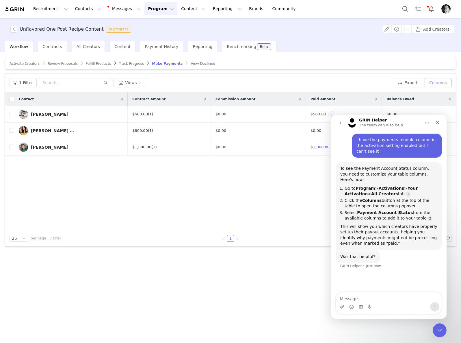
click at [440, 82] on button "Columns" at bounding box center [438, 82] width 27 height 9
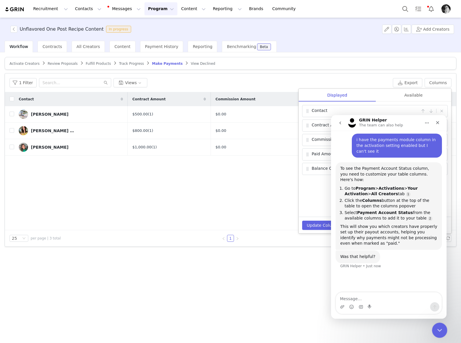
click at [438, 327] on icon "Close Intercom Messenger" at bounding box center [439, 329] width 7 height 7
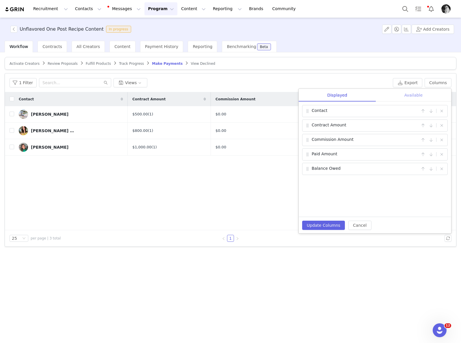
click at [406, 96] on div "Available" at bounding box center [413, 95] width 75 height 13
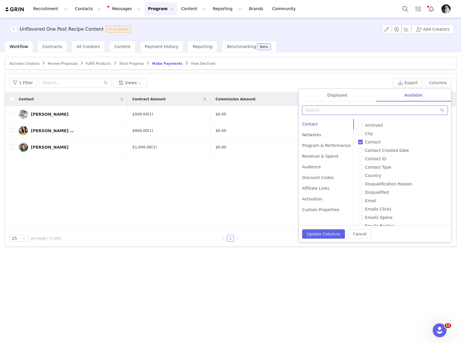
click at [372, 110] on input "text" at bounding box center [375, 109] width 146 height 9
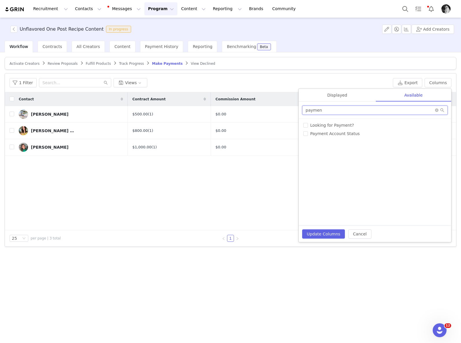
type input "paymen"
click at [352, 134] on span "Payment Account Status" at bounding box center [335, 133] width 54 height 5
click at [308, 134] on input "Payment Account Status" at bounding box center [305, 133] width 5 height 5
checkbox input "true"
click at [320, 235] on button "Update Columns" at bounding box center [323, 233] width 43 height 9
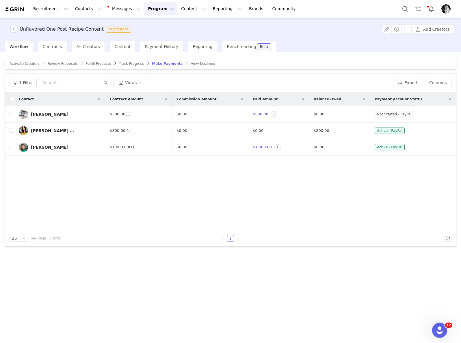
click at [436, 327] on icon "Open Intercom Messenger" at bounding box center [439, 330] width 10 height 10
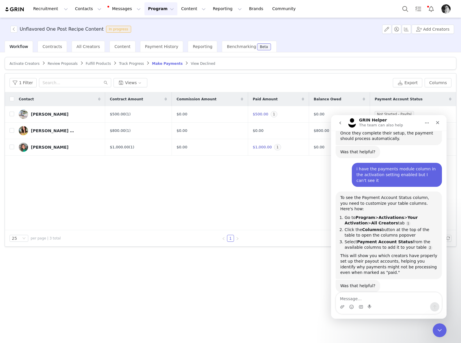
scroll to position [193, 0]
click at [47, 113] on div "[PERSON_NAME]" at bounding box center [50, 114] width 38 height 5
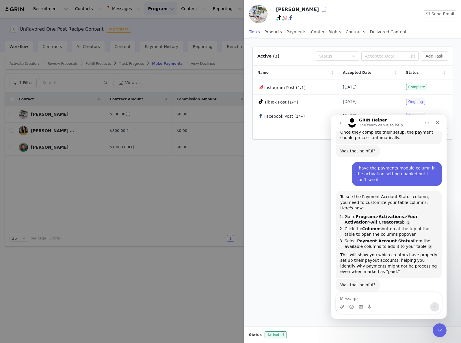
click at [320, 11] on button "button" at bounding box center [324, 9] width 9 height 9
click at [375, 295] on textarea "Message…" at bounding box center [389, 297] width 106 height 10
type textarea "i think so but im still trying to figure things out"
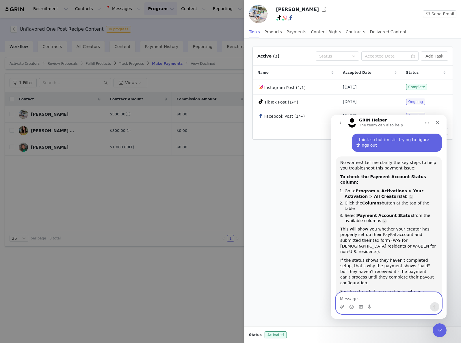
scroll to position [359, 0]
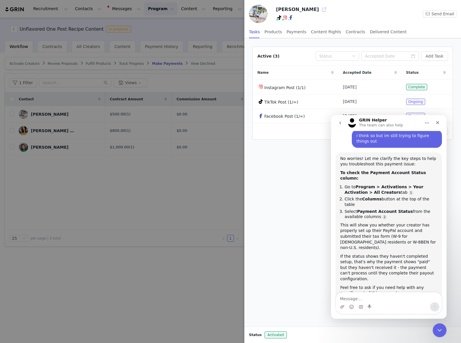
click at [320, 10] on button "button" at bounding box center [324, 9] width 9 height 9
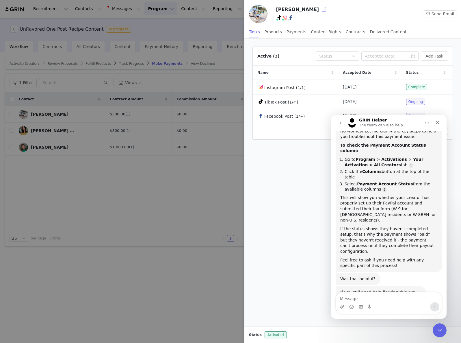
scroll to position [389, 0]
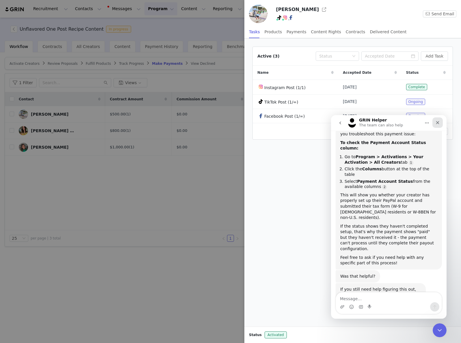
click at [436, 121] on icon "Close" at bounding box center [438, 122] width 5 height 5
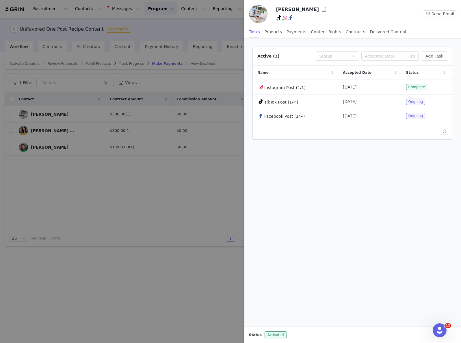
click at [217, 48] on div at bounding box center [230, 171] width 461 height 343
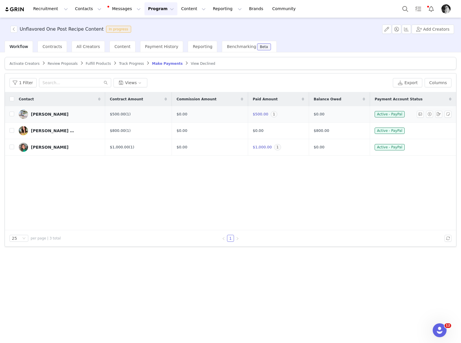
click at [265, 114] on span "$500.00" at bounding box center [261, 114] width 16 height 4
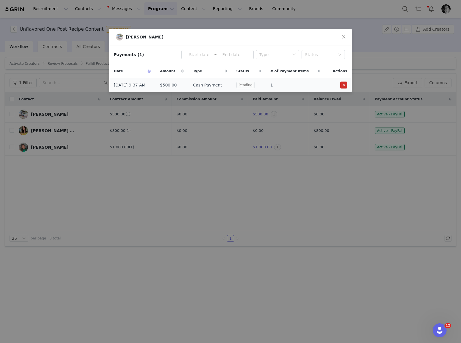
click at [255, 86] on span "Pending" at bounding box center [245, 85] width 18 height 6
click at [345, 34] on icon "icon: close" at bounding box center [344, 36] width 5 height 5
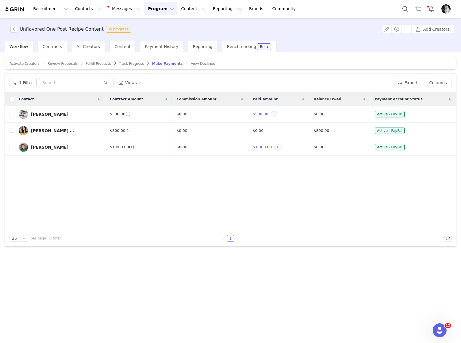
click at [279, 40] on div "Unflavored One Post Recipe Content In progress Add Creators" at bounding box center [230, 29] width 461 height 23
click at [276, 147] on span "1" at bounding box center [277, 147] width 7 height 6
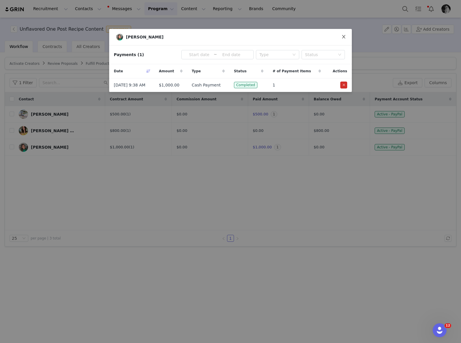
click at [345, 36] on icon "icon: close" at bounding box center [344, 36] width 5 height 5
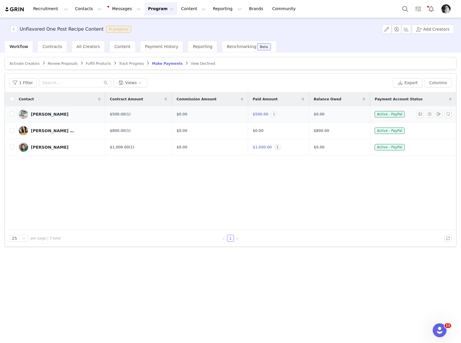
click at [276, 114] on span "1" at bounding box center [274, 114] width 7 height 6
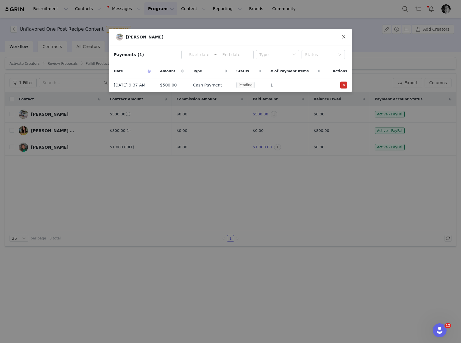
click at [342, 35] on icon "icon: close" at bounding box center [344, 36] width 5 height 5
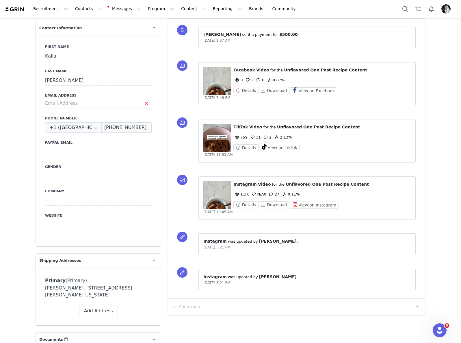
scroll to position [575, 0]
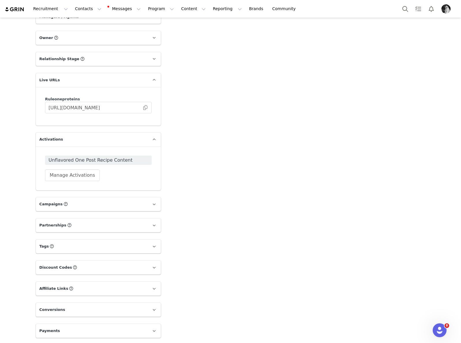
click at [145, 108] on span at bounding box center [145, 108] width 6 height 0
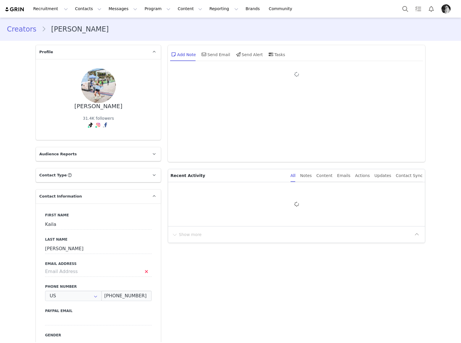
type input "+1 ([GEOGRAPHIC_DATA])"
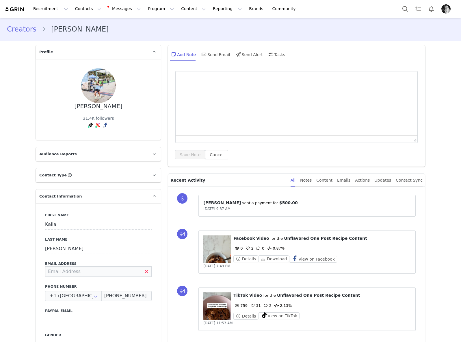
click at [85, 266] on input at bounding box center [98, 271] width 107 height 10
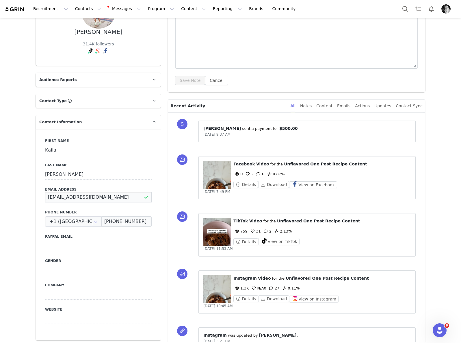
type input "[EMAIL_ADDRESS][DOMAIN_NAME]"
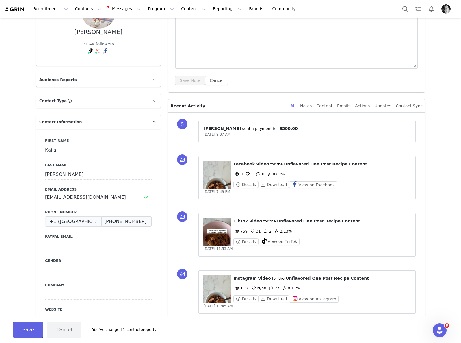
click at [22, 330] on button "Save" at bounding box center [28, 329] width 30 height 16
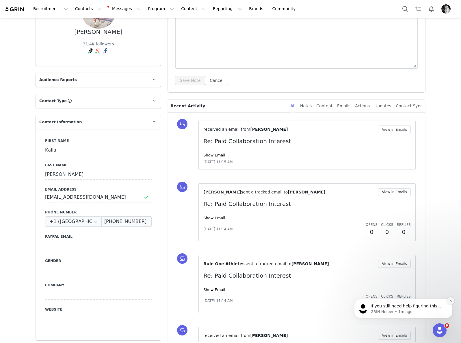
click at [452, 300] on icon "Dismiss notification" at bounding box center [450, 300] width 3 height 3
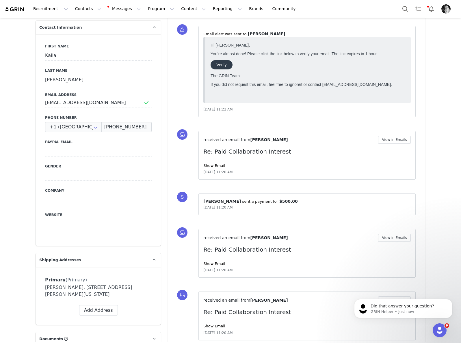
scroll to position [139, 0]
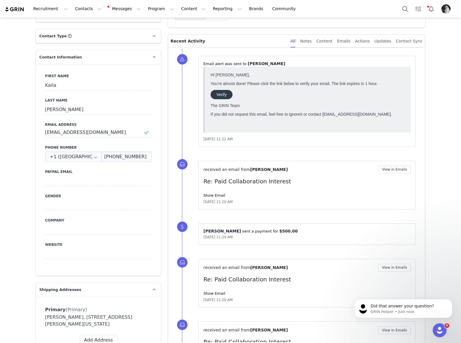
click at [228, 94] on link "Verify" at bounding box center [222, 94] width 22 height 9
click at [440, 328] on icon "Open Intercom Messenger" at bounding box center [439, 330] width 10 height 10
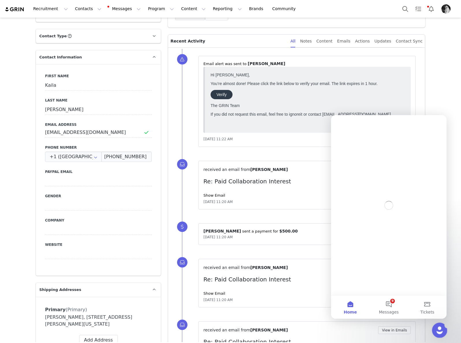
scroll to position [0, 0]
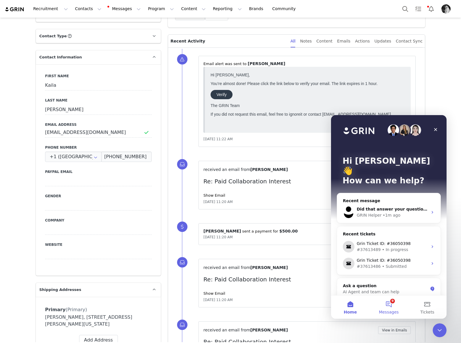
click at [389, 305] on button "9 Messages" at bounding box center [389, 306] width 38 height 23
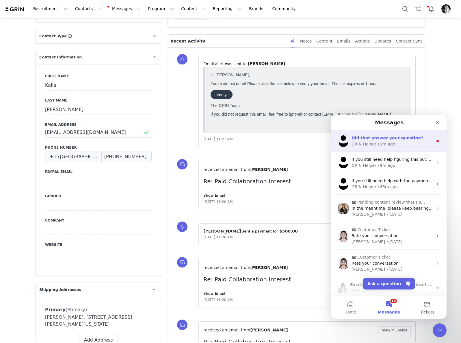
click at [380, 143] on div "• 1m ago" at bounding box center [387, 144] width 18 height 6
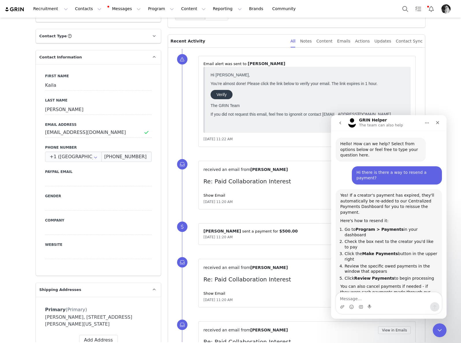
scroll to position [1, 0]
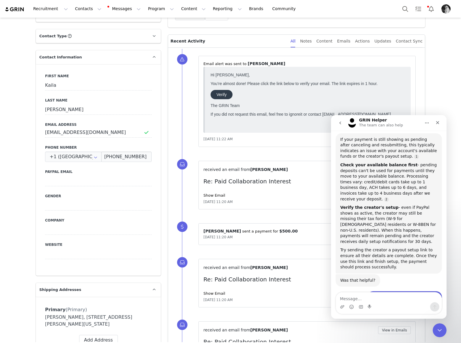
click at [371, 301] on textarea "Message…" at bounding box center [389, 297] width 106 height 10
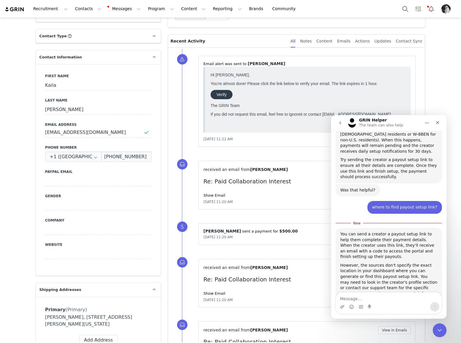
scroll to position [806, 0]
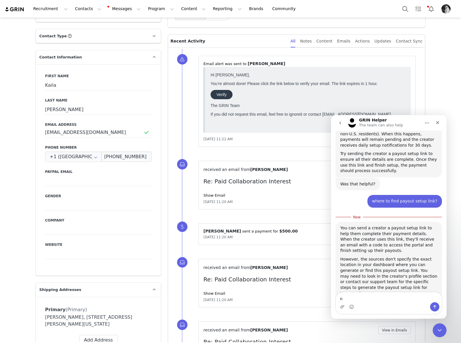
type textarea "no"
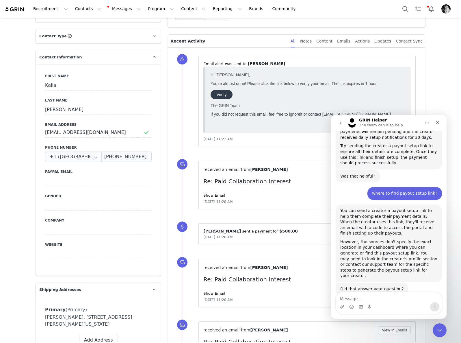
scroll to position [833, 0]
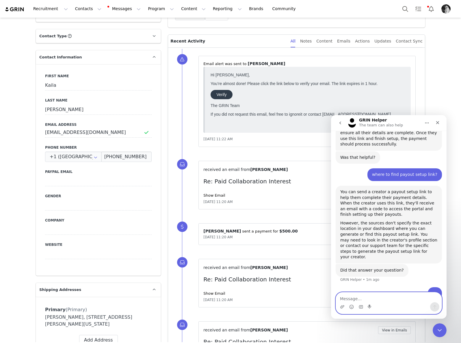
paste textarea "[URL][DOMAIN_NAME]"
type textarea "[URL][DOMAIN_NAME]"
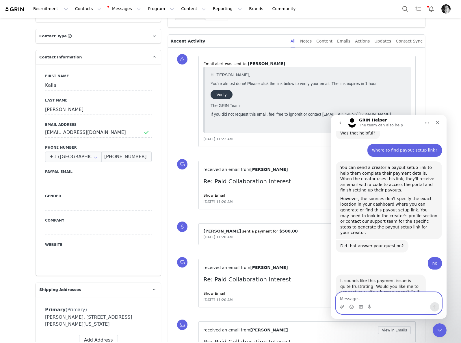
scroll to position [901, 0]
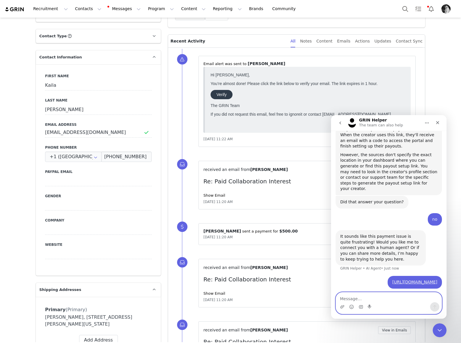
click at [352, 301] on textarea "Message…" at bounding box center [389, 297] width 106 height 10
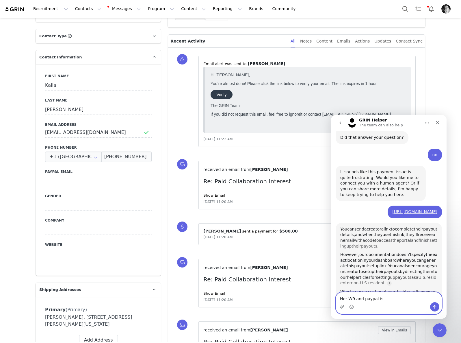
scroll to position [977, 0]
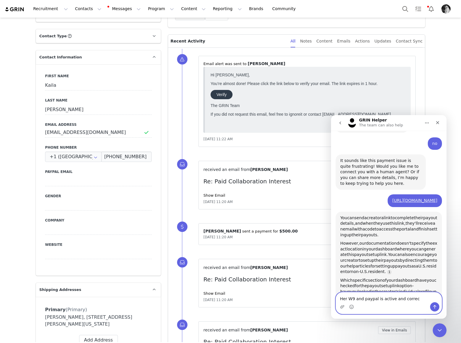
type textarea "Her W9 and paypal is active and correct"
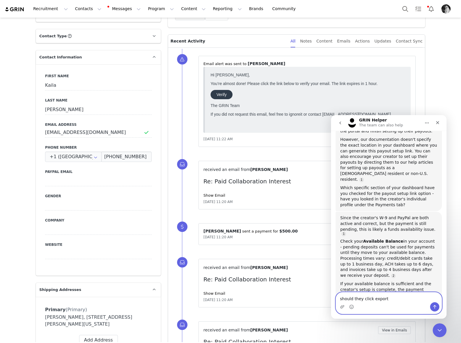
scroll to position [1118, 0]
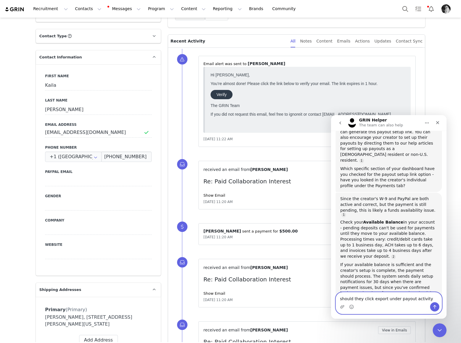
type textarea "should they click export under payout activity?"
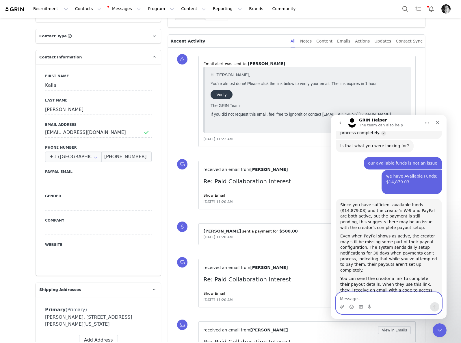
scroll to position [1416, 0]
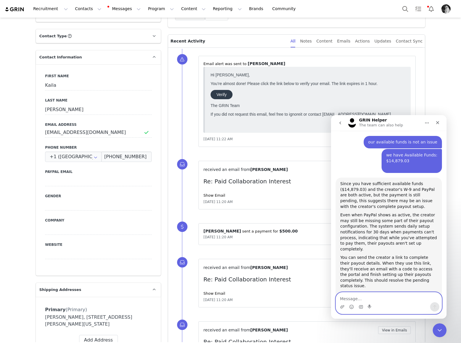
click at [366, 297] on textarea "Message…" at bounding box center [389, 297] width 106 height 10
type textarea "no connect me to a human"
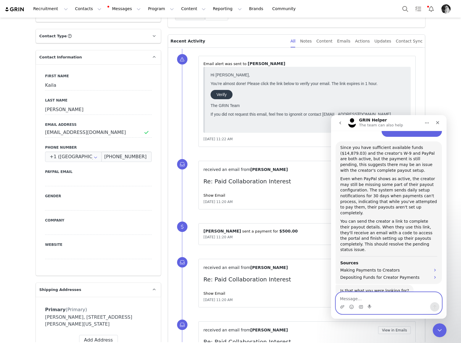
scroll to position [1473, 0]
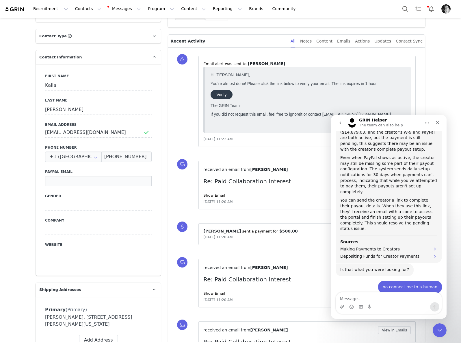
click at [72, 179] on input at bounding box center [98, 181] width 107 height 10
paste input "proulxkr@icloud.com"
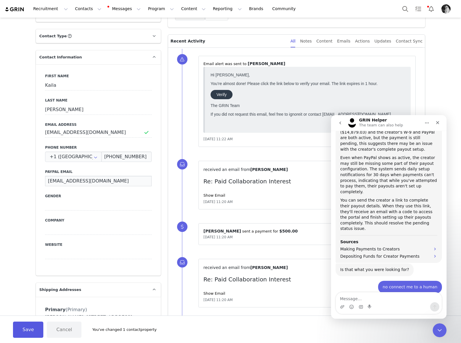
type input "proulxkr@icloud.com"
click at [35, 332] on button "Save" at bounding box center [28, 329] width 30 height 16
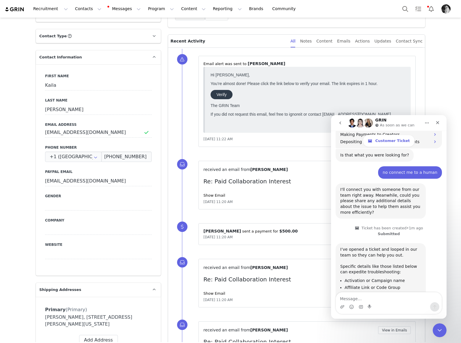
scroll to position [1804, 0]
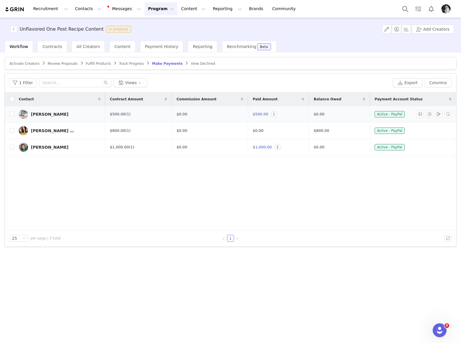
click at [273, 114] on span "1" at bounding box center [274, 114] width 7 height 6
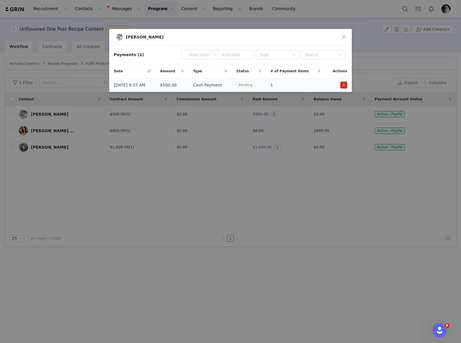
click at [252, 85] on span "Pending" at bounding box center [245, 85] width 18 height 6
click at [342, 33] on span "Close" at bounding box center [344, 37] width 16 height 16
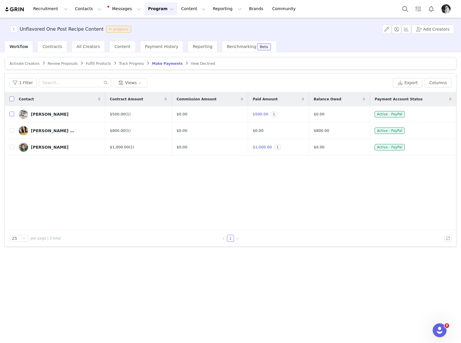
click at [12, 112] on input "checkbox" at bounding box center [12, 114] width 5 height 5
checkbox input "true"
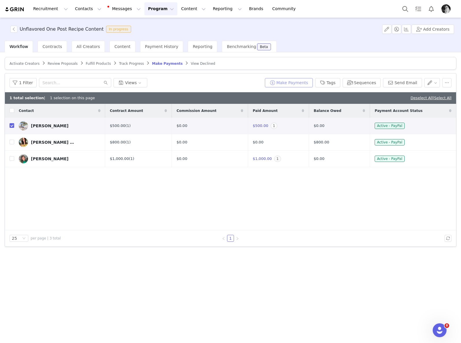
click at [303, 82] on button "Make Payments" at bounding box center [289, 82] width 48 height 9
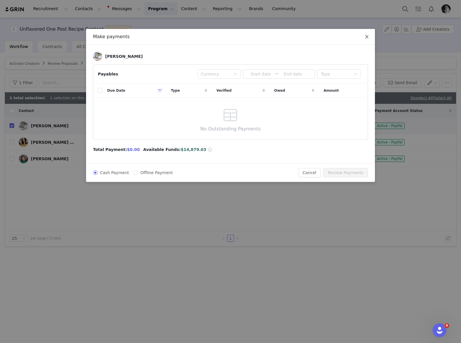
click at [367, 37] on icon "icon: close" at bounding box center [366, 36] width 3 height 3
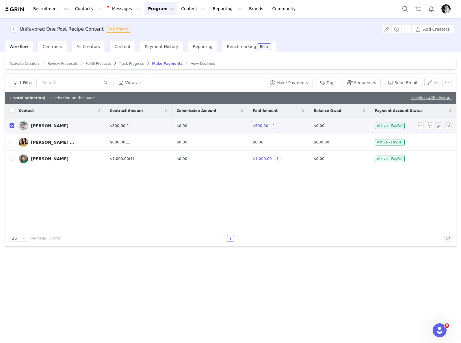
click at [264, 126] on span "$500.00" at bounding box center [261, 125] width 16 height 4
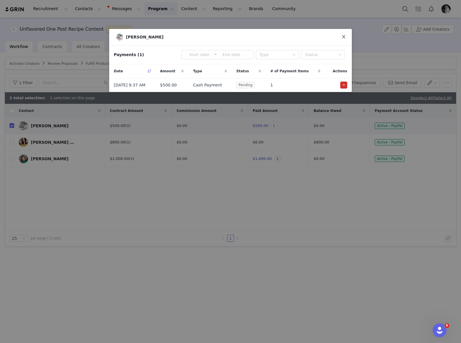
click at [346, 36] on icon "icon: close" at bounding box center [344, 36] width 5 height 5
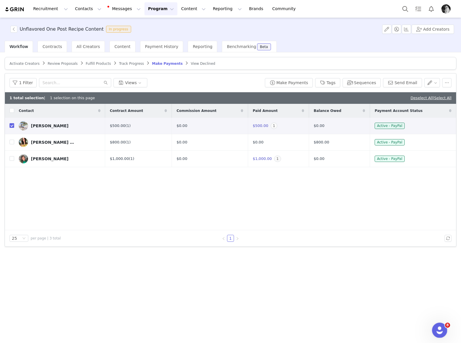
click at [436, 332] on div "Open Intercom Messenger" at bounding box center [438, 329] width 19 height 19
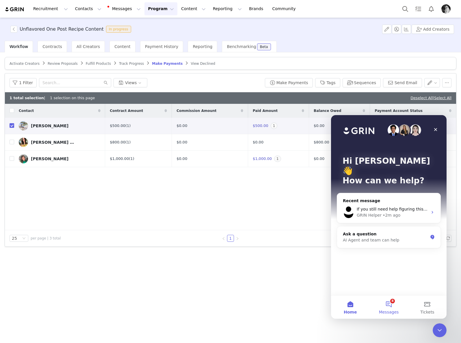
click at [395, 307] on button "8 Messages" at bounding box center [389, 306] width 38 height 23
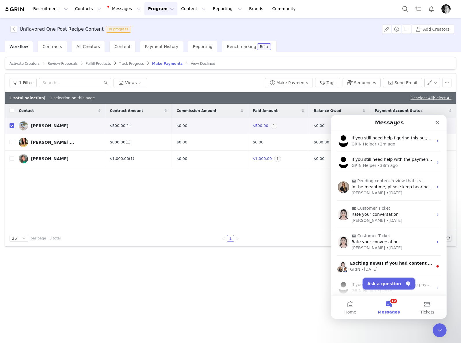
click at [389, 283] on button "Ask a question" at bounding box center [389, 284] width 52 height 12
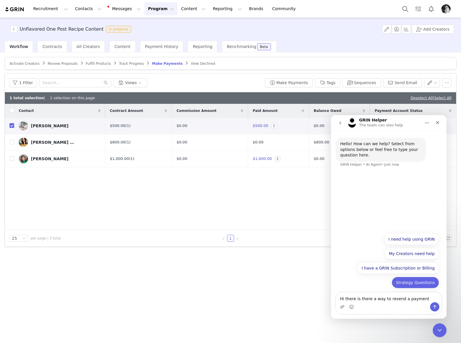
type textarea "Hi there is there a way to resend a payment?"
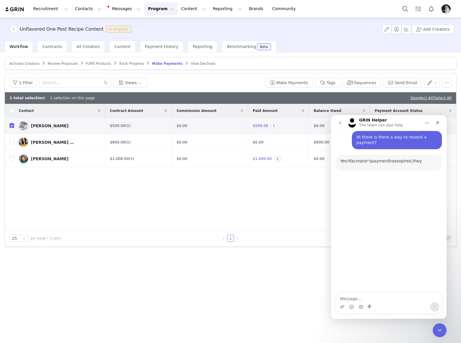
scroll to position [37, 0]
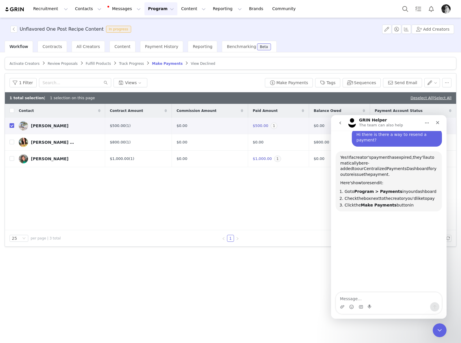
click at [387, 166] on span "Centralized" at bounding box center [375, 168] width 23 height 5
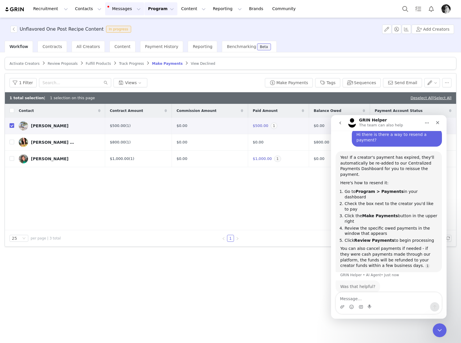
scroll to position [43, 0]
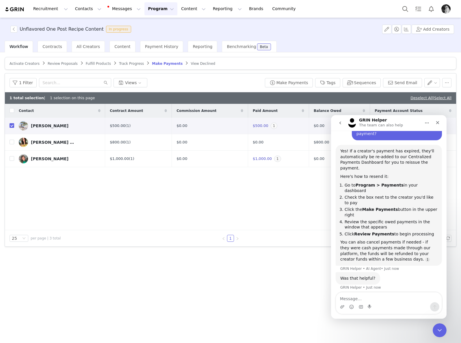
click at [155, 9] on button "Program Program" at bounding box center [161, 8] width 33 height 13
click at [155, 55] on p "Payments" at bounding box center [150, 58] width 20 height 6
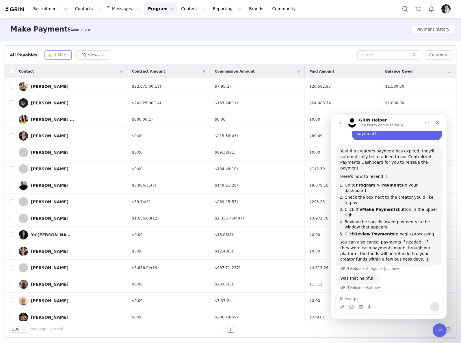
click at [62, 54] on button "1 Filter" at bounding box center [58, 54] width 27 height 9
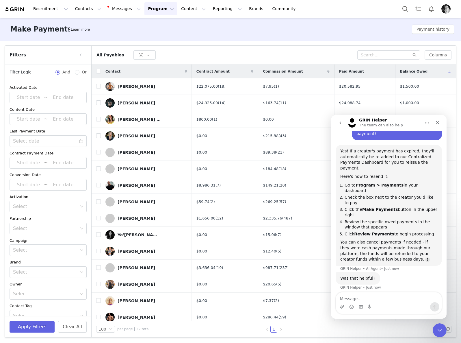
scroll to position [138, 0]
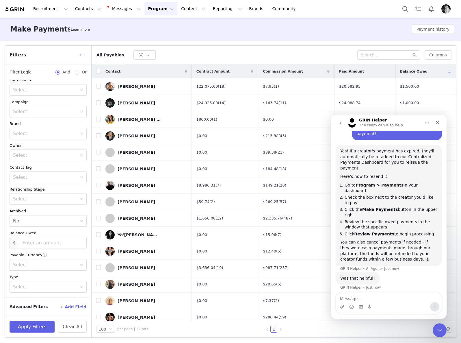
click at [78, 57] on button "button" at bounding box center [81, 54] width 9 height 9
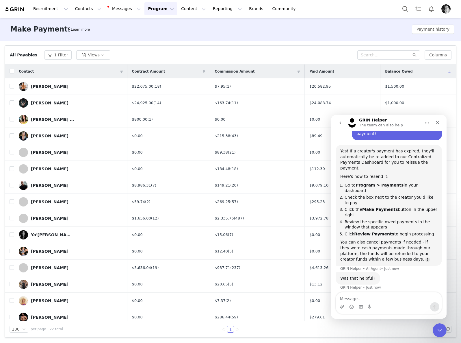
scroll to position [188, 0]
click at [85, 53] on button "Views" at bounding box center [93, 54] width 34 height 9
click at [145, 55] on div "All Payables 1 Filter Views" at bounding box center [184, 54] width 348 height 9
click at [314, 49] on div "All Payables 1 Filter Views Columns" at bounding box center [230, 55] width 451 height 19
click at [380, 60] on div "All Payables 1 Filter Views Columns" at bounding box center [230, 55] width 451 height 19
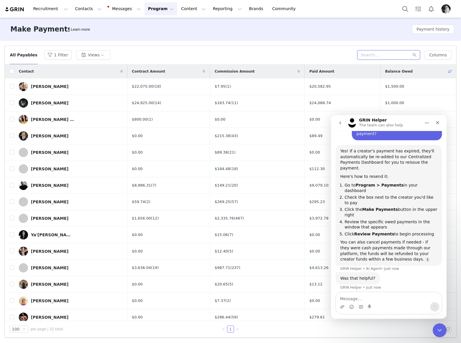
click at [381, 58] on input "text" at bounding box center [389, 54] width 63 height 9
type input "kaila"
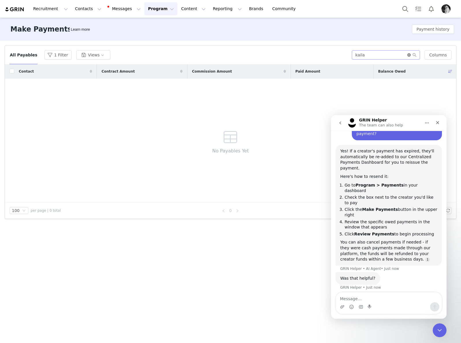
click at [409, 54] on icon "icon: close-circle" at bounding box center [409, 54] width 3 height 3
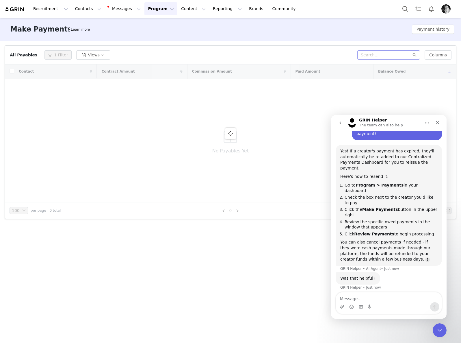
click at [251, 50] on div "All Payables 1 Filter Views" at bounding box center [184, 54] width 348 height 9
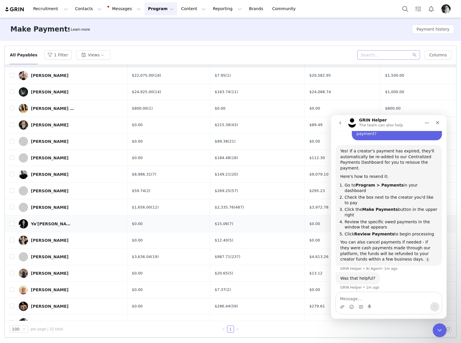
scroll to position [0, 0]
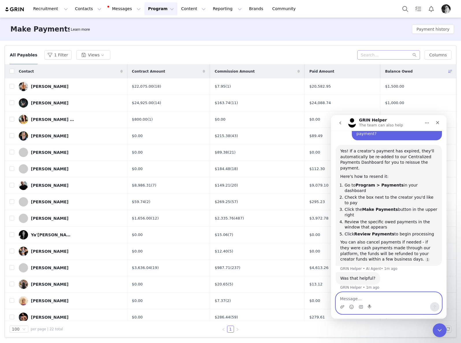
click at [362, 295] on textarea "Message…" at bounding box center [389, 297] width 106 height 10
type textarea "no their name isn't there"
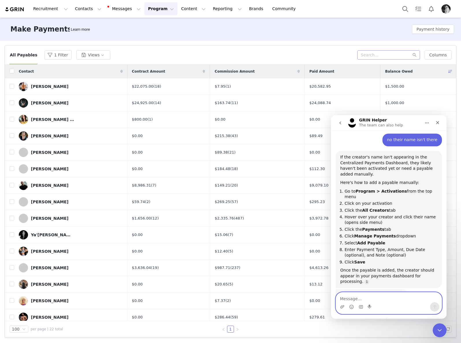
scroll to position [211, 0]
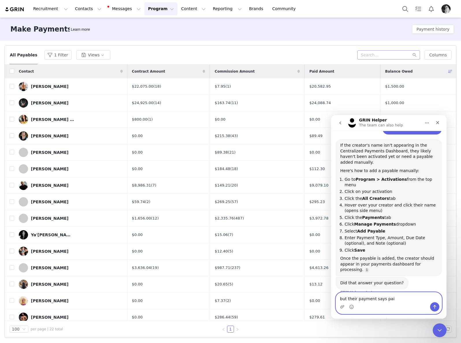
type textarea "but their payment says paid"
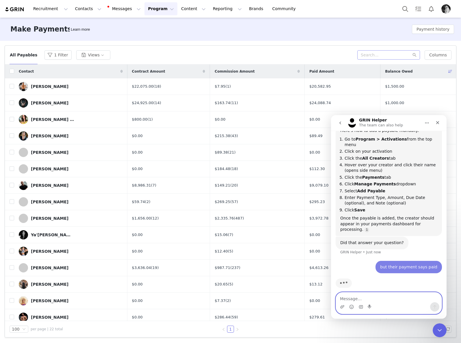
scroll to position [251, 0]
type textarea "but the payment isn't completed"
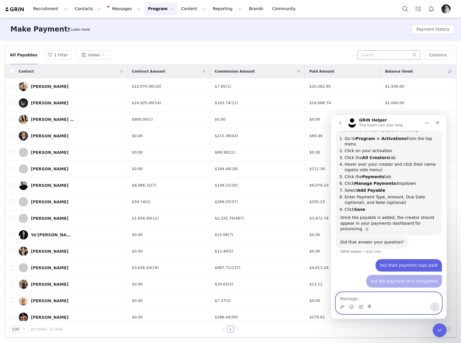
scroll to position [264, 0]
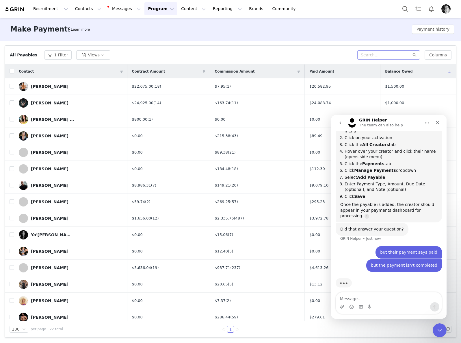
click at [155, 15] on button "Program Program" at bounding box center [161, 8] width 33 height 13
click at [158, 25] on p "Activations" at bounding box center [151, 26] width 22 height 6
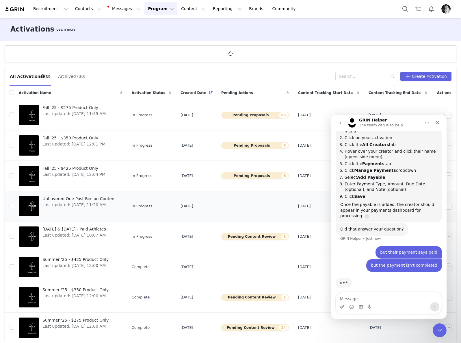
click at [95, 201] on span "Unflavored One Post Recipe Content" at bounding box center [78, 199] width 73 height 6
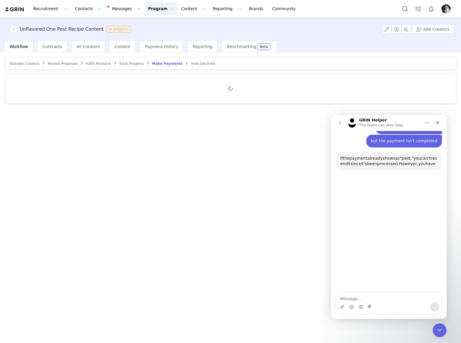
scroll to position [384, 0]
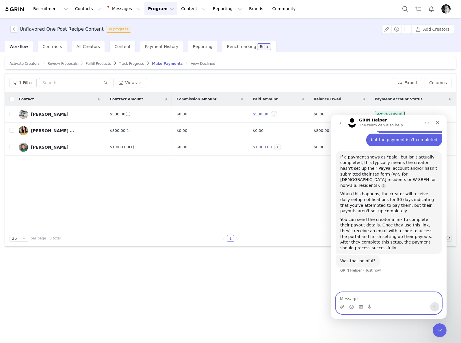
click at [369, 300] on textarea "Message…" at bounding box center [389, 297] width 106 height 10
type textarea "but the paypal says active"
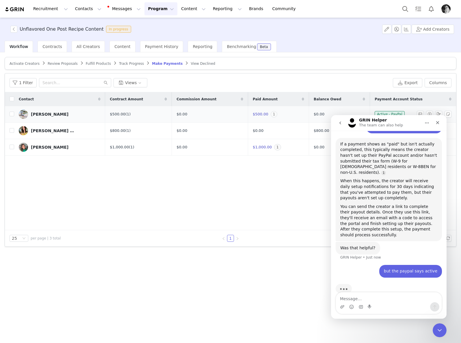
click at [273, 113] on span "1" at bounding box center [274, 114] width 7 height 6
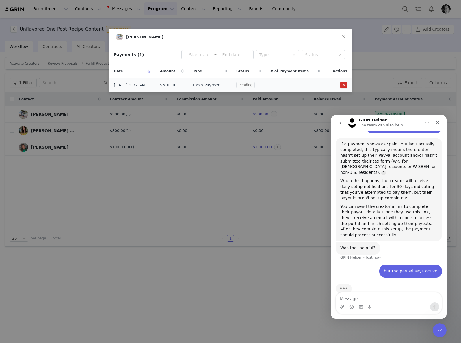
click at [244, 86] on span "Pending" at bounding box center [245, 85] width 18 height 6
click at [376, 295] on textarea "Message…" at bounding box center [389, 297] width 106 height 10
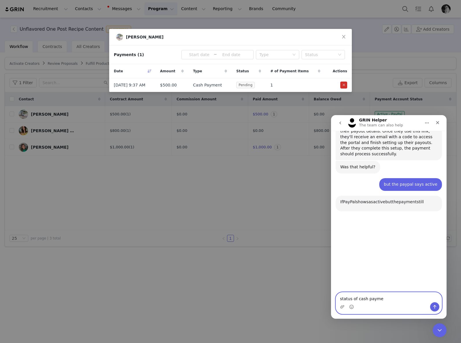
scroll to position [517, 0]
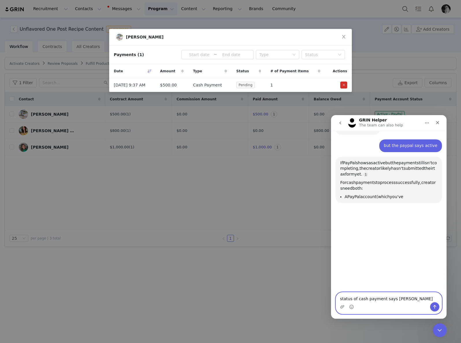
type textarea "status of cash payment says pending"
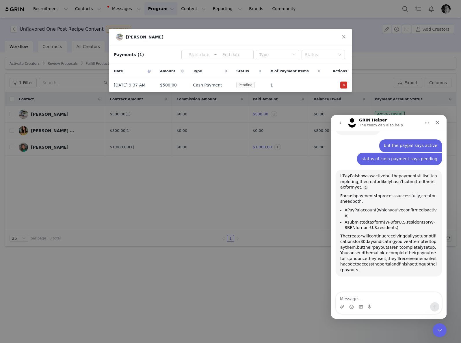
click at [369, 208] on ul "A PayPal account (which you've confirmed is active) A submitted tax form (W-9 f…" at bounding box center [388, 218] width 97 height 23
click at [356, 299] on textarea "Message…" at bounding box center [389, 297] width 106 height 10
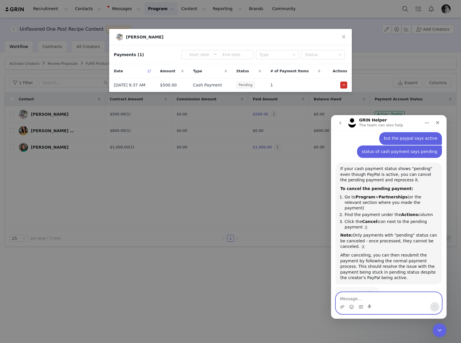
scroll to position [526, 0]
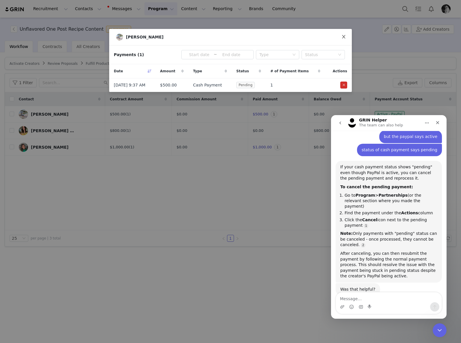
click at [344, 38] on icon "icon: close" at bounding box center [344, 36] width 5 height 5
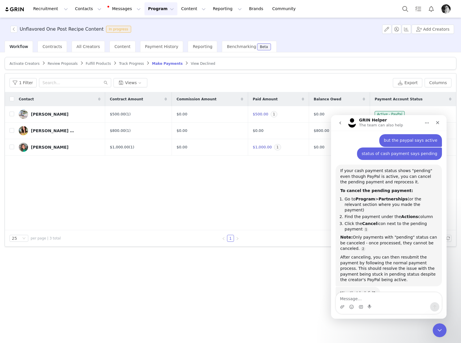
scroll to position [520, 0]
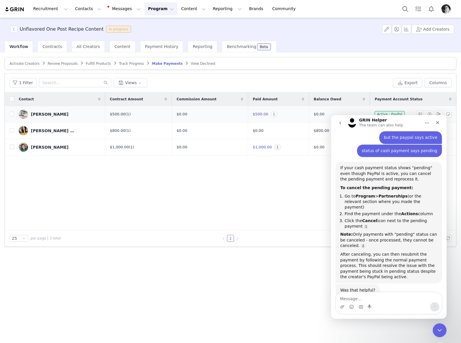
click at [273, 114] on span "1" at bounding box center [274, 114] width 7 height 6
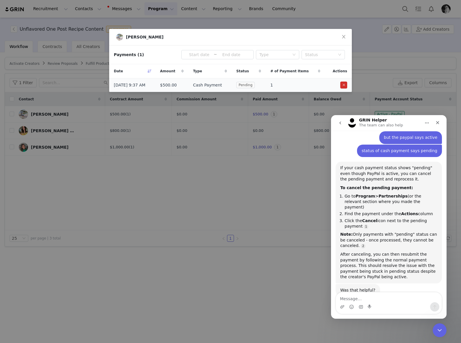
click at [345, 85] on button "button" at bounding box center [343, 85] width 7 height 7
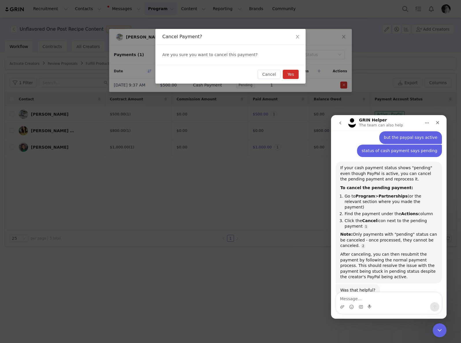
click at [292, 74] on button "Yes" at bounding box center [291, 74] width 16 height 9
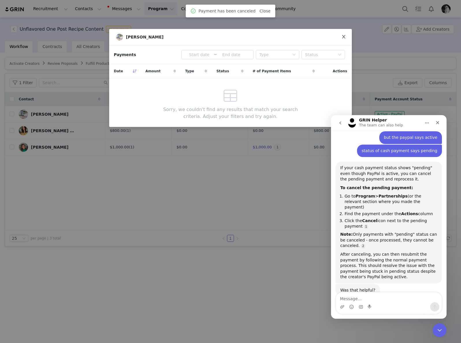
click at [344, 36] on icon "icon: close" at bounding box center [344, 36] width 5 height 5
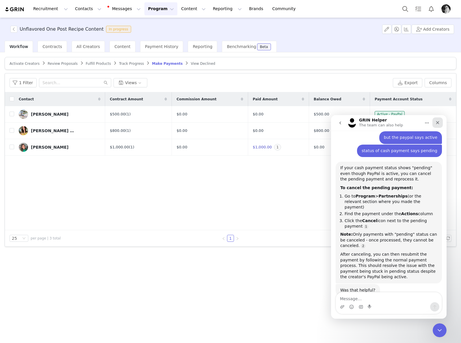
click at [436, 122] on icon "Close" at bounding box center [438, 122] width 5 height 5
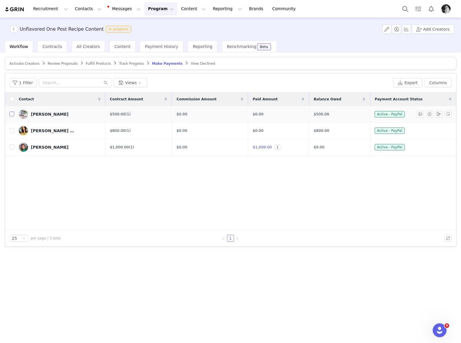
click at [12, 113] on input "checkbox" at bounding box center [12, 114] width 5 height 5
checkbox input "true"
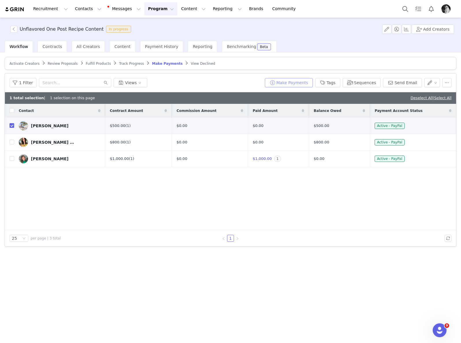
click at [282, 79] on button "Make Payments" at bounding box center [289, 82] width 48 height 9
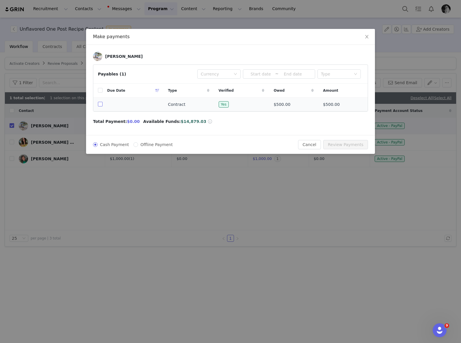
click at [100, 106] on input "checkbox" at bounding box center [100, 104] width 5 height 5
checkbox input "true"
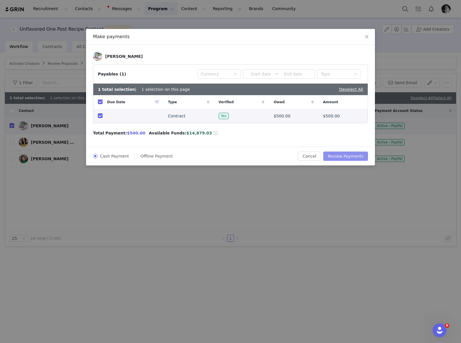
click at [345, 156] on button "Review Payments" at bounding box center [345, 155] width 45 height 9
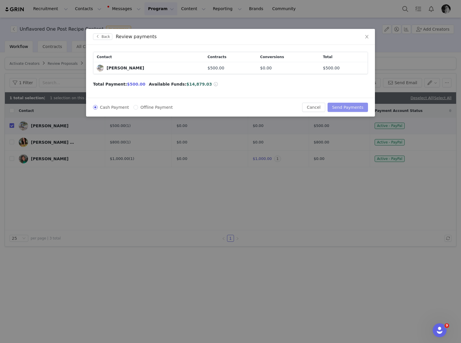
click at [345, 107] on button "Send Payments" at bounding box center [348, 107] width 40 height 9
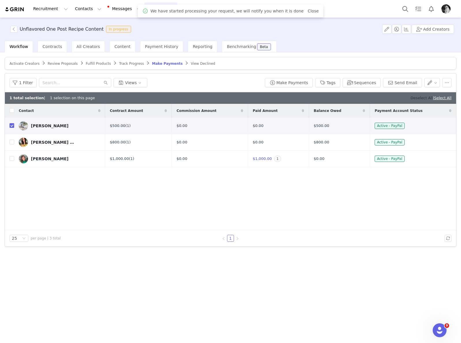
click at [423, 99] on link "Deselect All" at bounding box center [422, 98] width 22 height 4
checkbox input "false"
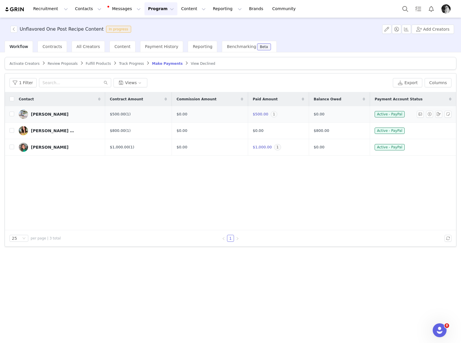
click at [272, 115] on span "1" at bounding box center [274, 114] width 7 height 6
click at [275, 114] on span "1" at bounding box center [274, 114] width 7 height 6
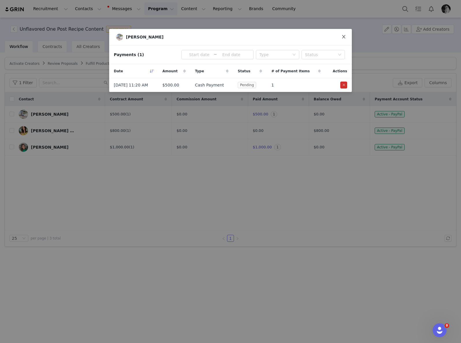
click at [341, 39] on span "Close" at bounding box center [344, 37] width 16 height 16
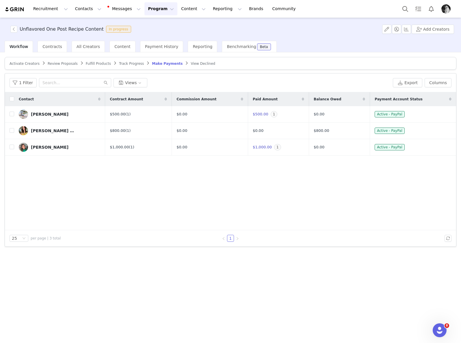
drag, startPoint x: 427, startPoint y: 323, endPoint x: 431, endPoint y: 325, distance: 4.0
click at [427, 323] on div "Activate Creators Review Proposals Fulfill Products Track Progress Make Payment…" at bounding box center [230, 197] width 461 height 290
click at [449, 334] on div "Activate Creators Review Proposals Fulfill Products Track Progress Make Payment…" at bounding box center [230, 197] width 461 height 290
drag, startPoint x: 442, startPoint y: 329, endPoint x: 438, endPoint y: 328, distance: 3.9
click at [442, 329] on icon "Open Intercom Messenger" at bounding box center [439, 330] width 10 height 10
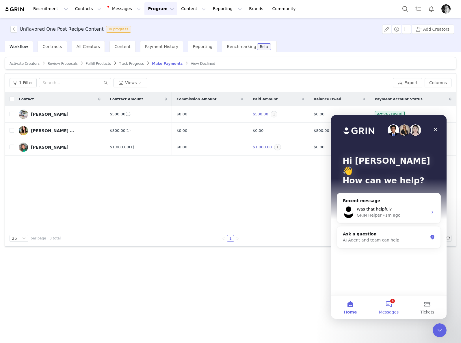
click at [387, 305] on button "8 Messages" at bounding box center [389, 306] width 38 height 23
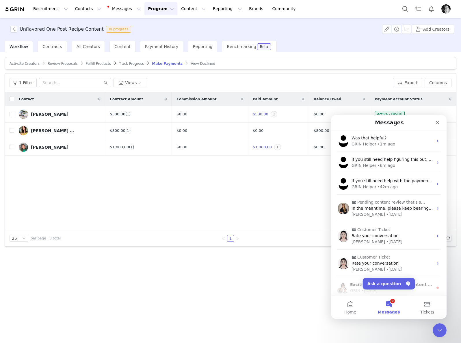
click at [379, 141] on div "• 1m ago" at bounding box center [387, 144] width 18 height 6
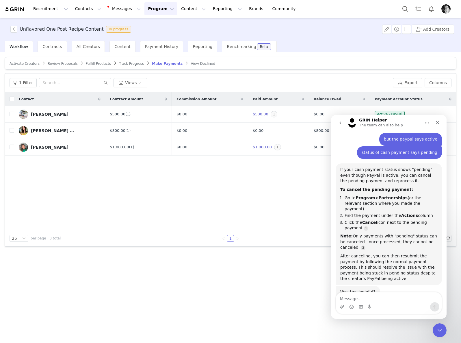
scroll to position [520, 0]
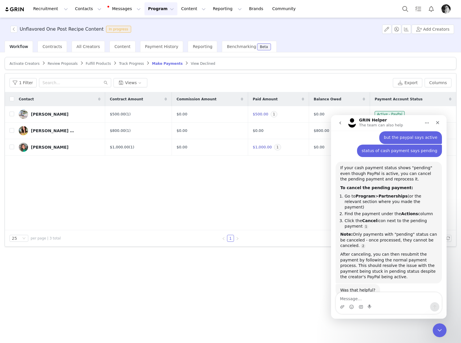
click at [394, 301] on textarea "Message…" at bounding box center [389, 297] width 106 height 10
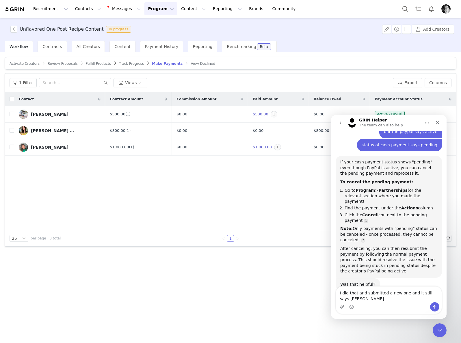
type textarea "I did that and submitted a new one and it still says pending"
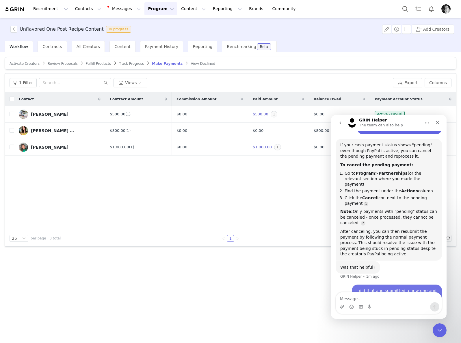
scroll to position [562, 0]
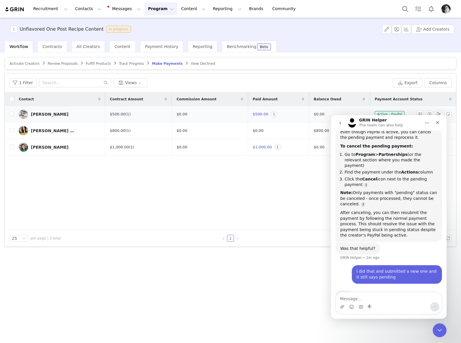
click at [273, 114] on span "1" at bounding box center [274, 114] width 7 height 6
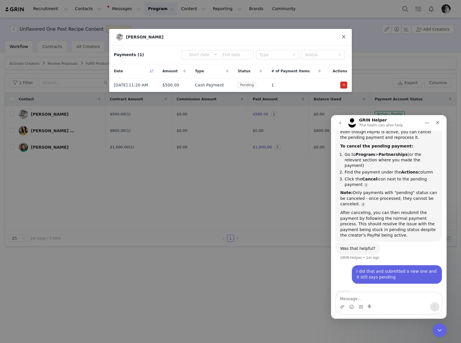
click at [343, 37] on icon "icon: close" at bounding box center [344, 36] width 5 height 5
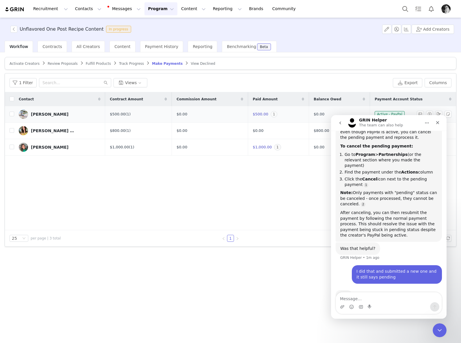
click at [273, 116] on span "1" at bounding box center [274, 114] width 7 height 6
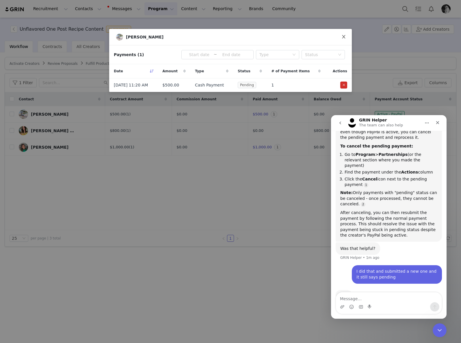
click at [341, 35] on span "Close" at bounding box center [344, 37] width 16 height 16
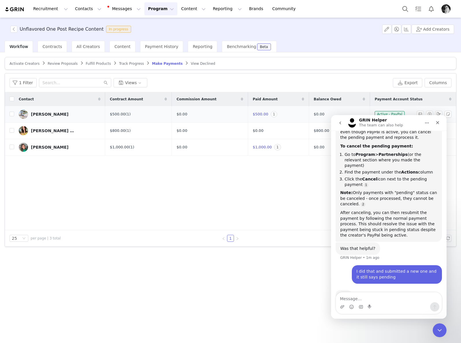
click at [275, 114] on span "1" at bounding box center [274, 114] width 7 height 6
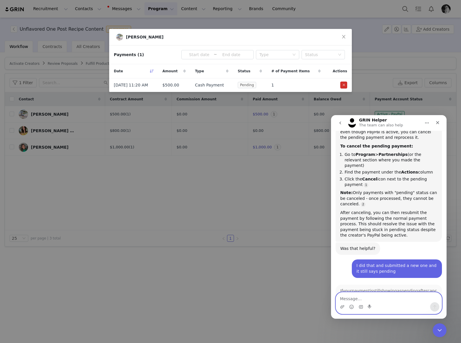
scroll to position [566, 0]
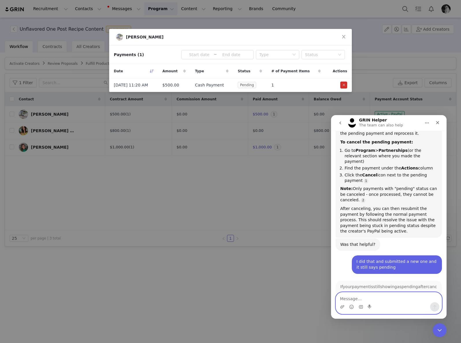
click at [383, 293] on textarea "Message…" at bounding box center [389, 297] width 106 height 10
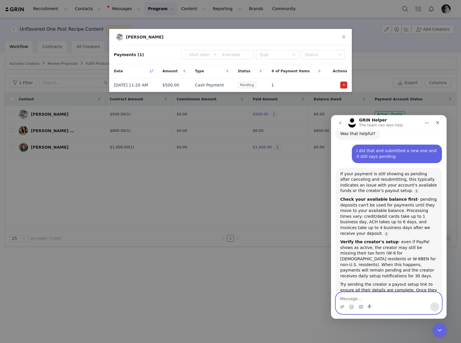
scroll to position [689, 0]
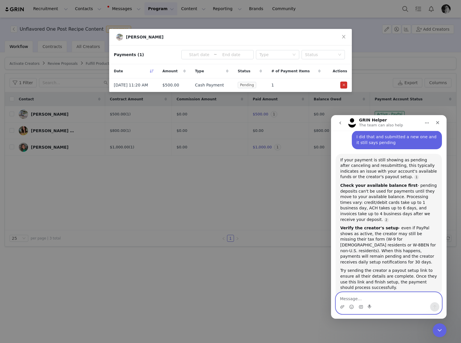
click at [385, 298] on textarea "Message…" at bounding box center [389, 297] width 106 height 10
type textarea "where to find payout setup link?"
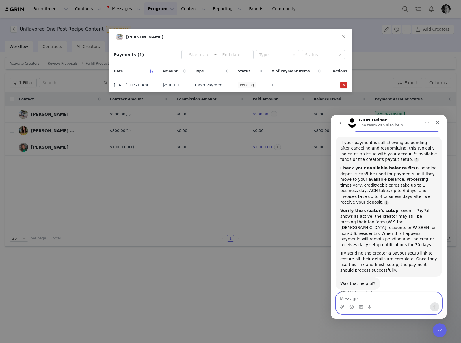
scroll to position [725, 0]
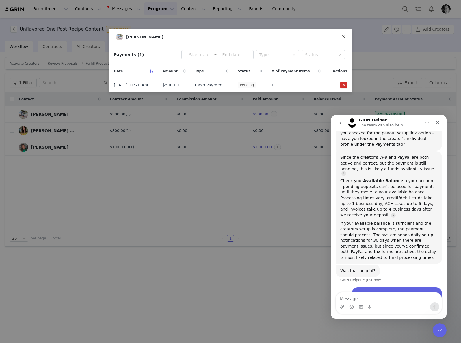
click at [343, 34] on icon "icon: close" at bounding box center [344, 36] width 5 height 5
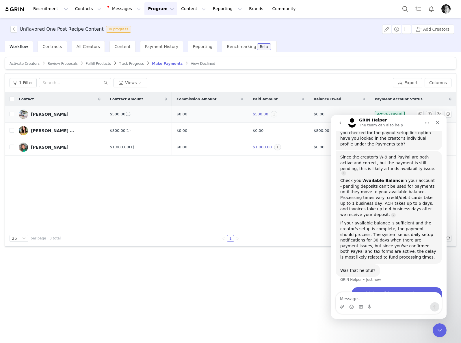
click at [273, 114] on span "1" at bounding box center [274, 114] width 7 height 6
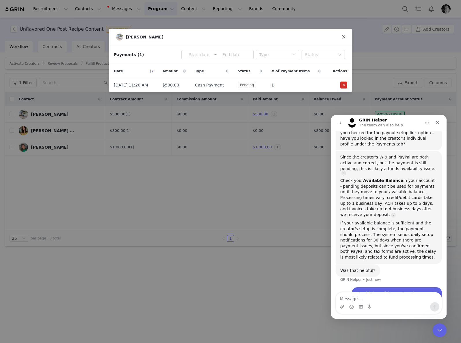
click at [345, 33] on span "Close" at bounding box center [344, 37] width 16 height 16
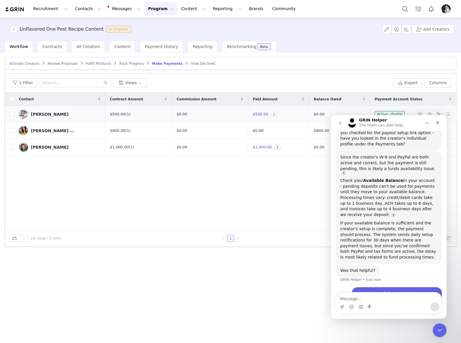
click at [274, 113] on span "1" at bounding box center [274, 114] width 7 height 6
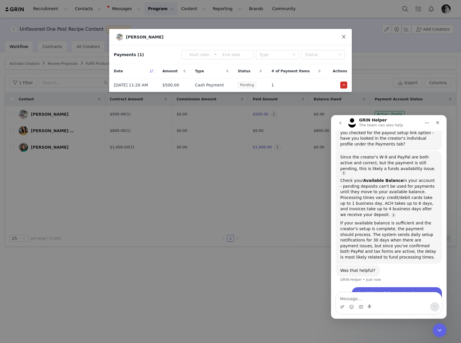
click at [343, 34] on span "Close" at bounding box center [344, 37] width 16 height 16
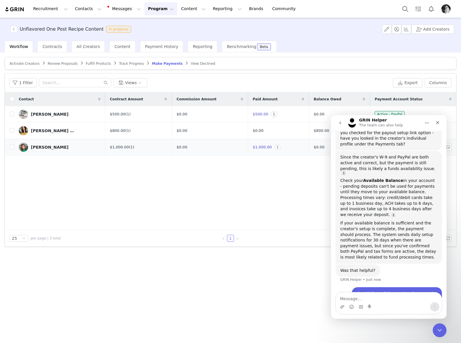
click at [275, 149] on span "1" at bounding box center [277, 147] width 7 height 6
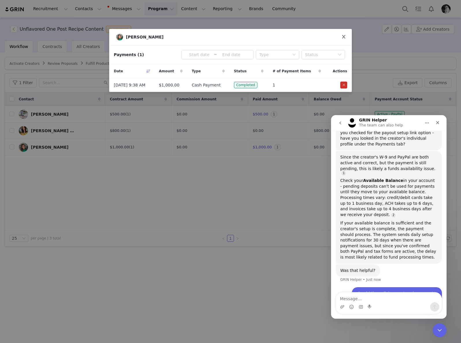
drag, startPoint x: 343, startPoint y: 38, endPoint x: 306, endPoint y: 78, distance: 54.2
click at [343, 38] on icon "icon: close" at bounding box center [344, 36] width 5 height 5
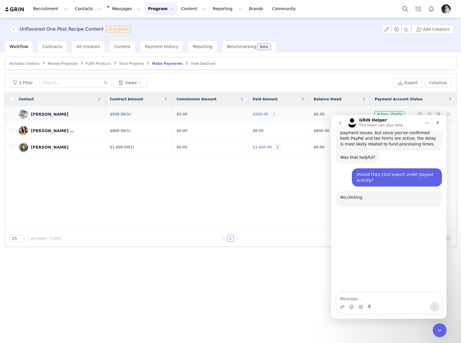
scroll to position [1274, 0]
click at [274, 115] on span "1" at bounding box center [274, 114] width 7 height 6
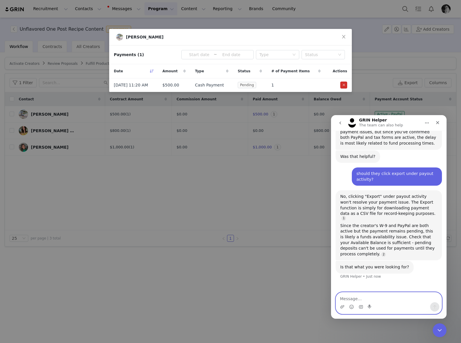
click at [360, 297] on textarea "Message…" at bounding box center [389, 297] width 106 height 10
type textarea "our available funds is not an issue"
click at [346, 35] on icon "icon: close" at bounding box center [344, 36] width 5 height 5
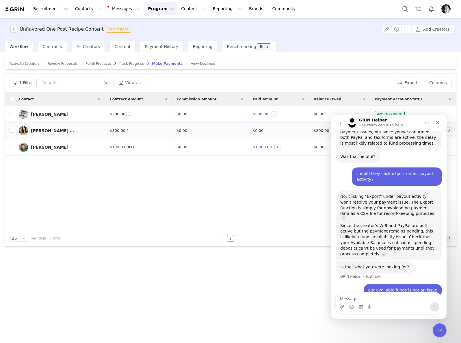
click at [15, 132] on td "[PERSON_NAME] | Forget the Takeout" at bounding box center [59, 131] width 91 height 16
click at [12, 132] on input "checkbox" at bounding box center [12, 130] width 5 height 5
checkbox input "true"
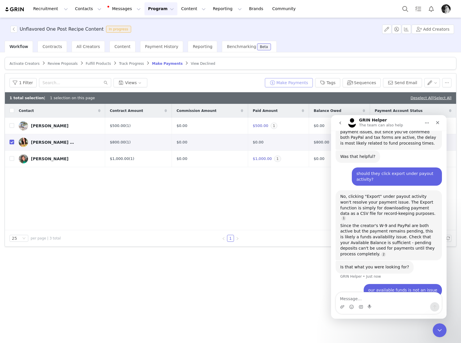
click at [279, 81] on button "Make Payments" at bounding box center [289, 82] width 48 height 9
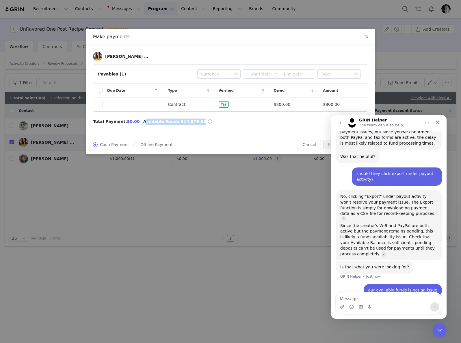
drag, startPoint x: 195, startPoint y: 123, endPoint x: 148, endPoint y: 128, distance: 47.1
click at [136, 122] on div "Total Payment: $0.00 Available Funds: $14,879.03" at bounding box center [230, 121] width 275 height 6
copy div "Available Funds: $14,879.03"
drag, startPoint x: 363, startPoint y: 298, endPoint x: 363, endPoint y: 294, distance: 4.1
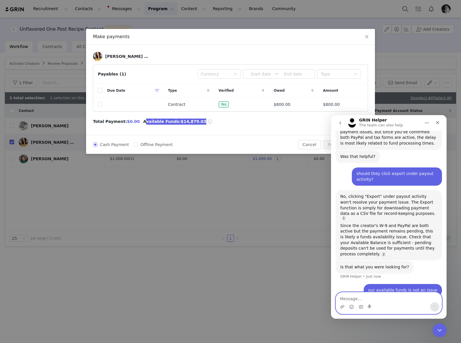
click at [363, 297] on textarea "Message…" at bounding box center [389, 297] width 106 height 10
paste textarea "Available Funds: $14,879.03"
type textarea "we have Available Funds: $14,879.03"
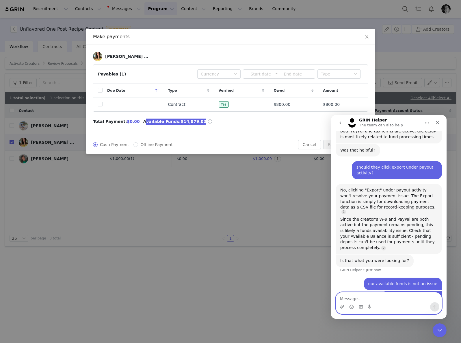
scroll to position [1286, 0]
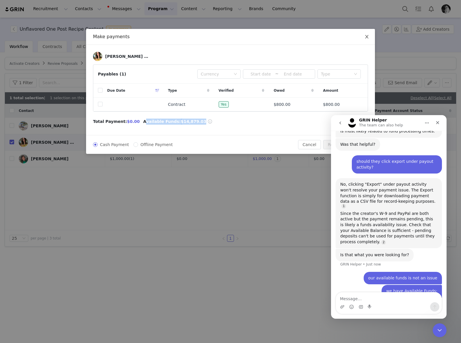
click at [367, 34] on span "Close" at bounding box center [367, 37] width 16 height 16
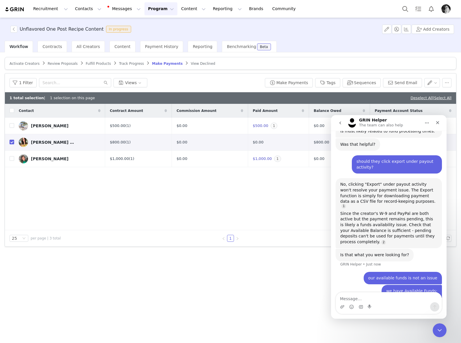
click at [299, 44] on div "Workflow Contracts All Creators Content Payment History Reporting Benchmarking …" at bounding box center [233, 47] width 457 height 12
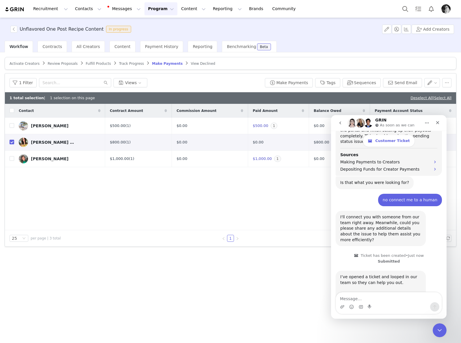
scroll to position [1605, 0]
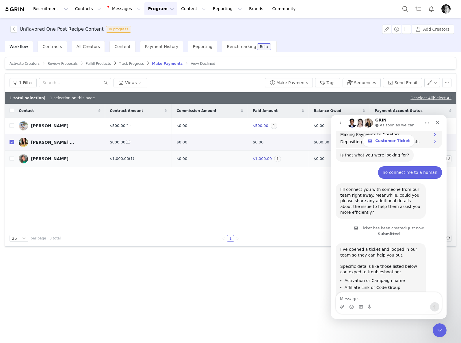
drag, startPoint x: 13, startPoint y: 143, endPoint x: 31, endPoint y: 146, distance: 18.0
click at [13, 143] on input "checkbox" at bounding box center [12, 142] width 5 height 5
checkbox input "false"
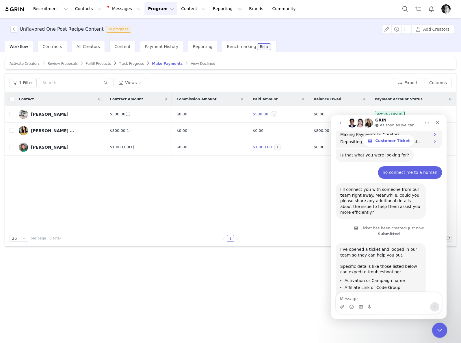
click at [439, 328] on icon "Close Intercom Messenger" at bounding box center [439, 329] width 7 height 7
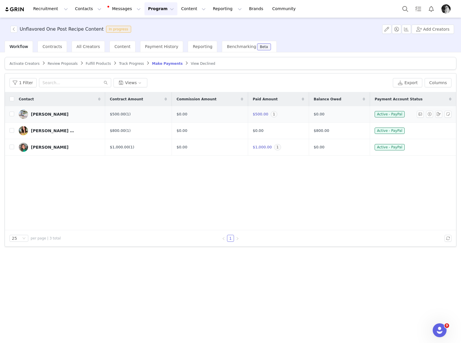
click at [276, 117] on td "$500.00 1" at bounding box center [278, 114] width 61 height 16
click at [274, 114] on span "1" at bounding box center [274, 114] width 7 height 6
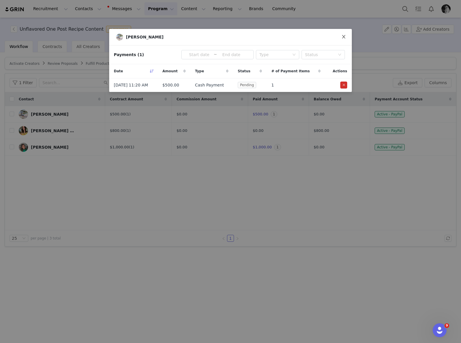
click at [343, 36] on icon "icon: close" at bounding box center [343, 36] width 3 height 3
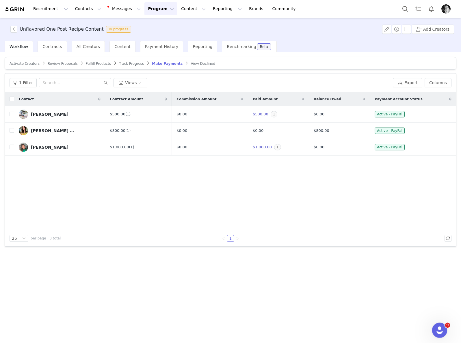
click at [436, 330] on icon "Open Intercom Messenger" at bounding box center [439, 330] width 10 height 10
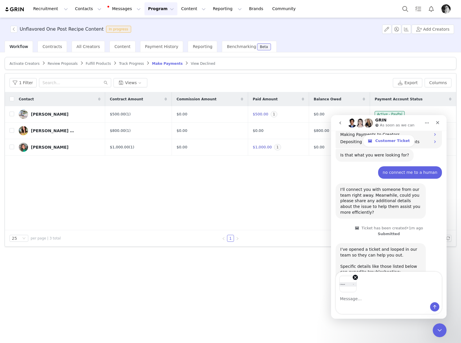
scroll to position [1625, 0]
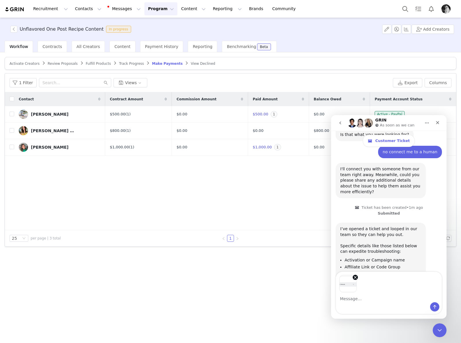
click at [369, 288] on div "Image previews" at bounding box center [389, 282] width 106 height 21
click at [393, 291] on div "Image previews" at bounding box center [389, 282] width 106 height 21
click at [361, 288] on div "Image previews" at bounding box center [389, 282] width 106 height 21
click at [434, 305] on icon "Send a message…" at bounding box center [435, 306] width 5 height 5
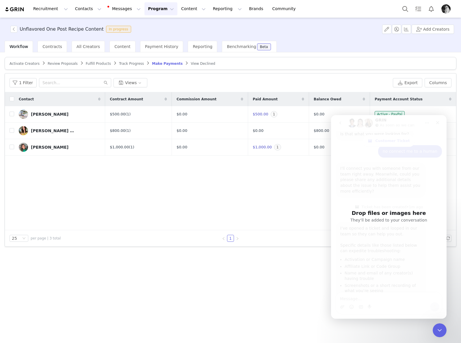
scroll to position [1646, 0]
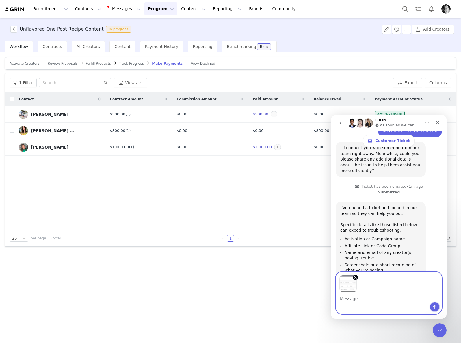
click at [433, 308] on icon "Send a message…" at bounding box center [435, 306] width 5 height 5
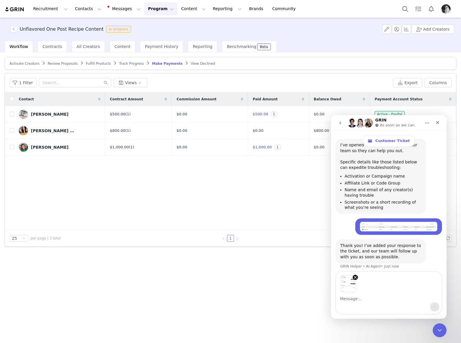
scroll to position [1708, 0]
drag, startPoint x: 424, startPoint y: 292, endPoint x: 402, endPoint y: 297, distance: 22.2
click at [424, 292] on div "Image previews" at bounding box center [389, 282] width 106 height 21
click at [391, 297] on textarea "Message…" at bounding box center [389, 297] width 106 height 10
click at [356, 279] on icon "Remove image 1" at bounding box center [355, 277] width 5 height 5
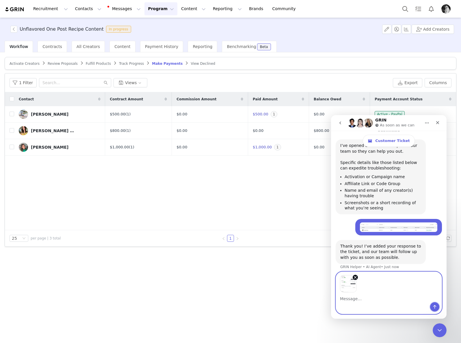
click at [436, 307] on icon "Send a message…" at bounding box center [435, 306] width 5 height 5
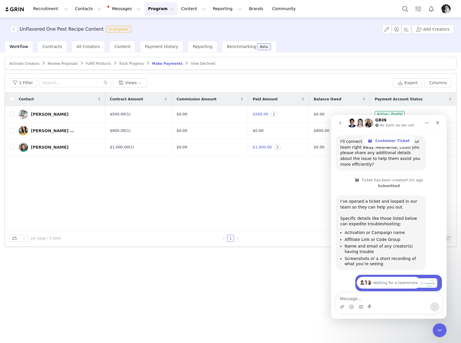
scroll to position [1646, 0]
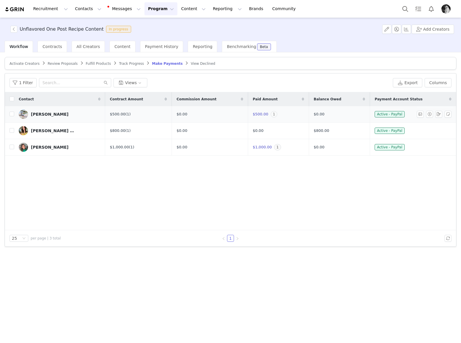
click at [274, 116] on span "1" at bounding box center [274, 114] width 7 height 6
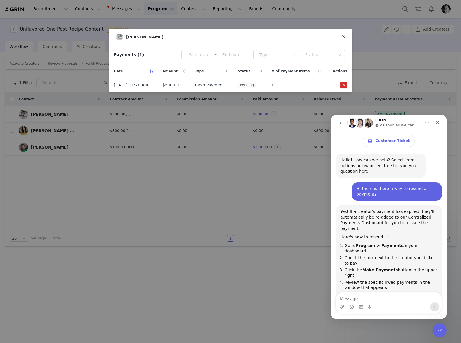
scroll to position [1804, 0]
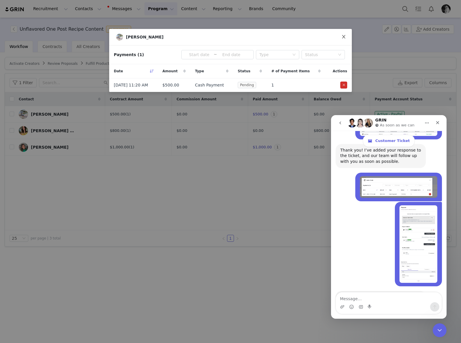
click at [341, 38] on span "Close" at bounding box center [344, 37] width 16 height 16
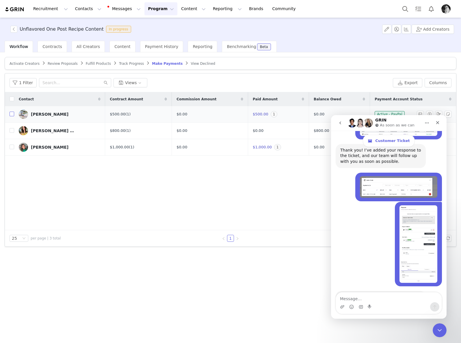
drag, startPoint x: 8, startPoint y: 113, endPoint x: 12, endPoint y: 114, distance: 3.7
click at [8, 113] on td at bounding box center [9, 114] width 9 height 16
click at [12, 114] on input "checkbox" at bounding box center [12, 114] width 5 height 5
checkbox input "true"
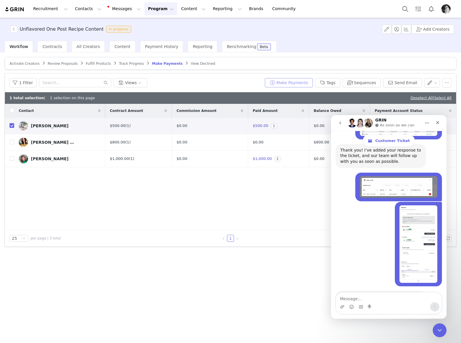
click at [285, 82] on button "Make Payments" at bounding box center [289, 82] width 48 height 9
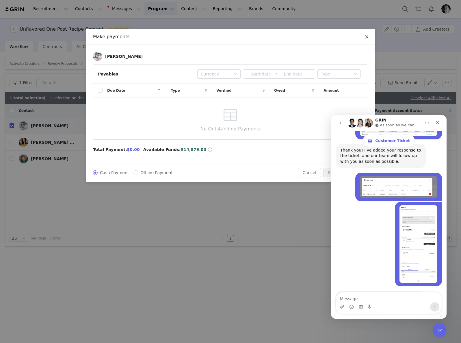
click at [366, 36] on icon "icon: close" at bounding box center [366, 36] width 3 height 3
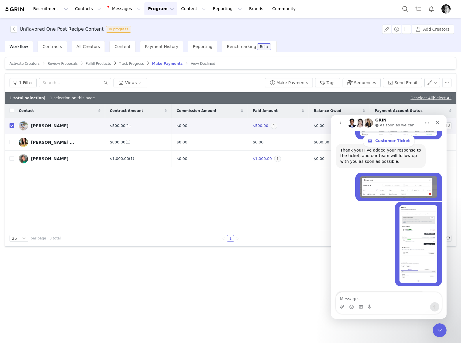
click at [271, 127] on span "1" at bounding box center [274, 126] width 7 height 6
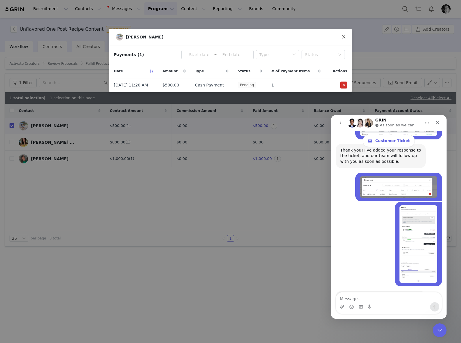
click at [344, 34] on span "Close" at bounding box center [344, 37] width 16 height 16
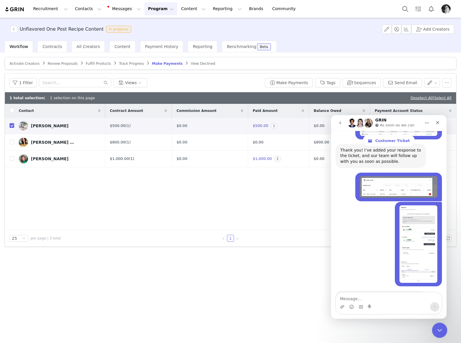
click at [440, 329] on icon "Close Intercom Messenger" at bounding box center [439, 329] width 4 height 2
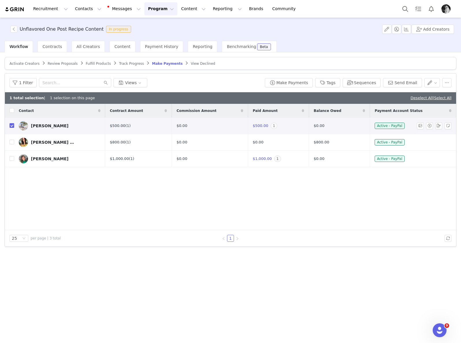
click at [272, 127] on span "1" at bounding box center [274, 126] width 7 height 6
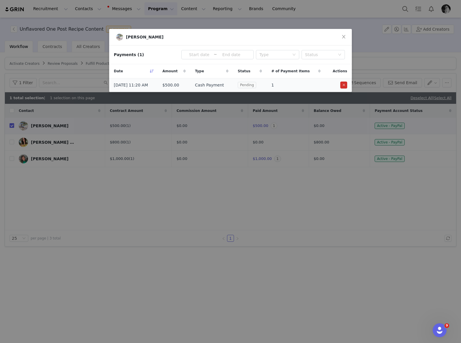
click at [253, 85] on span "Pending" at bounding box center [247, 85] width 18 height 6
drag, startPoint x: 253, startPoint y: 85, endPoint x: 328, endPoint y: 84, distance: 75.4
click at [254, 85] on span "Pending" at bounding box center [247, 85] width 18 height 6
click at [294, 62] on div "Payments (1) ~ Type Status" at bounding box center [230, 54] width 243 height 19
click at [346, 34] on span "Close" at bounding box center [344, 37] width 16 height 16
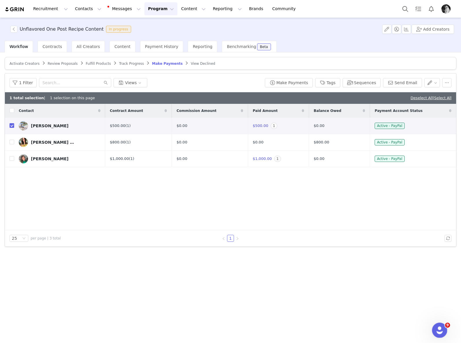
click at [439, 330] on icon "Open Intercom Messenger" at bounding box center [439, 329] width 4 height 5
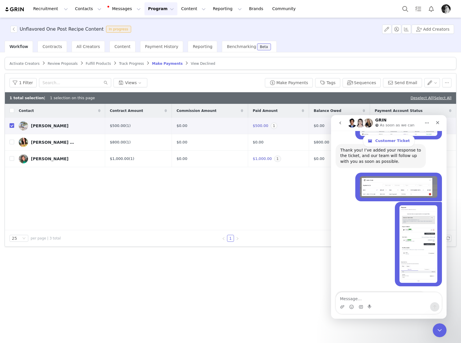
click at [375, 294] on div "You’ll get replies here and in your email: ✉️ [EMAIL_ADDRESS][DOMAIN_NAME]" at bounding box center [380, 305] width 81 height 23
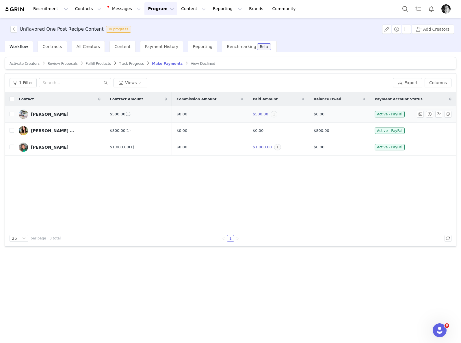
click at [275, 113] on span "1" at bounding box center [274, 114] width 7 height 6
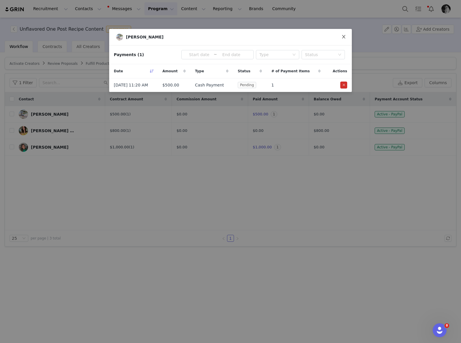
click at [346, 38] on icon "icon: close" at bounding box center [344, 36] width 5 height 5
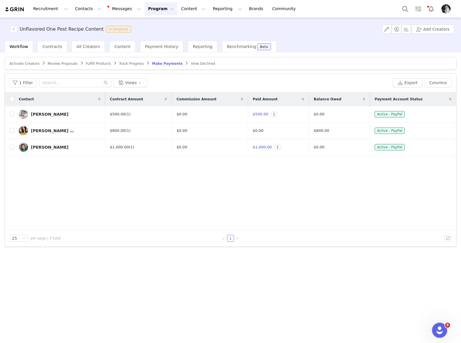
click at [443, 327] on div "Open Intercom Messenger" at bounding box center [438, 329] width 19 height 19
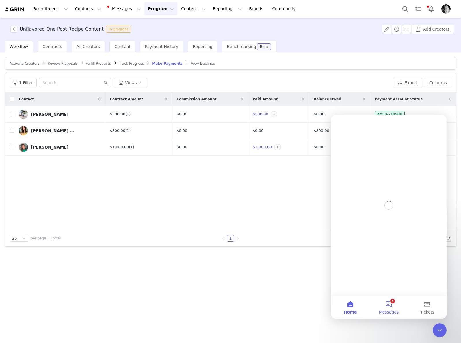
click at [386, 312] on span "Messages" at bounding box center [389, 312] width 20 height 4
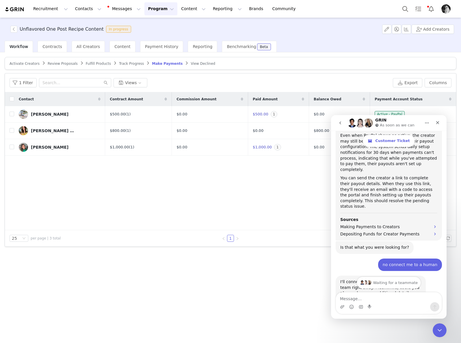
scroll to position [1506, 0]
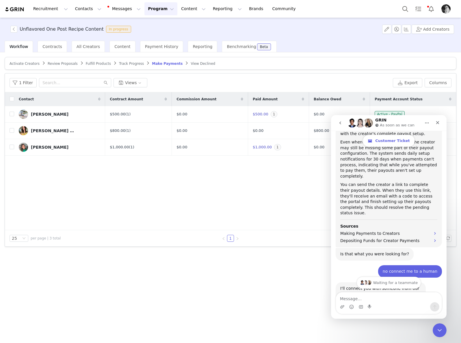
click at [389, 142] on span "Customer Ticket" at bounding box center [392, 140] width 34 height 5
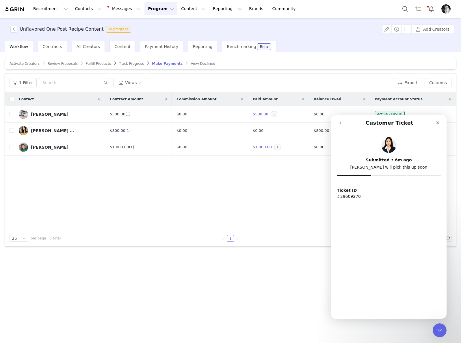
scroll to position [0, 0]
click at [351, 196] on p "#39609270" at bounding box center [389, 196] width 104 height 6
click at [351, 197] on p "#39609270" at bounding box center [389, 196] width 104 height 6
copy main "#39609270"
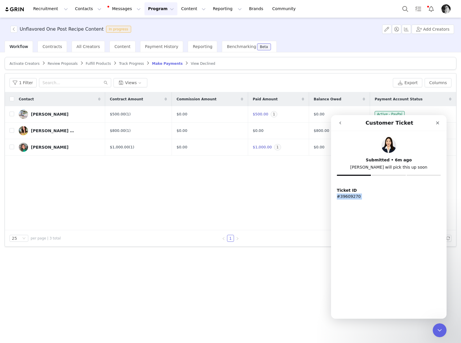
click at [344, 125] on button "go back" at bounding box center [340, 122] width 11 height 11
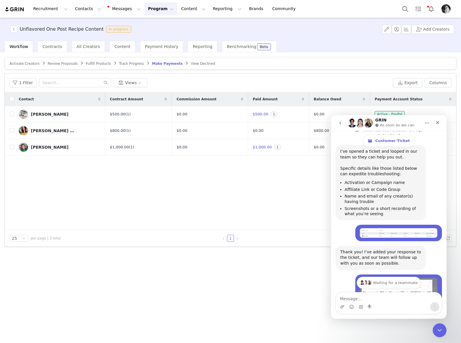
scroll to position [1804, 0]
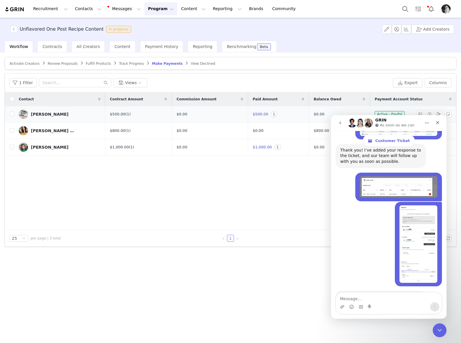
click at [277, 112] on span "$500.00 1" at bounding box center [266, 114] width 27 height 4
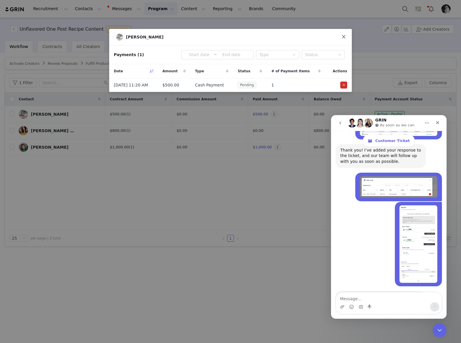
click at [341, 37] on span "Close" at bounding box center [344, 37] width 16 height 16
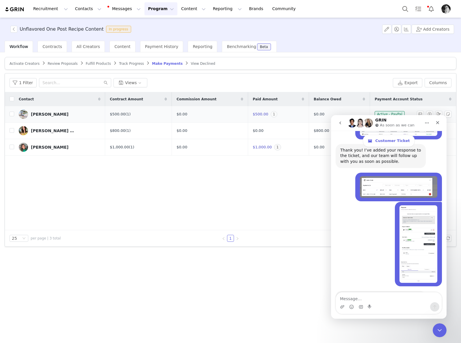
click at [275, 112] on span "1" at bounding box center [274, 114] width 7 height 6
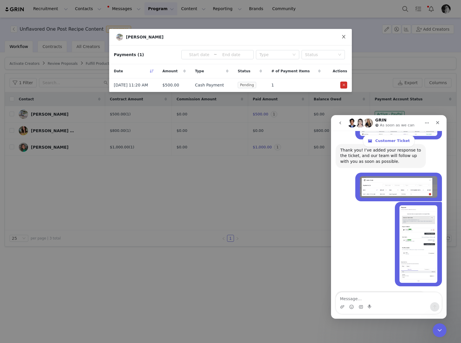
click at [342, 34] on icon "icon: close" at bounding box center [344, 36] width 5 height 5
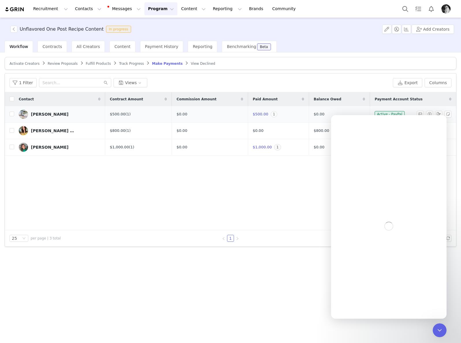
click at [273, 115] on span "1" at bounding box center [274, 114] width 7 height 6
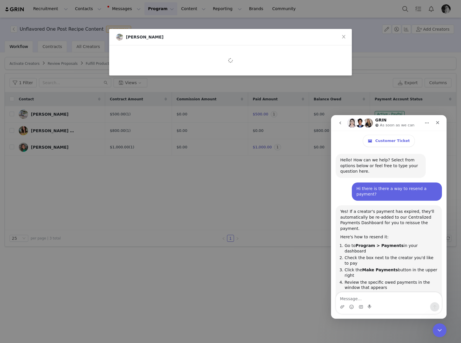
scroll to position [1804, 0]
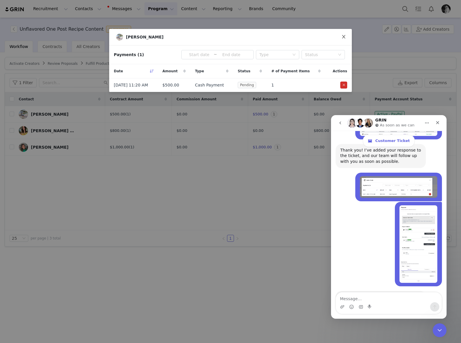
drag, startPoint x: 346, startPoint y: 35, endPoint x: 47, endPoint y: 24, distance: 299.1
click at [346, 35] on span "Close" at bounding box center [344, 37] width 16 height 16
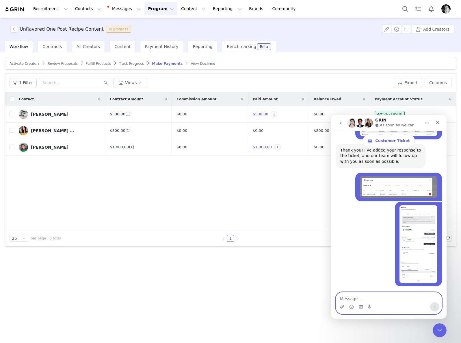
click at [365, 296] on textarea "Message…" at bounding box center [389, 297] width 106 height 10
type textarea "hi there this is an urgent issue"
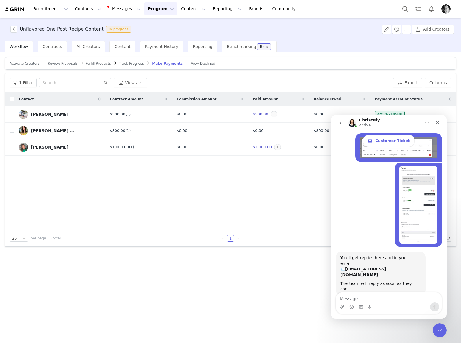
scroll to position [1872, 0]
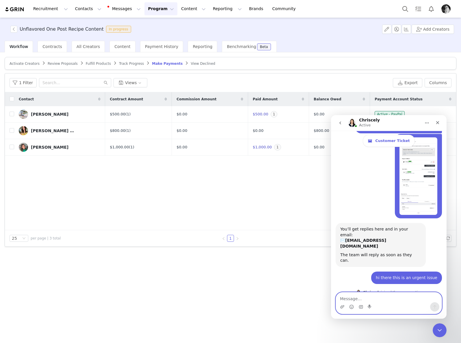
click at [346, 297] on textarea "Message…" at bounding box center [389, 297] width 106 height 10
type textarea "its not going well. this needs to be resolved asap"
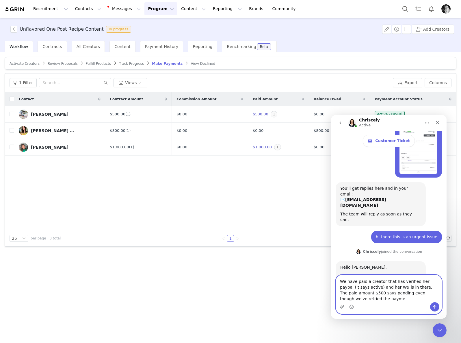
scroll to position [1919, 0]
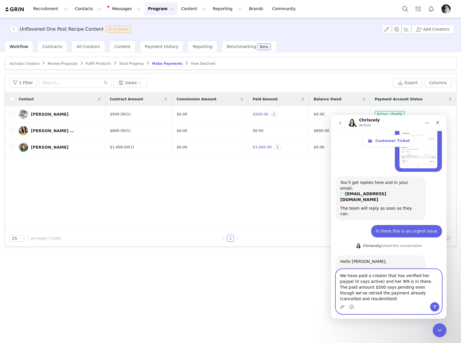
type textarea "We have paid a creator that has verified her paypal (it says active) and her W9…"
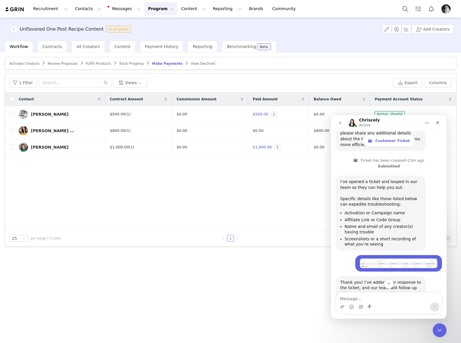
scroll to position [1941, 0]
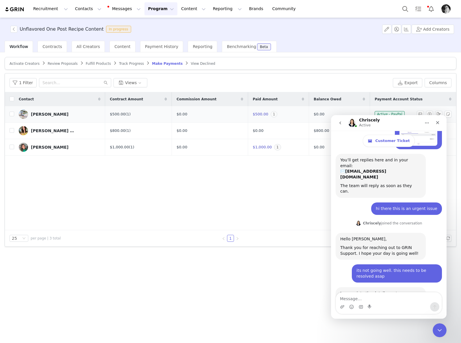
click at [271, 114] on span "1" at bounding box center [274, 114] width 7 height 6
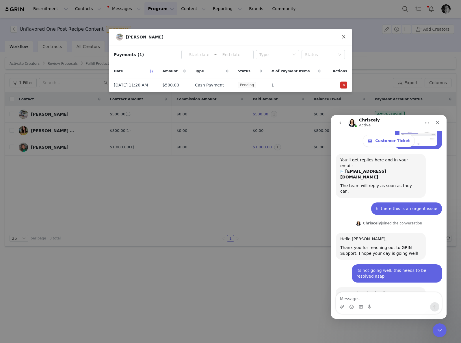
click at [346, 35] on span "Close" at bounding box center [344, 37] width 16 height 16
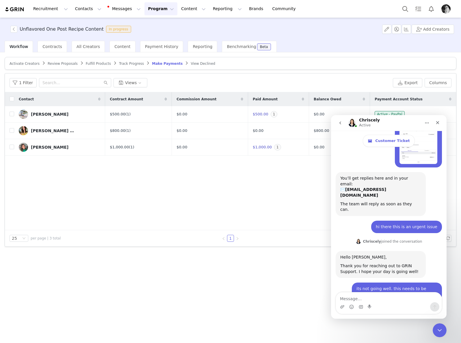
scroll to position [1941, 0]
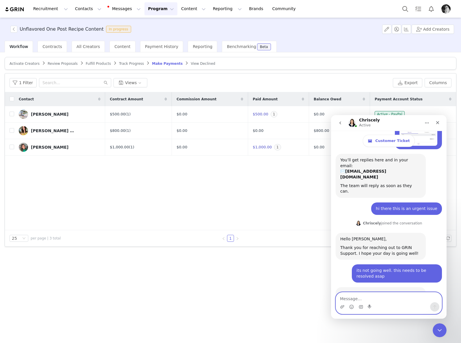
click at [363, 300] on textarea "Message…" at bounding box center [389, 297] width 106 height 10
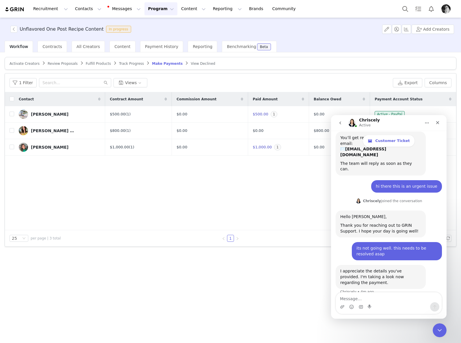
click at [390, 303] on div "We have paid a creator that has verified her paypal (it says active) and her W9…" at bounding box center [397, 320] width 81 height 34
click at [366, 299] on textarea "Message…" at bounding box center [389, 297] width 106 height 10
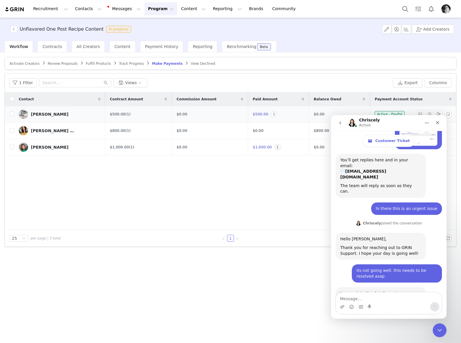
click at [275, 116] on span "1" at bounding box center [274, 114] width 7 height 6
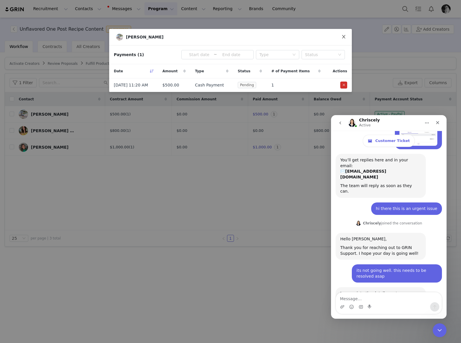
click at [346, 32] on span "Close" at bounding box center [344, 37] width 16 height 16
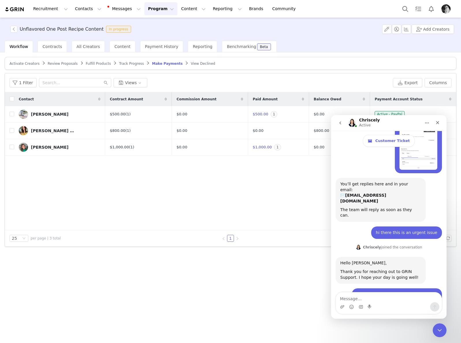
scroll to position [2018, 0]
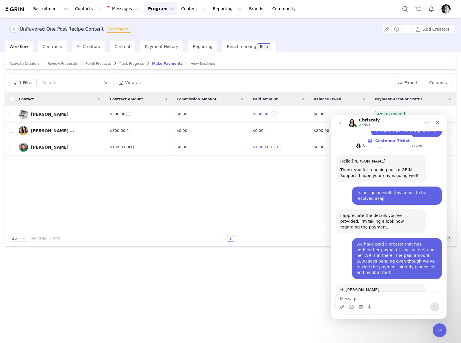
click at [347, 294] on textarea "Message…" at bounding box center [389, 297] width 106 height 10
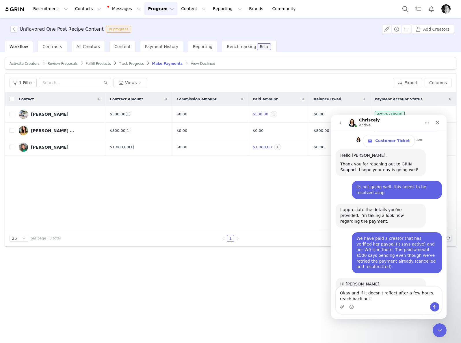
type textarea "Okay and if it doesn't reflect after a few hours, reach back out?"
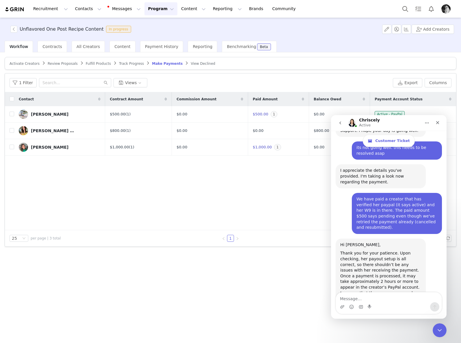
scroll to position [2075, 0]
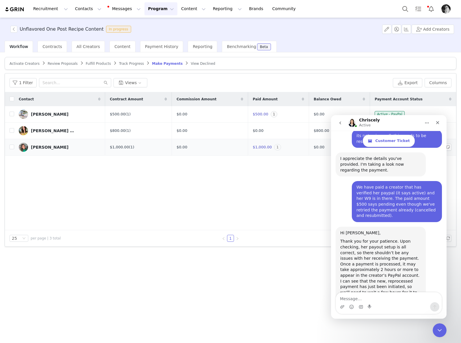
click at [277, 147] on span "1" at bounding box center [277, 147] width 7 height 6
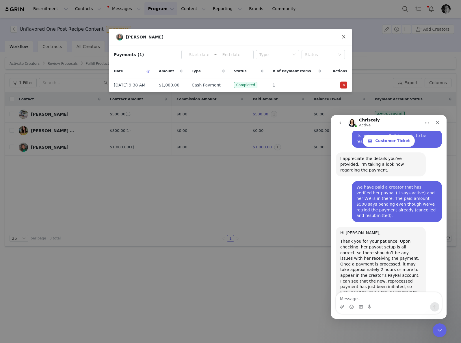
click at [349, 33] on span "Close" at bounding box center [344, 37] width 16 height 16
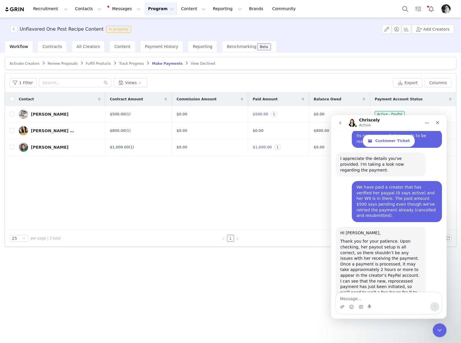
click at [343, 37] on body "Recruitment Recruitment Creator Search Curated Lists Landing Pages Web Extensio…" at bounding box center [230, 171] width 461 height 343
click at [357, 300] on textarea "Message…" at bounding box center [389, 297] width 106 height 10
type textarea "thank you please keep ticket open"
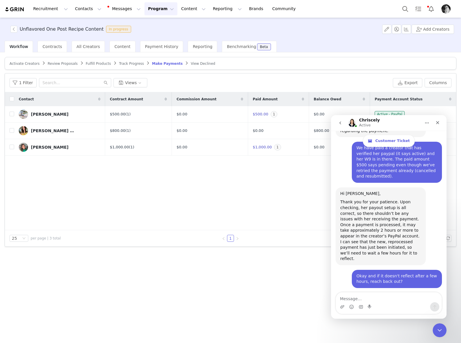
scroll to position [2115, 0]
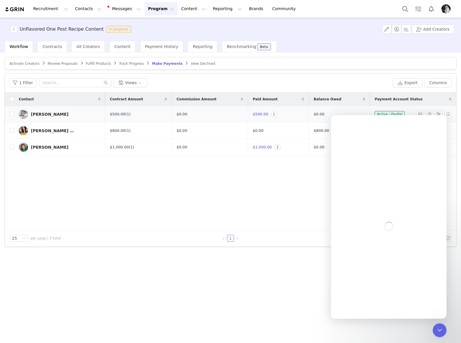
click at [275, 114] on span "1" at bounding box center [274, 114] width 7 height 6
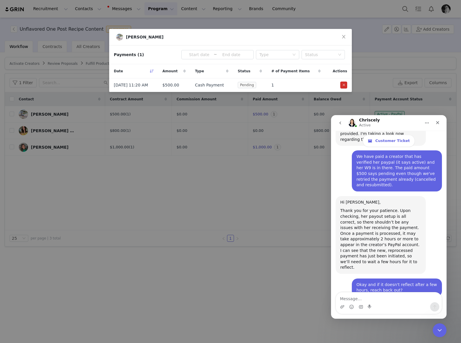
scroll to position [2115, 0]
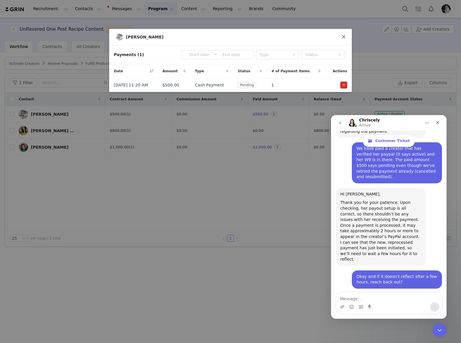
click at [346, 37] on icon "icon: close" at bounding box center [344, 36] width 5 height 5
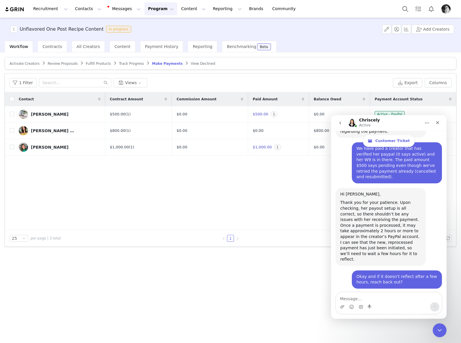
scroll to position [2127, 0]
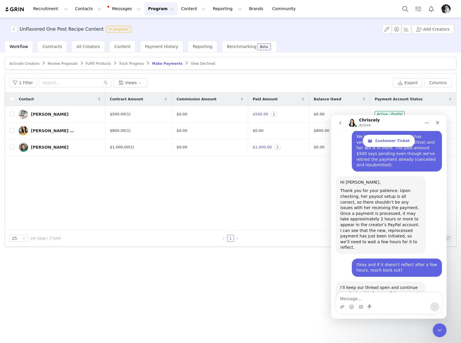
click at [145, 9] on button "Program Program" at bounding box center [161, 8] width 33 height 13
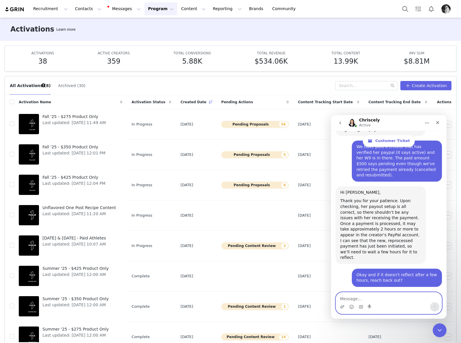
scroll to position [2141, 0]
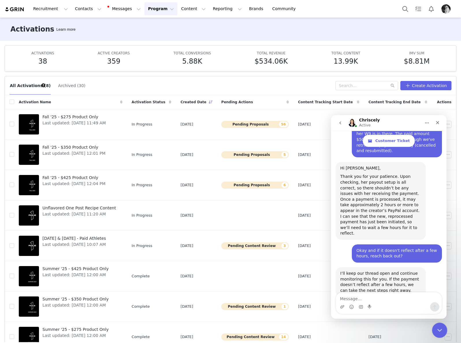
click at [437, 323] on div "Close Intercom Messenger" at bounding box center [439, 329] width 14 height 14
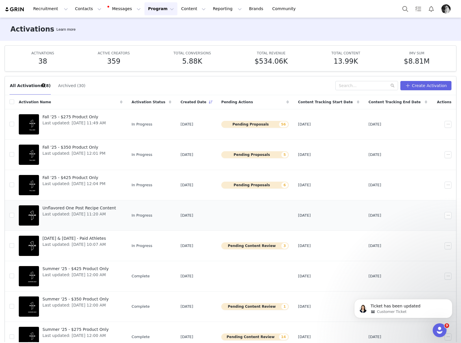
scroll to position [2150, 0]
click at [96, 237] on span "[DATE] & [DATE] - Paid Athletes" at bounding box center [74, 238] width 64 height 6
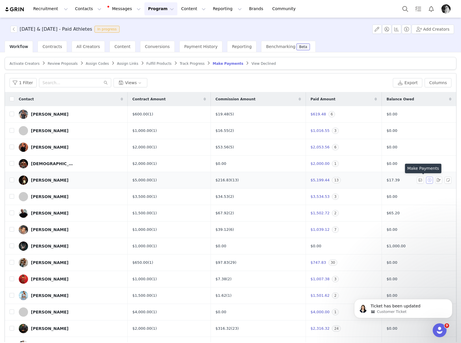
click at [426, 180] on button "button" at bounding box center [429, 180] width 7 height 7
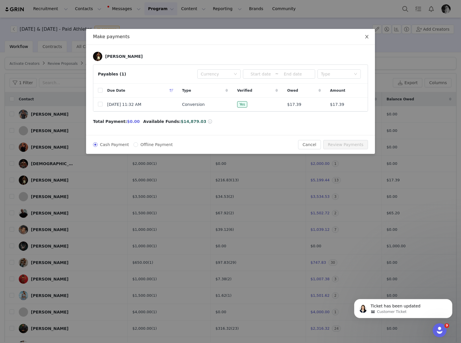
click at [368, 38] on icon "icon: close" at bounding box center [367, 36] width 5 height 5
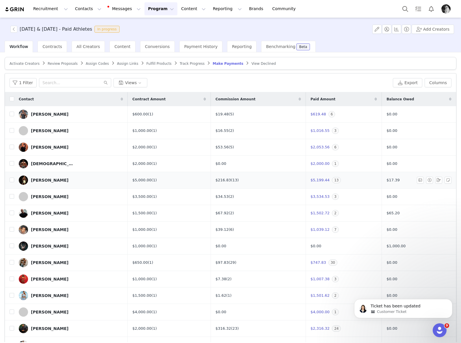
click at [58, 179] on div "[PERSON_NAME]" at bounding box center [50, 180] width 38 height 5
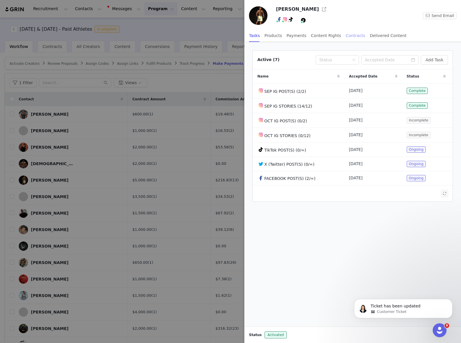
click at [354, 36] on div "Contracts" at bounding box center [356, 35] width 20 height 13
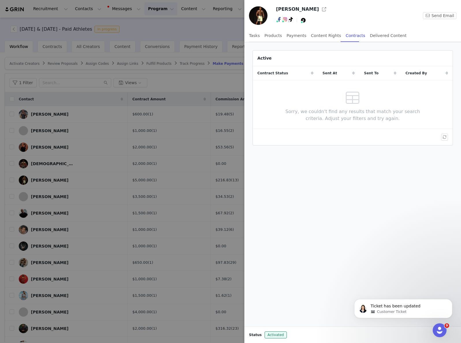
click at [284, 35] on div "Tasks Products Payments Content Rights Contracts Delivered Content" at bounding box center [328, 35] width 158 height 13
drag, startPoint x: 295, startPoint y: 35, endPoint x: 301, endPoint y: 37, distance: 5.7
click at [295, 35] on div "Payments" at bounding box center [297, 35] width 20 height 13
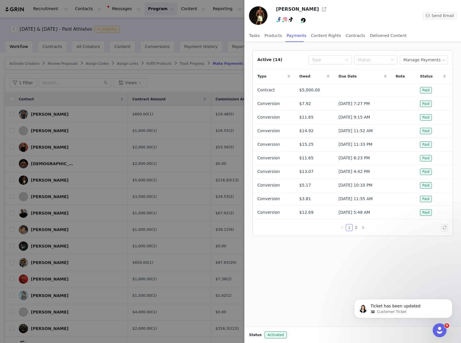
drag, startPoint x: 155, startPoint y: 33, endPoint x: 226, endPoint y: 7, distance: 75.2
click at [155, 33] on div at bounding box center [230, 171] width 461 height 343
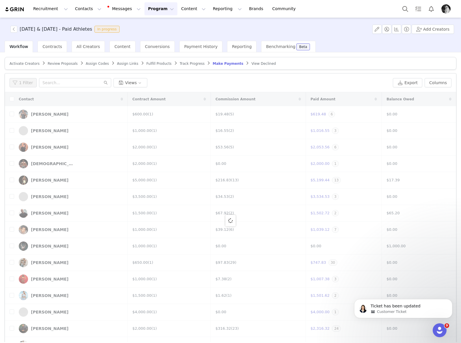
click at [156, 11] on button "Program Program" at bounding box center [161, 8] width 33 height 13
click at [162, 29] on link "Activations" at bounding box center [159, 25] width 46 height 11
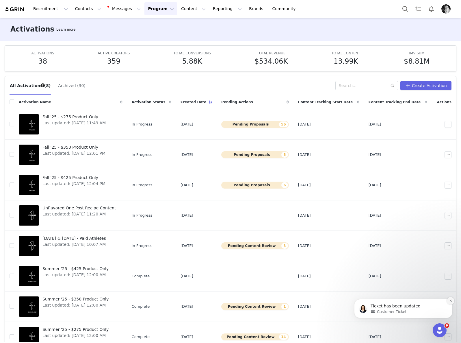
click at [452, 300] on icon "Dismiss notification" at bounding box center [450, 300] width 3 height 3
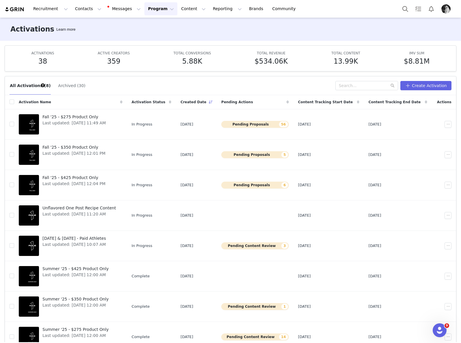
scroll to position [1, 0]
click at [104, 236] on span "[DATE] & [DATE] - Paid Athletes" at bounding box center [74, 238] width 64 height 6
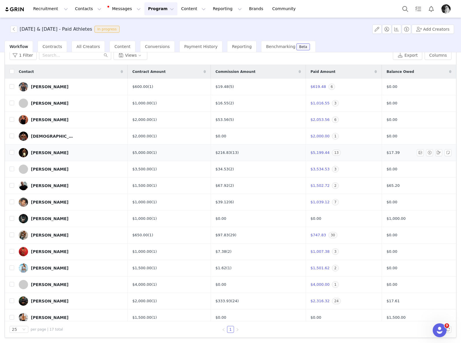
click at [44, 151] on div "[PERSON_NAME]" at bounding box center [50, 152] width 38 height 5
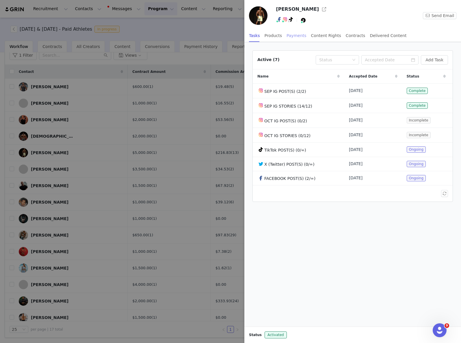
click at [297, 34] on div "Payments" at bounding box center [297, 35] width 20 height 13
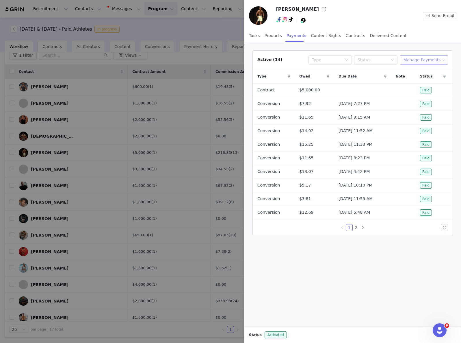
click at [427, 58] on button "Manage Payments" at bounding box center [424, 59] width 48 height 9
click at [426, 79] on span "Add Payable" at bounding box center [425, 80] width 25 height 6
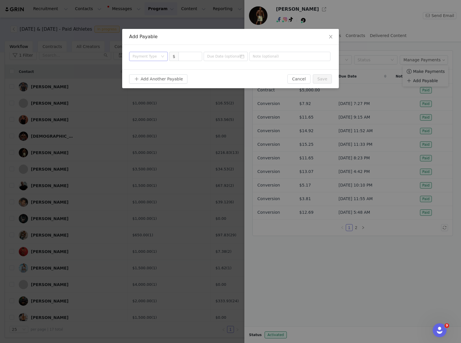
click at [157, 55] on div "Payment Type" at bounding box center [145, 56] width 25 height 6
click at [147, 104] on li "Contract" at bounding box center [148, 104] width 39 height 9
click at [189, 55] on input at bounding box center [190, 56] width 23 height 9
type input "1,000"
click at [225, 56] on input at bounding box center [226, 56] width 44 height 9
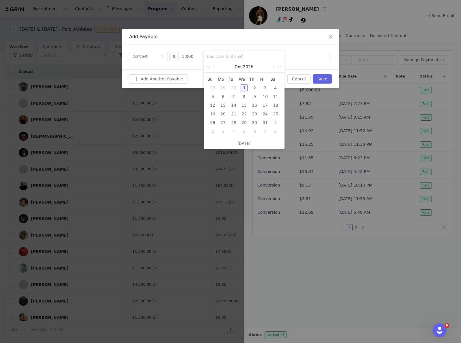
click at [242, 88] on div "1" at bounding box center [244, 87] width 7 height 7
type input "[DATE]"
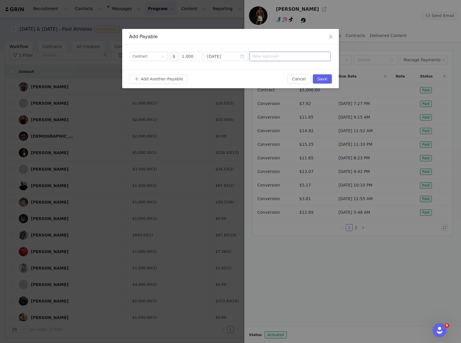
click at [286, 56] on input "text" at bounding box center [289, 56] width 81 height 9
click at [329, 82] on button "Save" at bounding box center [322, 78] width 19 height 9
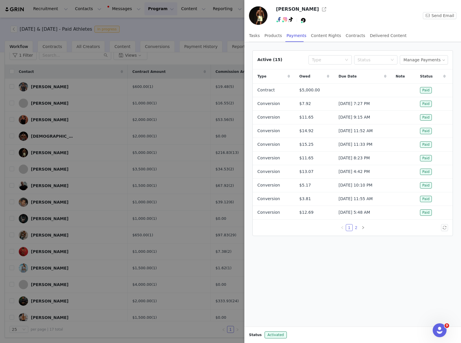
click at [358, 229] on link "2" at bounding box center [356, 227] width 6 height 6
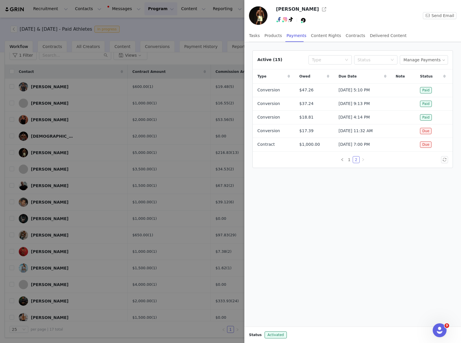
click at [189, 78] on div at bounding box center [230, 171] width 461 height 343
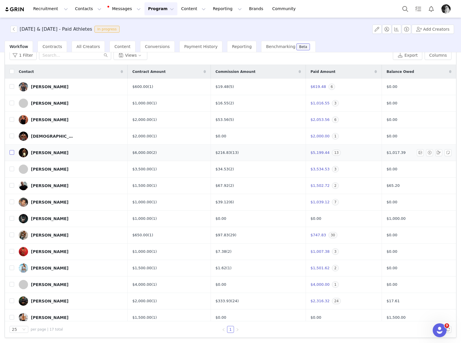
click at [13, 152] on input "checkbox" at bounding box center [12, 152] width 5 height 5
checkbox input "true"
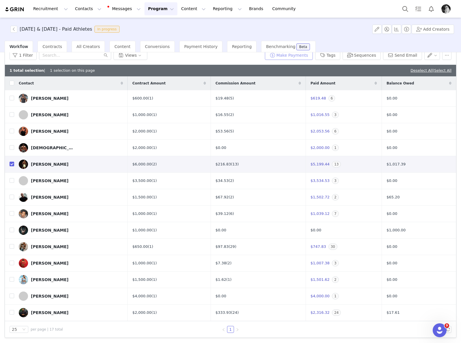
click at [295, 55] on button "Make Payments" at bounding box center [289, 55] width 48 height 9
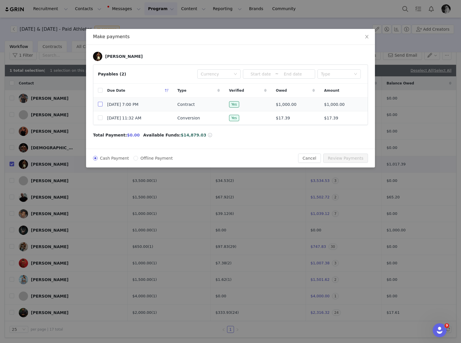
click at [99, 105] on input "checkbox" at bounding box center [100, 104] width 5 height 5
checkbox input "true"
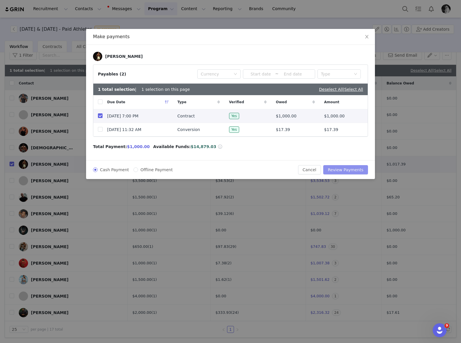
click at [348, 171] on button "Review Payments" at bounding box center [345, 169] width 45 height 9
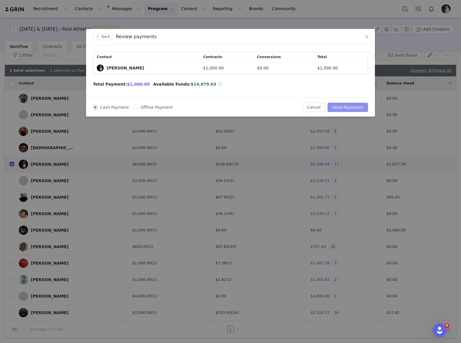
click at [344, 107] on button "Send Payments" at bounding box center [348, 107] width 40 height 9
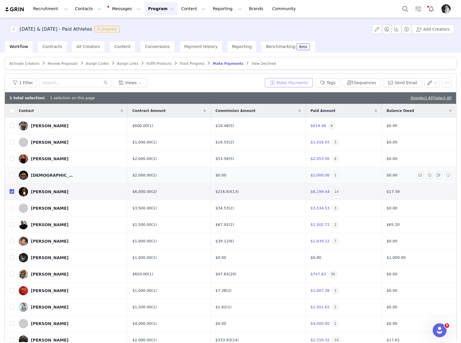
scroll to position [1, 0]
click at [332, 192] on span "14" at bounding box center [336, 191] width 9 height 6
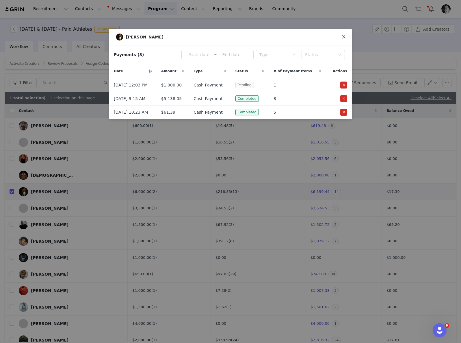
click at [345, 36] on icon "icon: close" at bounding box center [343, 36] width 3 height 3
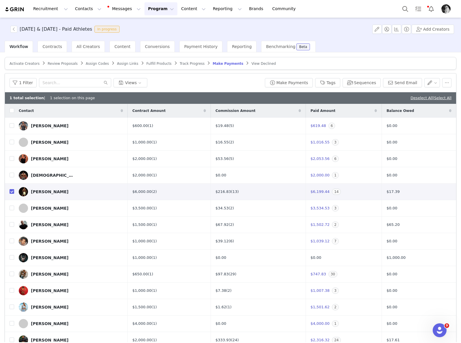
drag, startPoint x: 160, startPoint y: 10, endPoint x: 150, endPoint y: 20, distance: 14.3
click at [160, 10] on button "Program Program" at bounding box center [161, 8] width 33 height 13
click at [154, 28] on p "Activations" at bounding box center [151, 26] width 22 height 6
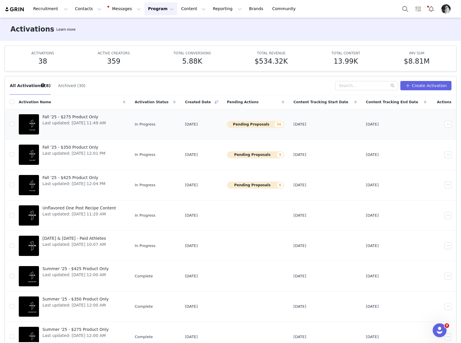
scroll to position [1, 0]
click at [98, 238] on span "[DATE] & [DATE] - Paid Athletes" at bounding box center [74, 238] width 64 height 6
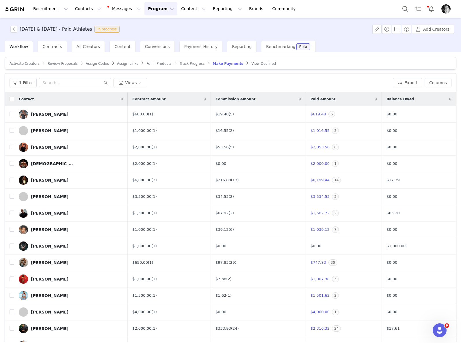
click at [185, 63] on span "Track Progress" at bounding box center [192, 64] width 25 height 4
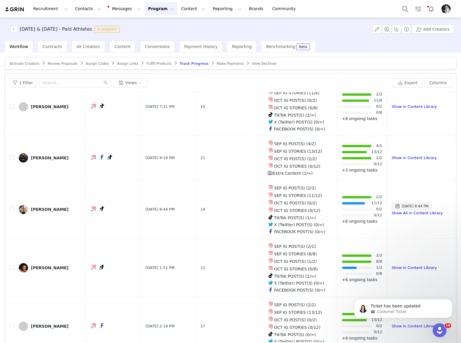
click at [152, 10] on button "Program Program" at bounding box center [161, 8] width 33 height 13
click at [147, 23] on p "Activations" at bounding box center [151, 26] width 22 height 6
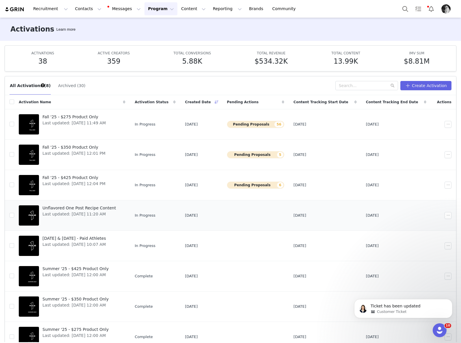
click at [112, 207] on span "Unflavored One Post Recipe Content" at bounding box center [78, 208] width 73 height 6
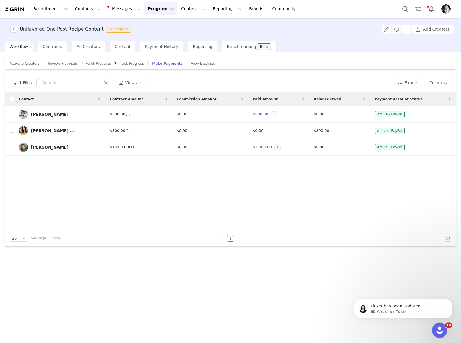
click at [440, 324] on div "Open Intercom Messenger" at bounding box center [438, 329] width 19 height 19
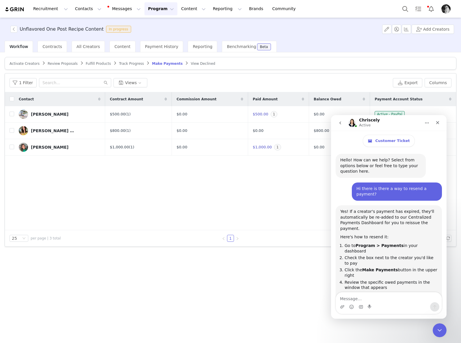
scroll to position [1, 0]
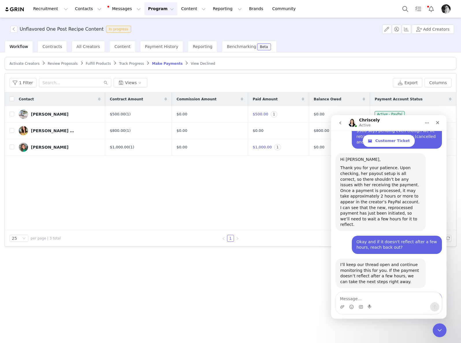
click at [367, 296] on textarea "Message…" at bounding box center [389, 297] width 106 height 10
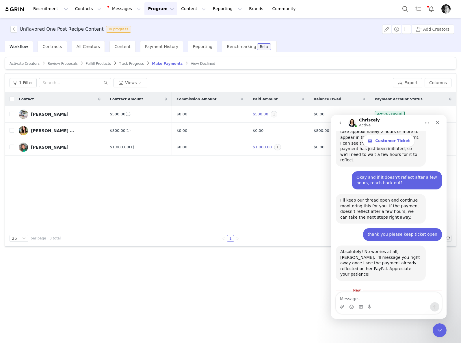
scroll to position [2224, 0]
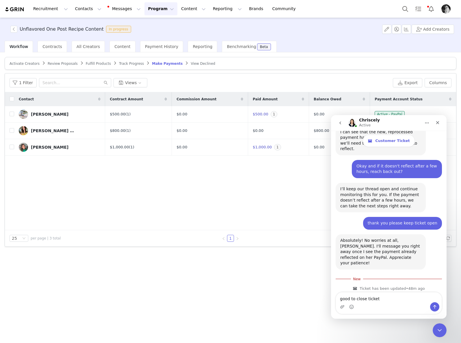
type textarea "good to close ticket."
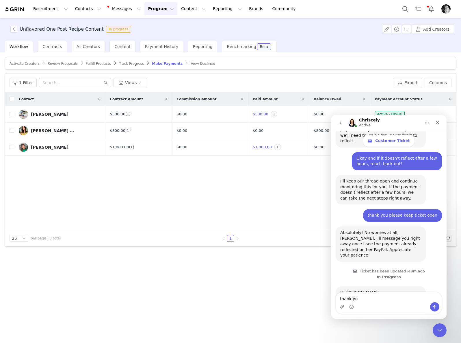
type textarea "thank you"
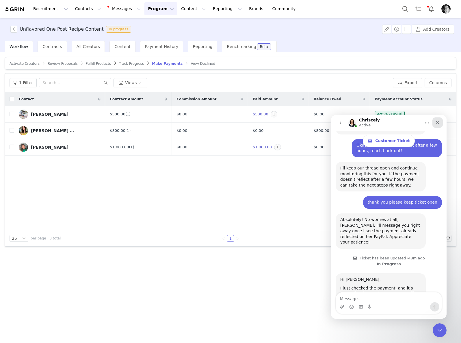
click at [435, 121] on div "Close" at bounding box center [438, 122] width 10 height 10
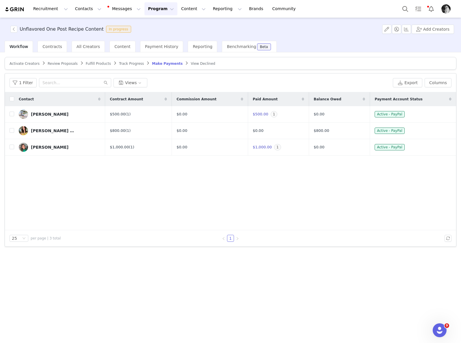
click at [199, 170] on div "Contact Contract Amount Commission Amount Paid Amount Balance Owed Payment Acco…" at bounding box center [230, 161] width 451 height 138
click at [155, 10] on button "Program Program" at bounding box center [161, 8] width 33 height 13
click at [154, 25] on p "Activations" at bounding box center [151, 26] width 22 height 6
